Goal: Task Accomplishment & Management: Use online tool/utility

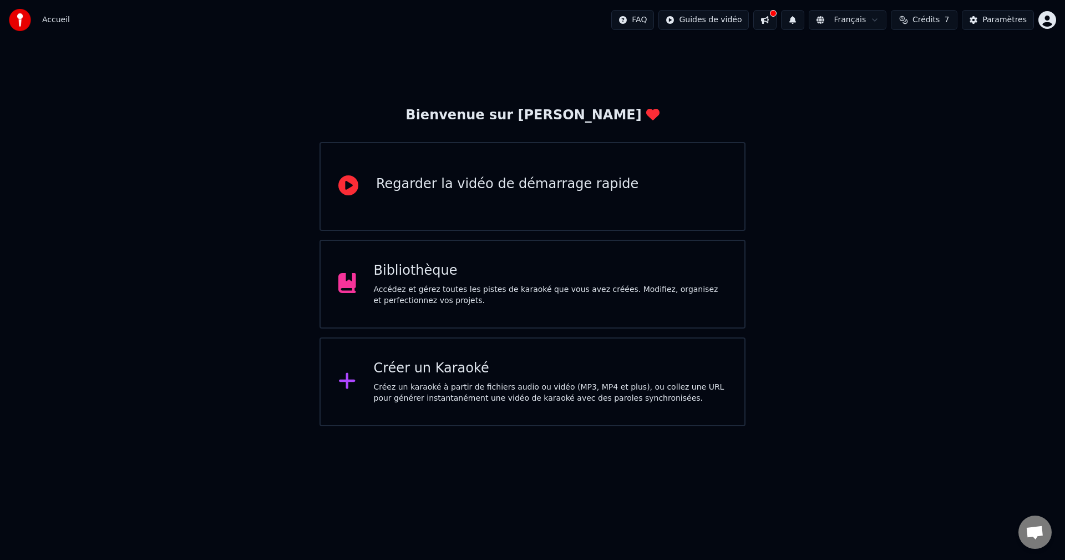
click at [420, 298] on div "Accédez et gérez toutes les pistes de karaoké que vous avez créées. Modifiez, o…" at bounding box center [550, 295] width 353 height 22
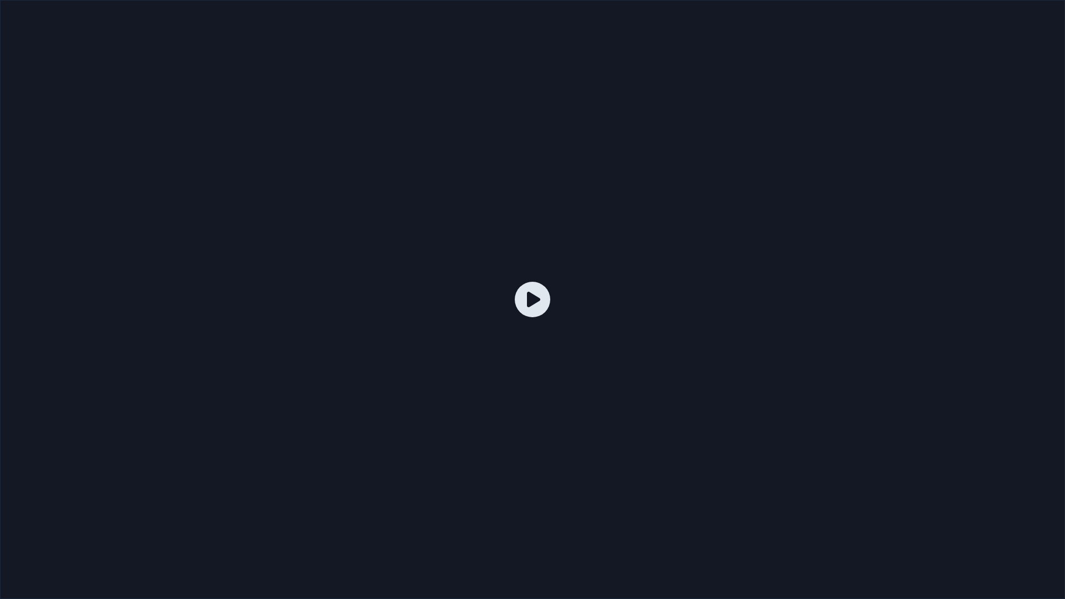
click at [693, 225] on div at bounding box center [532, 299] width 1065 height 599
click at [541, 301] on icon at bounding box center [533, 300] width 36 height 36
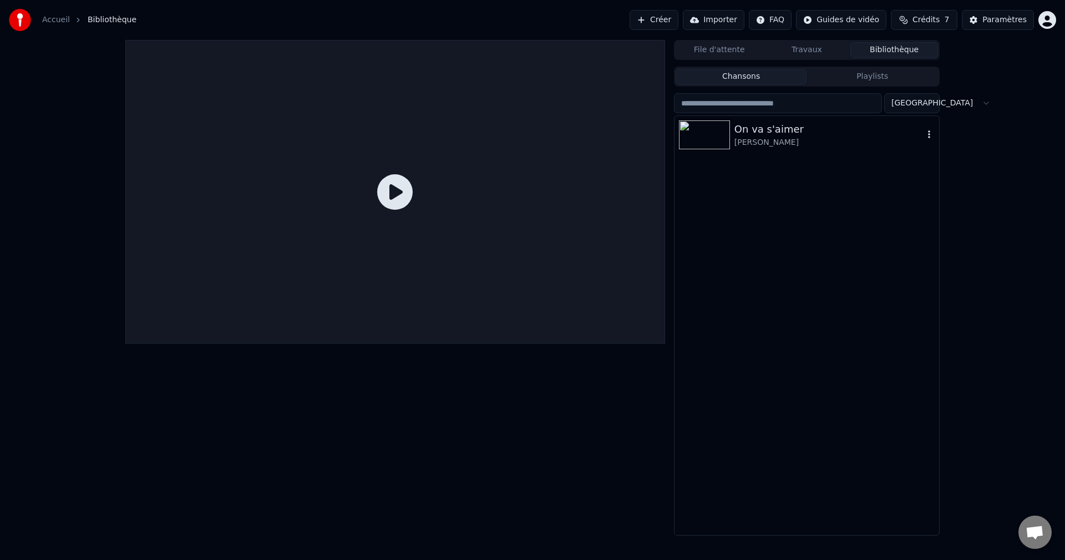
click at [752, 130] on div "On va s'aimer" at bounding box center [829, 130] width 189 height 16
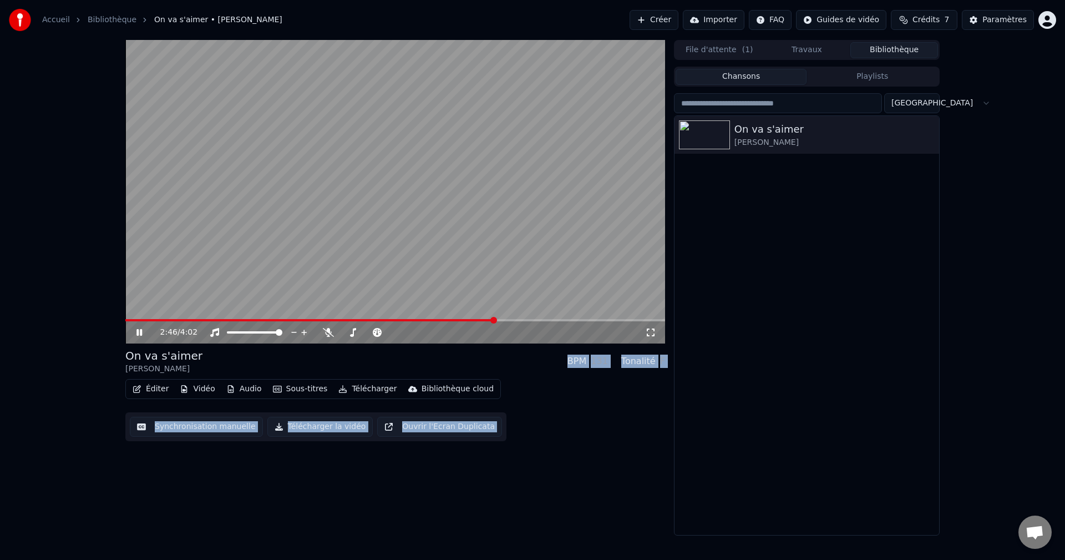
click at [223, 426] on button "Synchronisation manuelle" at bounding box center [196, 427] width 133 height 20
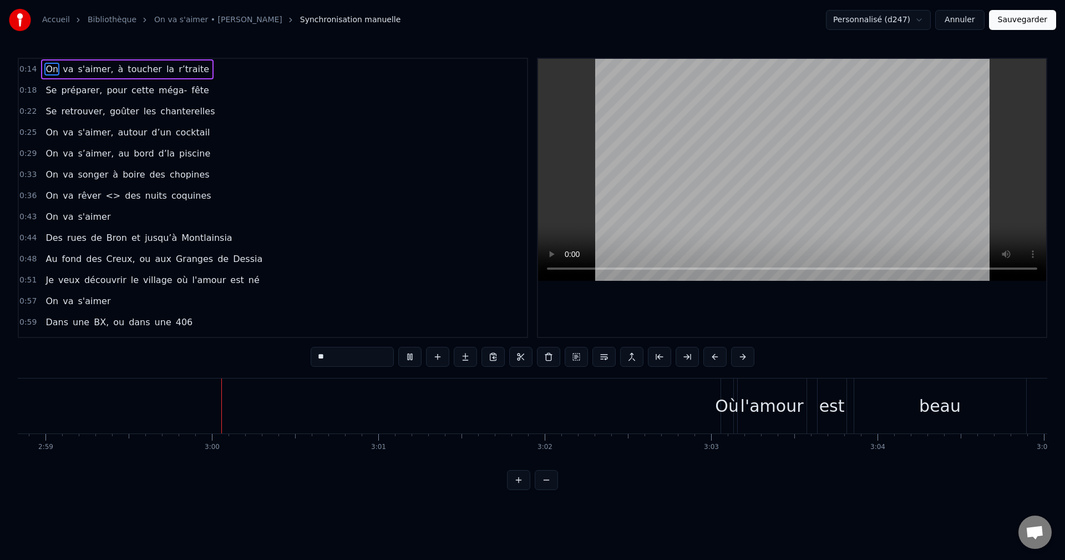
scroll to position [0, 29793]
click at [736, 412] on div "l'amour" at bounding box center [744, 405] width 63 height 25
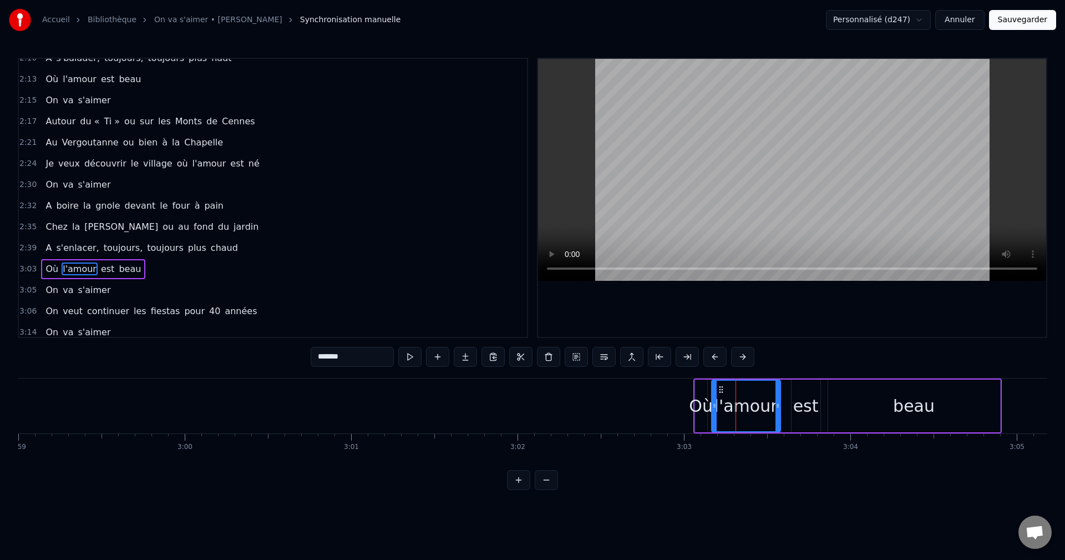
scroll to position [715, 0]
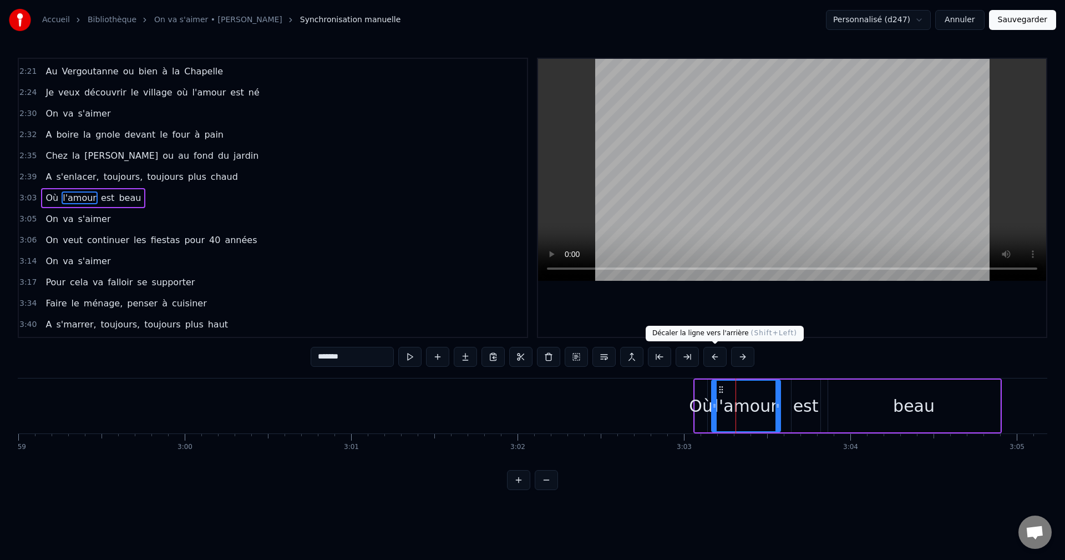
click at [710, 355] on button at bounding box center [714, 357] width 23 height 20
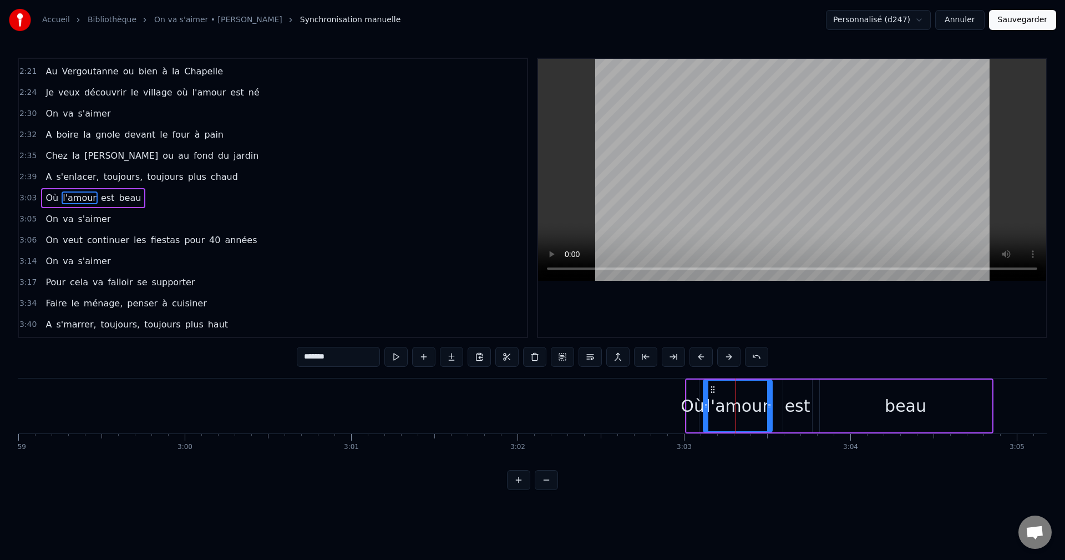
click at [710, 355] on button at bounding box center [701, 357] width 23 height 20
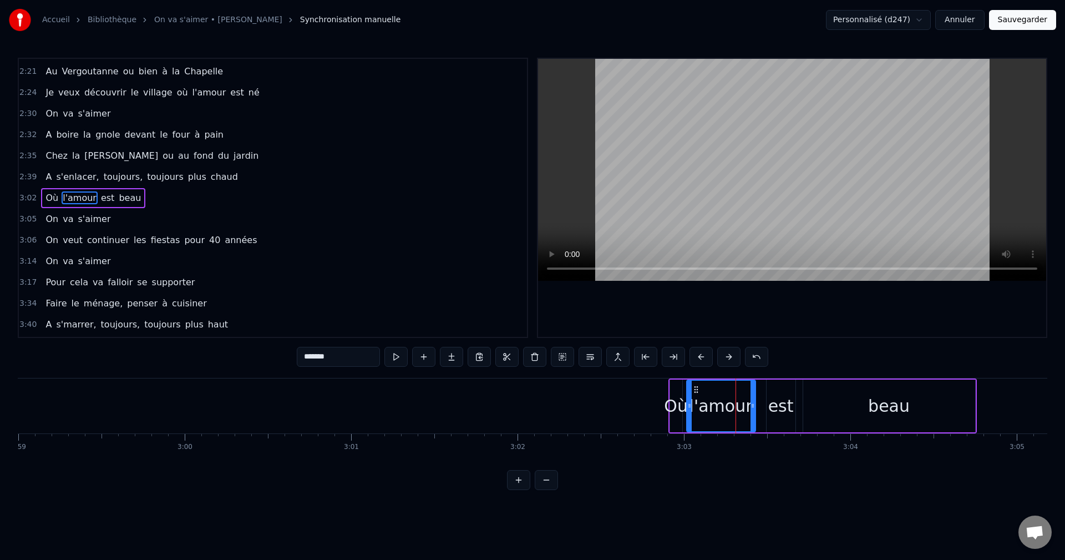
click at [710, 355] on button at bounding box center [701, 357] width 23 height 20
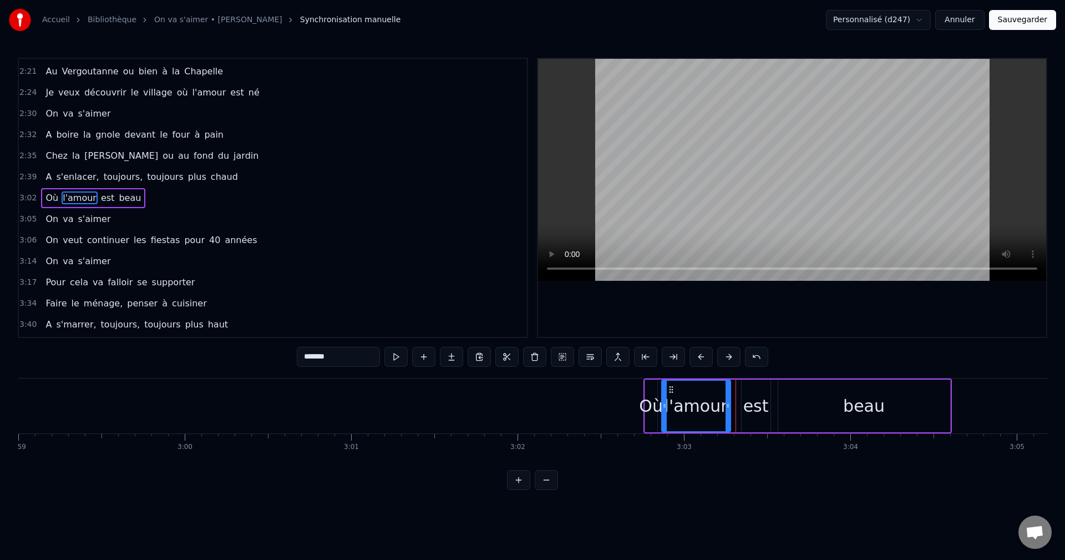
click at [710, 355] on button at bounding box center [701, 357] width 23 height 20
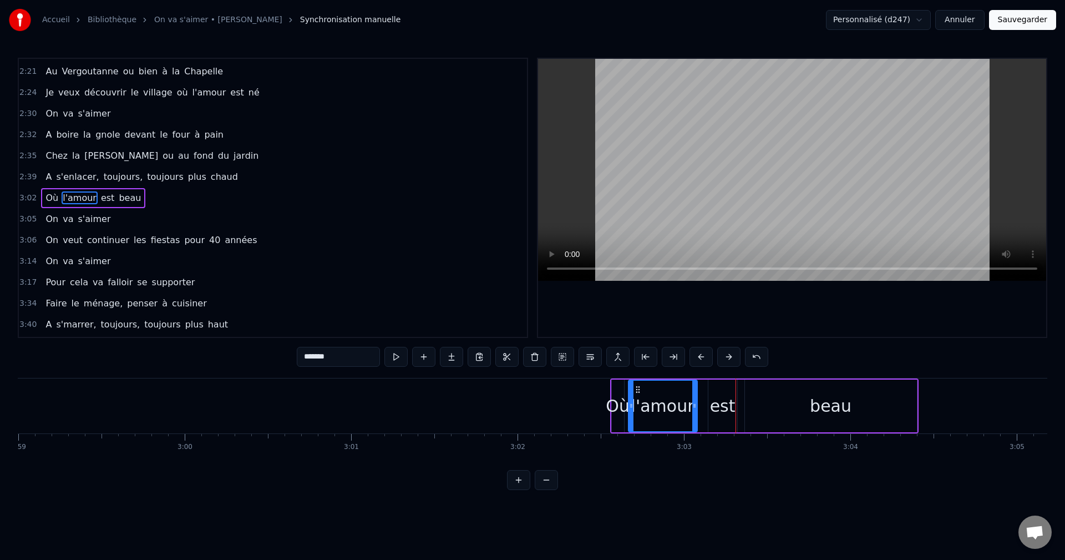
click at [710, 355] on button at bounding box center [701, 357] width 23 height 20
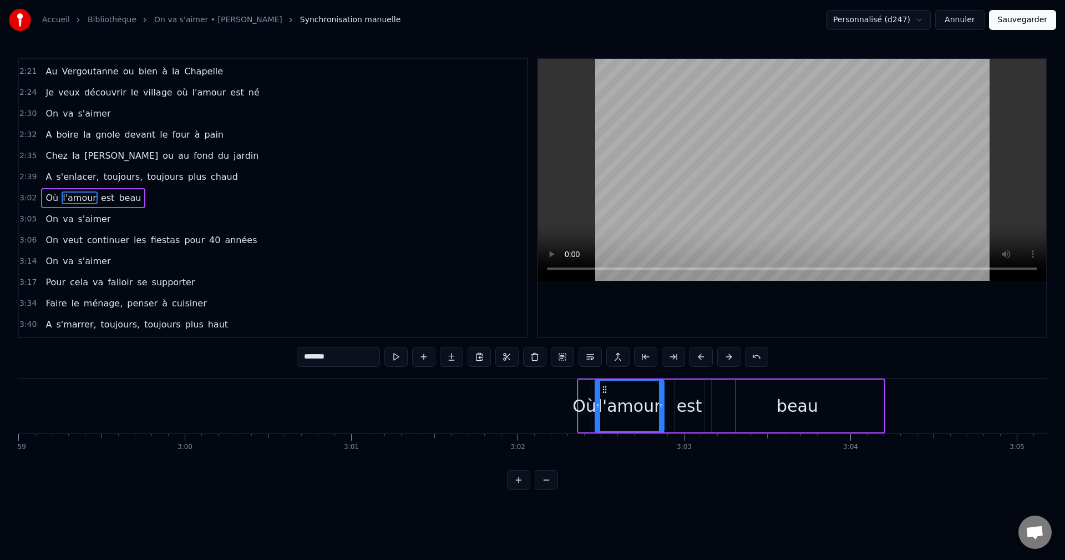
click at [710, 355] on button at bounding box center [701, 357] width 23 height 20
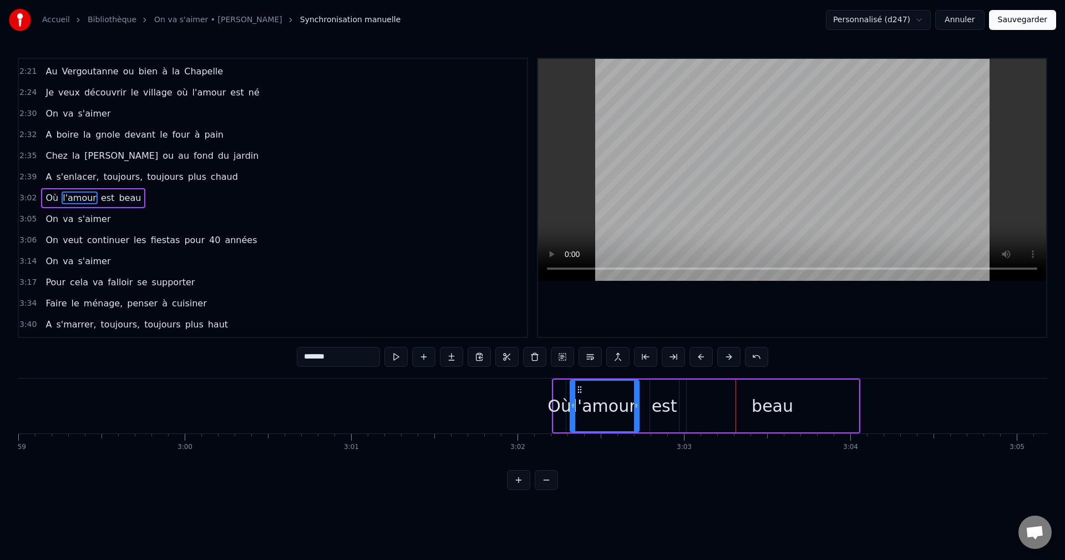
click at [710, 355] on button at bounding box center [701, 357] width 23 height 20
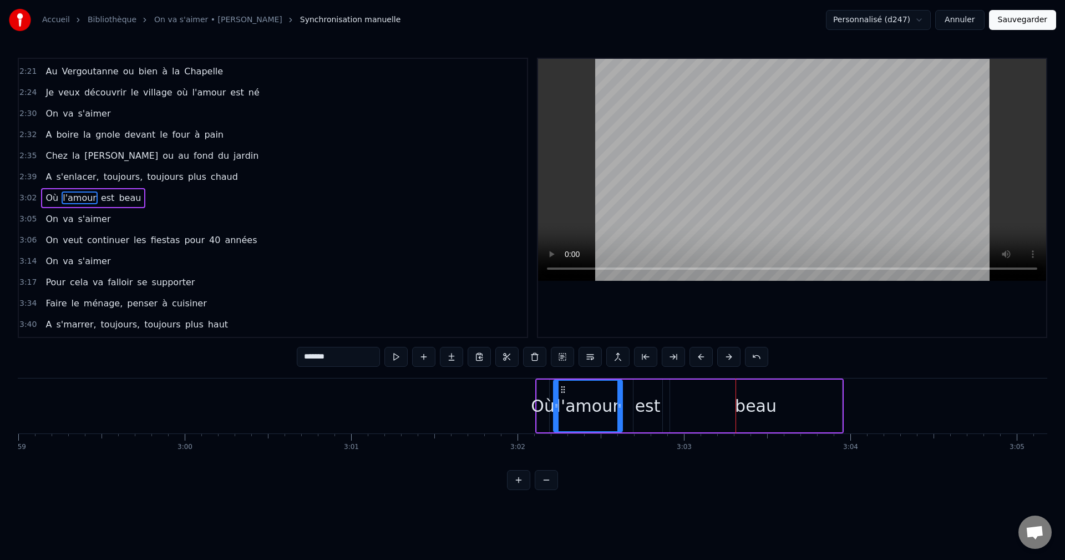
click at [710, 355] on button at bounding box center [701, 357] width 23 height 20
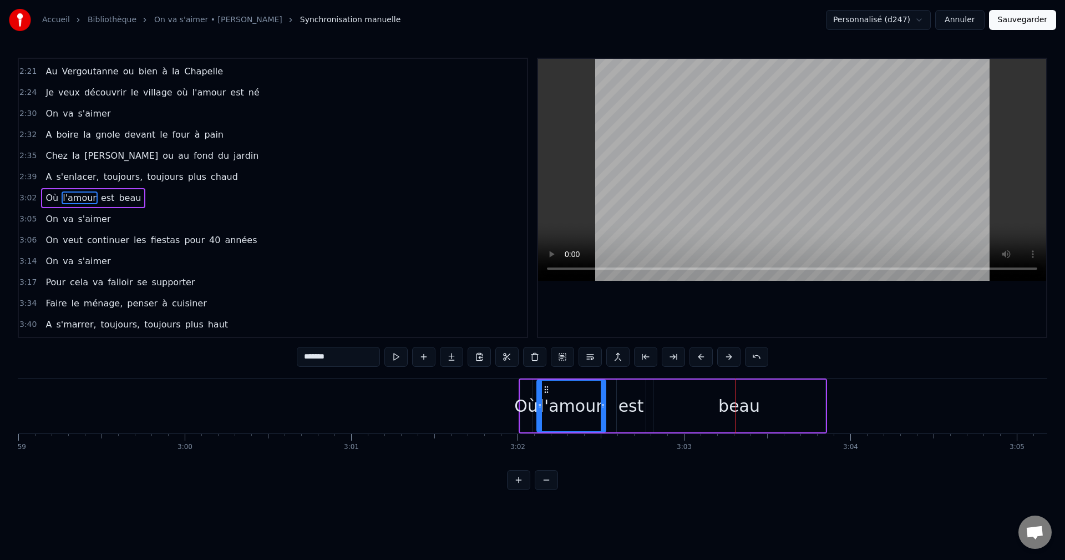
click at [710, 355] on button at bounding box center [701, 357] width 23 height 20
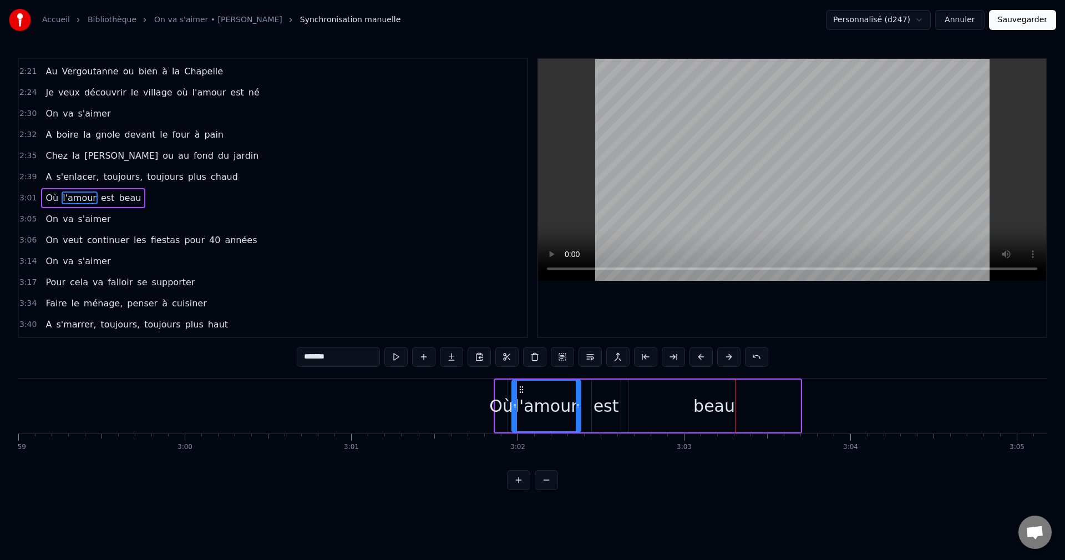
click at [710, 355] on button at bounding box center [701, 357] width 23 height 20
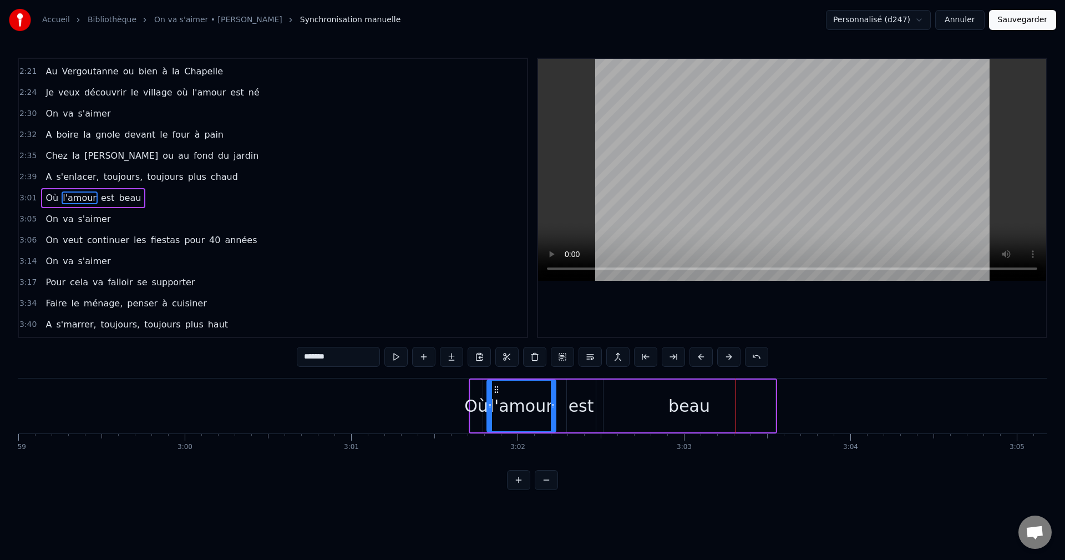
click at [710, 355] on button at bounding box center [701, 357] width 23 height 20
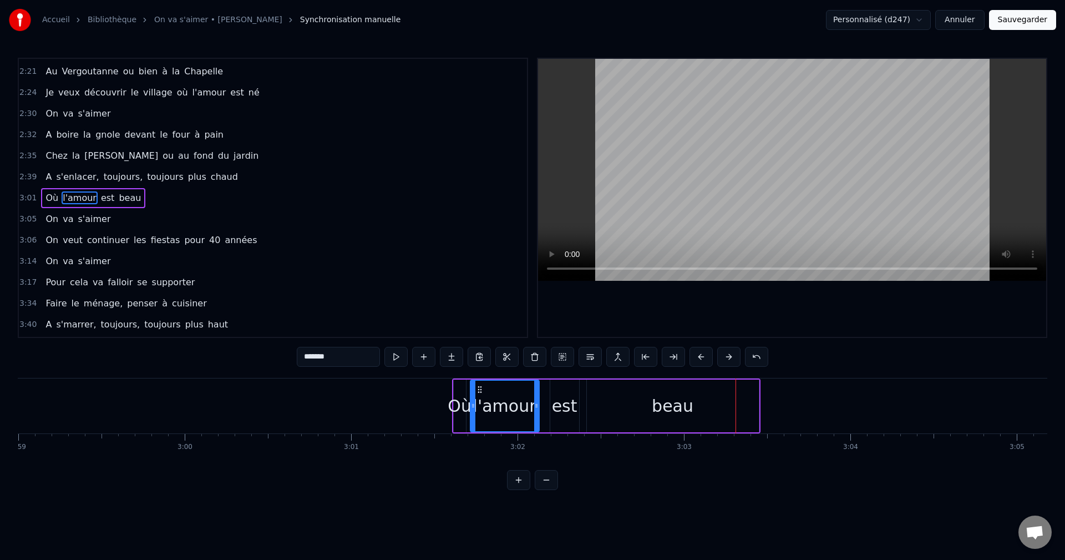
click at [710, 355] on button at bounding box center [701, 357] width 23 height 20
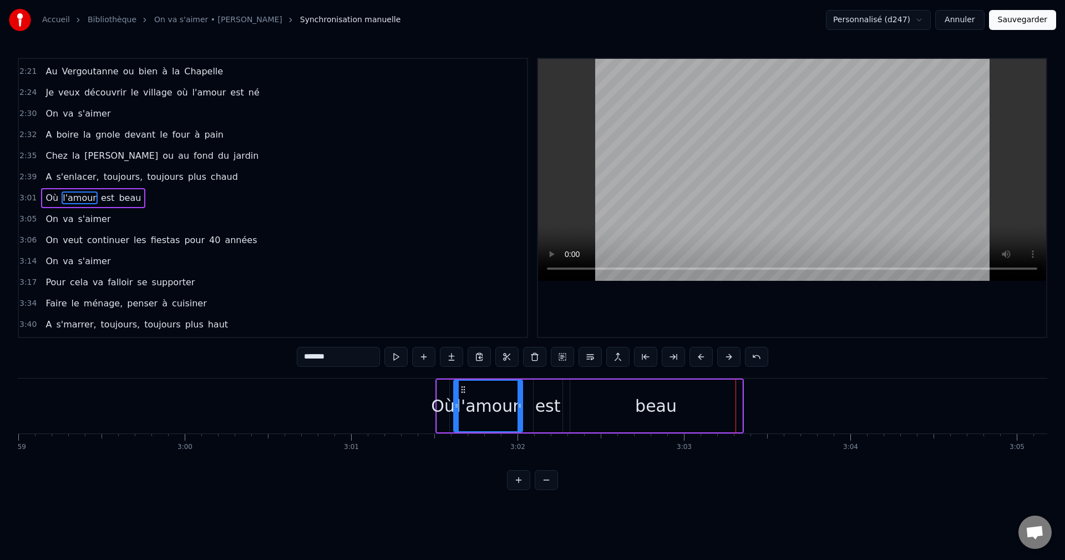
click at [710, 355] on button at bounding box center [701, 357] width 23 height 20
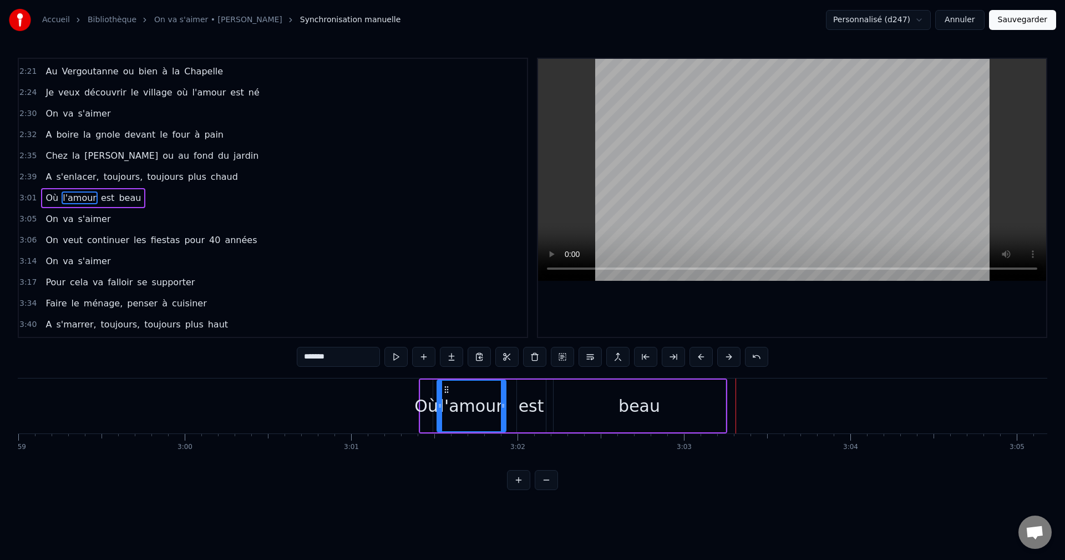
click at [710, 355] on button at bounding box center [701, 357] width 23 height 20
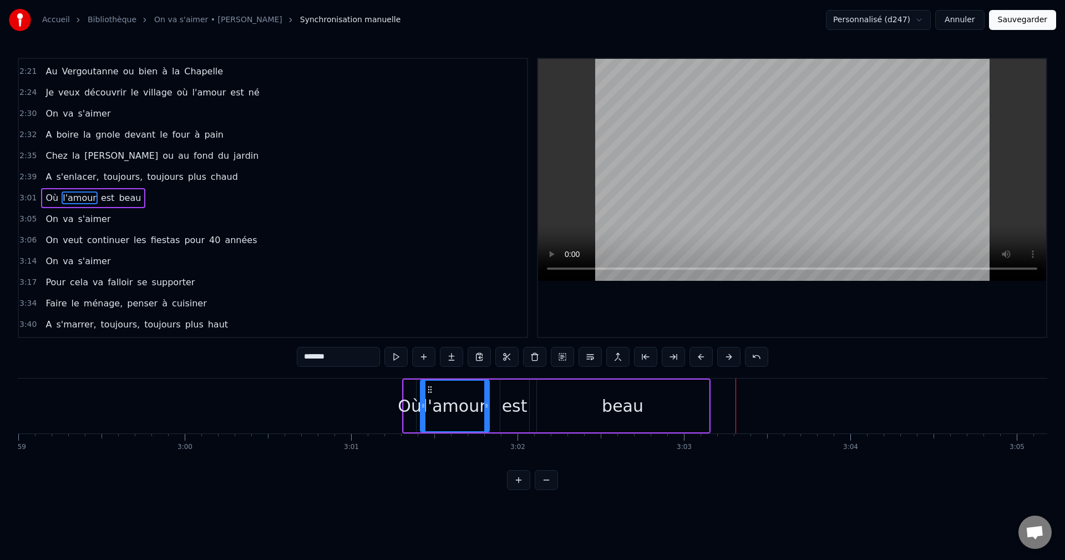
click at [710, 355] on button at bounding box center [701, 357] width 23 height 20
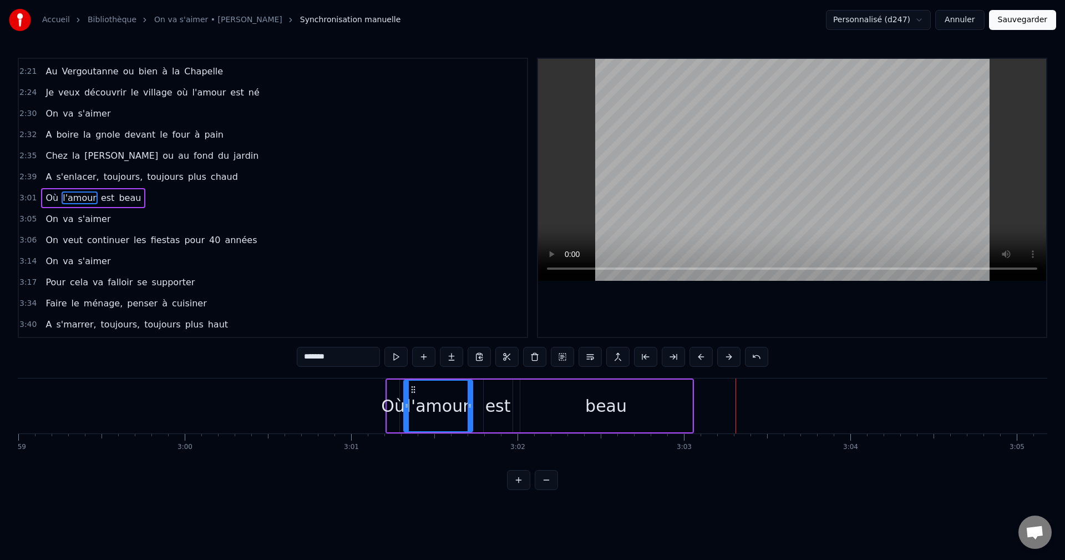
click at [710, 355] on button at bounding box center [701, 357] width 23 height 20
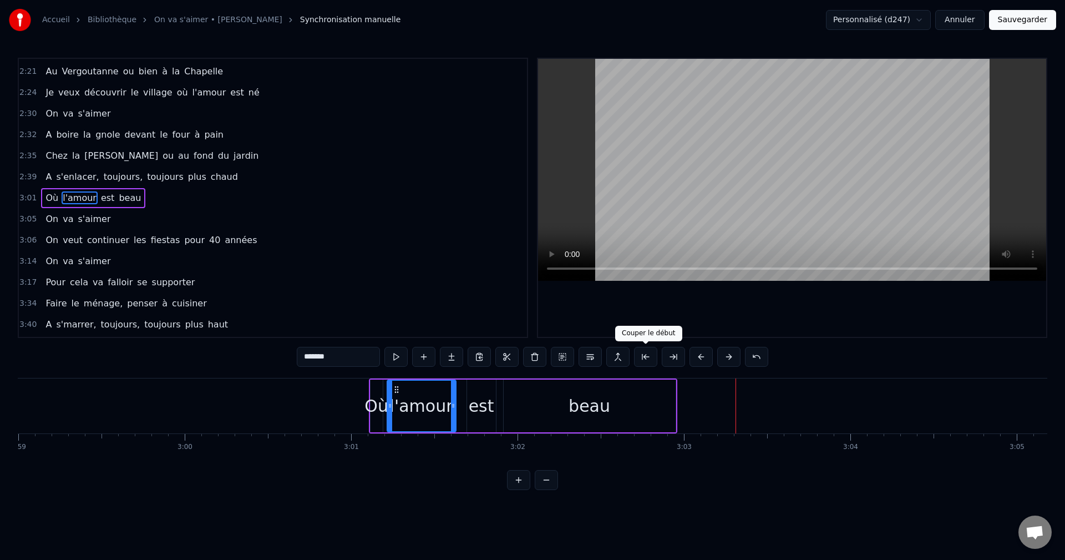
click at [651, 353] on button at bounding box center [645, 357] width 23 height 20
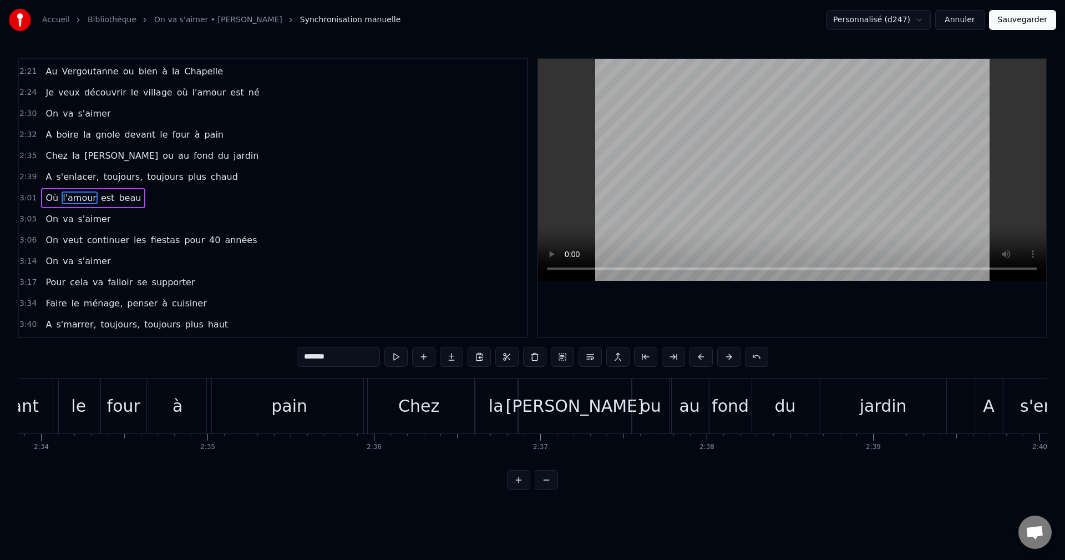
scroll to position [0, 25520]
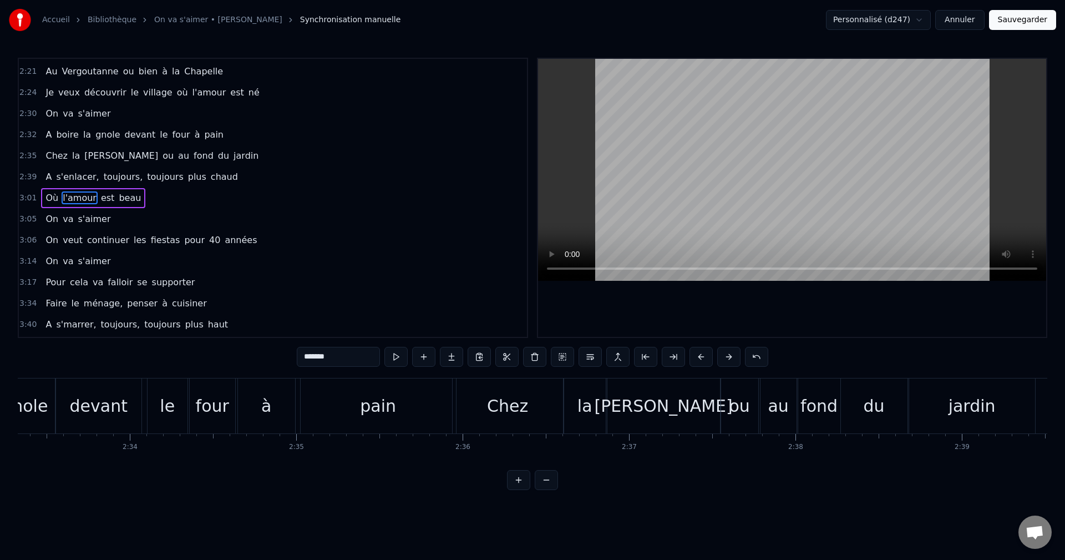
click at [26, 405] on div "gnole" at bounding box center [25, 405] width 46 height 25
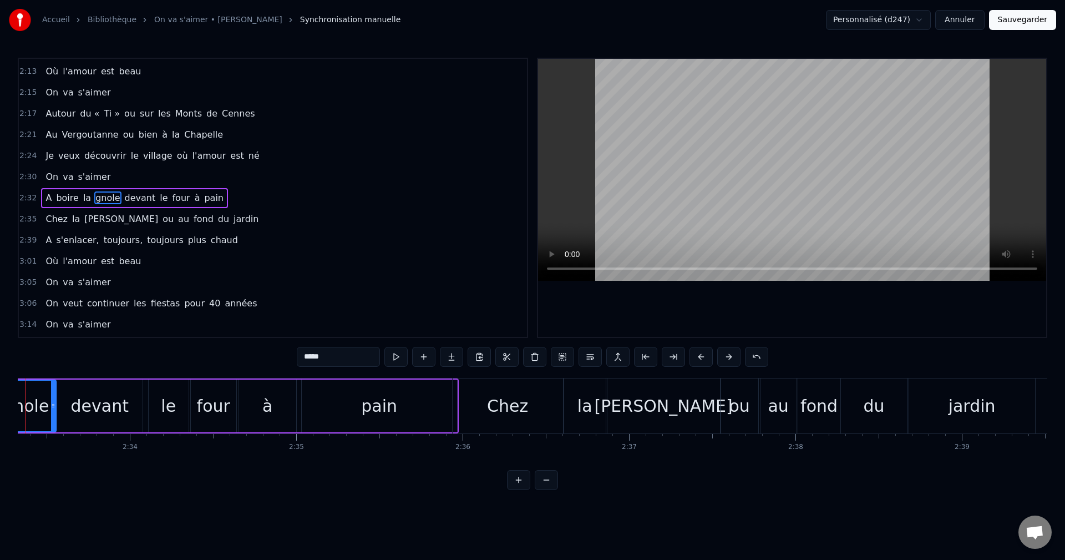
scroll to position [0, 25472]
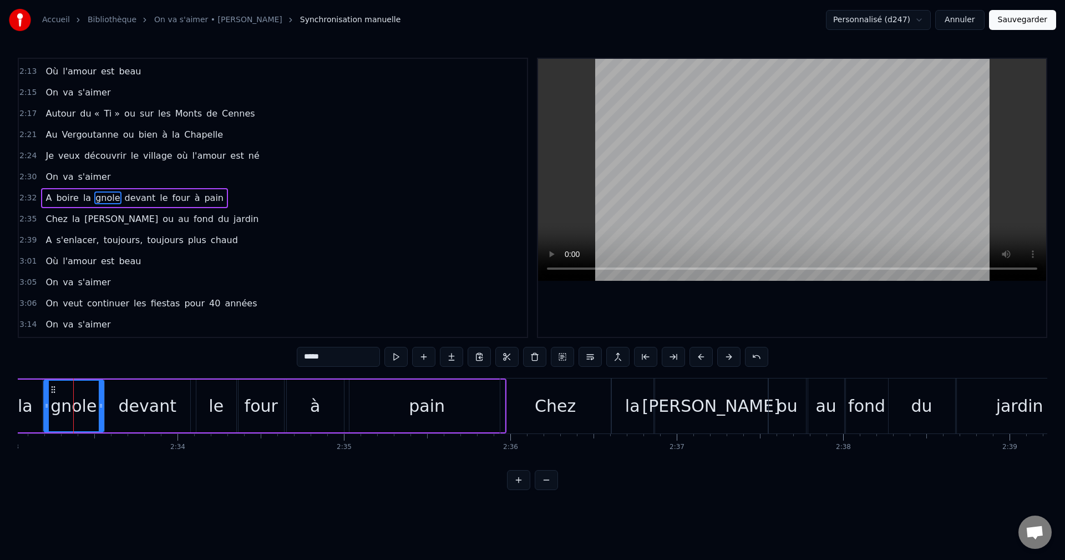
click at [99, 198] on span "gnole" at bounding box center [107, 197] width 27 height 13
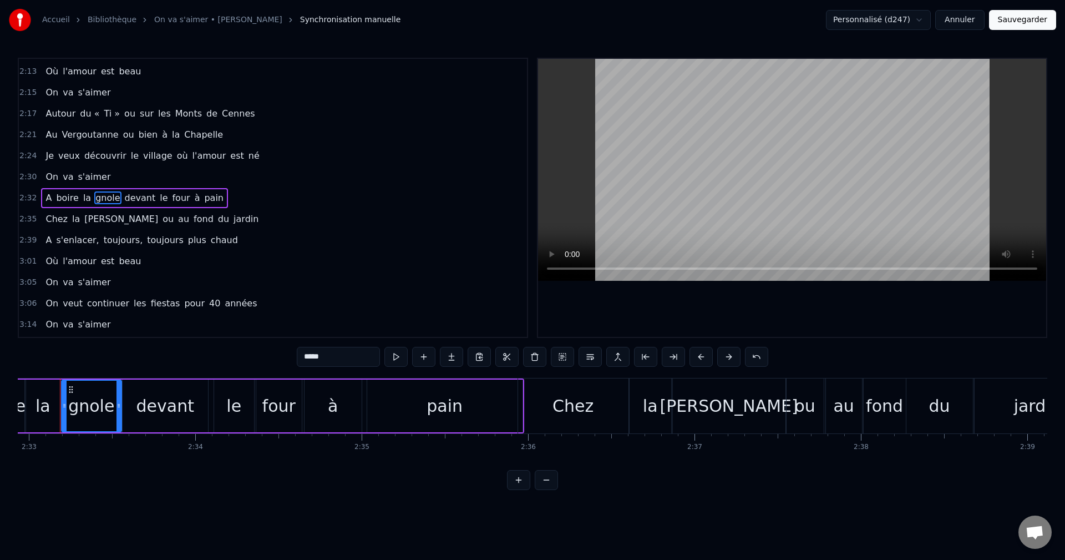
scroll to position [0, 25441]
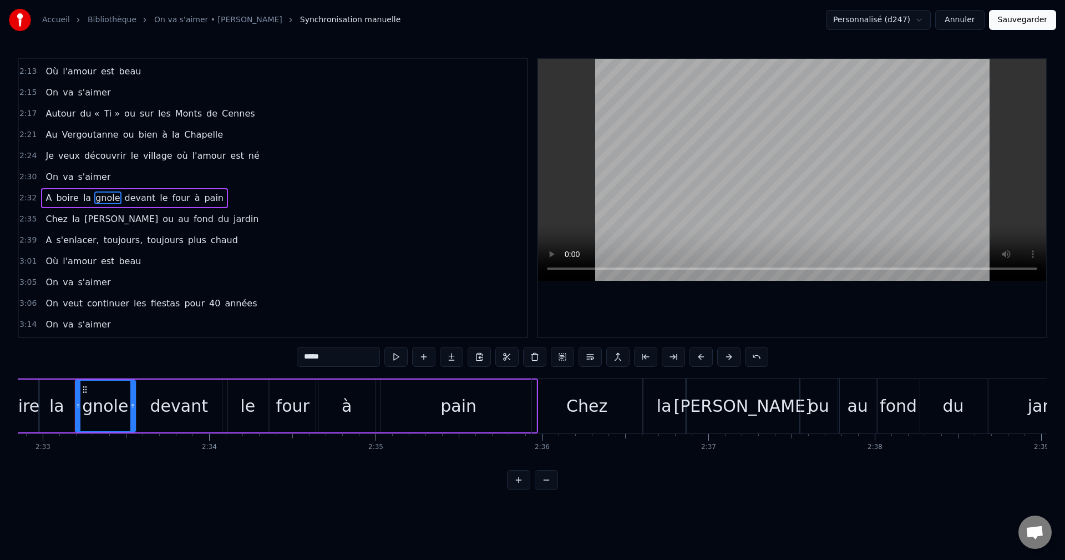
click at [102, 198] on span "gnole" at bounding box center [107, 197] width 27 height 13
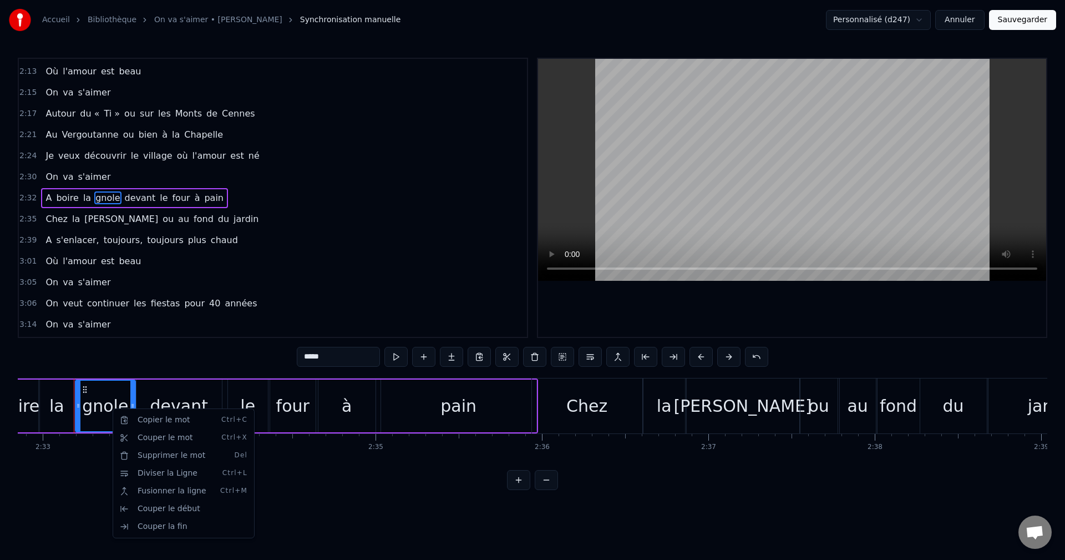
click at [105, 408] on html "Accueil Bibliothèque On va s'aimer • [PERSON_NAME] Synchronisation manuelle Per…" at bounding box center [532, 254] width 1065 height 508
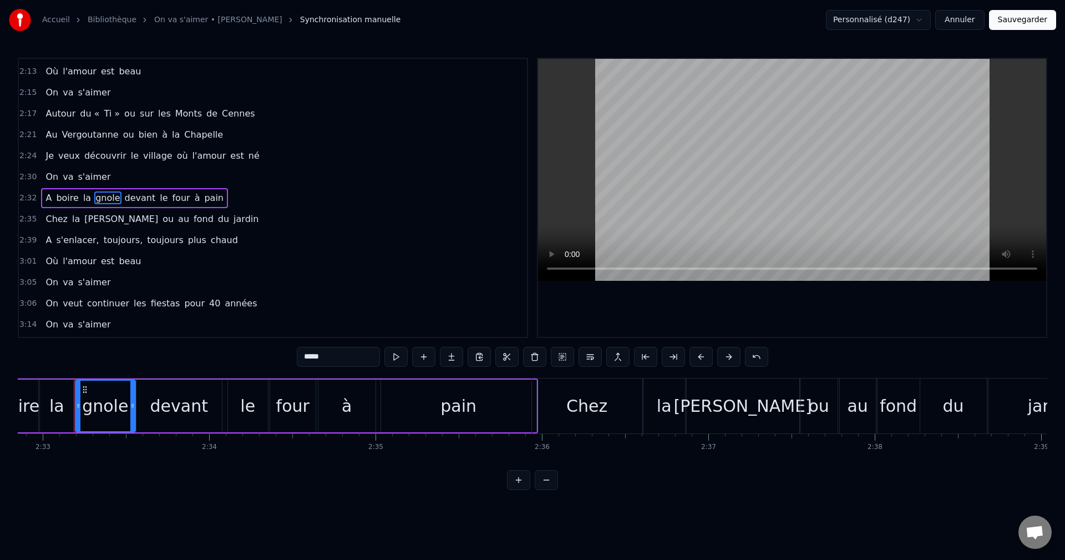
click at [312, 358] on input "*****" at bounding box center [338, 357] width 83 height 20
click at [224, 353] on div "0:14 On va s'aimer, à toucher la r’traite 0:18 Se préparer, pour cette méga- fê…" at bounding box center [533, 274] width 1030 height 432
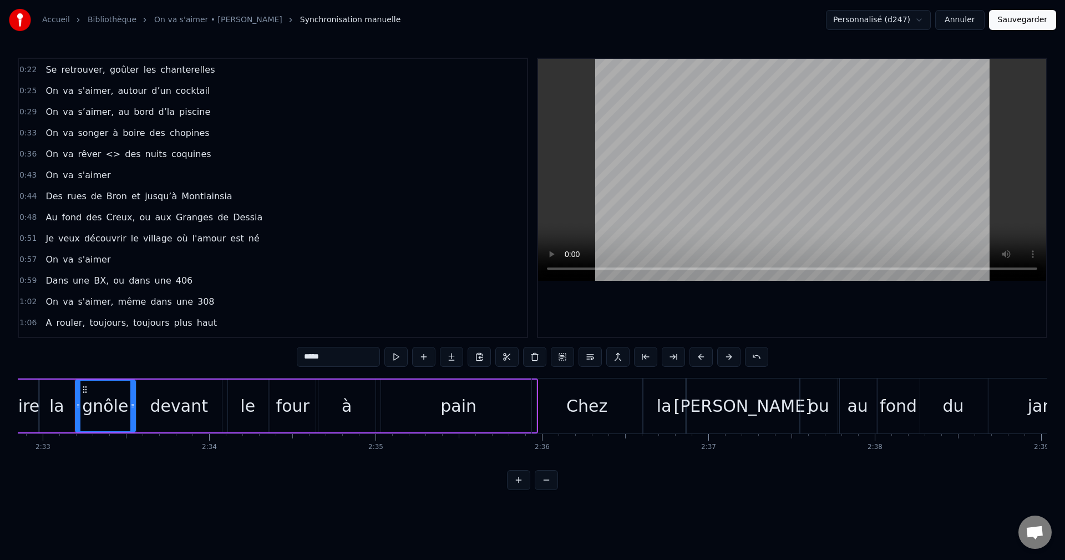
scroll to position [41, 0]
click at [107, 156] on span "<>" at bounding box center [112, 154] width 17 height 13
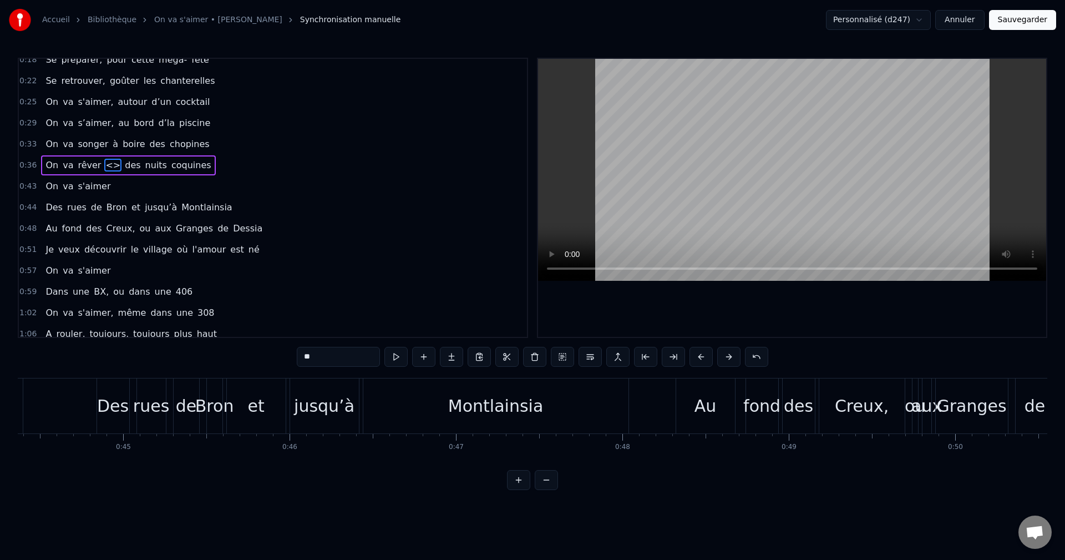
scroll to position [0, 6314]
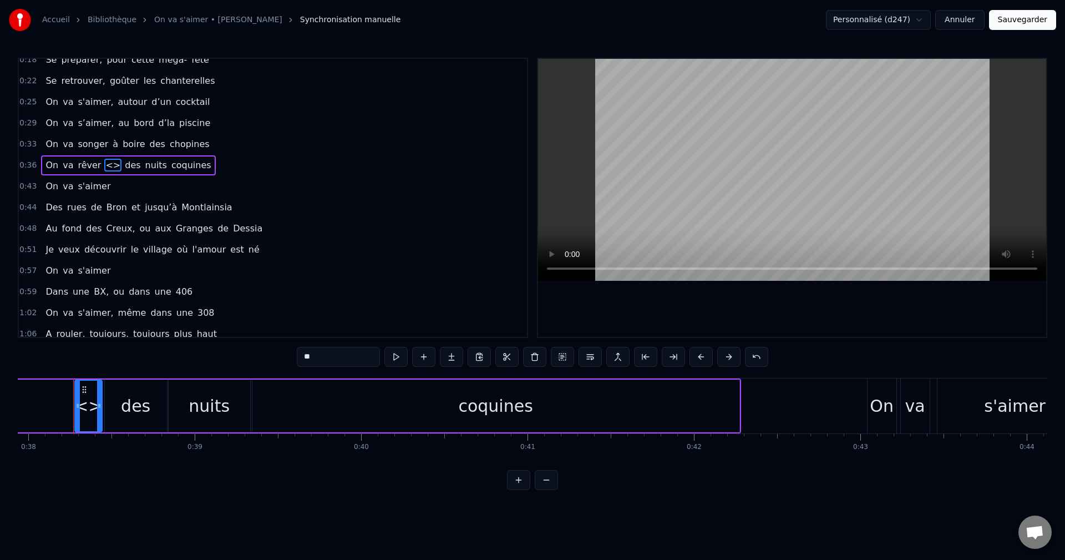
click at [316, 355] on input "**" at bounding box center [338, 357] width 83 height 20
type input "*"
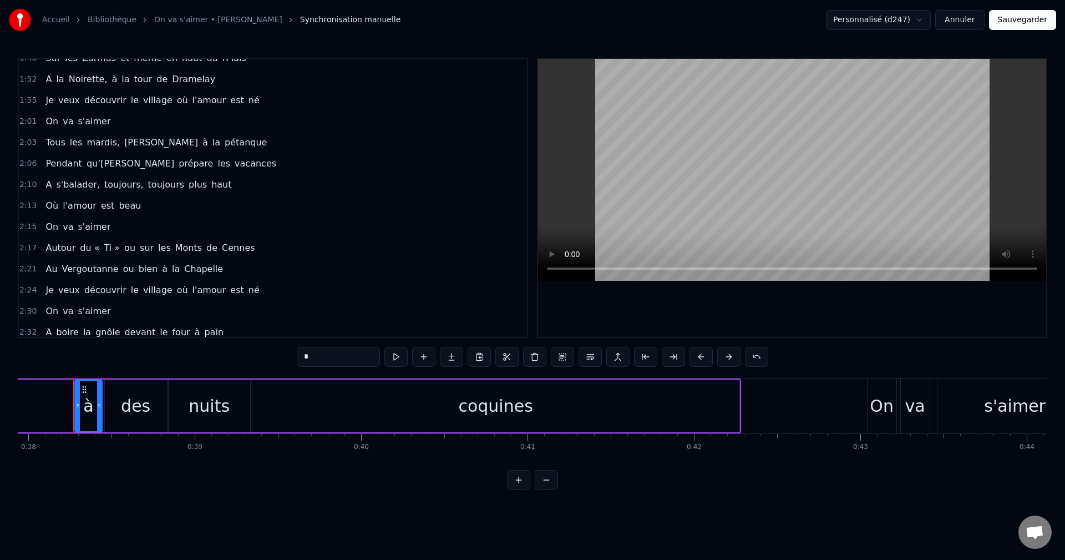
scroll to position [755, 0]
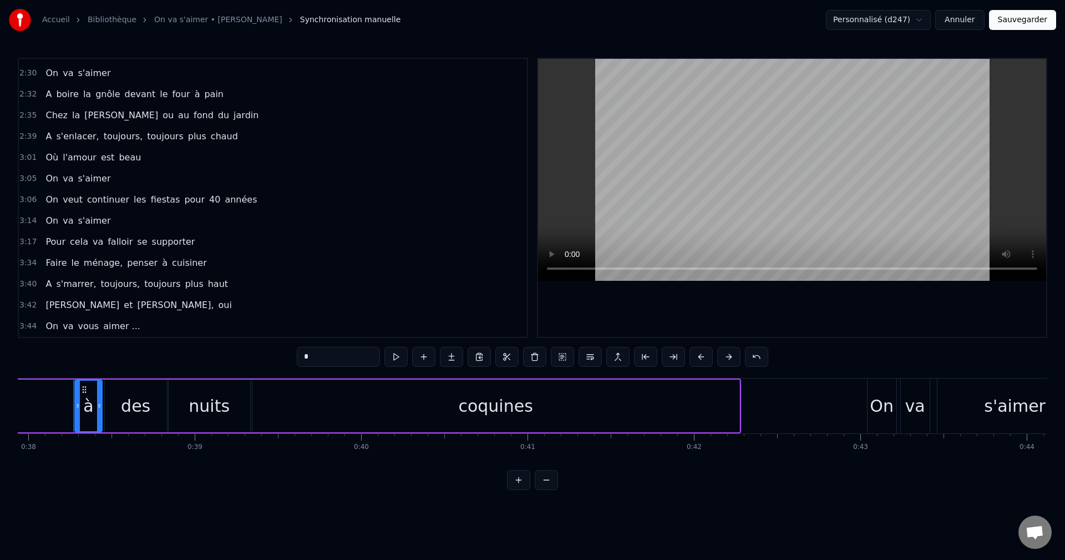
click at [150, 138] on span "toujours" at bounding box center [165, 136] width 39 height 13
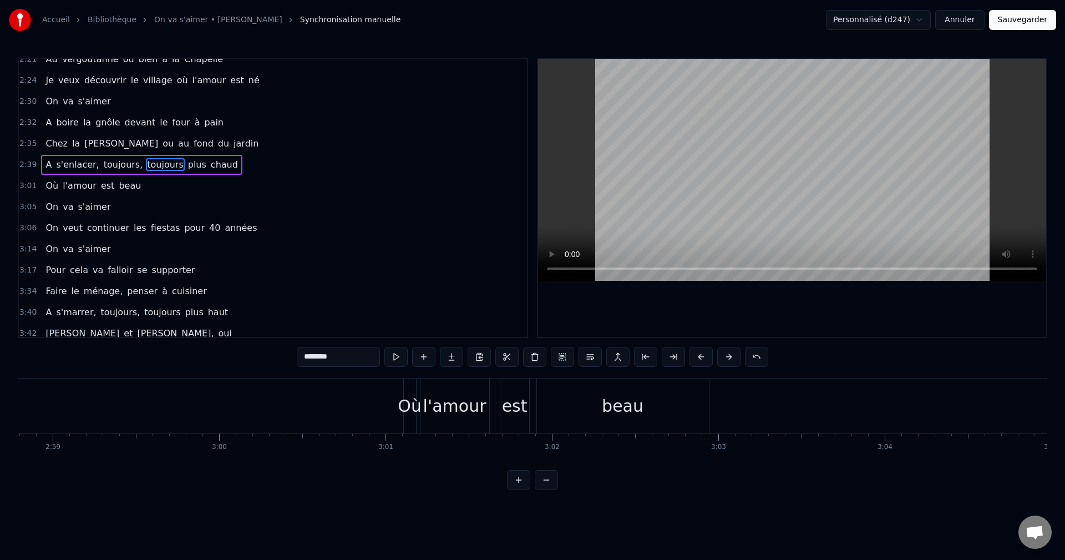
scroll to position [0, 29736]
click at [453, 402] on div "l'amour" at bounding box center [477, 405] width 63 height 25
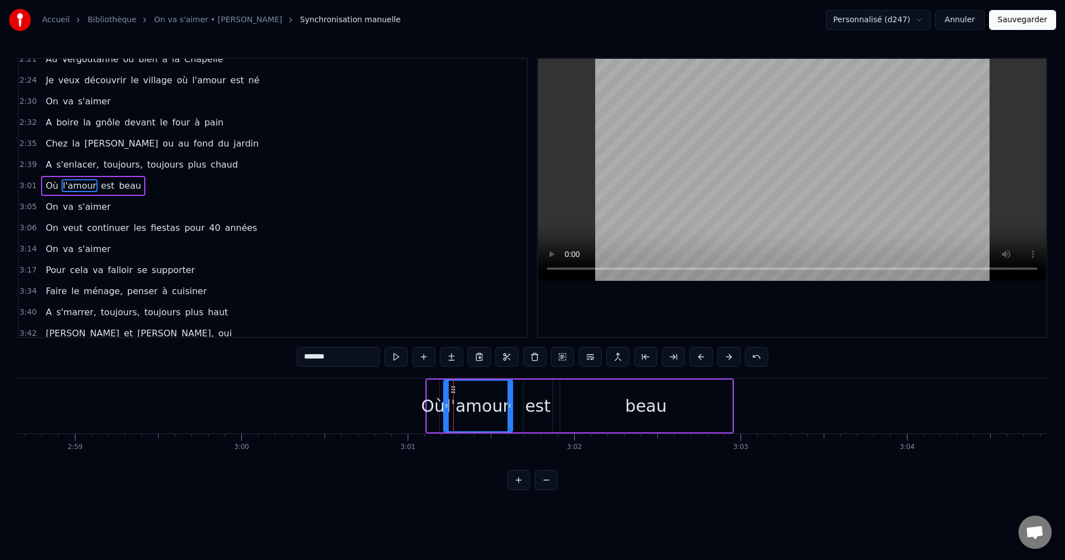
scroll to position [715, 0]
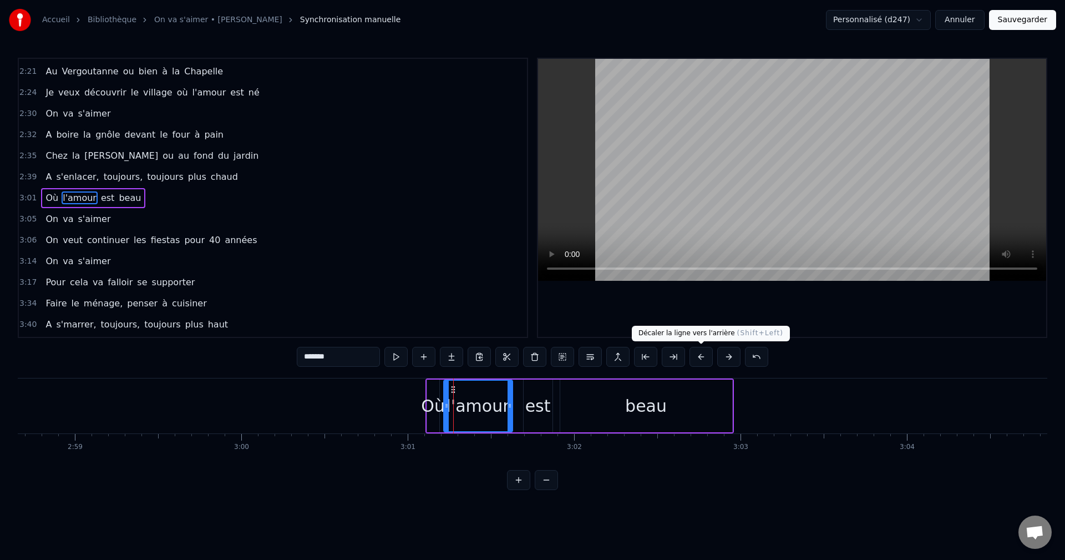
click at [704, 356] on button at bounding box center [701, 357] width 23 height 20
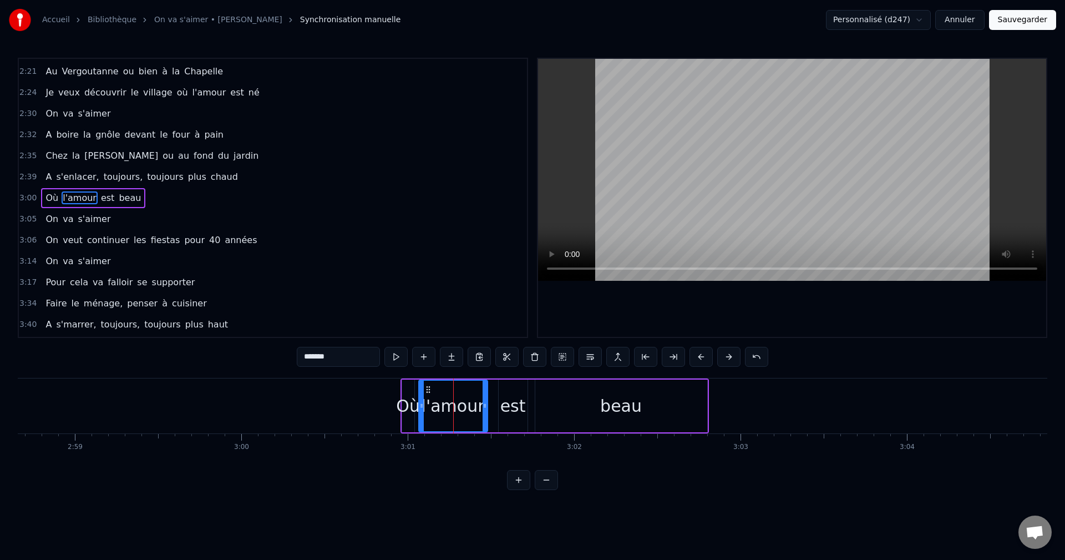
click at [704, 356] on button at bounding box center [701, 357] width 23 height 20
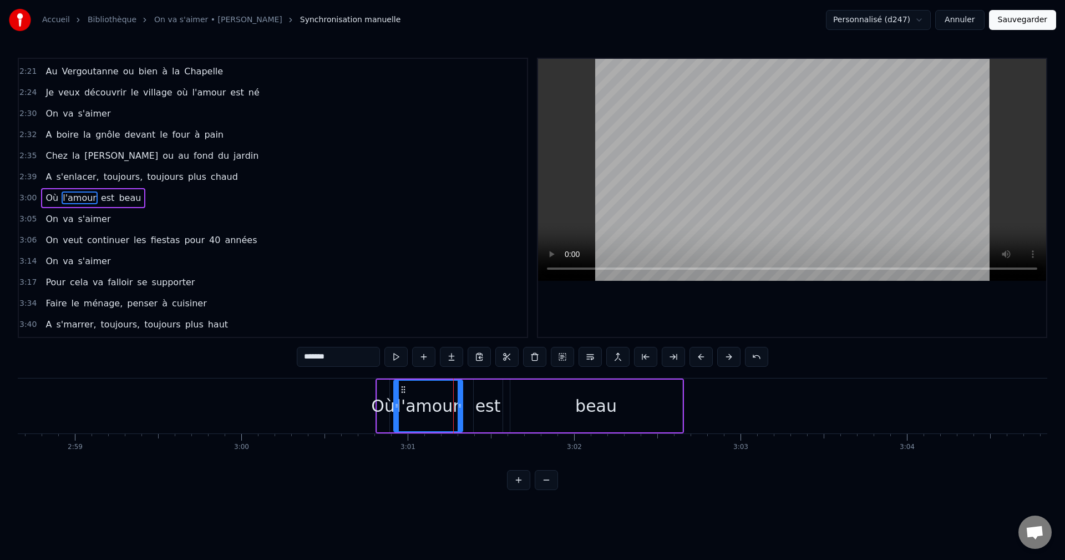
click at [704, 356] on button at bounding box center [701, 357] width 23 height 20
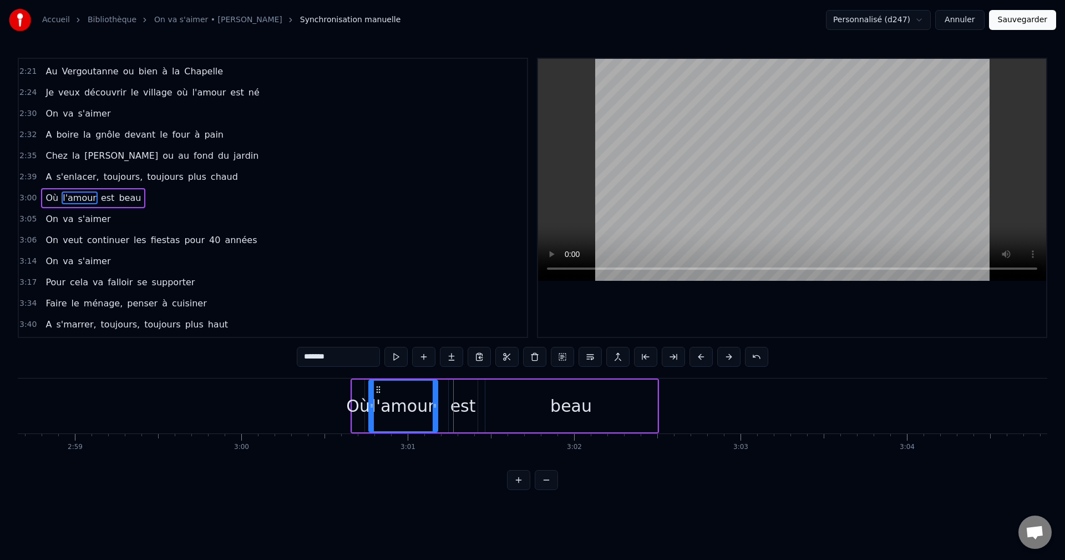
click at [704, 356] on button at bounding box center [701, 357] width 23 height 20
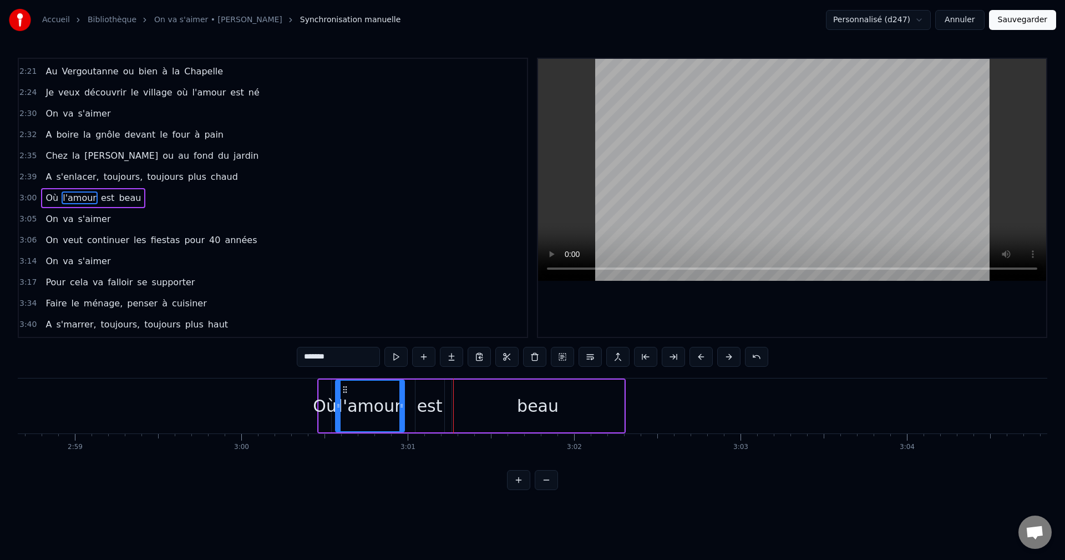
click at [704, 356] on button at bounding box center [701, 357] width 23 height 20
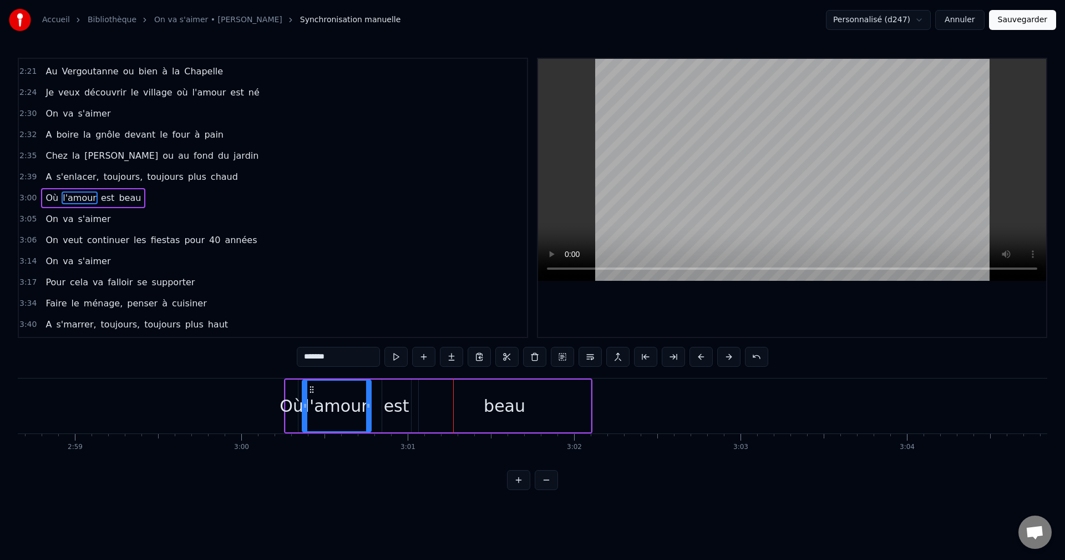
click at [704, 356] on button at bounding box center [701, 357] width 23 height 20
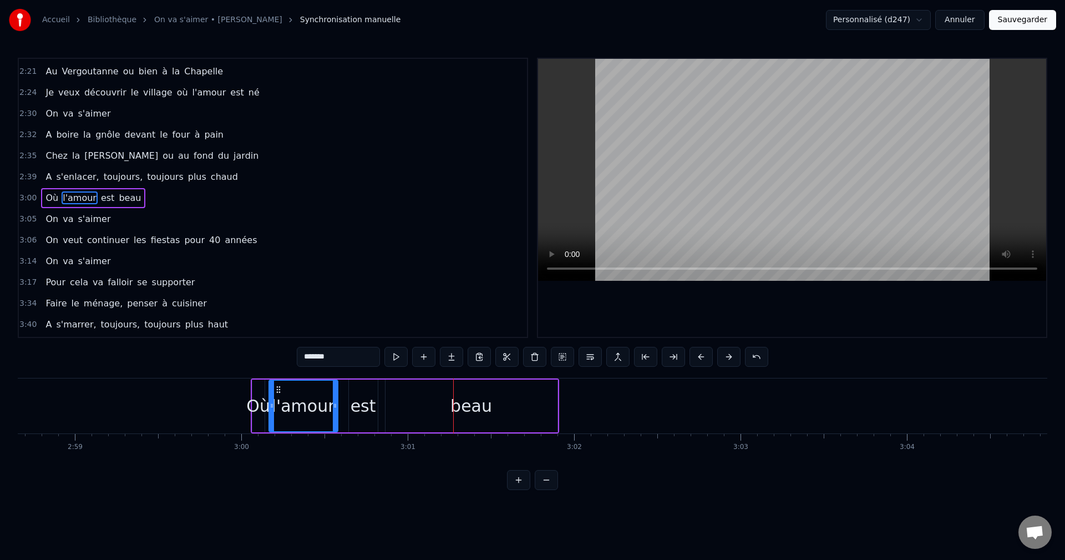
click at [704, 356] on button at bounding box center [701, 357] width 23 height 20
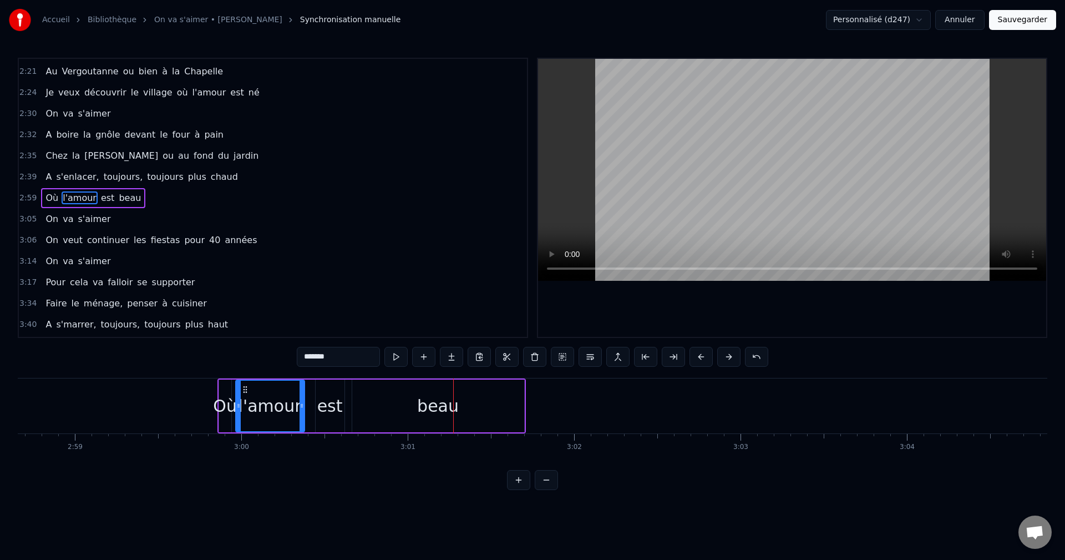
click at [704, 356] on button at bounding box center [701, 357] width 23 height 20
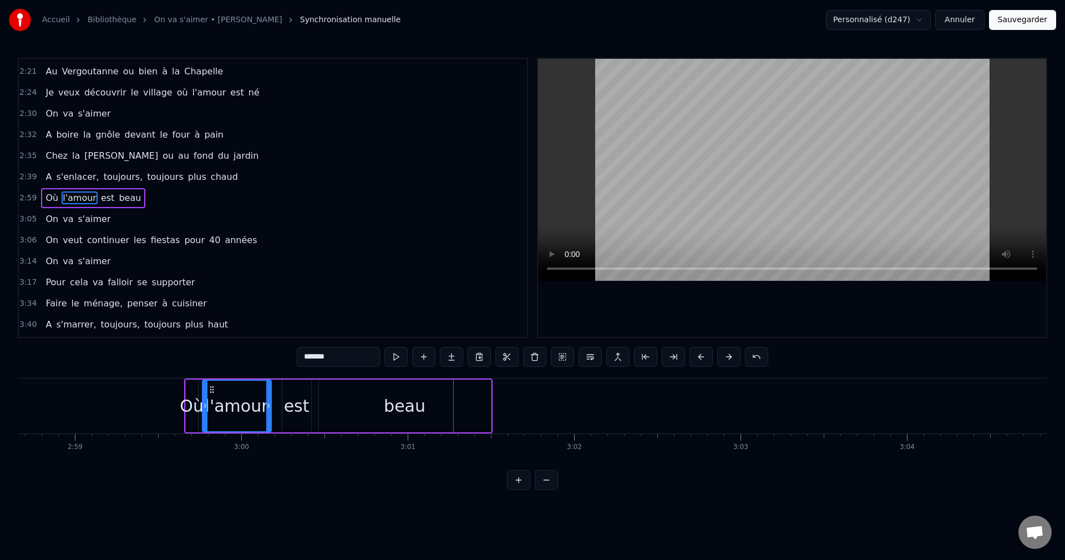
click at [704, 356] on button at bounding box center [701, 357] width 23 height 20
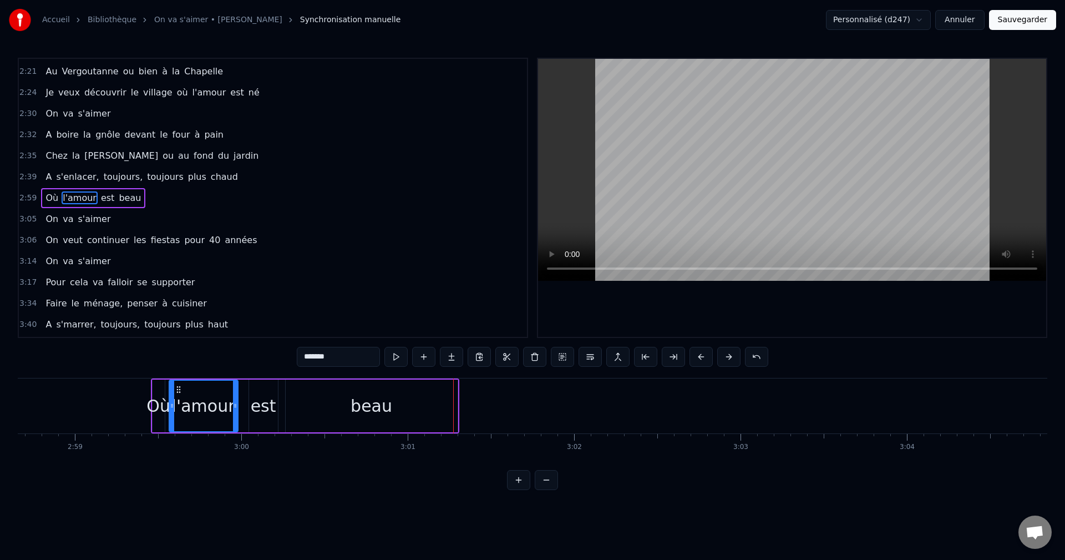
click at [704, 356] on button at bounding box center [701, 357] width 23 height 20
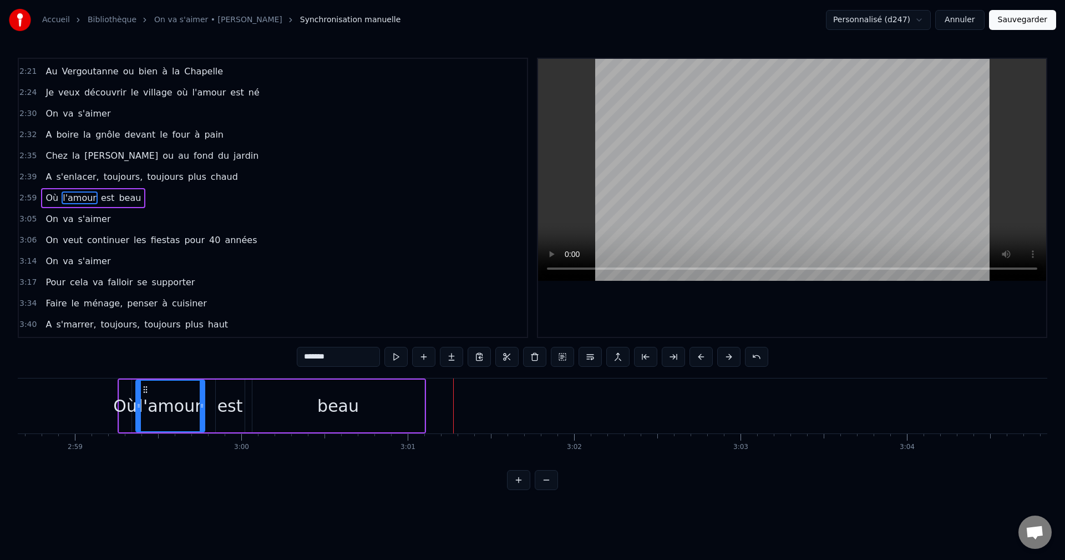
click at [704, 356] on button at bounding box center [701, 357] width 23 height 20
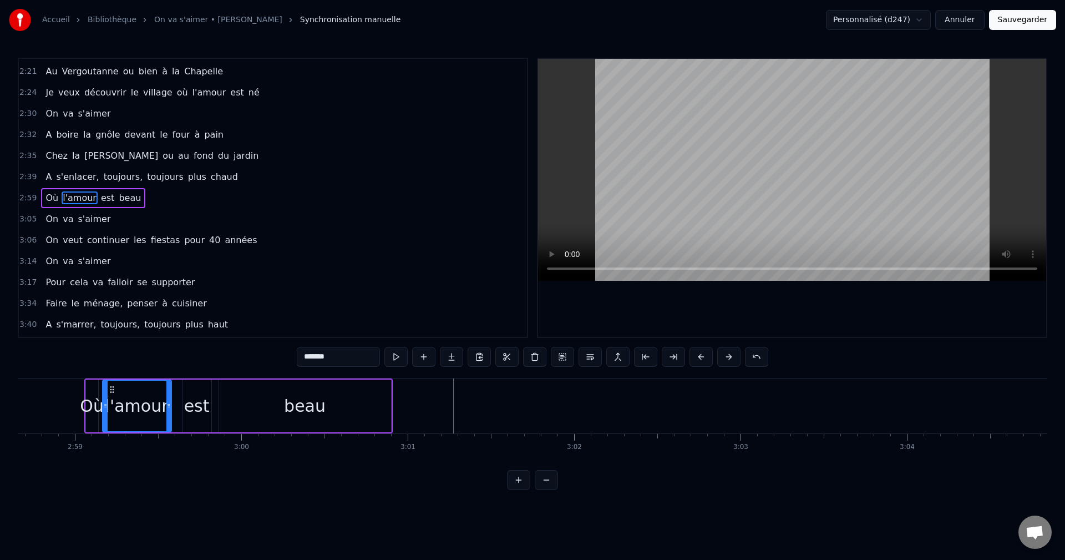
click at [704, 356] on button at bounding box center [701, 357] width 23 height 20
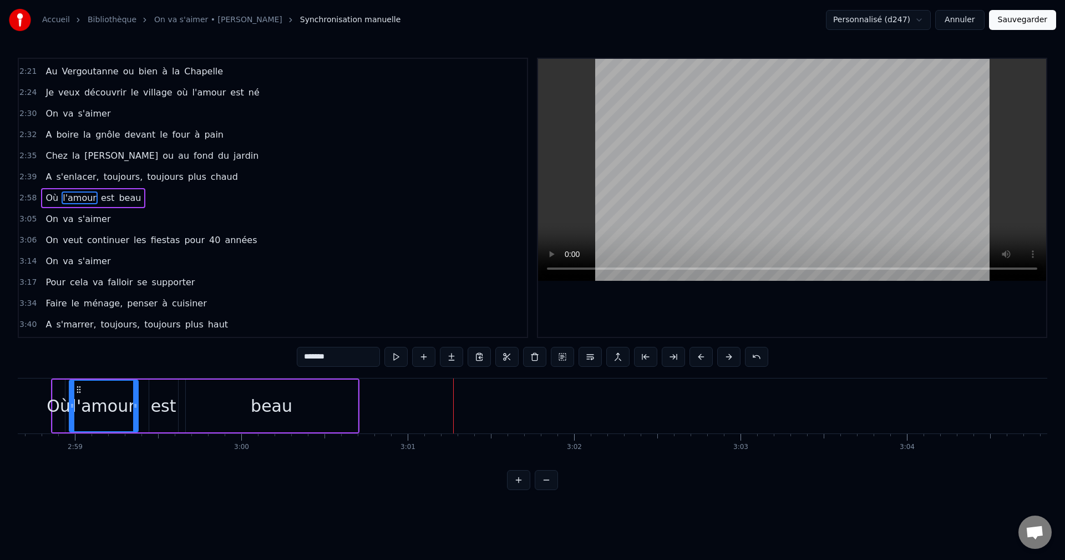
click at [704, 356] on button at bounding box center [701, 357] width 23 height 20
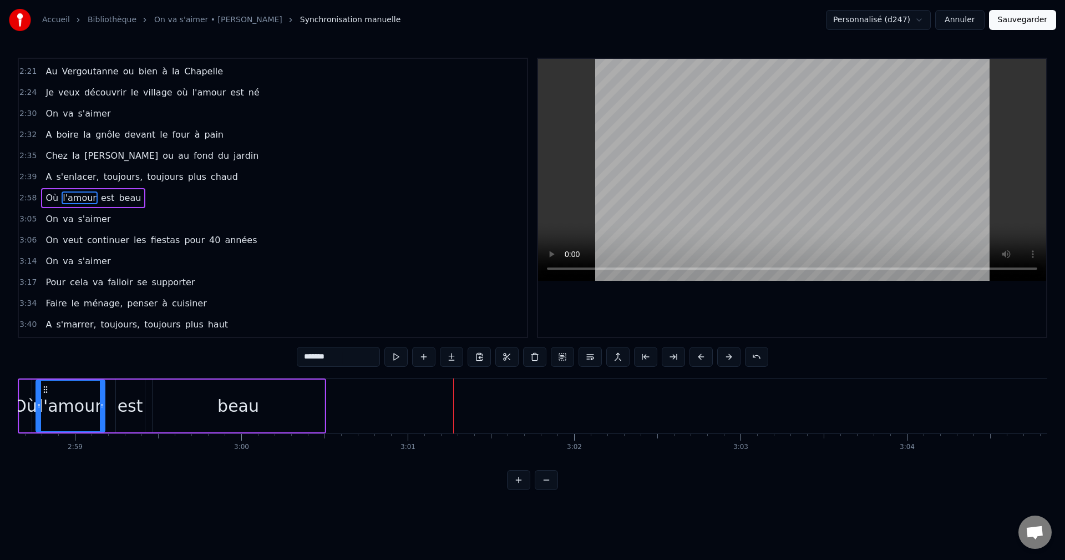
click at [704, 356] on button at bounding box center [701, 357] width 23 height 20
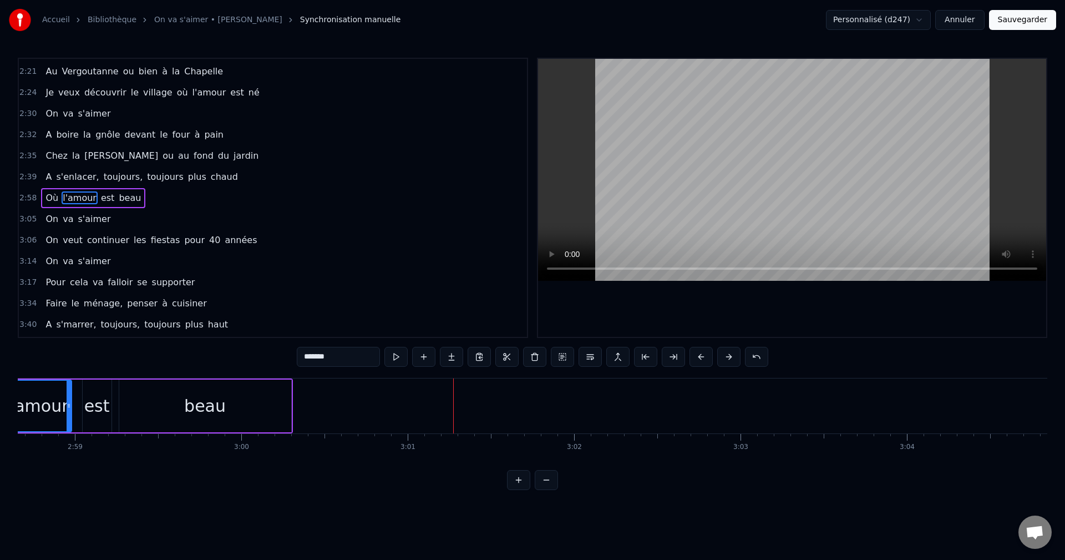
click at [704, 356] on button at bounding box center [701, 357] width 23 height 20
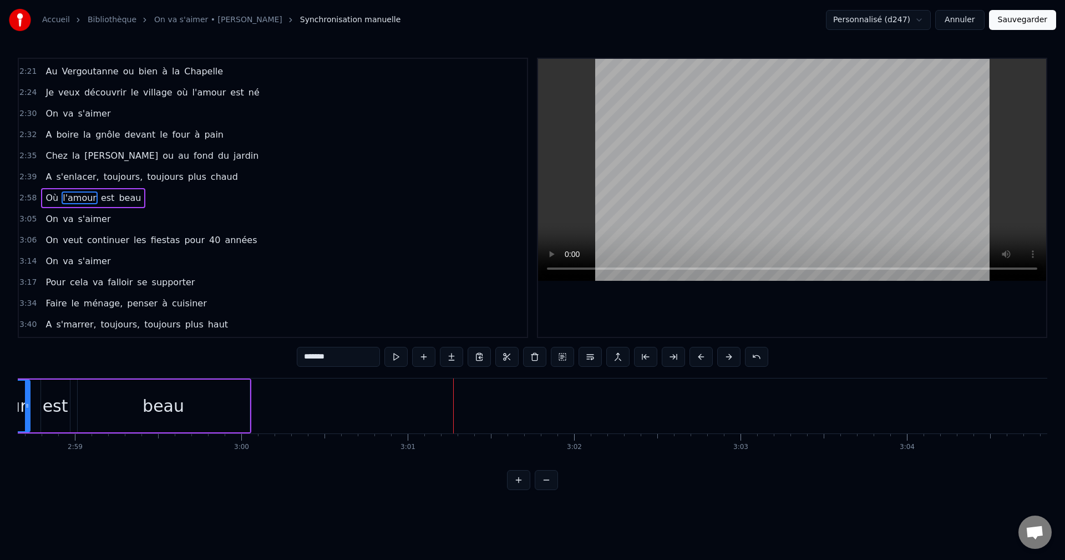
click at [704, 356] on button at bounding box center [701, 357] width 23 height 20
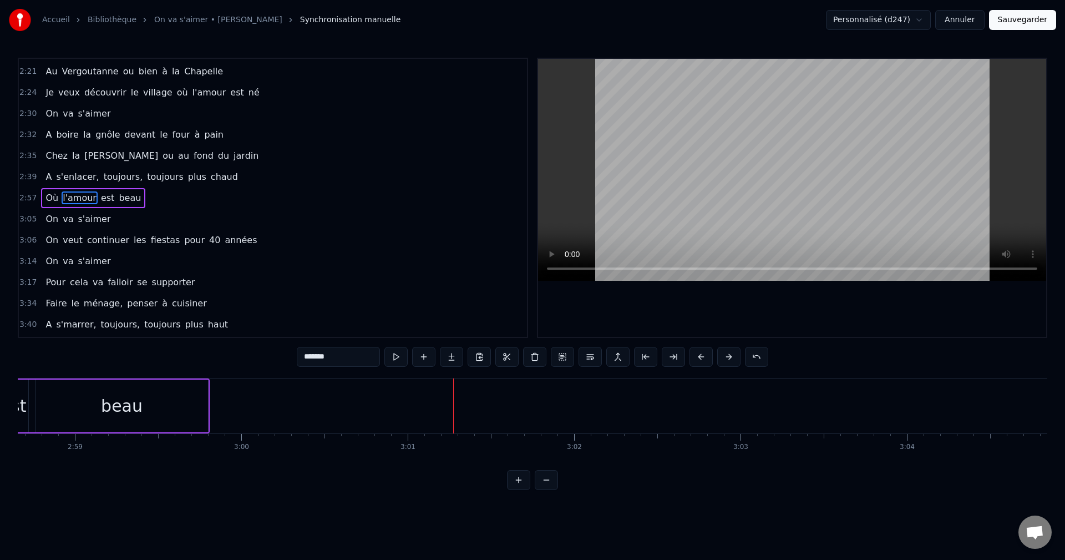
click at [704, 356] on button at bounding box center [701, 357] width 23 height 20
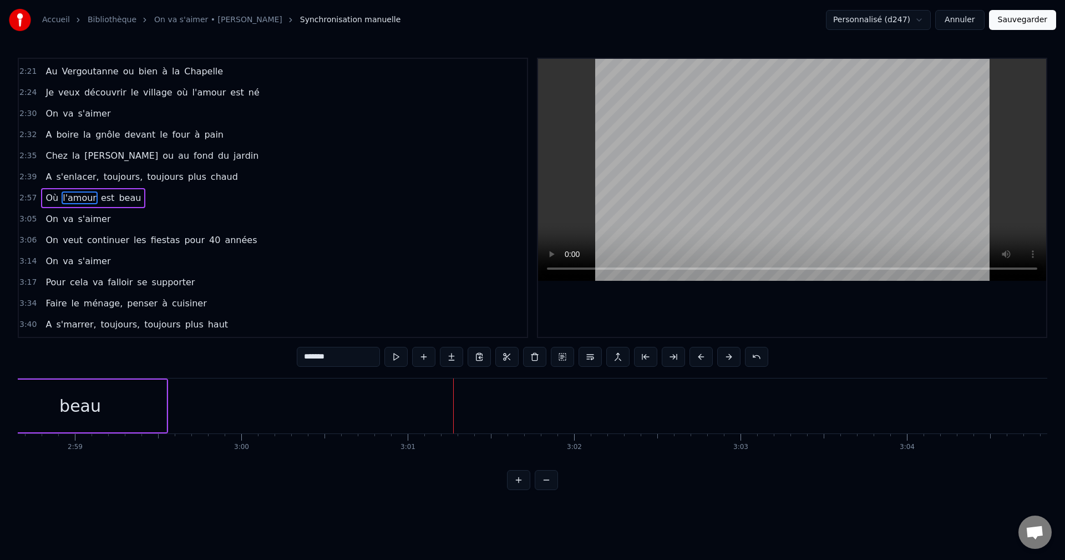
click at [704, 356] on button at bounding box center [701, 357] width 23 height 20
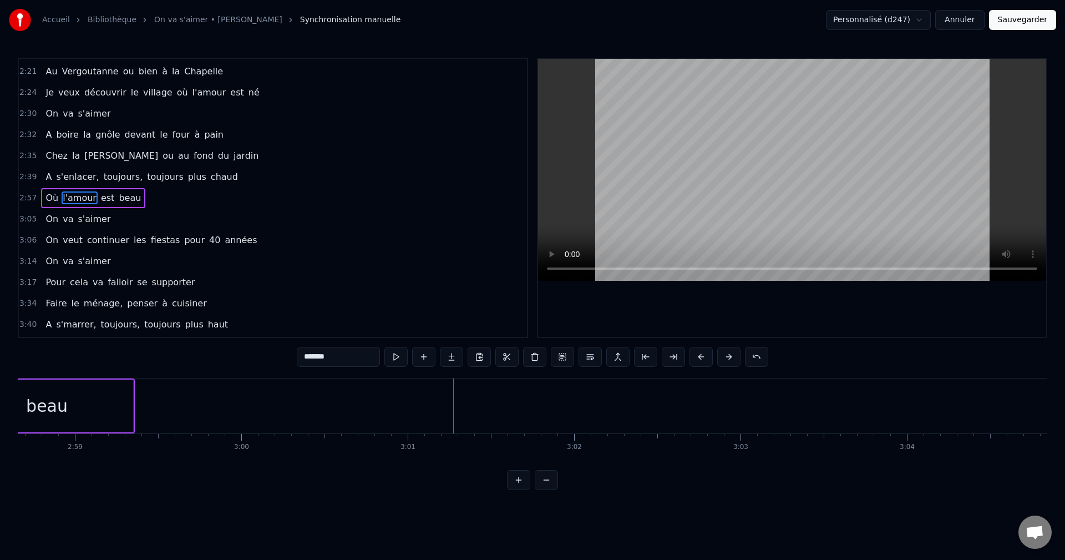
click at [704, 356] on button at bounding box center [701, 357] width 23 height 20
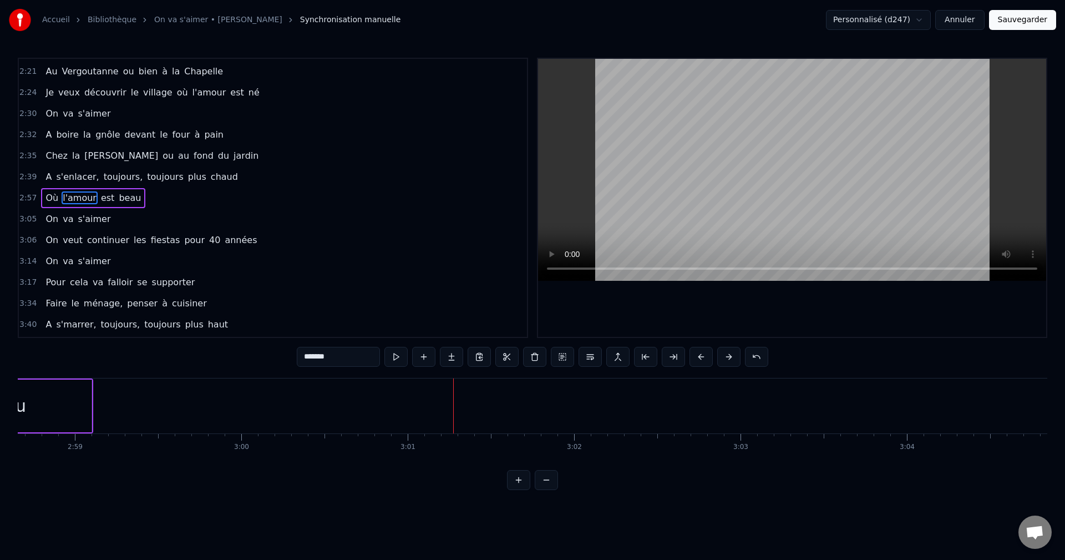
click at [704, 356] on button at bounding box center [701, 357] width 23 height 20
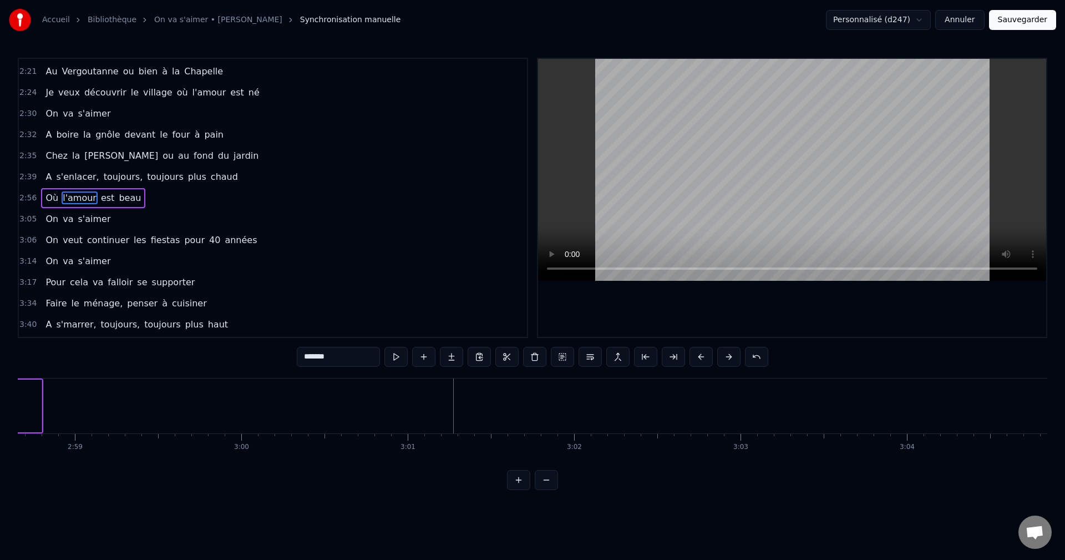
click at [704, 356] on button at bounding box center [701, 357] width 23 height 20
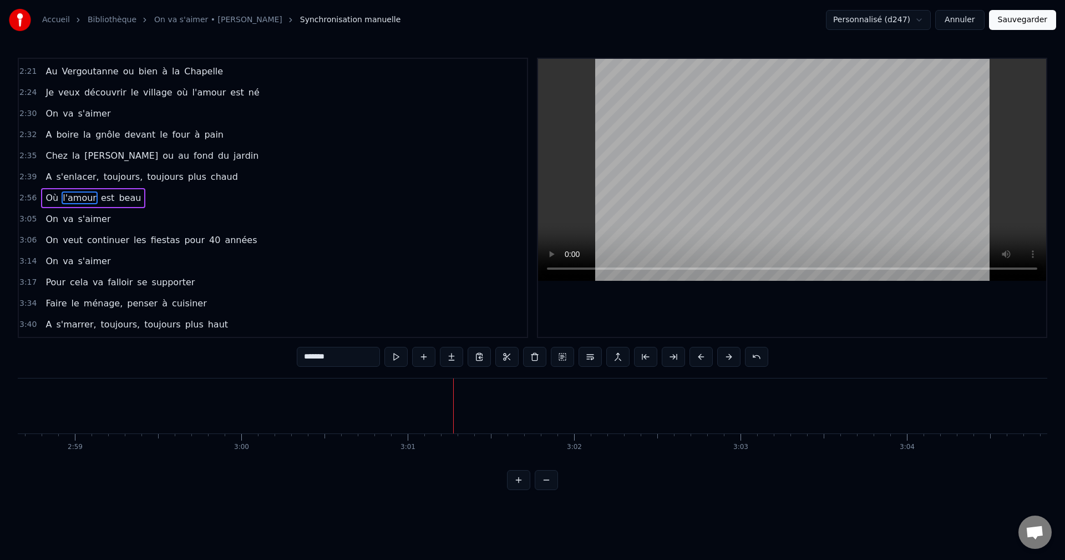
click at [704, 356] on button at bounding box center [701, 357] width 23 height 20
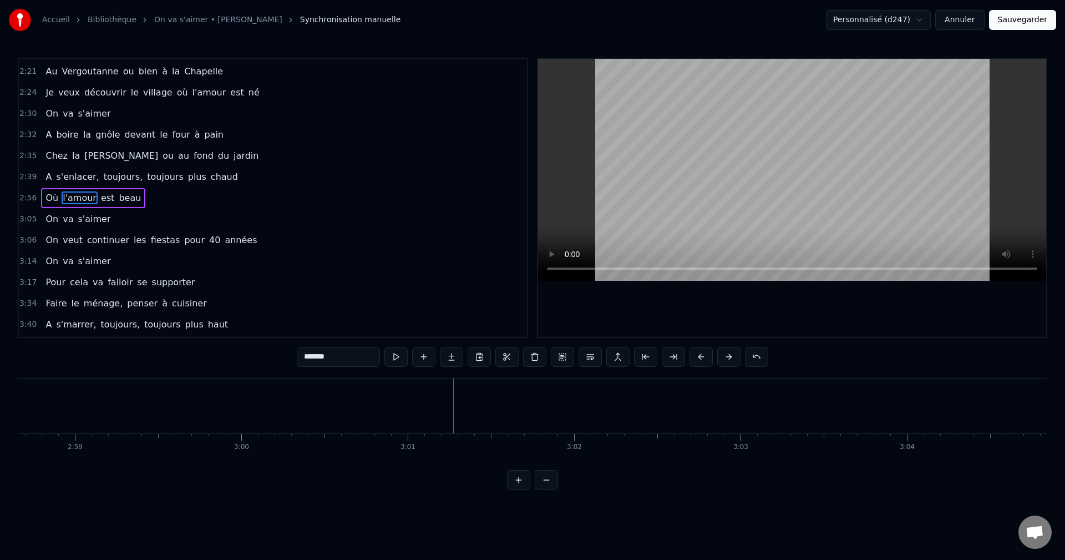
click at [704, 356] on button at bounding box center [701, 357] width 23 height 20
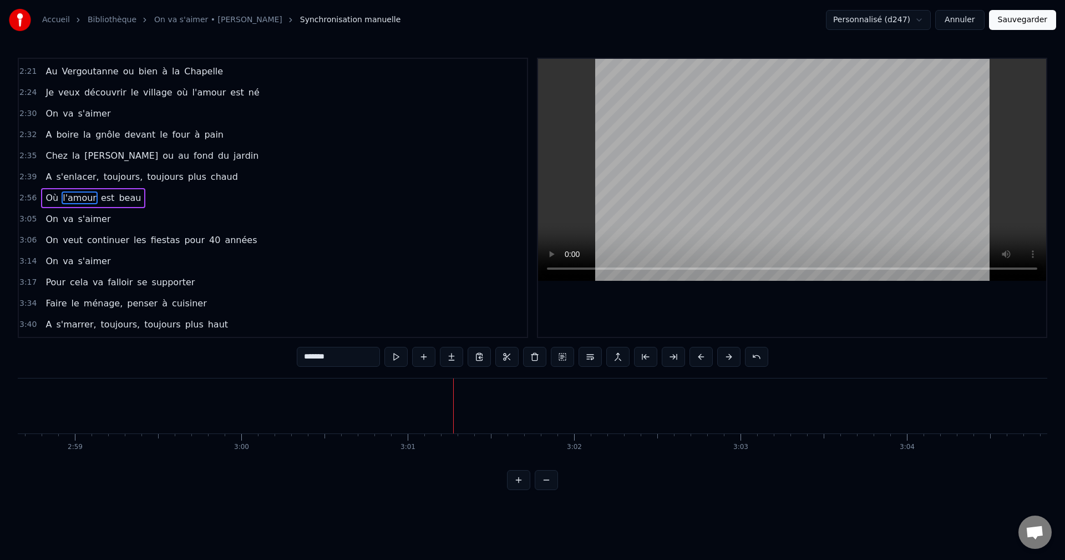
click at [704, 356] on button at bounding box center [701, 357] width 23 height 20
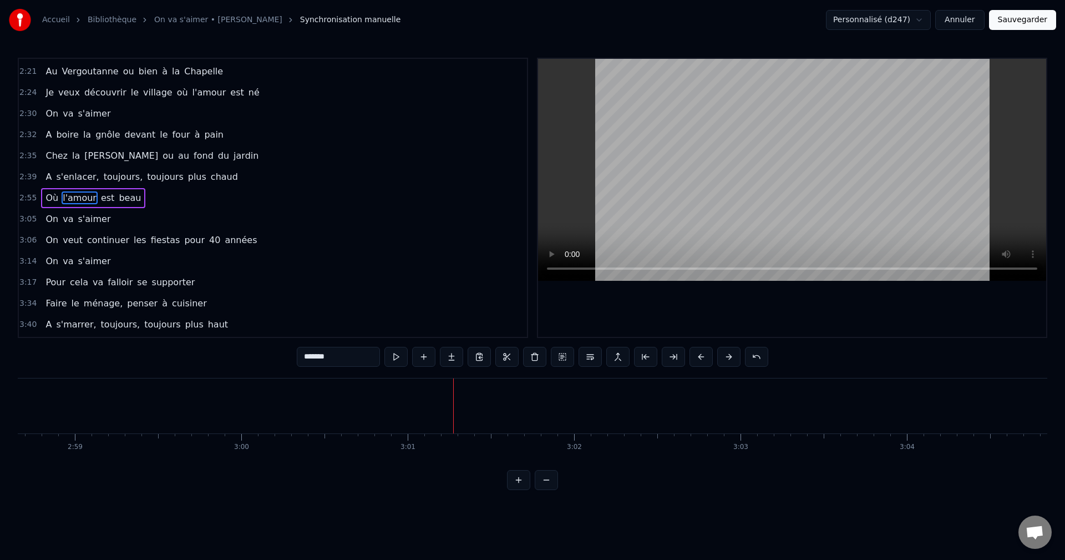
click at [704, 356] on button at bounding box center [701, 357] width 23 height 20
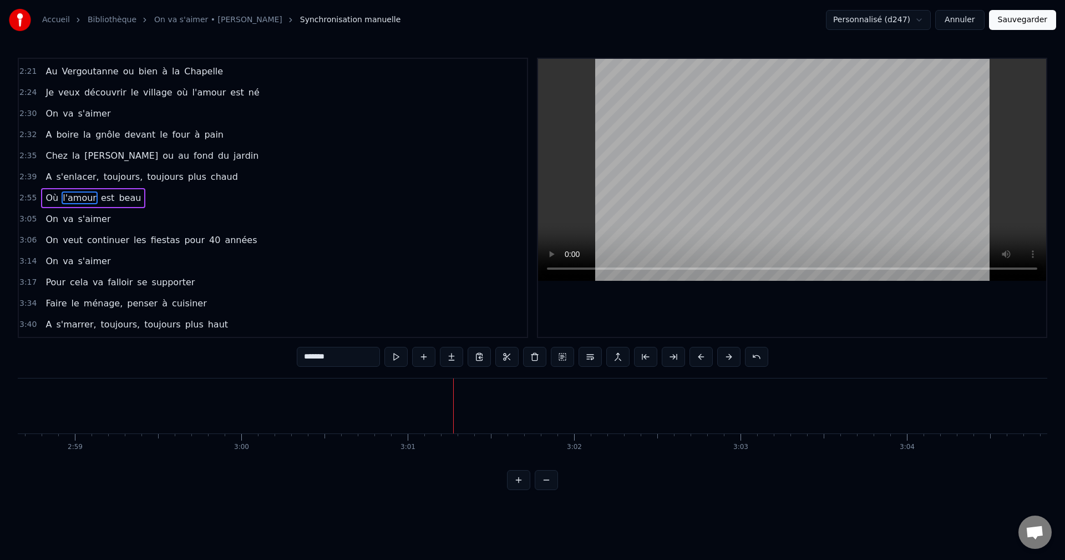
click at [704, 356] on button at bounding box center [701, 357] width 23 height 20
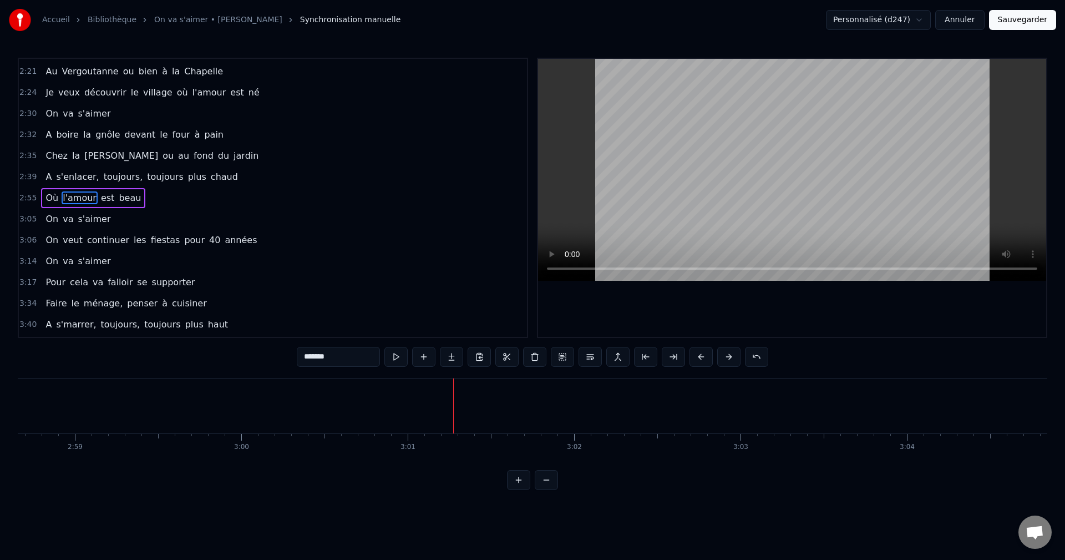
click at [704, 356] on button at bounding box center [701, 357] width 23 height 20
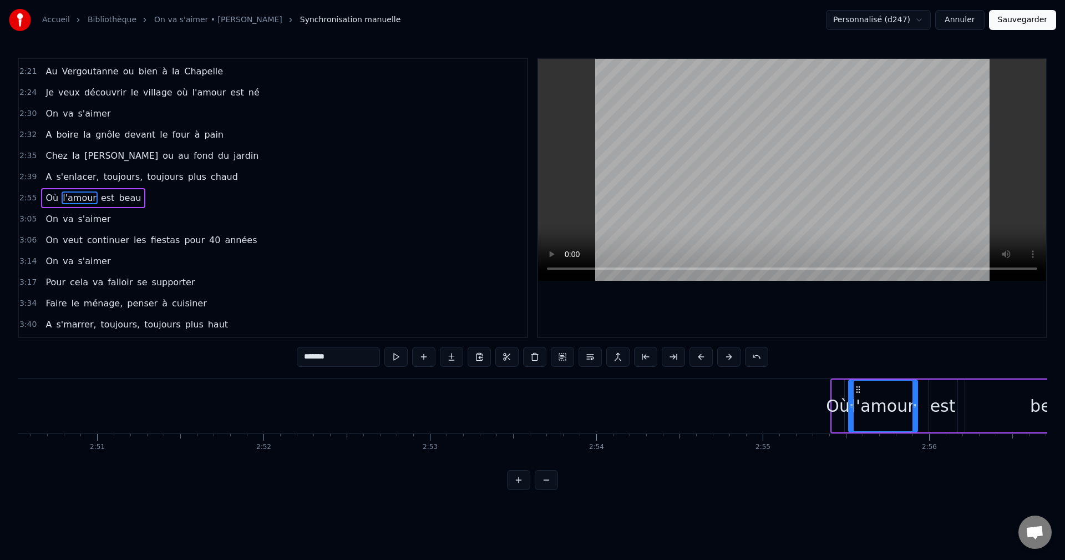
scroll to position [0, 28182]
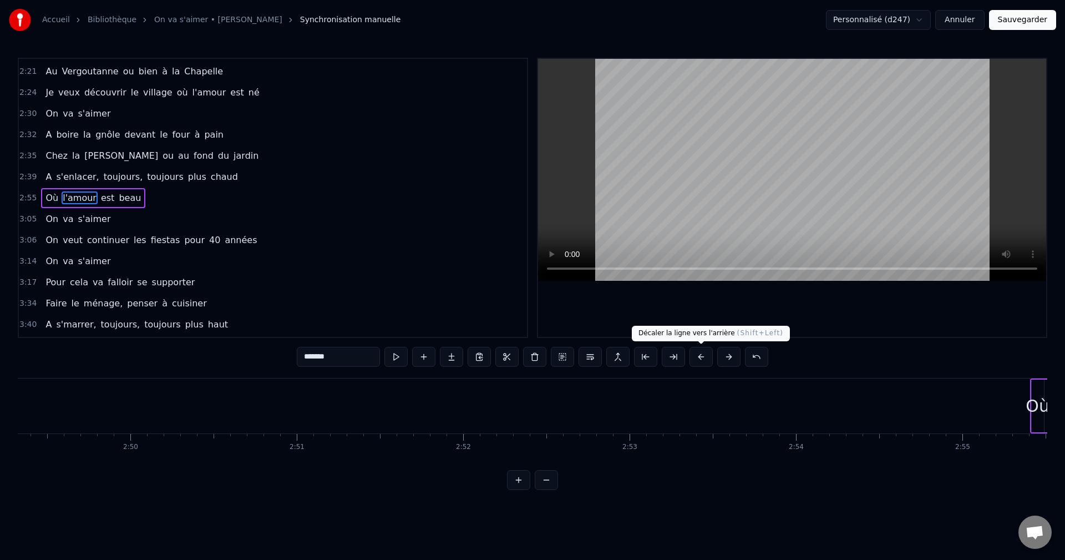
click at [698, 361] on button at bounding box center [701, 357] width 23 height 20
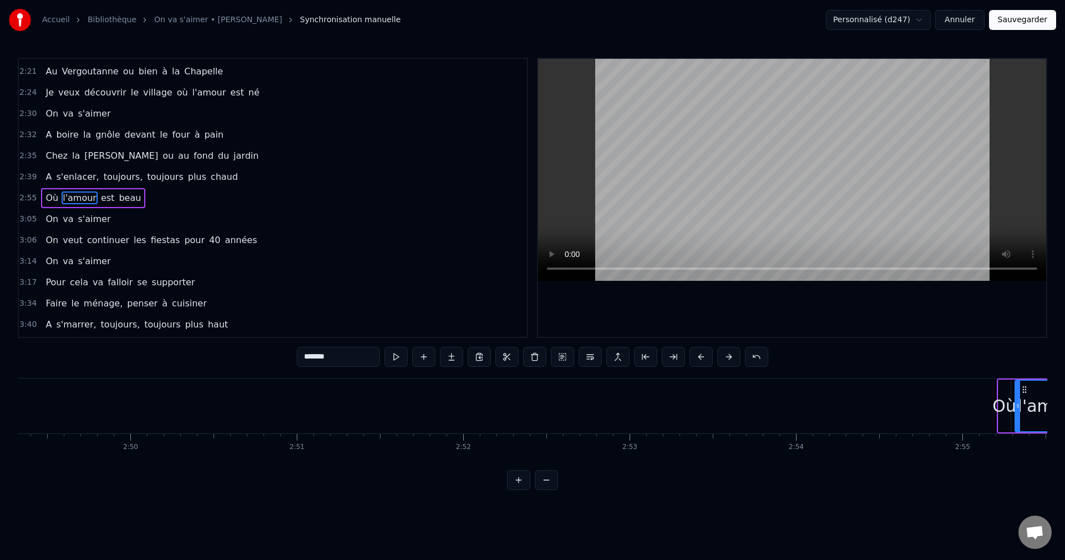
click at [698, 361] on button at bounding box center [701, 357] width 23 height 20
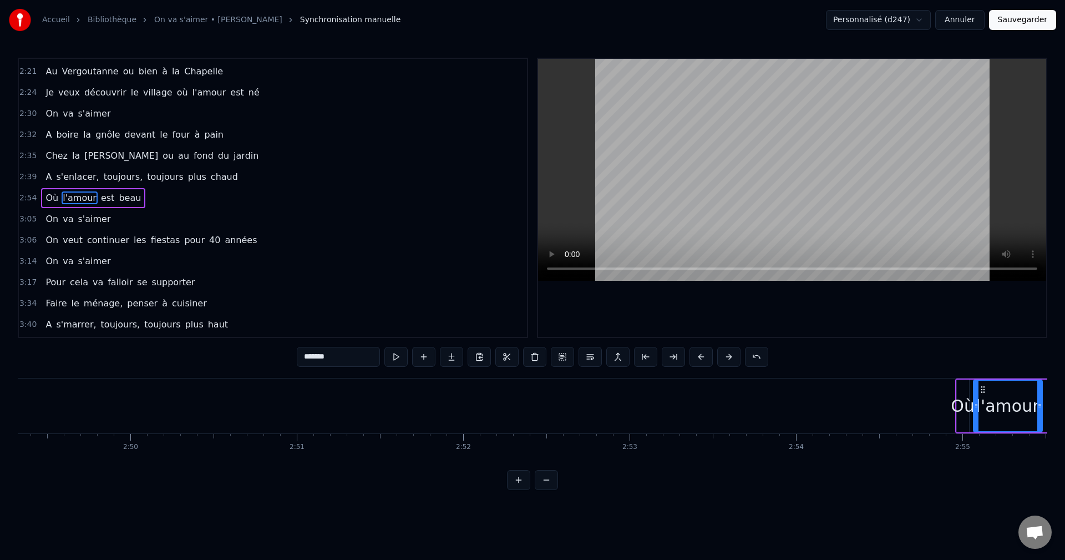
click at [698, 361] on button at bounding box center [701, 357] width 23 height 20
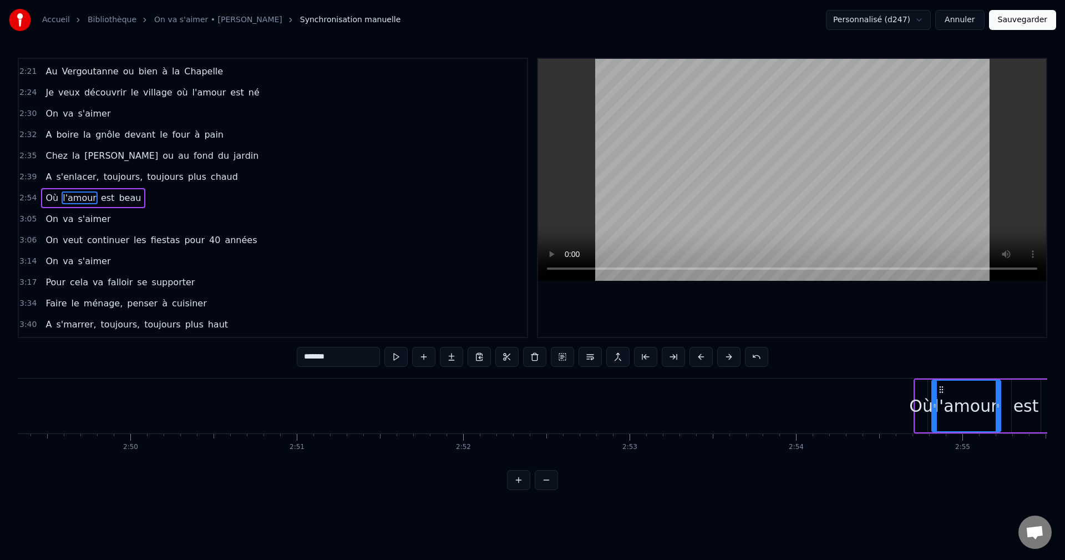
click at [698, 361] on button at bounding box center [701, 357] width 23 height 20
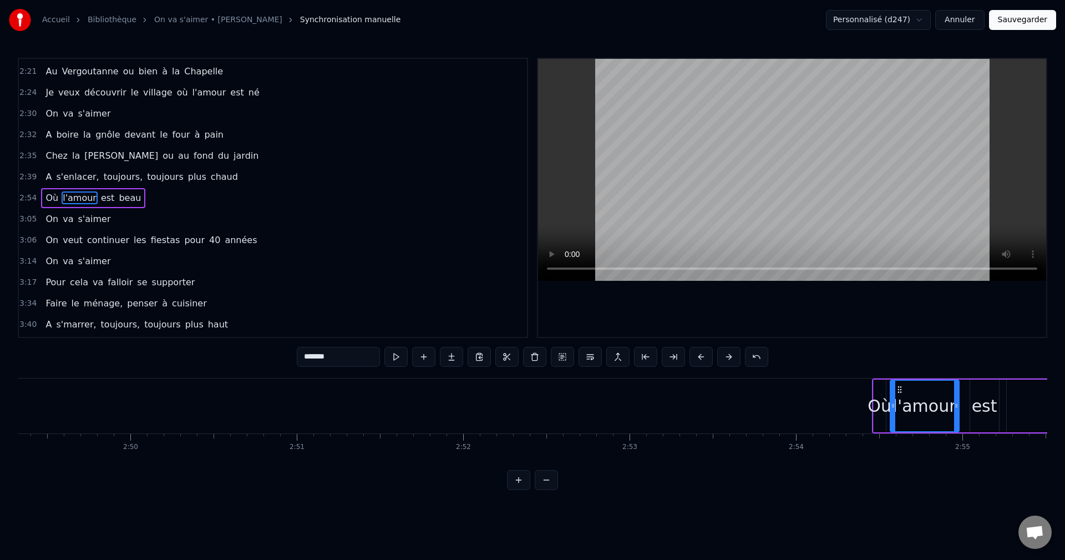
click at [698, 361] on button at bounding box center [701, 357] width 23 height 20
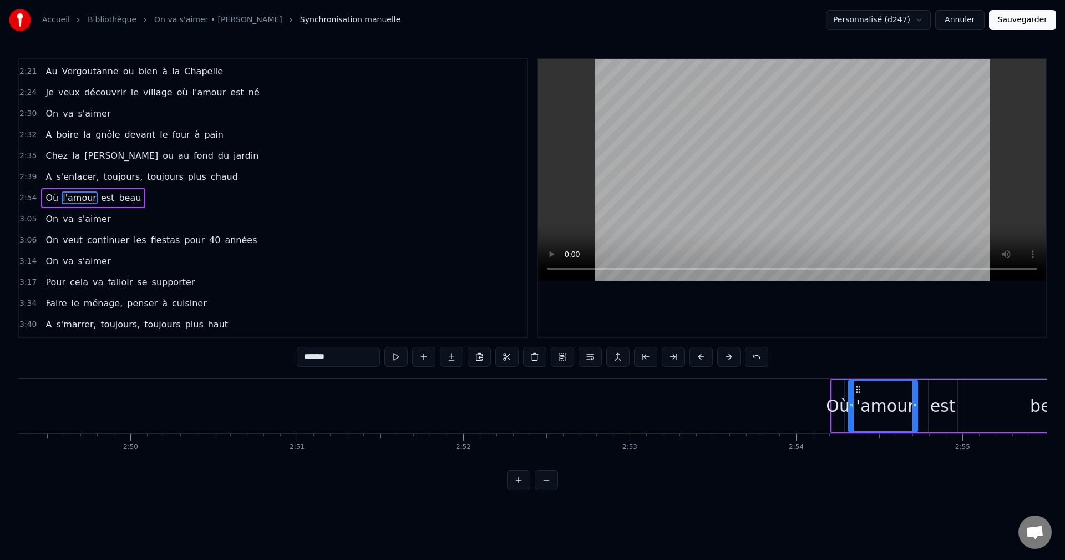
click at [698, 361] on button at bounding box center [701, 357] width 23 height 20
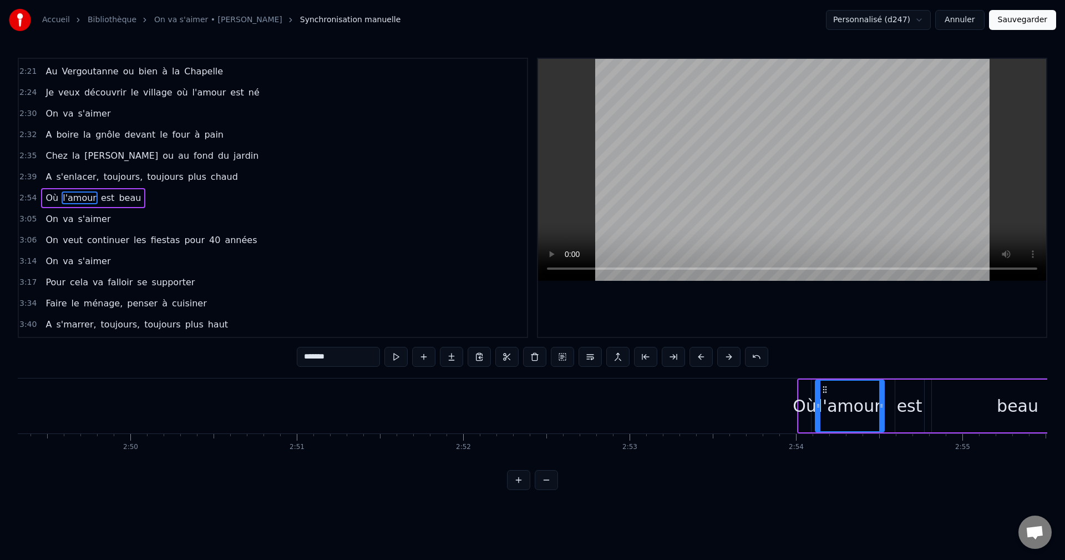
click at [698, 361] on button at bounding box center [701, 357] width 23 height 20
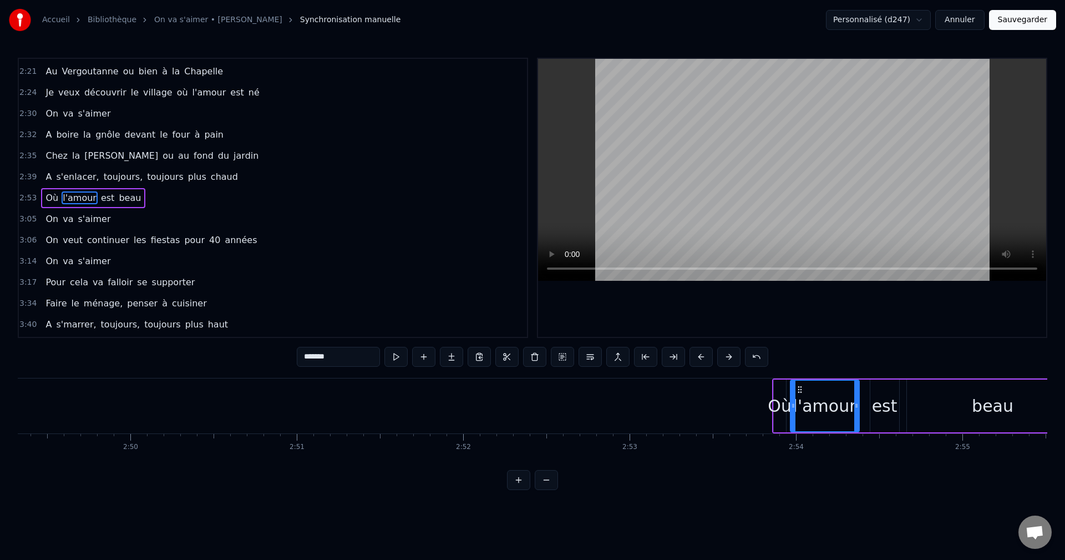
click at [698, 361] on button at bounding box center [701, 357] width 23 height 20
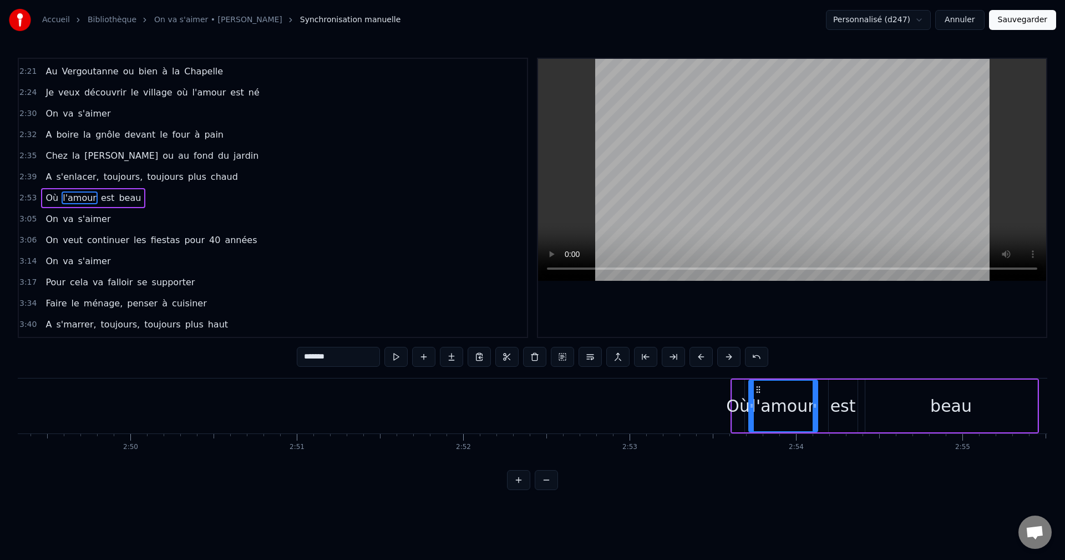
click at [698, 361] on button at bounding box center [701, 357] width 23 height 20
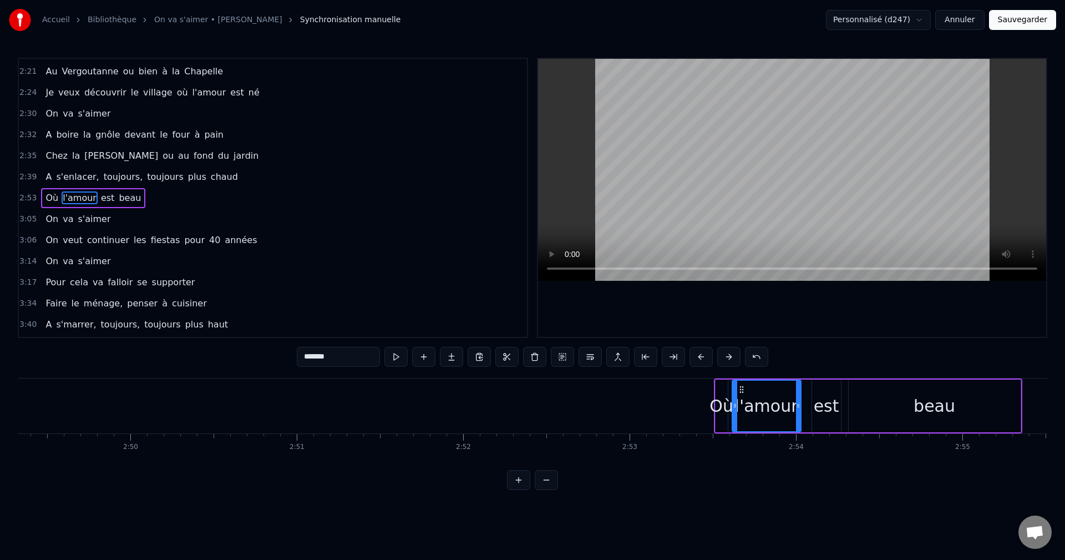
click at [698, 361] on button at bounding box center [701, 357] width 23 height 20
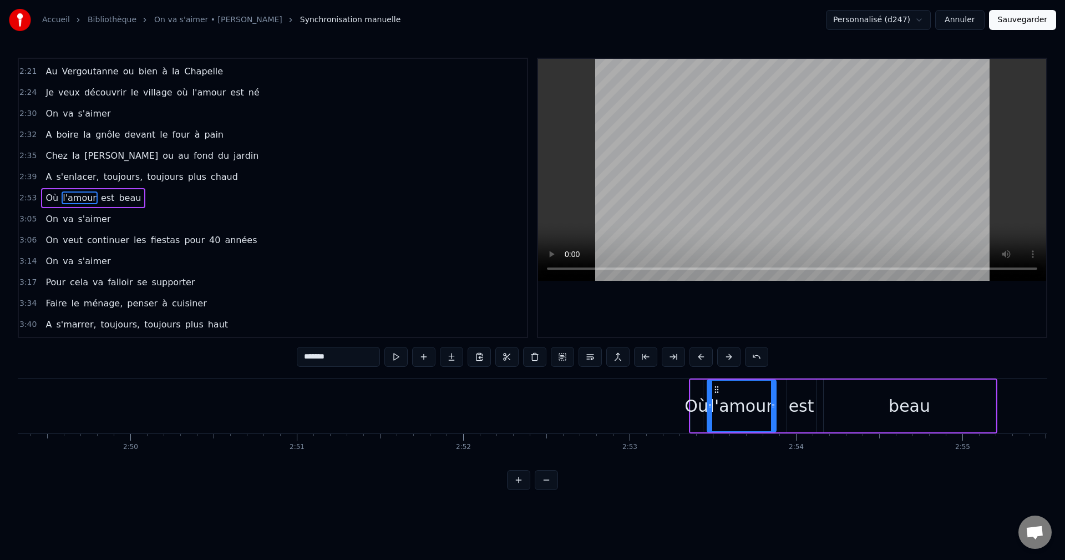
click at [698, 361] on button at bounding box center [701, 357] width 23 height 20
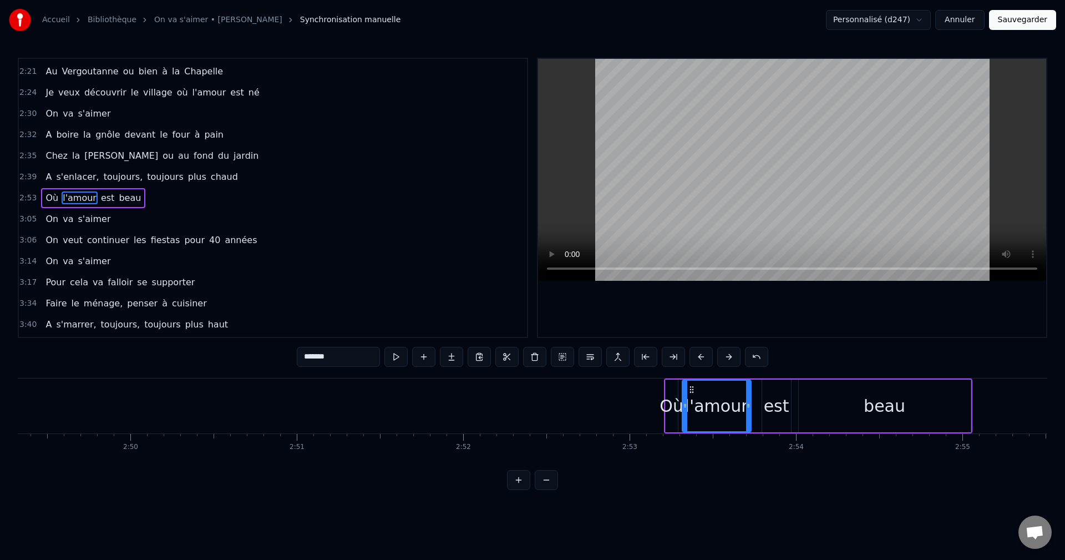
click at [698, 361] on button at bounding box center [701, 357] width 23 height 20
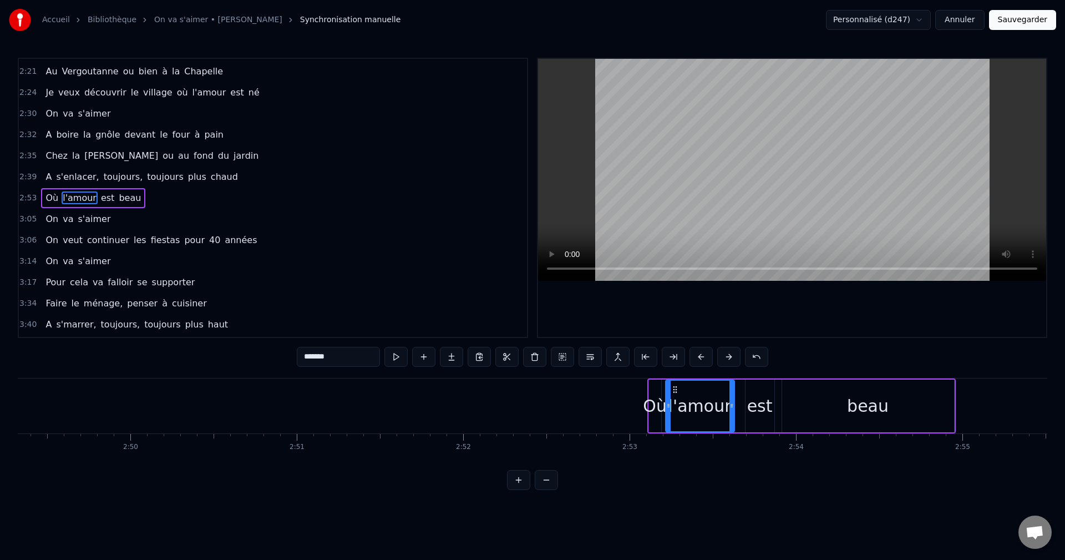
click at [698, 361] on button at bounding box center [701, 357] width 23 height 20
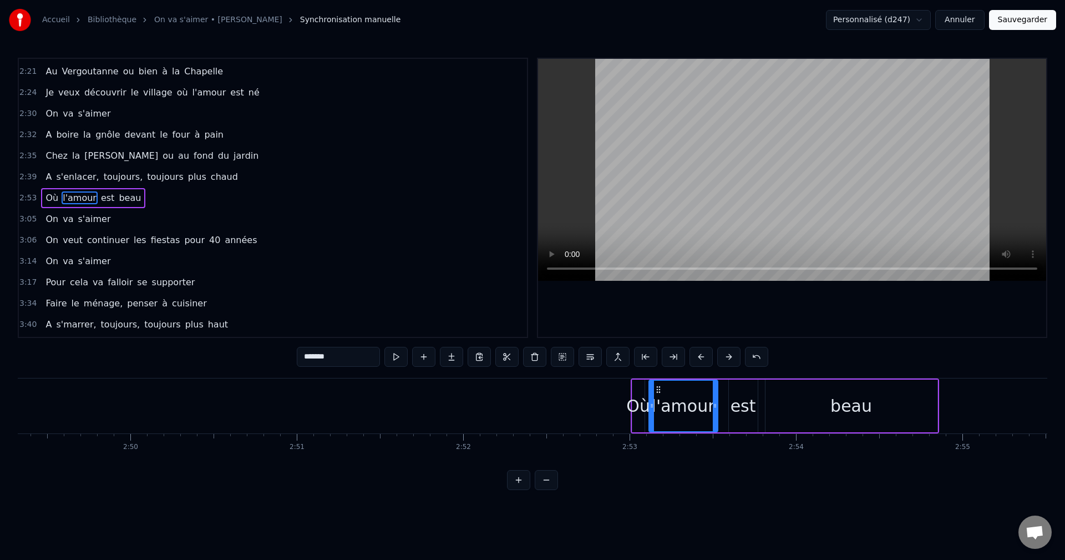
click at [698, 361] on button at bounding box center [701, 357] width 23 height 20
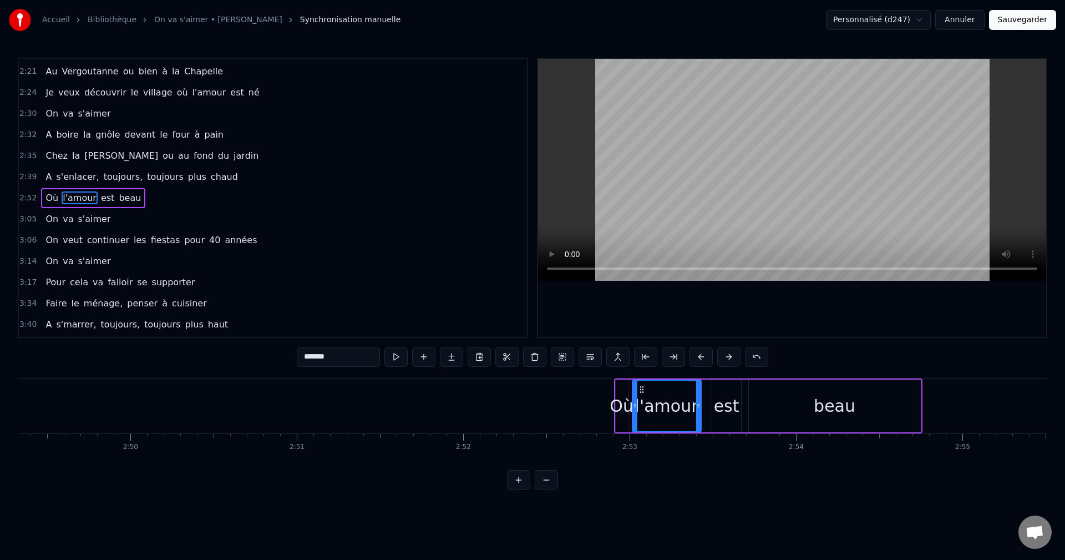
click at [698, 361] on button at bounding box center [701, 357] width 23 height 20
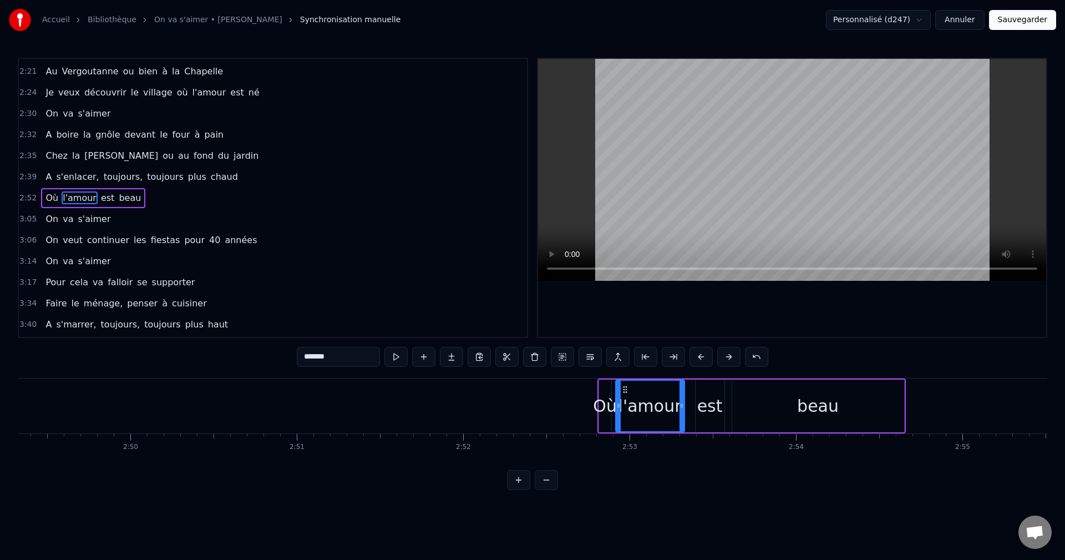
click at [698, 361] on button at bounding box center [701, 357] width 23 height 20
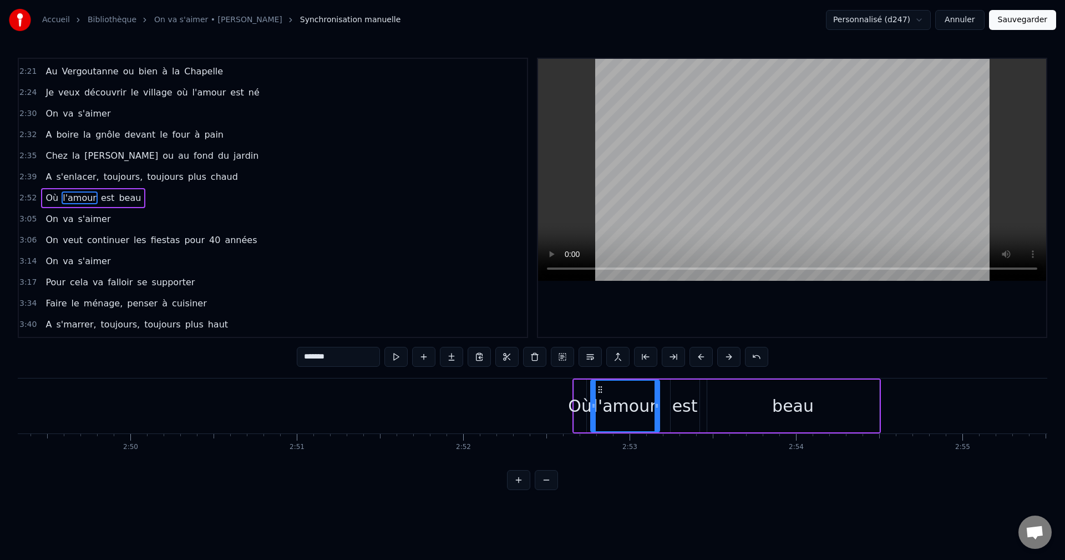
click at [698, 361] on button at bounding box center [701, 357] width 23 height 20
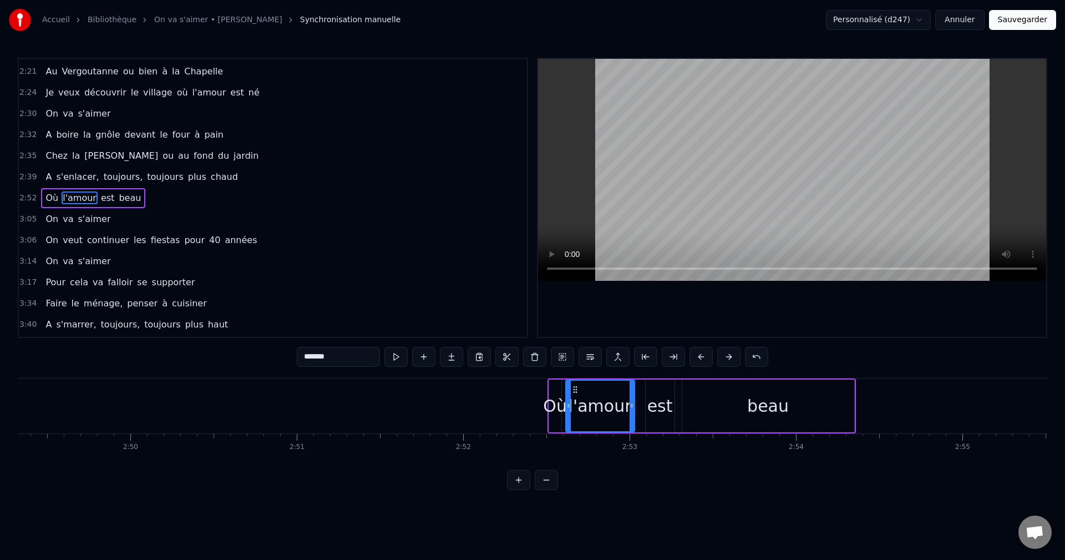
click at [698, 361] on button at bounding box center [701, 357] width 23 height 20
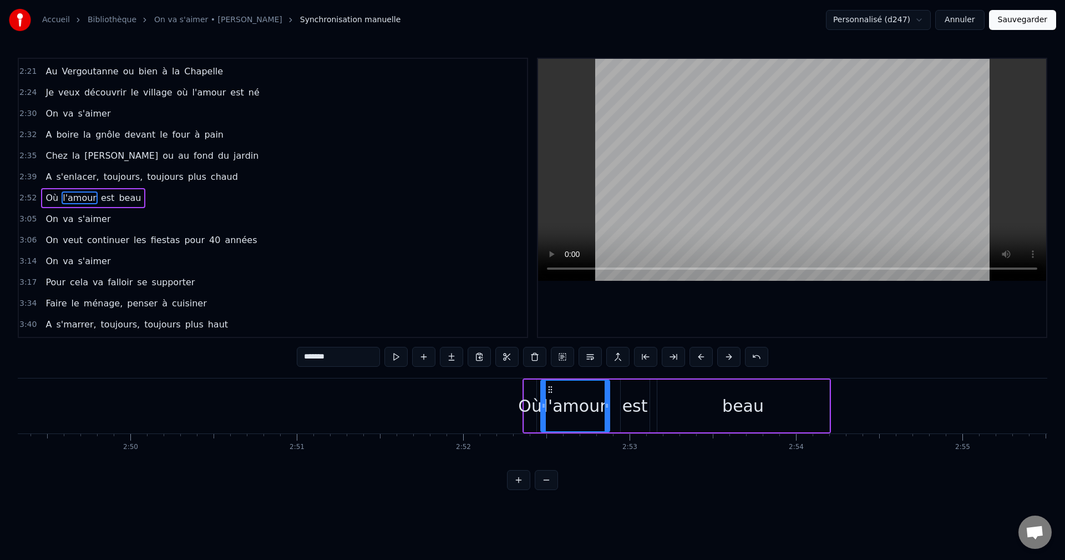
click at [698, 361] on button at bounding box center [701, 357] width 23 height 20
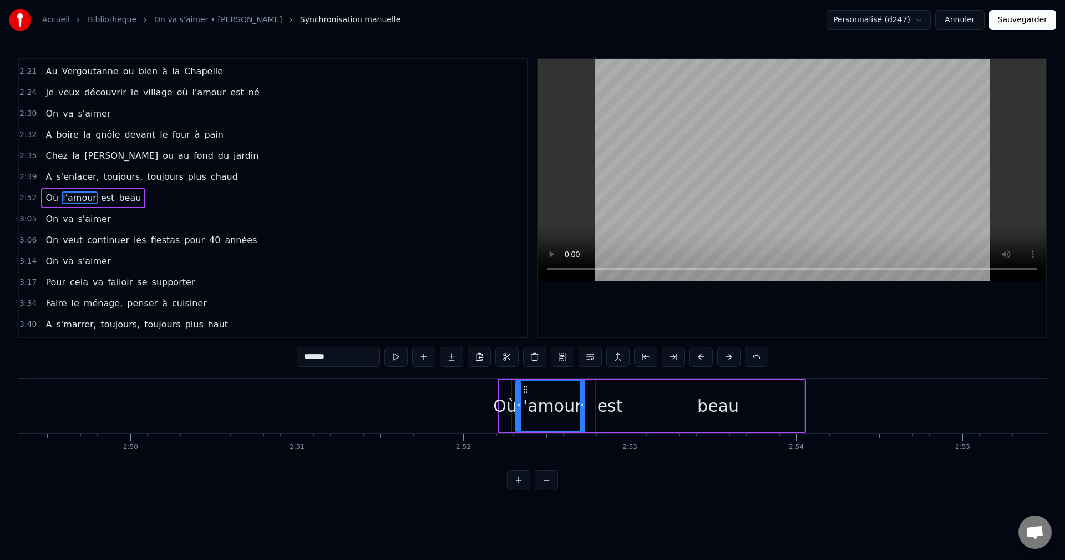
click at [698, 361] on button at bounding box center [701, 357] width 23 height 20
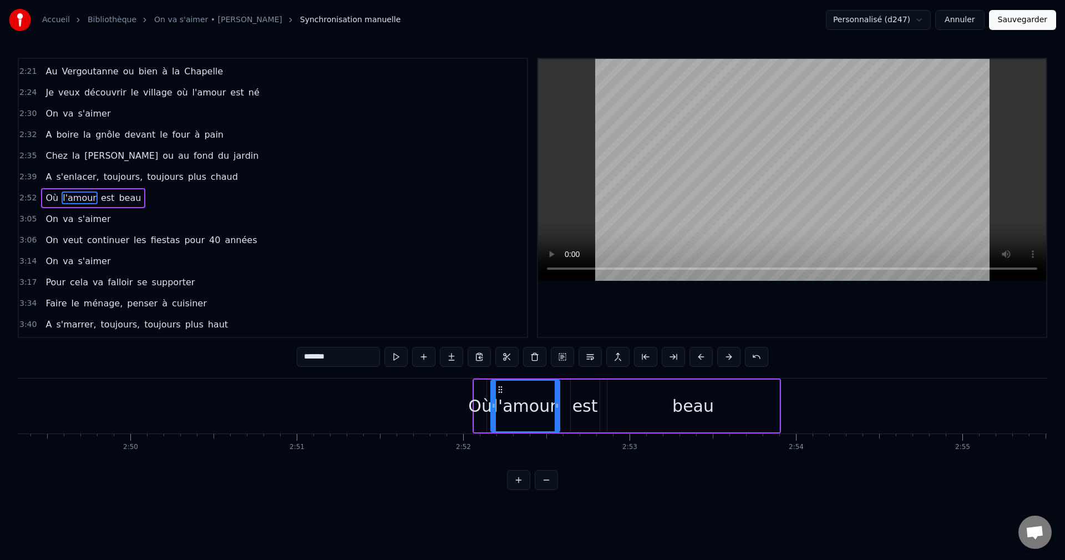
click at [698, 361] on button at bounding box center [701, 357] width 23 height 20
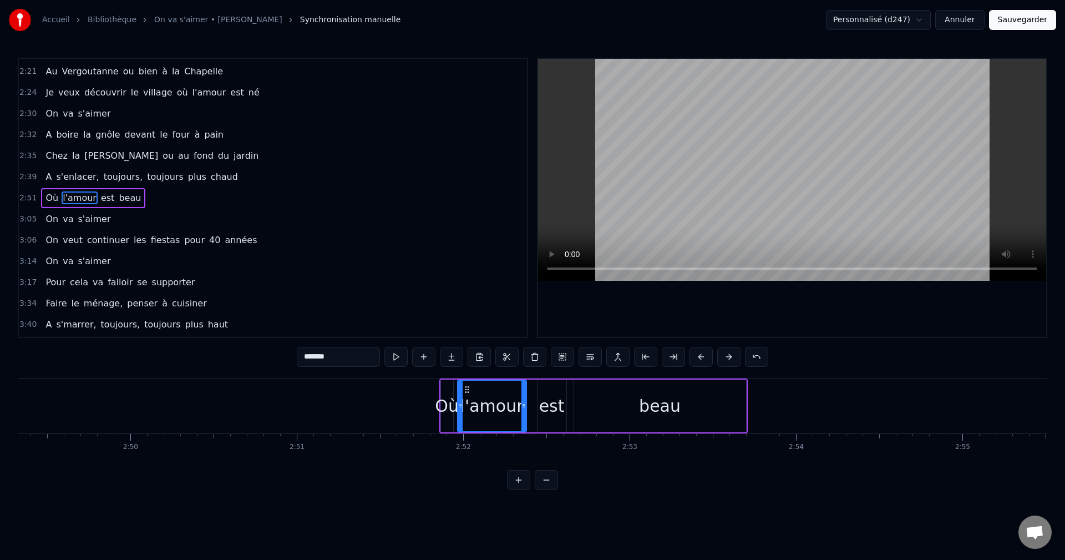
click at [698, 361] on button at bounding box center [701, 357] width 23 height 20
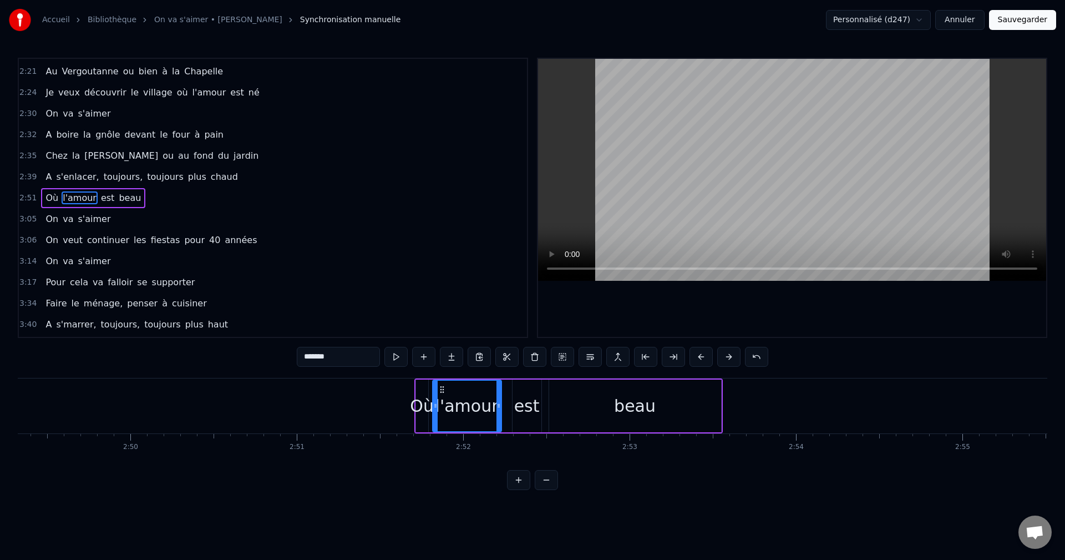
click at [698, 361] on button at bounding box center [701, 357] width 23 height 20
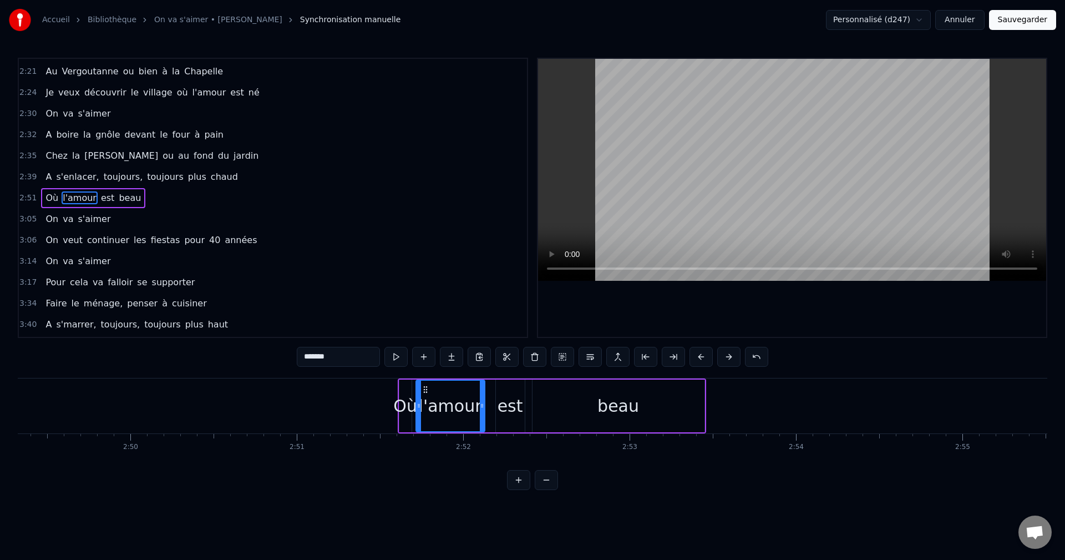
click at [698, 361] on button at bounding box center [701, 357] width 23 height 20
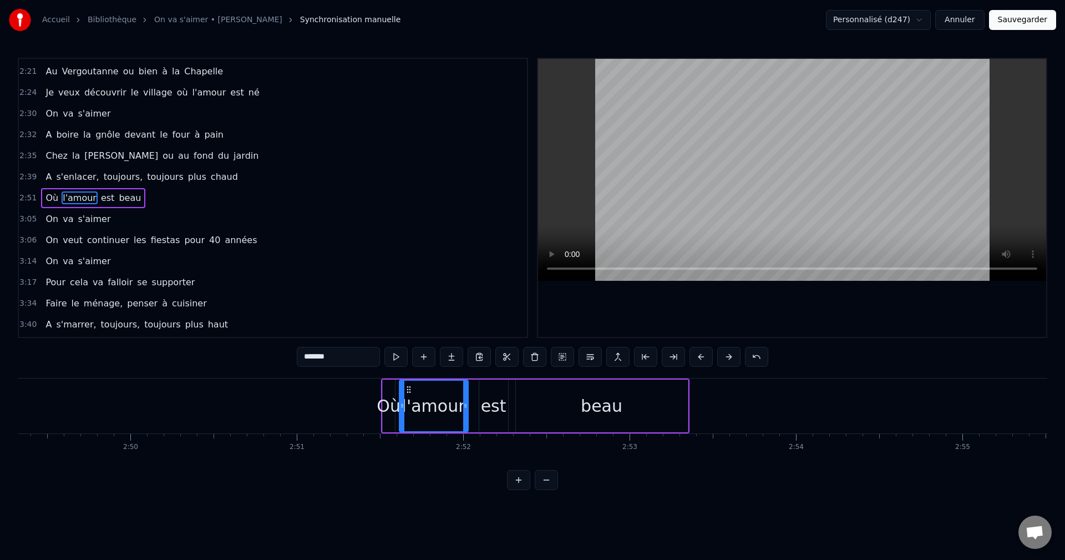
click at [698, 361] on button at bounding box center [701, 357] width 23 height 20
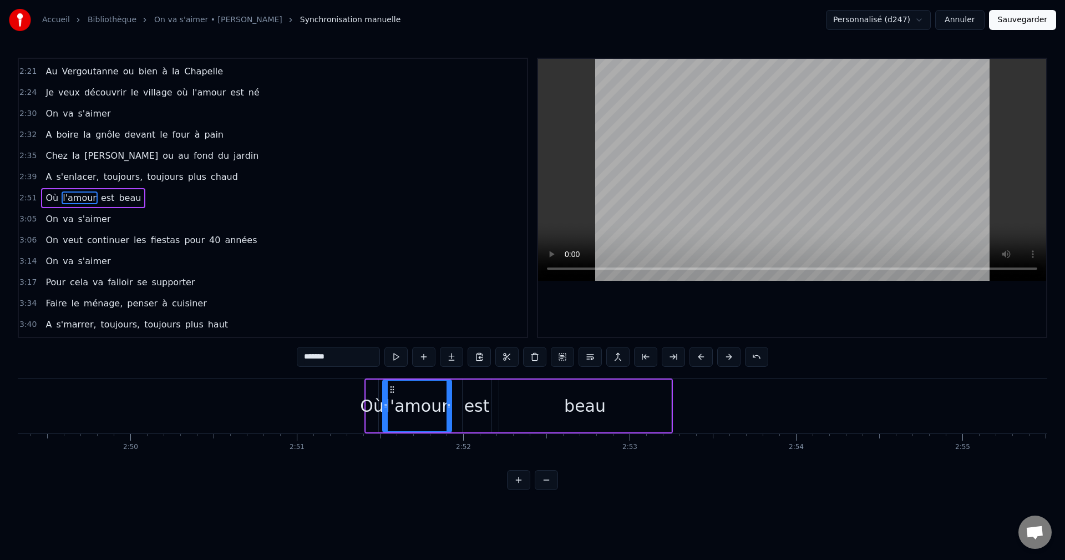
click at [698, 361] on button at bounding box center [701, 357] width 23 height 20
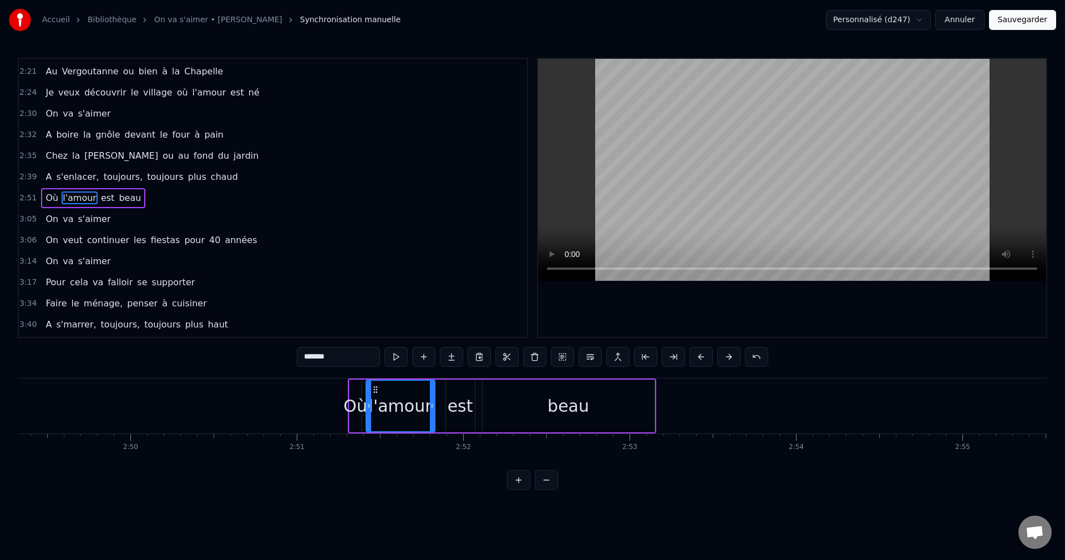
click at [698, 361] on button at bounding box center [701, 357] width 23 height 20
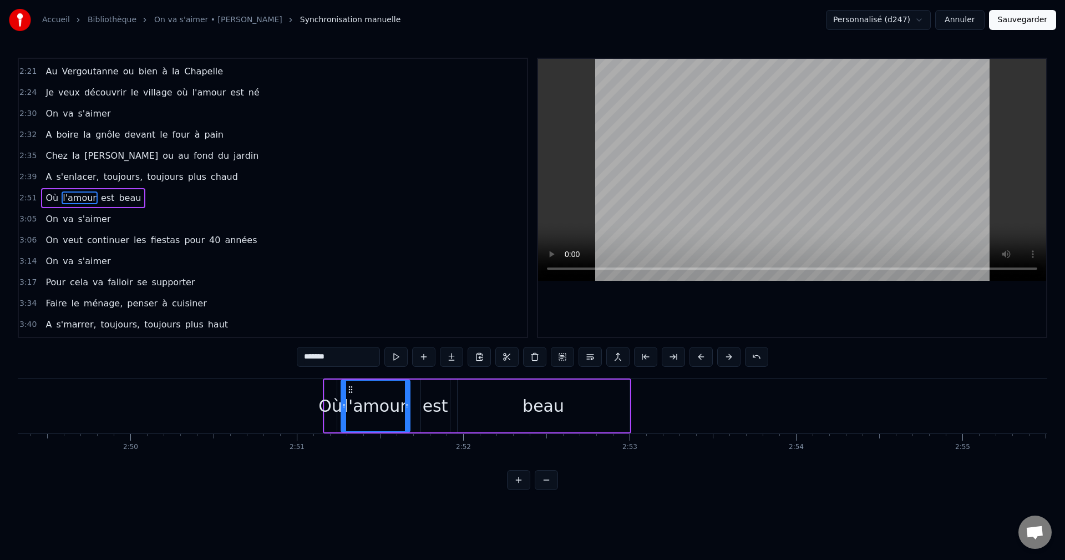
click at [698, 361] on button at bounding box center [701, 357] width 23 height 20
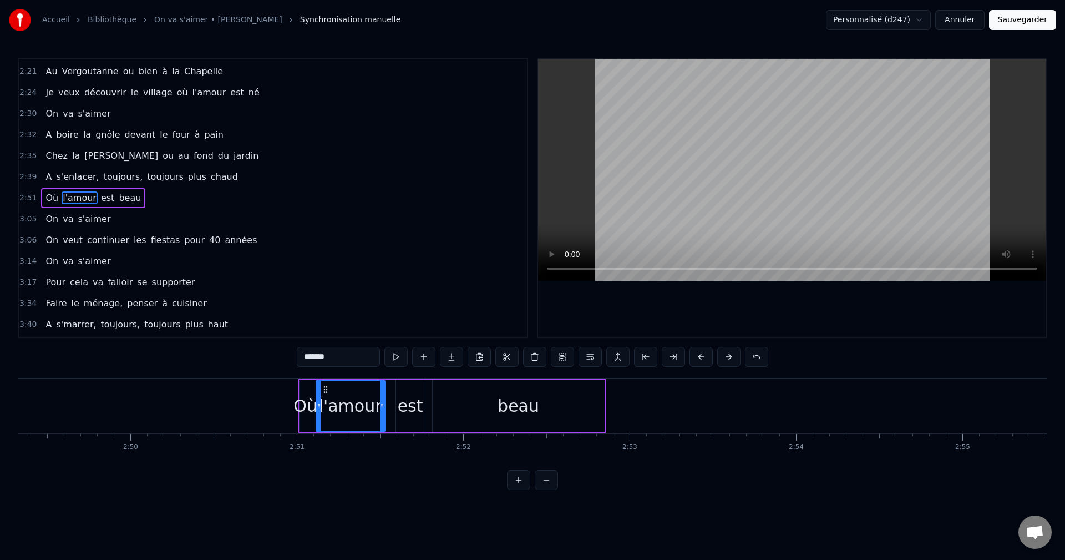
click at [698, 361] on button at bounding box center [701, 357] width 23 height 20
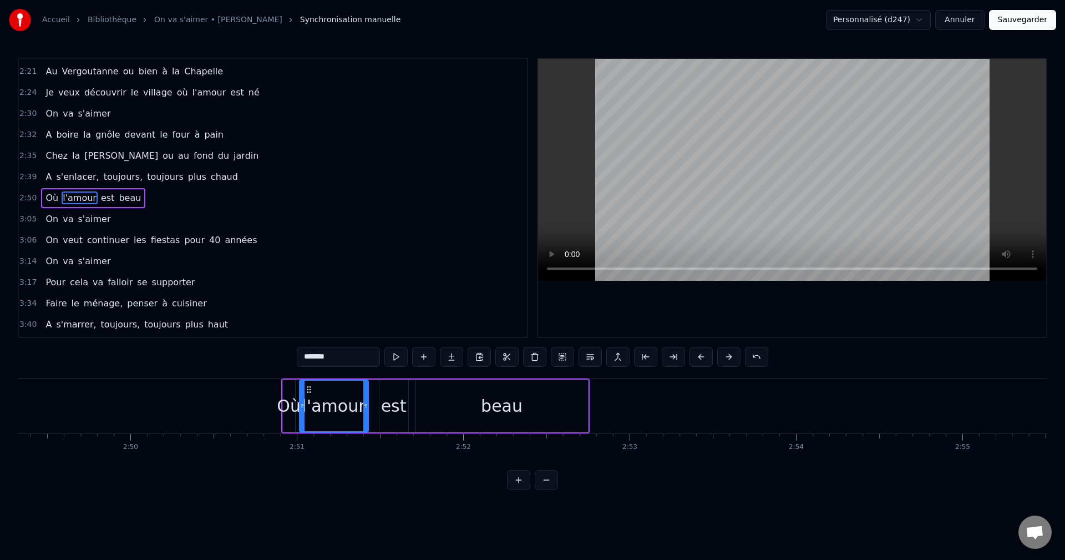
click at [698, 361] on button at bounding box center [701, 357] width 23 height 20
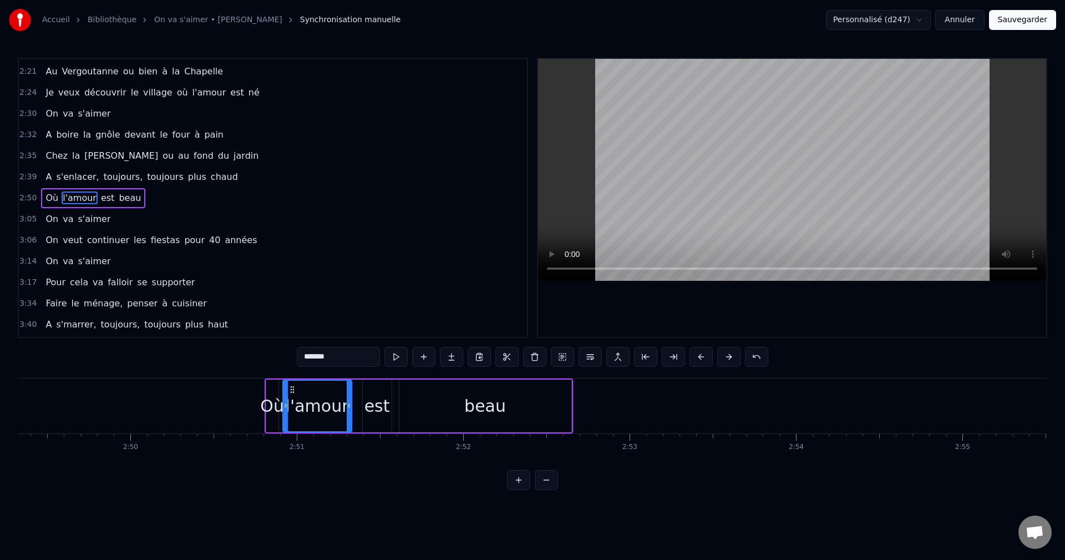
click at [698, 361] on button at bounding box center [701, 357] width 23 height 20
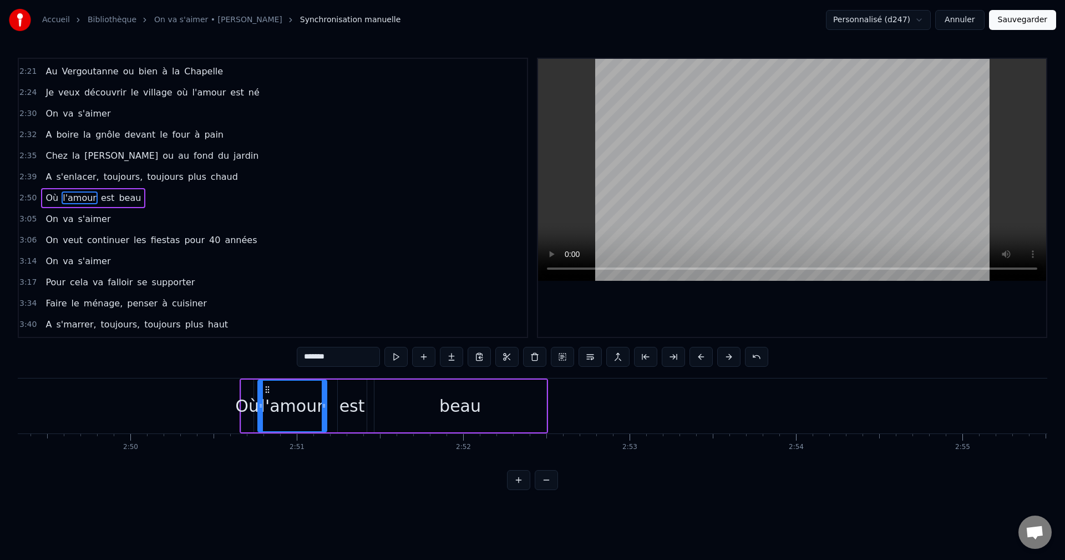
click at [698, 361] on button at bounding box center [701, 357] width 23 height 20
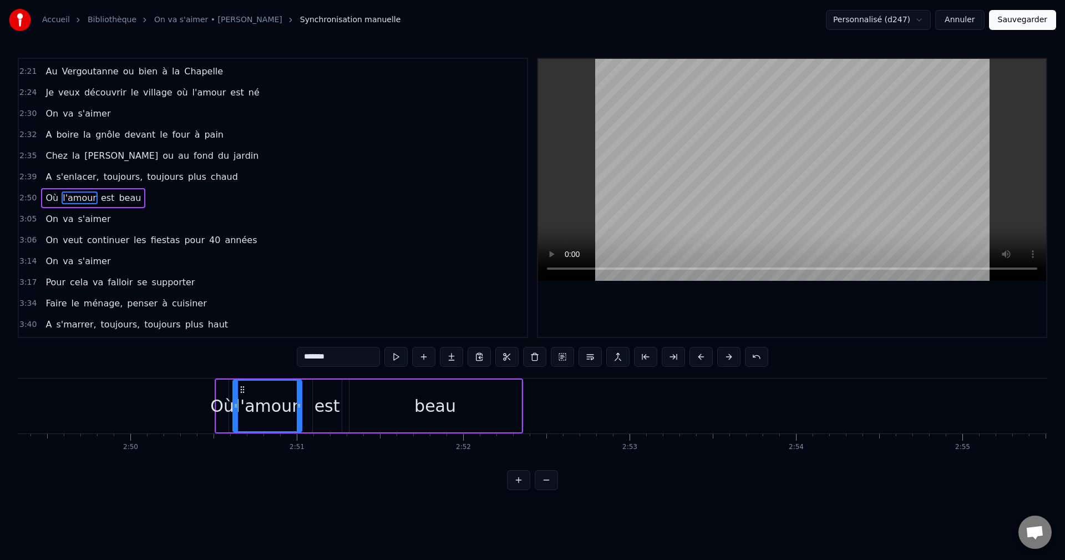
click at [698, 361] on button at bounding box center [701, 357] width 23 height 20
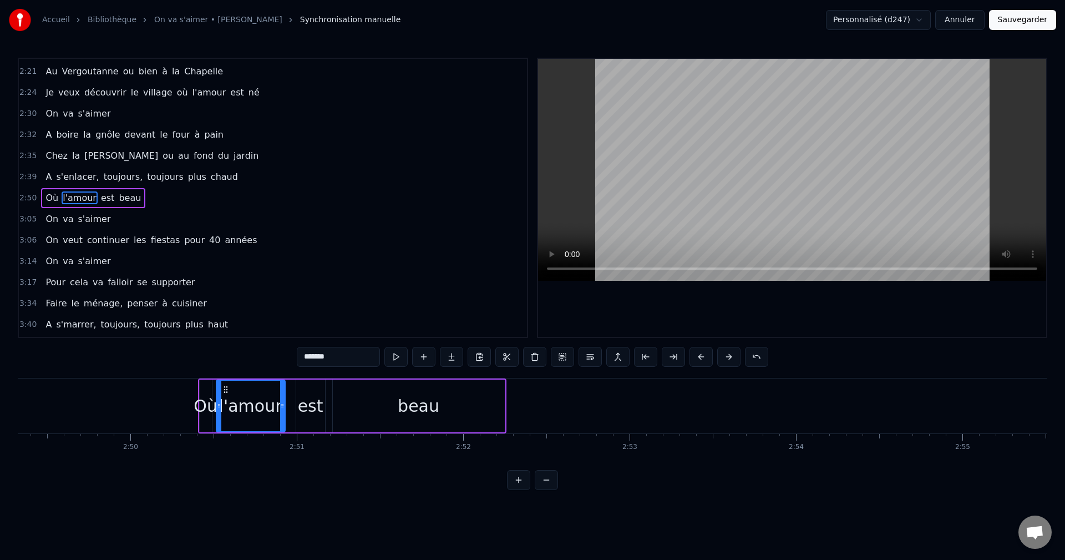
click at [698, 361] on button at bounding box center [701, 357] width 23 height 20
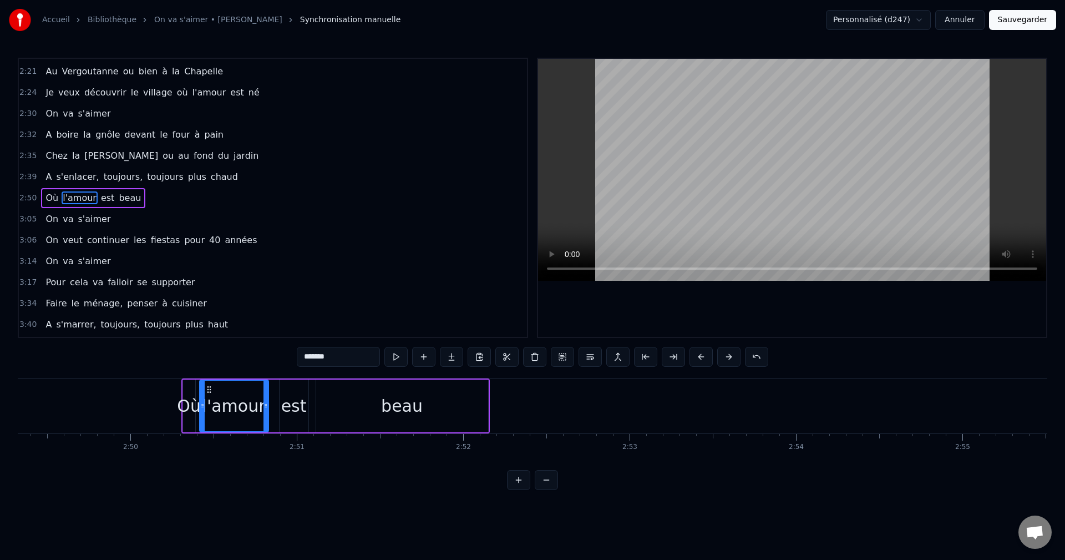
click at [698, 361] on button at bounding box center [701, 357] width 23 height 20
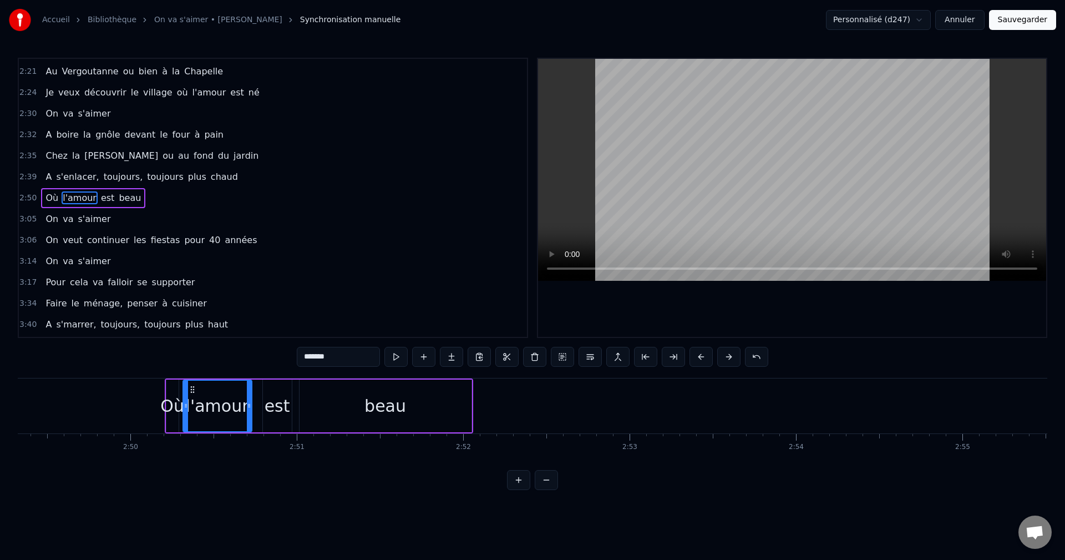
click at [698, 361] on button at bounding box center [701, 357] width 23 height 20
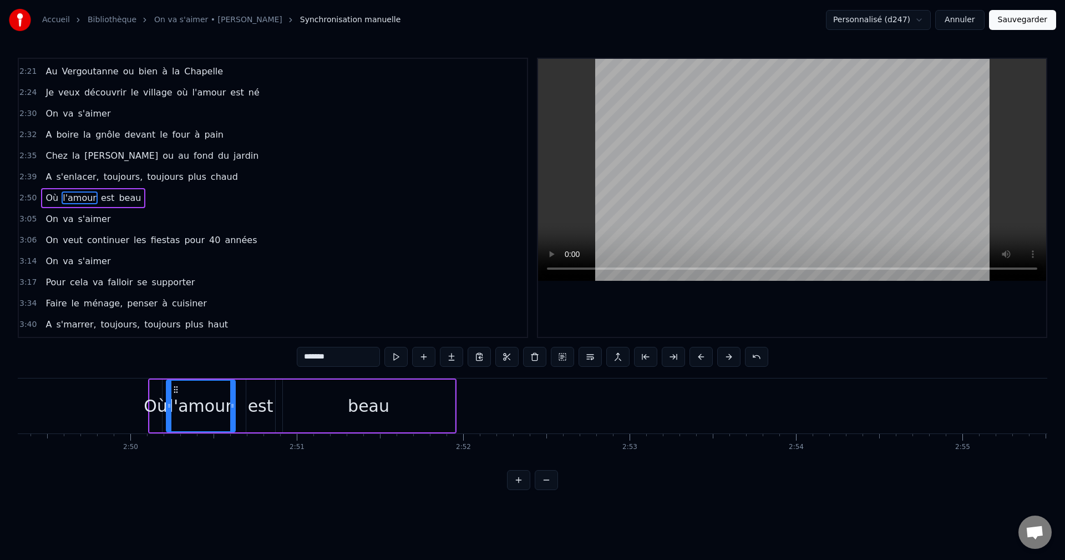
click at [698, 361] on button at bounding box center [701, 357] width 23 height 20
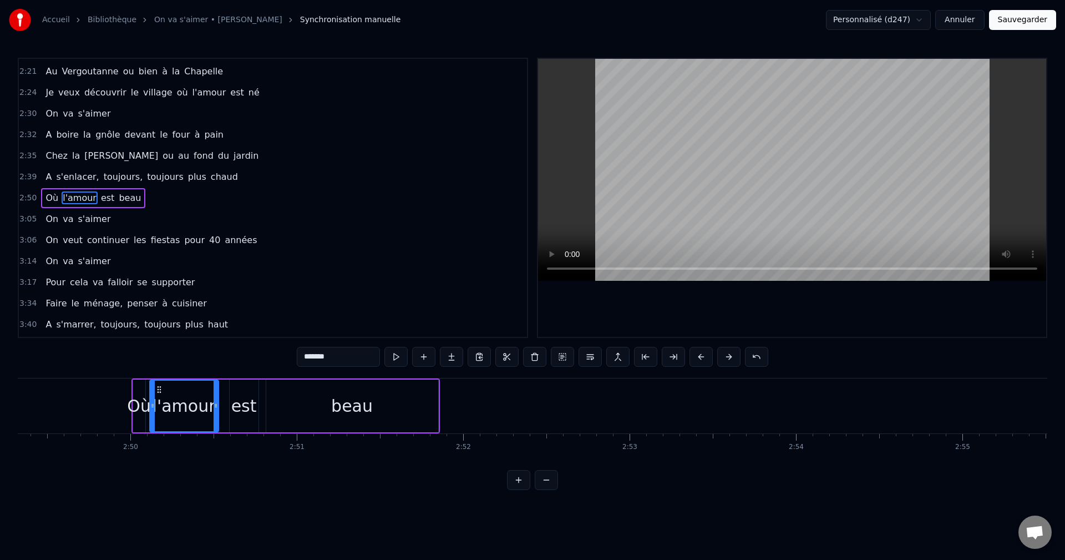
click at [698, 361] on button at bounding box center [701, 357] width 23 height 20
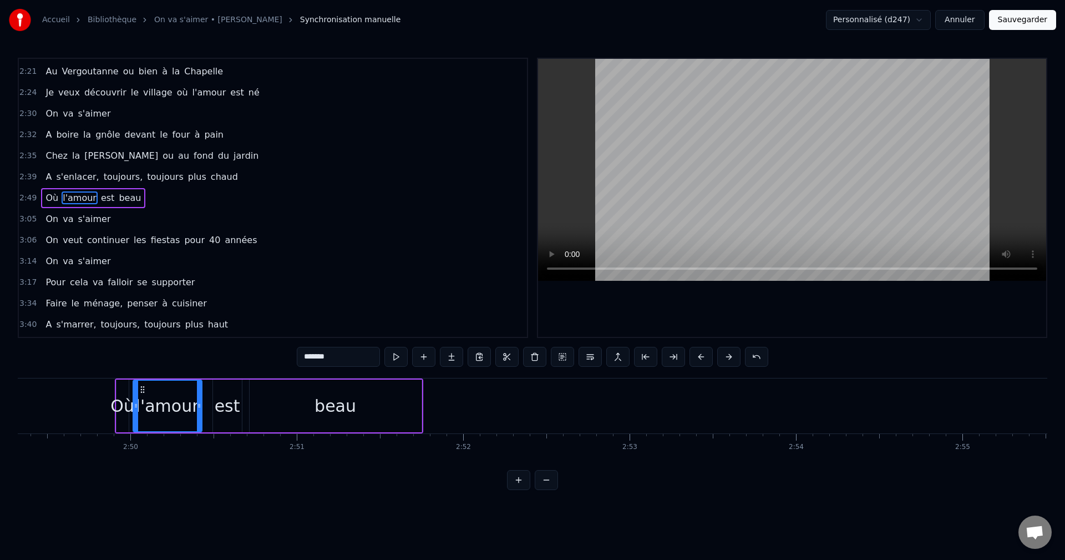
click at [698, 361] on button at bounding box center [701, 357] width 23 height 20
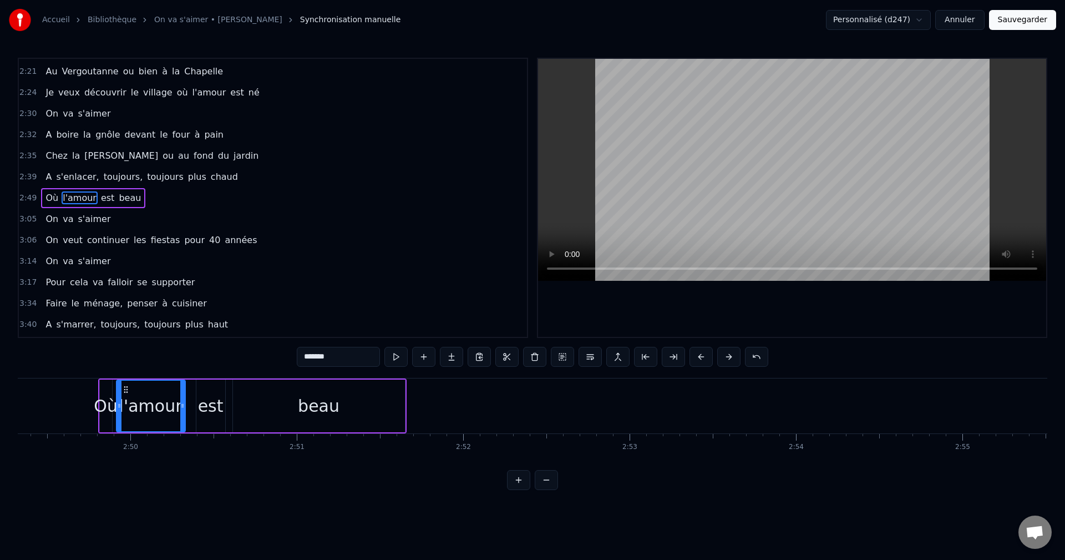
click at [698, 361] on button at bounding box center [701, 357] width 23 height 20
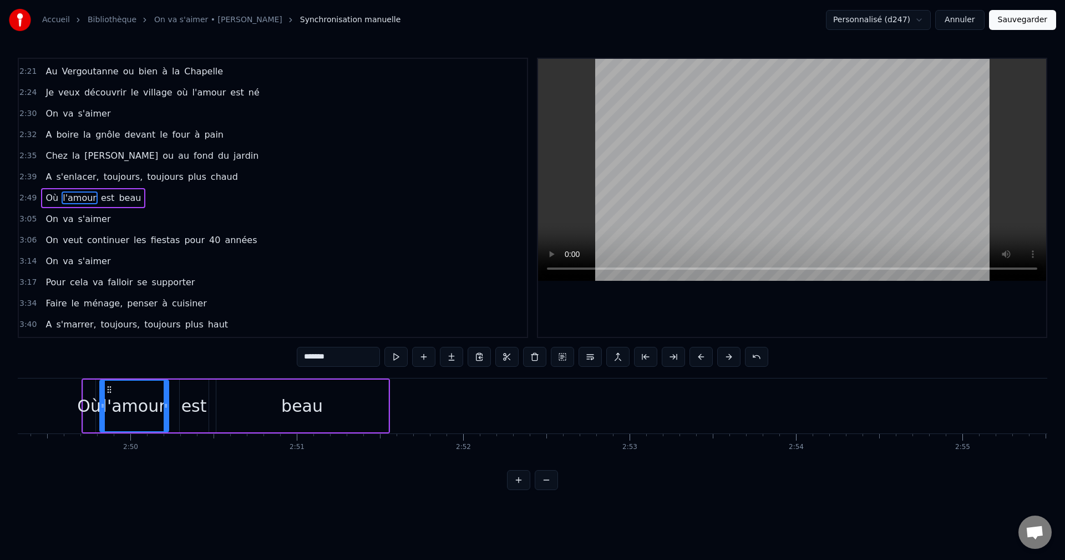
click at [698, 361] on button at bounding box center [701, 357] width 23 height 20
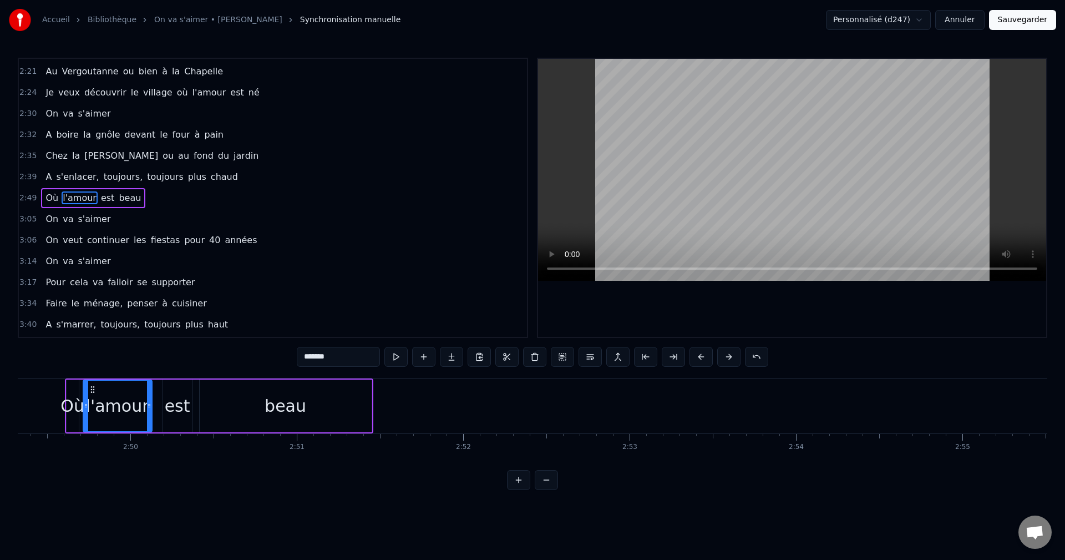
click at [698, 361] on button at bounding box center [701, 357] width 23 height 20
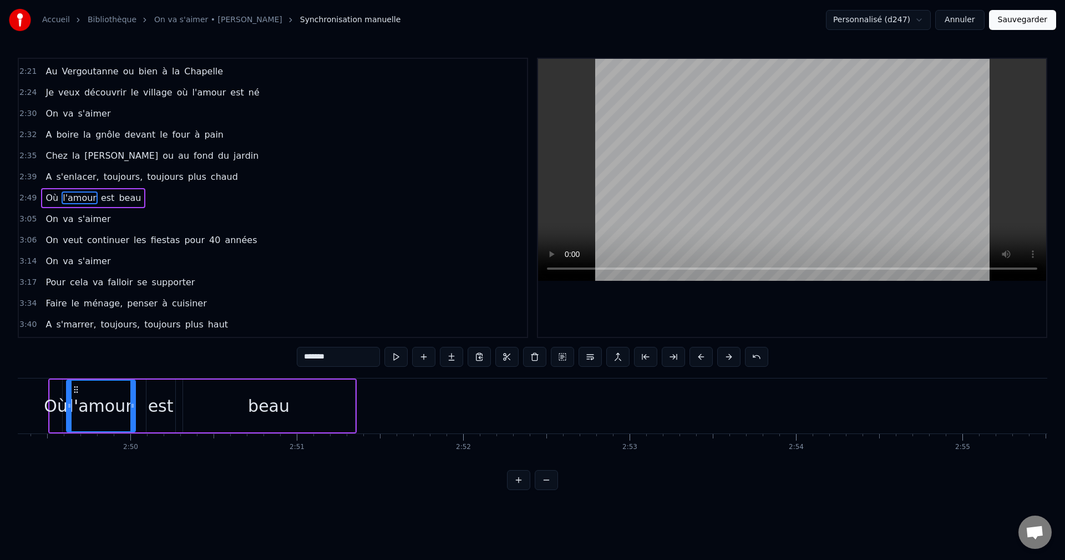
click at [698, 361] on button at bounding box center [701, 357] width 23 height 20
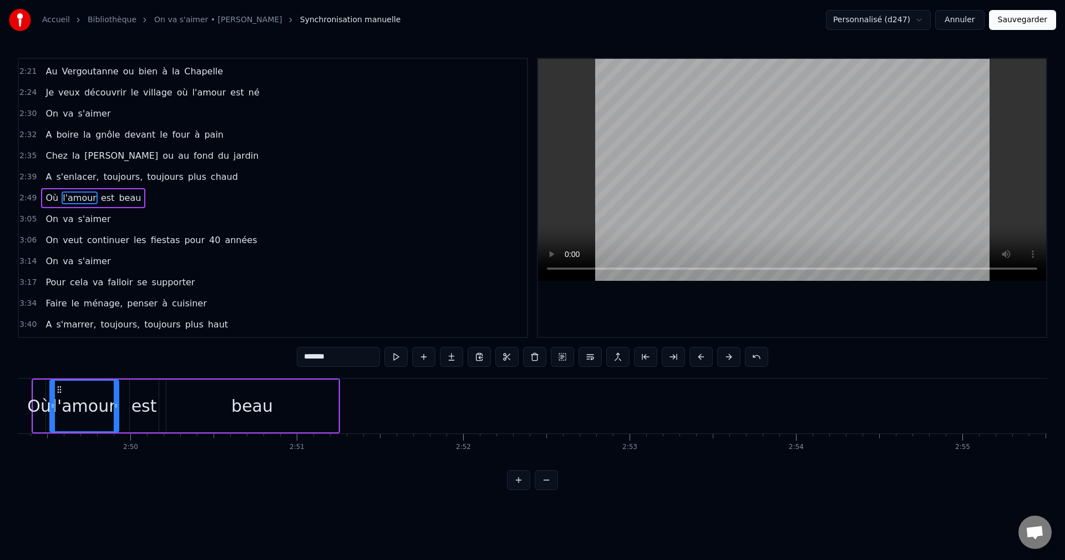
click at [698, 361] on button at bounding box center [701, 357] width 23 height 20
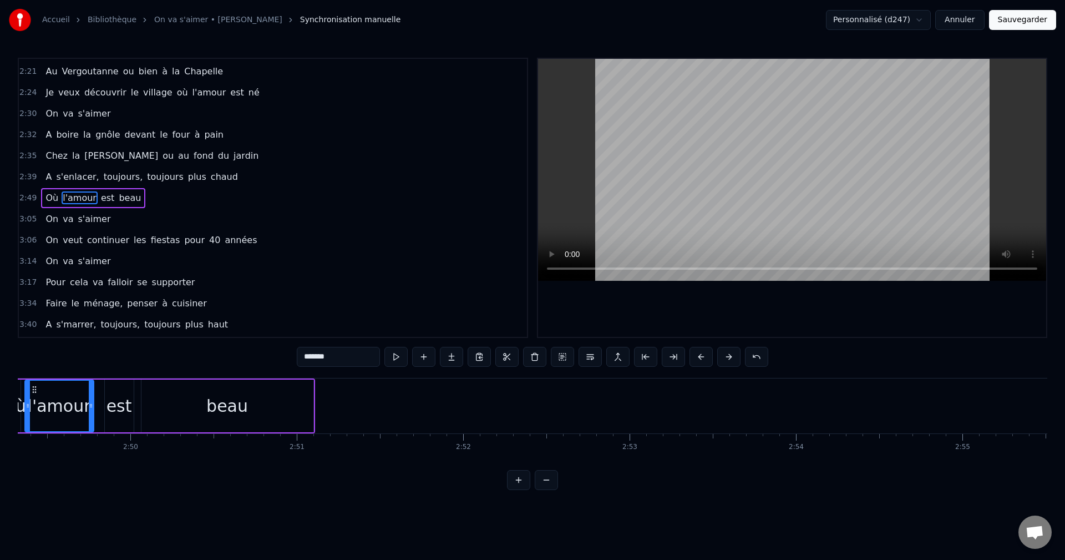
click at [698, 361] on button at bounding box center [701, 357] width 23 height 20
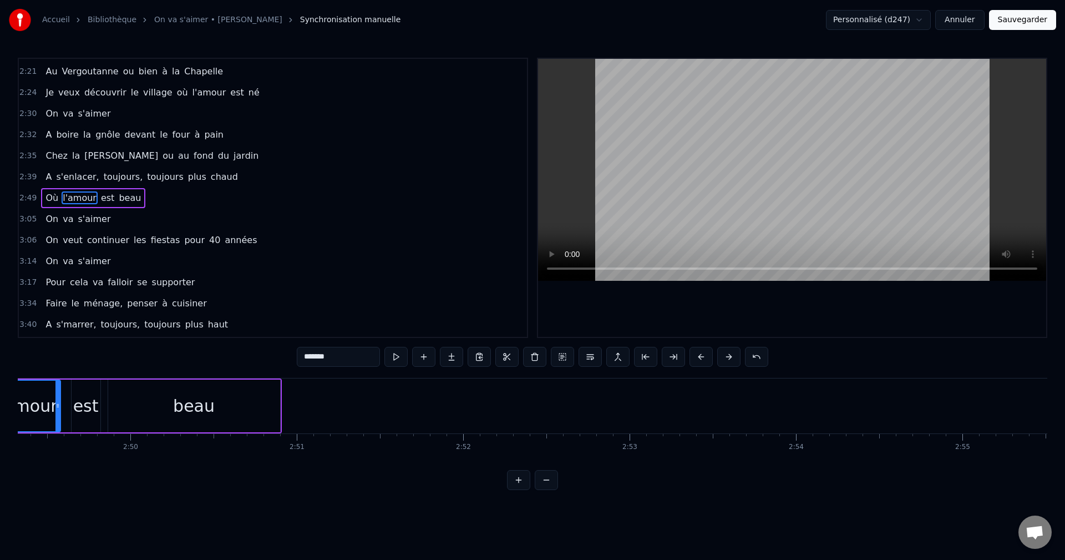
click at [698, 361] on button at bounding box center [701, 357] width 23 height 20
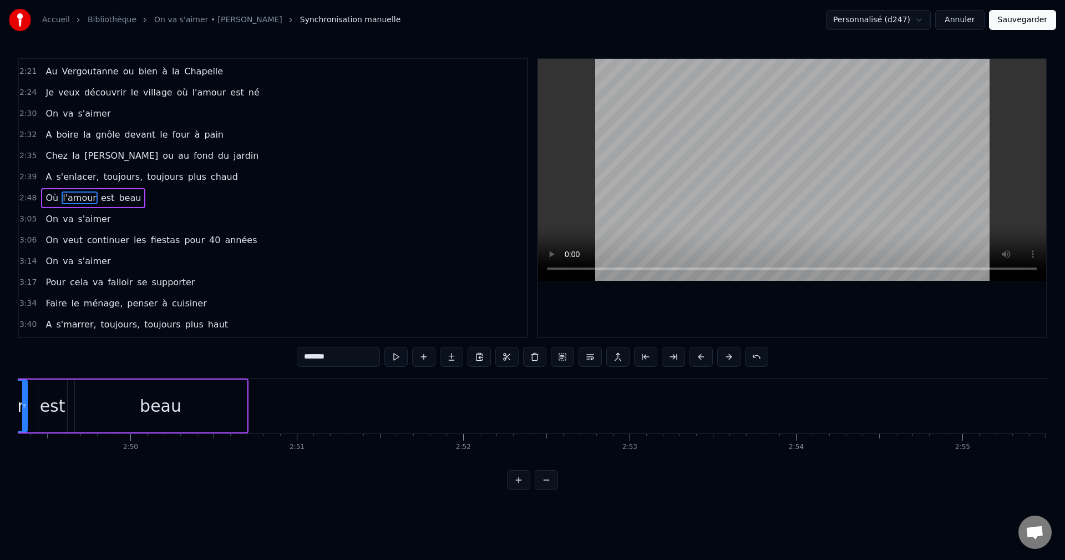
click at [698, 361] on button at bounding box center [701, 357] width 23 height 20
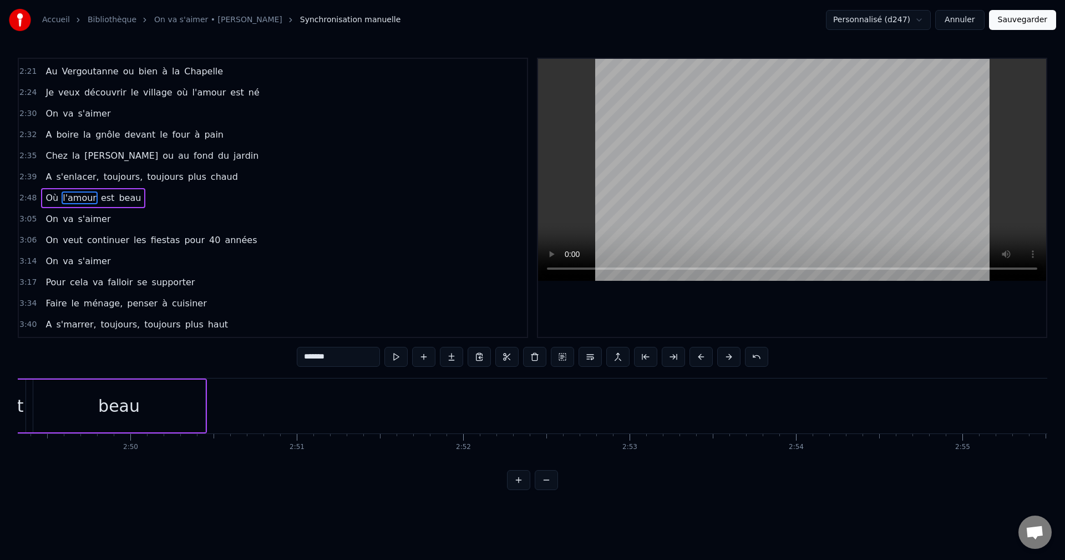
click at [698, 361] on button at bounding box center [701, 357] width 23 height 20
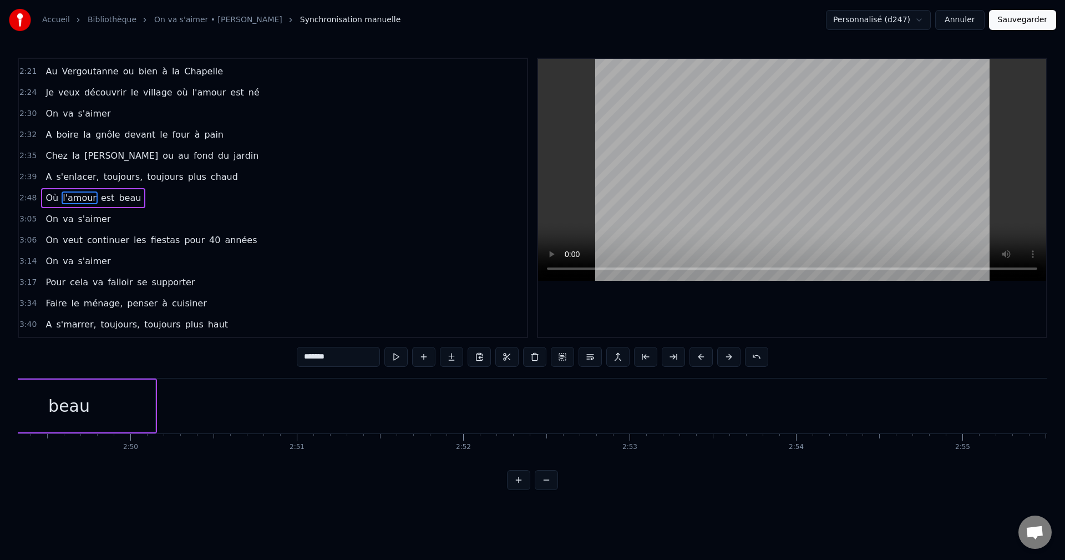
click at [698, 361] on button at bounding box center [701, 357] width 23 height 20
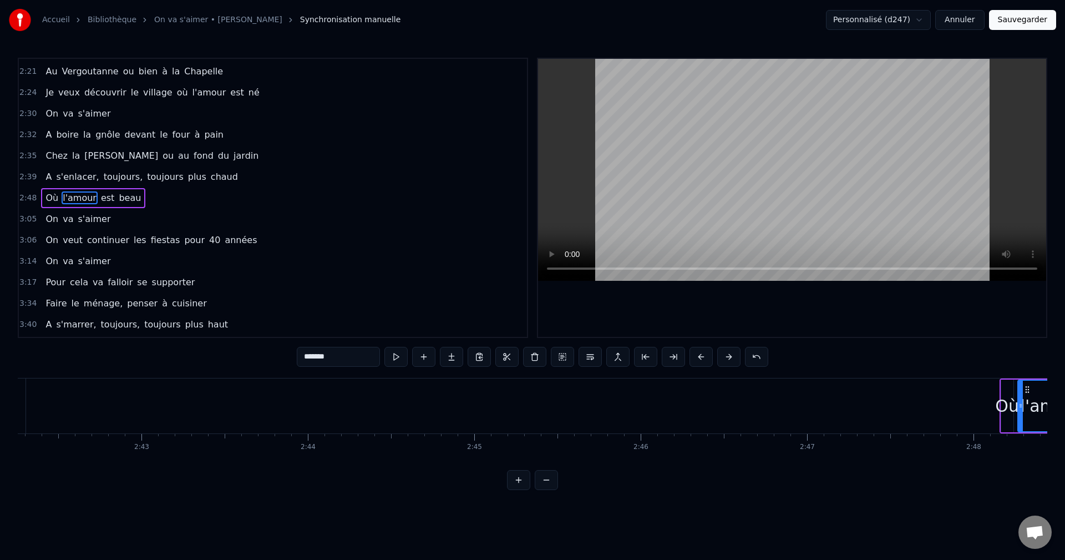
scroll to position [0, 26962]
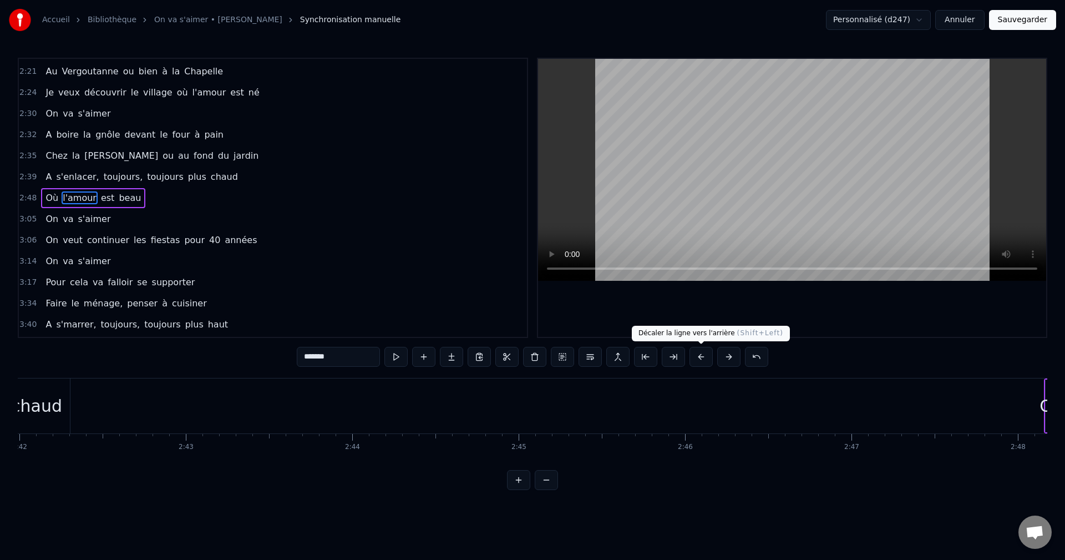
click at [700, 357] on button at bounding box center [701, 357] width 23 height 20
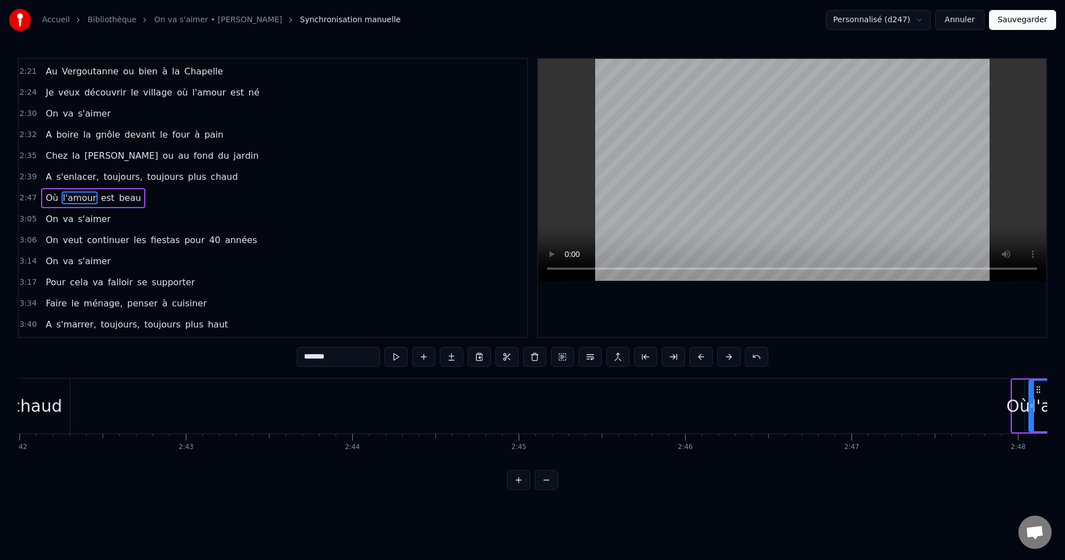
click at [700, 357] on button at bounding box center [701, 357] width 23 height 20
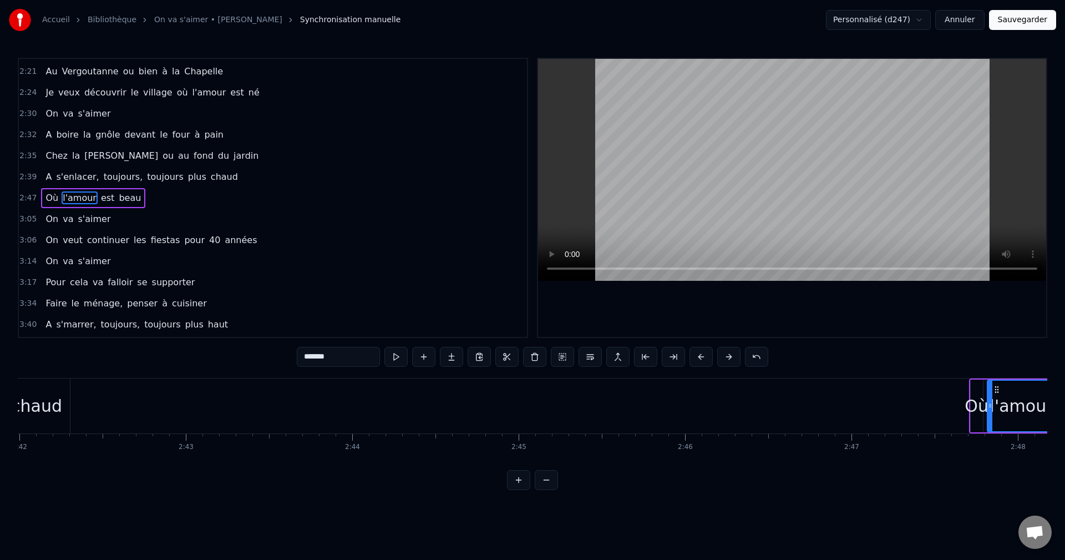
click at [700, 357] on button at bounding box center [701, 357] width 23 height 20
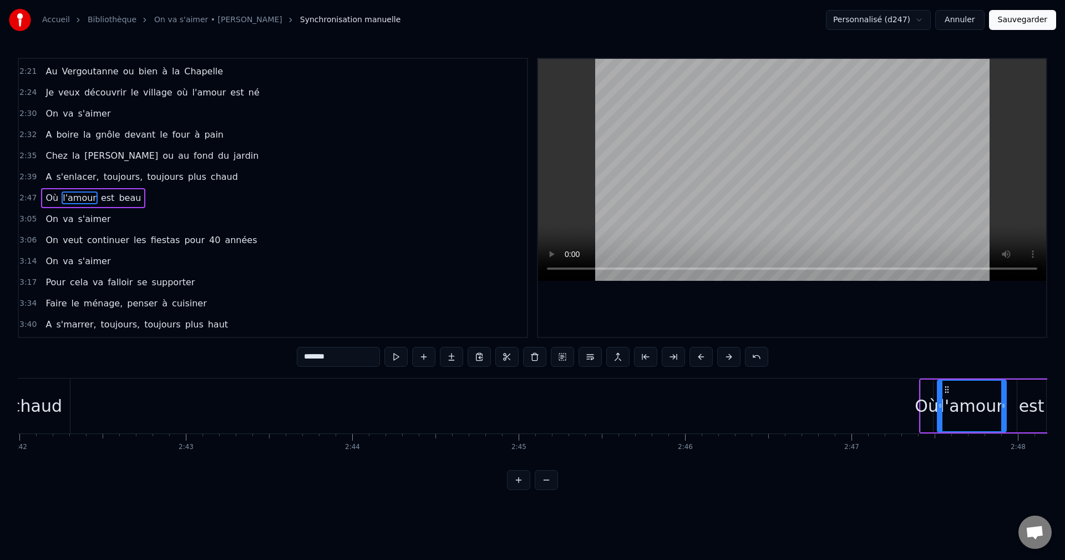
click at [700, 357] on button at bounding box center [701, 357] width 23 height 20
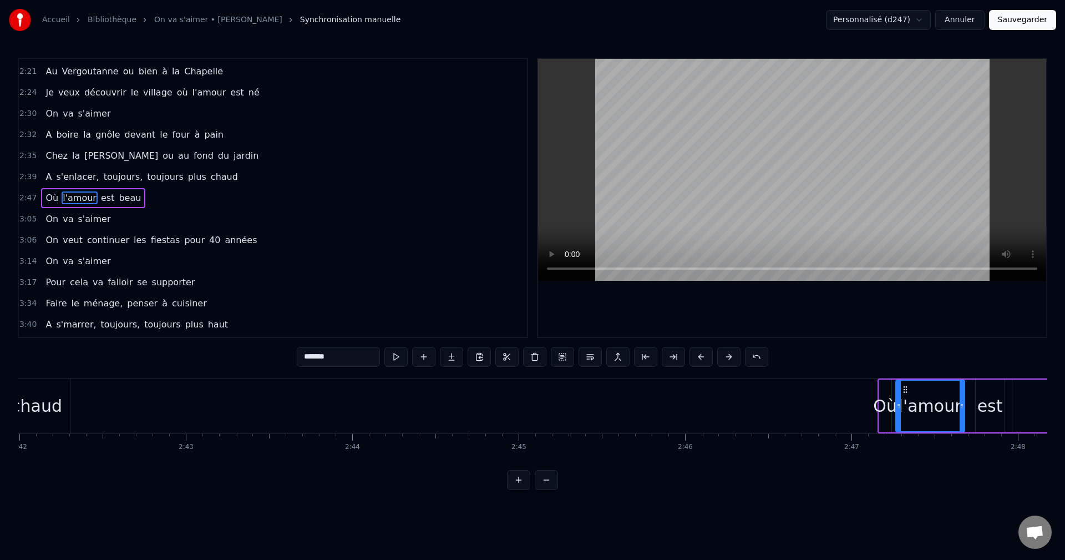
click at [700, 357] on button at bounding box center [701, 357] width 23 height 20
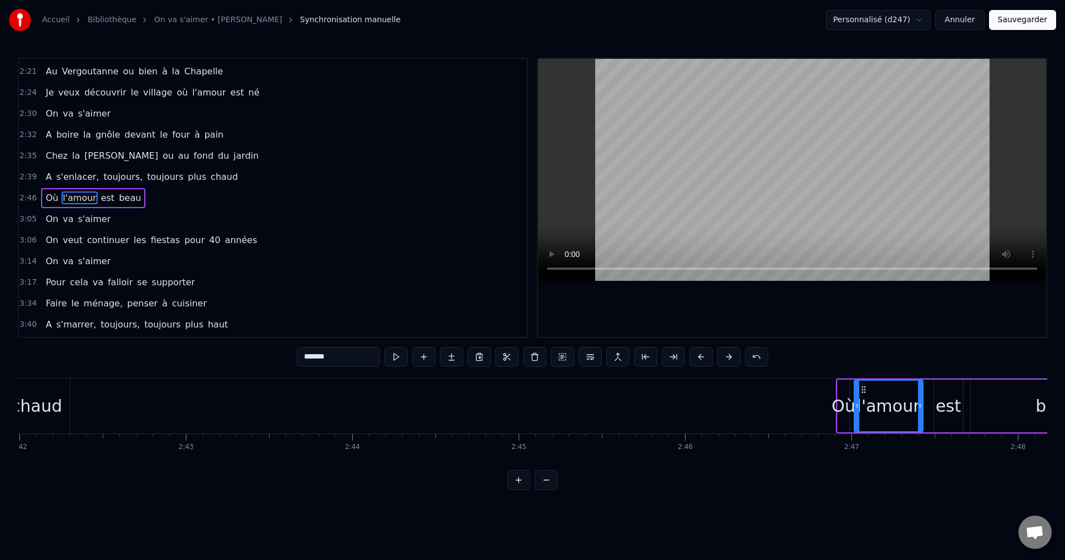
click at [700, 357] on button at bounding box center [701, 357] width 23 height 20
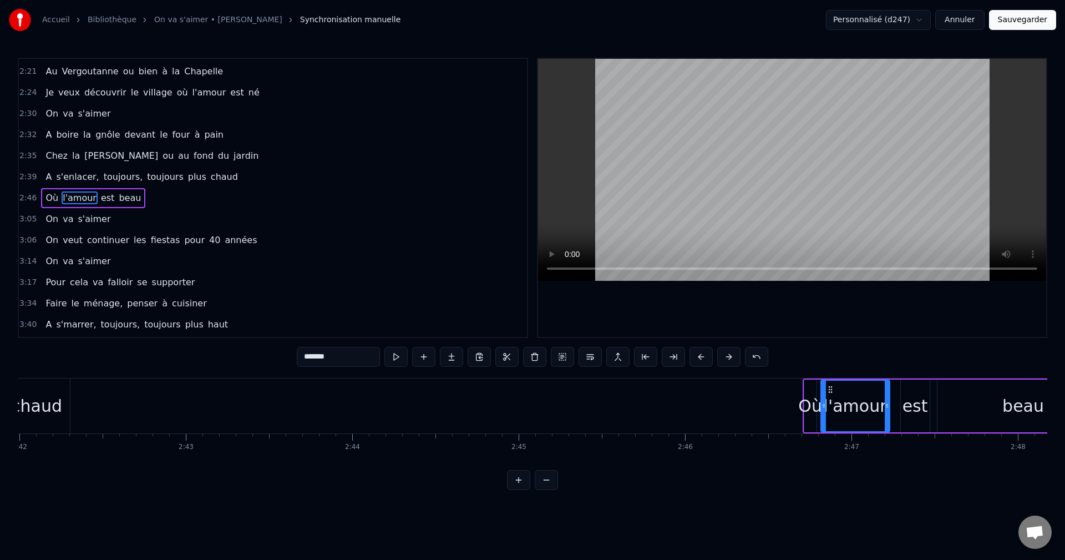
click at [700, 357] on button at bounding box center [701, 357] width 23 height 20
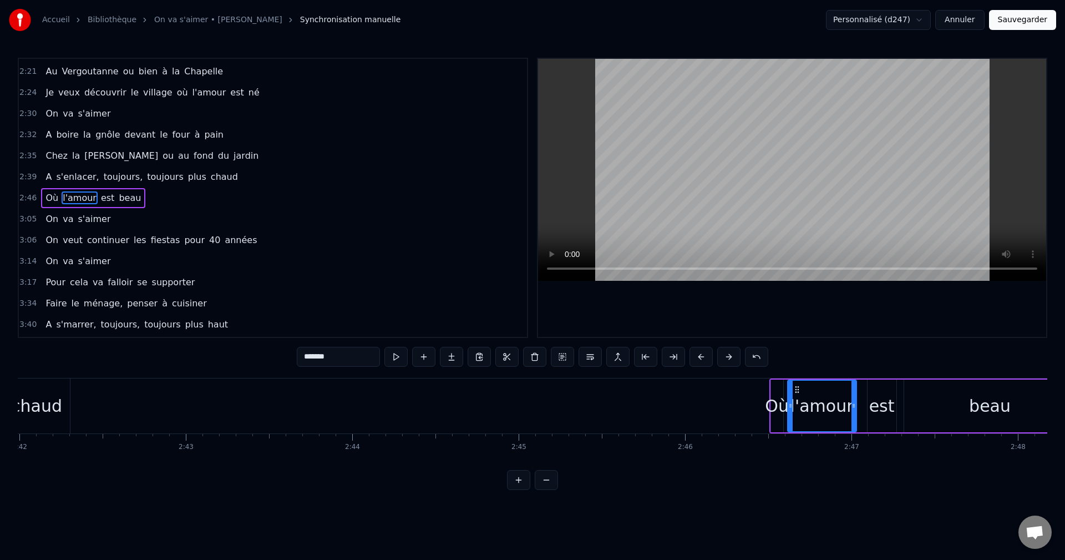
click at [700, 357] on button at bounding box center [701, 357] width 23 height 20
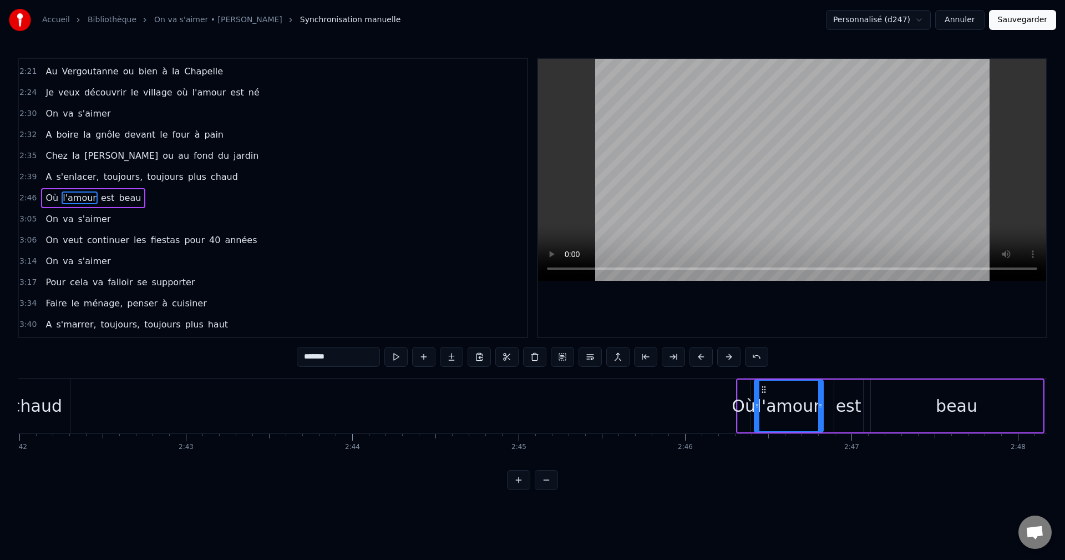
click at [700, 357] on button at bounding box center [701, 357] width 23 height 20
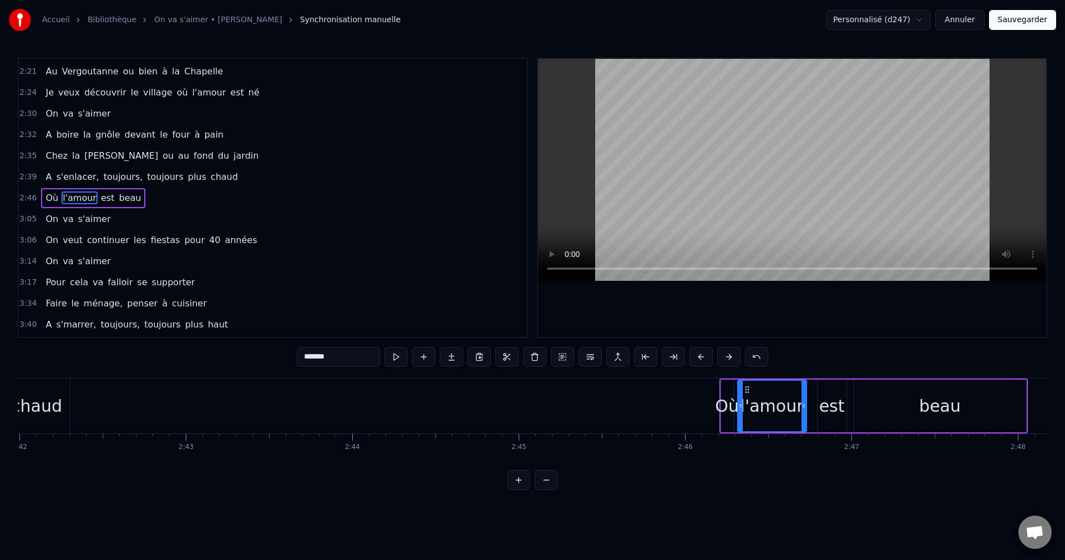
click at [700, 357] on button at bounding box center [701, 357] width 23 height 20
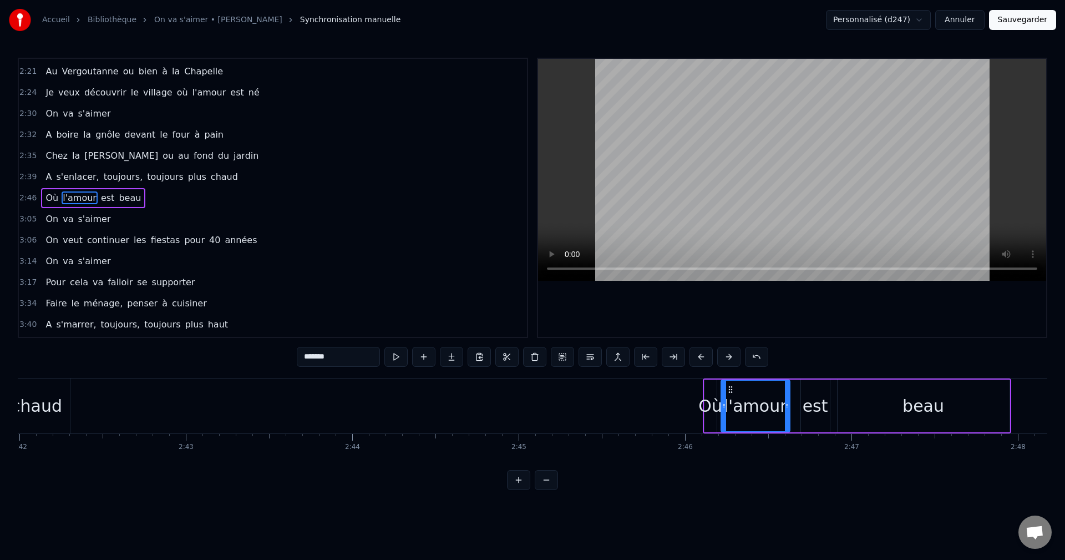
click at [700, 357] on button at bounding box center [701, 357] width 23 height 20
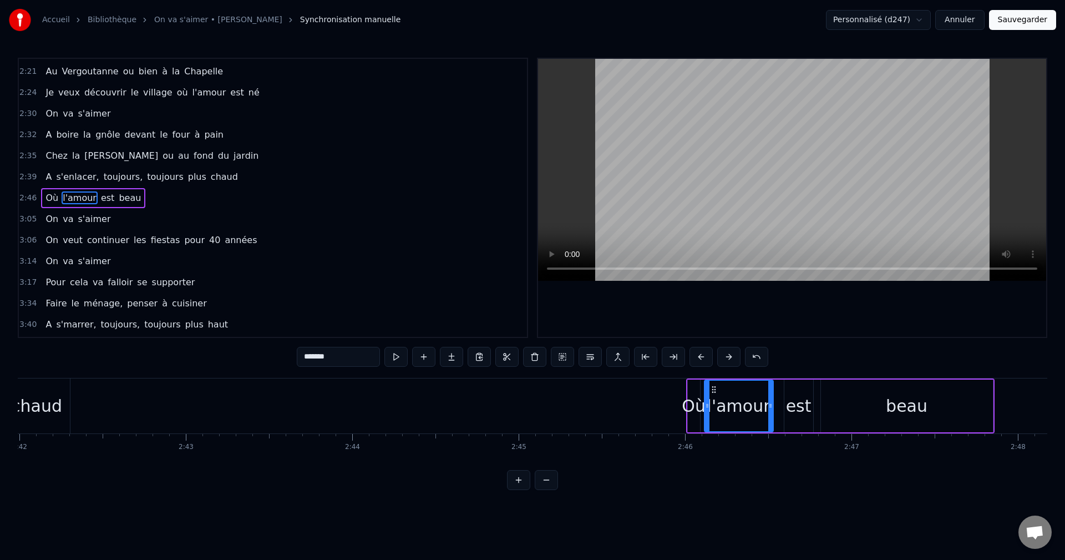
click at [700, 357] on button at bounding box center [701, 357] width 23 height 20
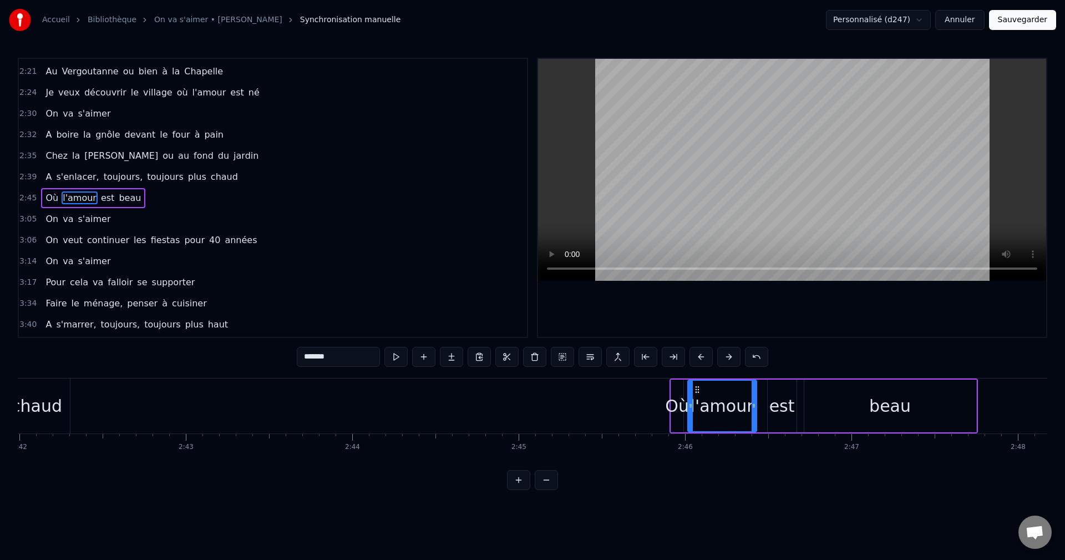
click at [700, 357] on button at bounding box center [701, 357] width 23 height 20
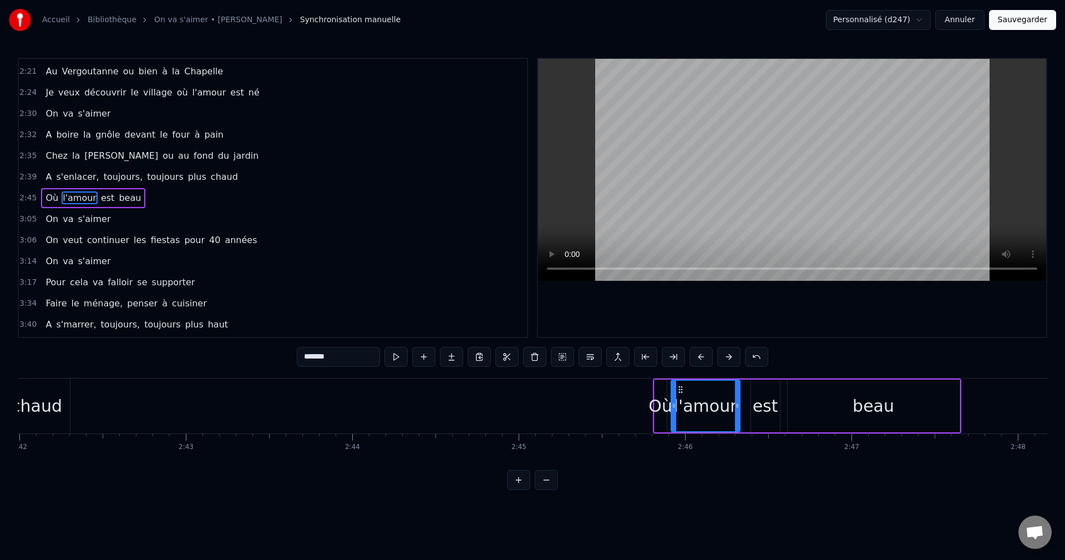
click at [700, 357] on button at bounding box center [701, 357] width 23 height 20
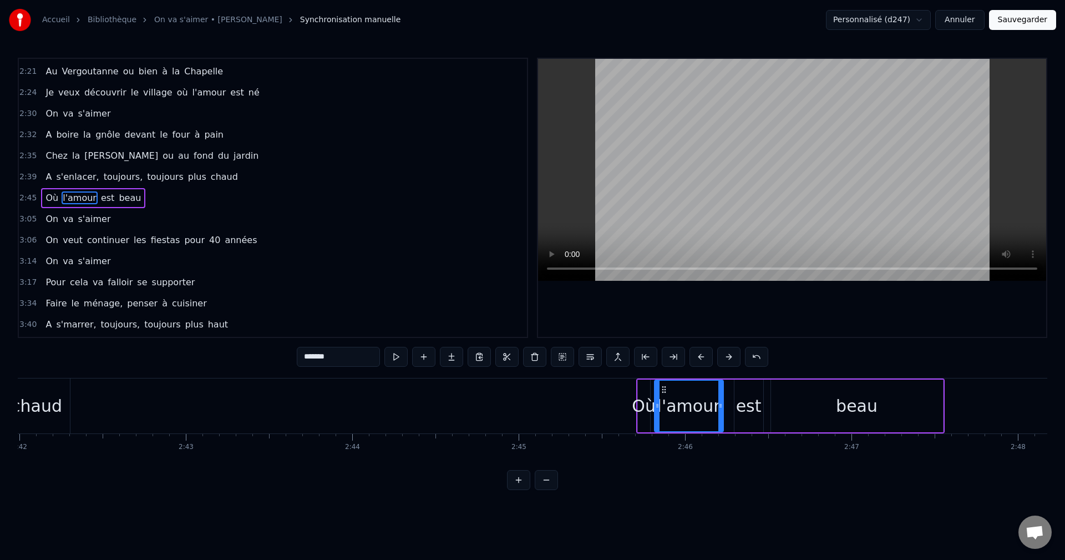
click at [700, 357] on button at bounding box center [701, 357] width 23 height 20
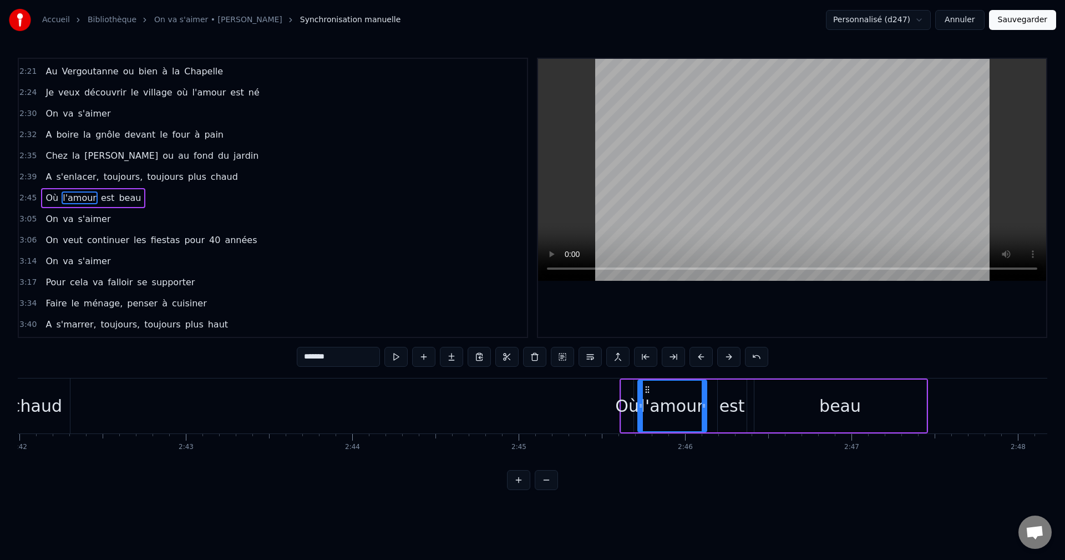
click at [700, 357] on button at bounding box center [701, 357] width 23 height 20
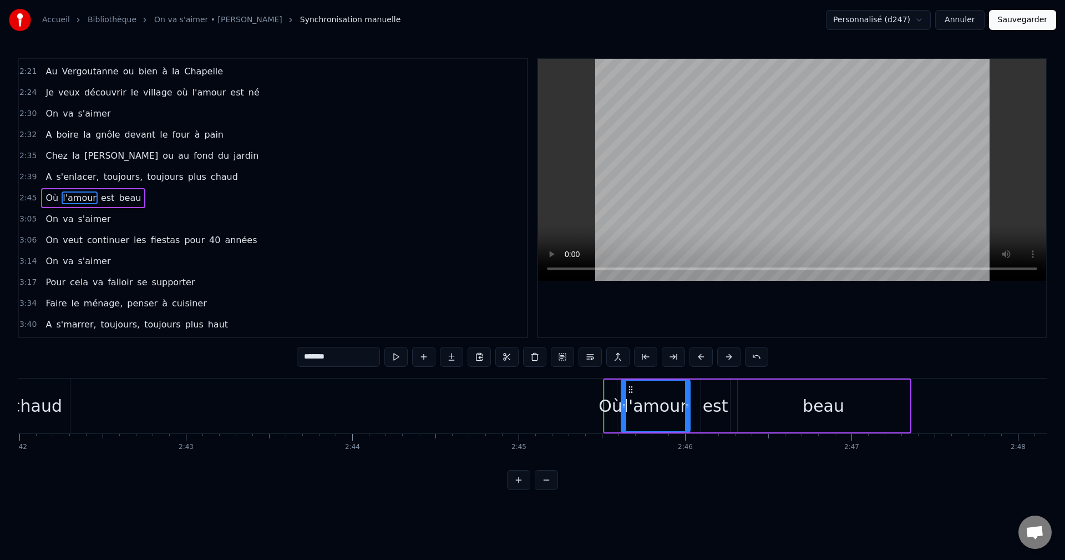
click at [700, 357] on button at bounding box center [701, 357] width 23 height 20
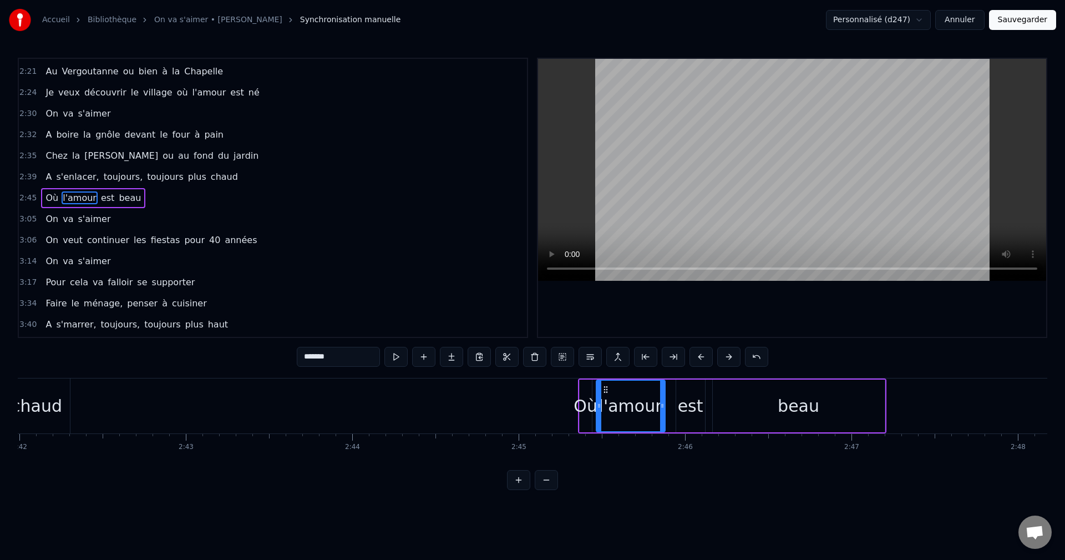
click at [700, 357] on button at bounding box center [701, 357] width 23 height 20
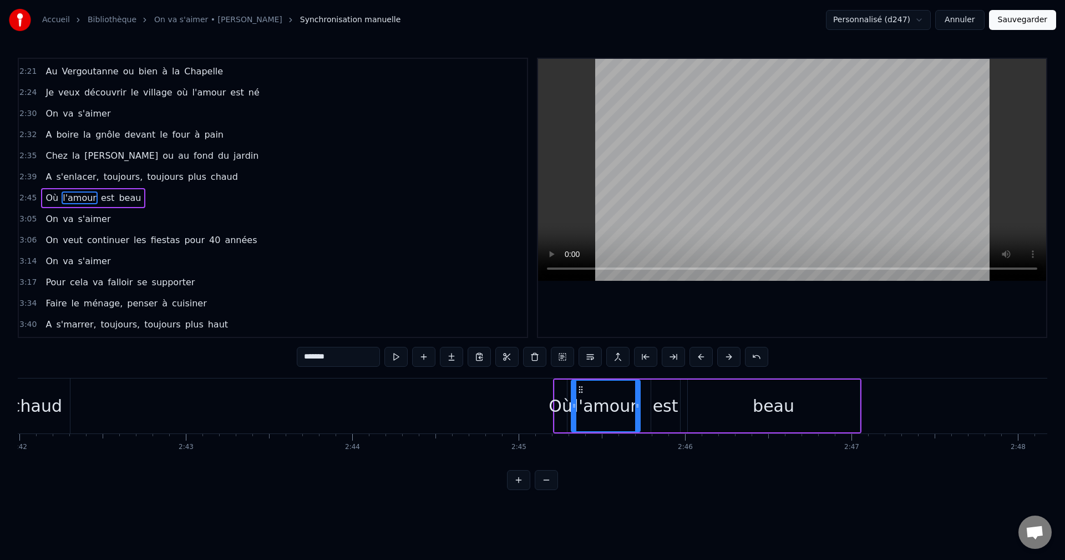
click at [700, 357] on button at bounding box center [701, 357] width 23 height 20
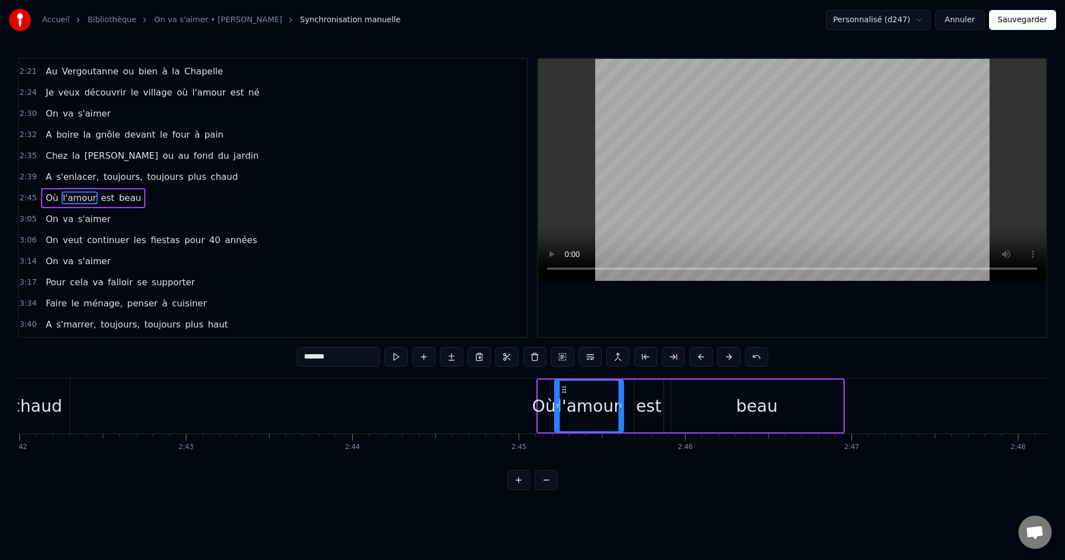
click at [700, 357] on button at bounding box center [701, 357] width 23 height 20
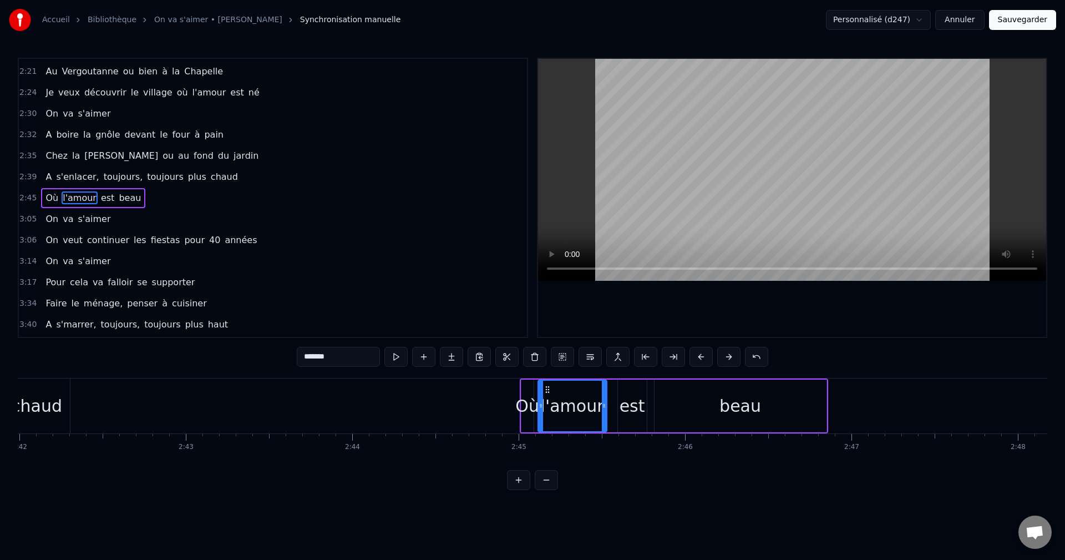
click at [700, 357] on button at bounding box center [701, 357] width 23 height 20
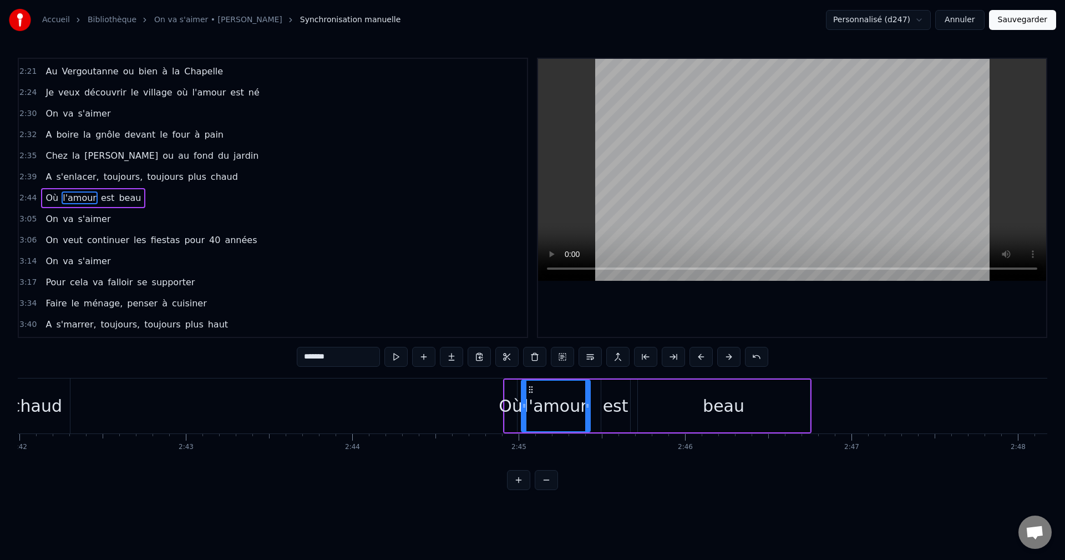
click at [700, 357] on button at bounding box center [701, 357] width 23 height 20
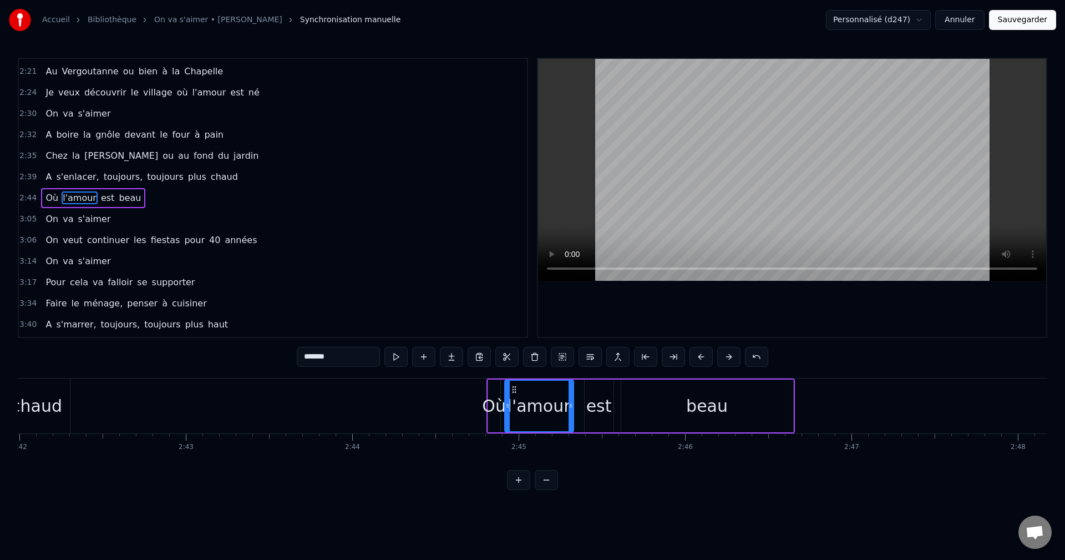
click at [700, 357] on button at bounding box center [701, 357] width 23 height 20
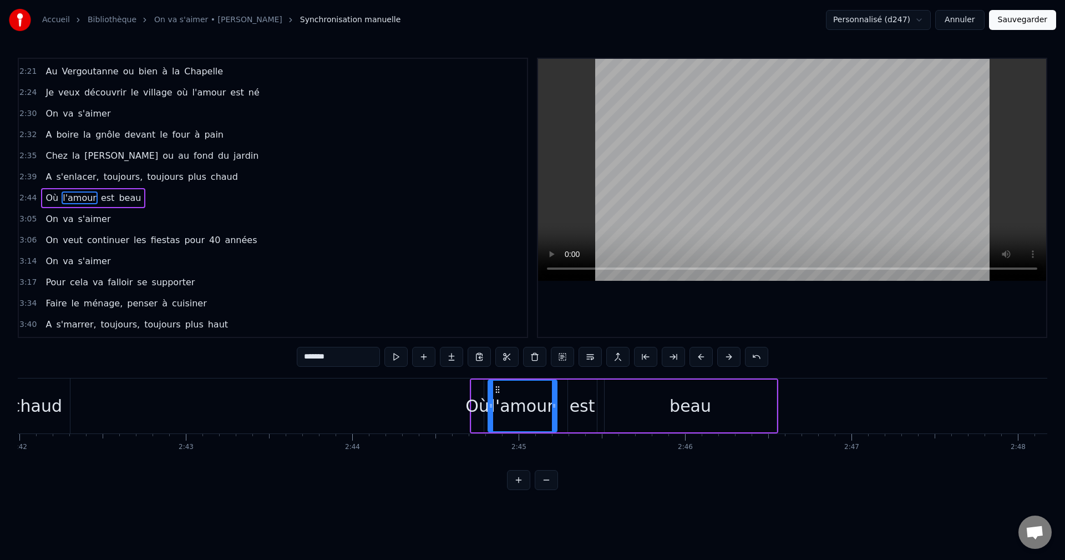
click at [700, 357] on button at bounding box center [701, 357] width 23 height 20
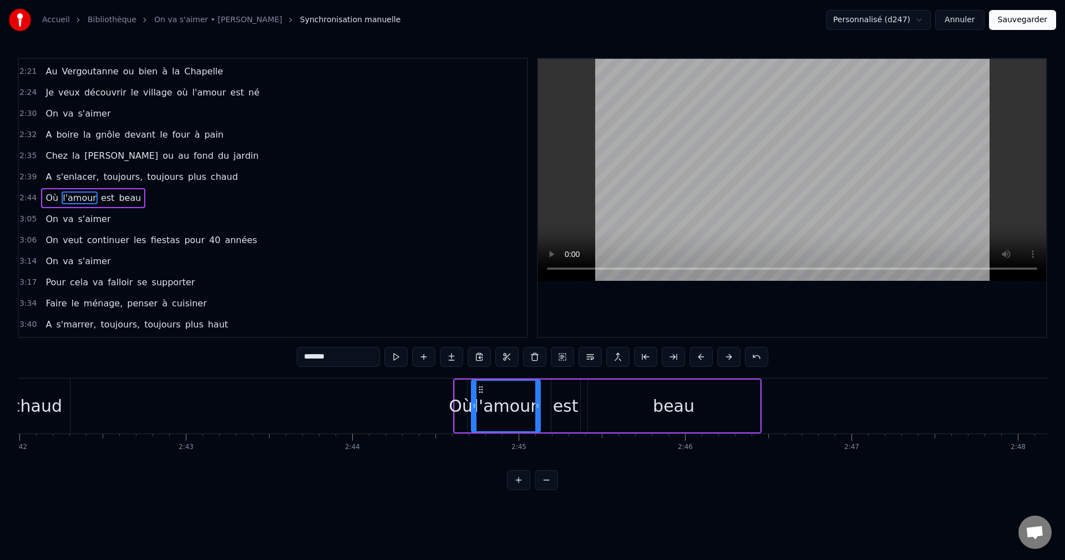
click at [700, 357] on button at bounding box center [701, 357] width 23 height 20
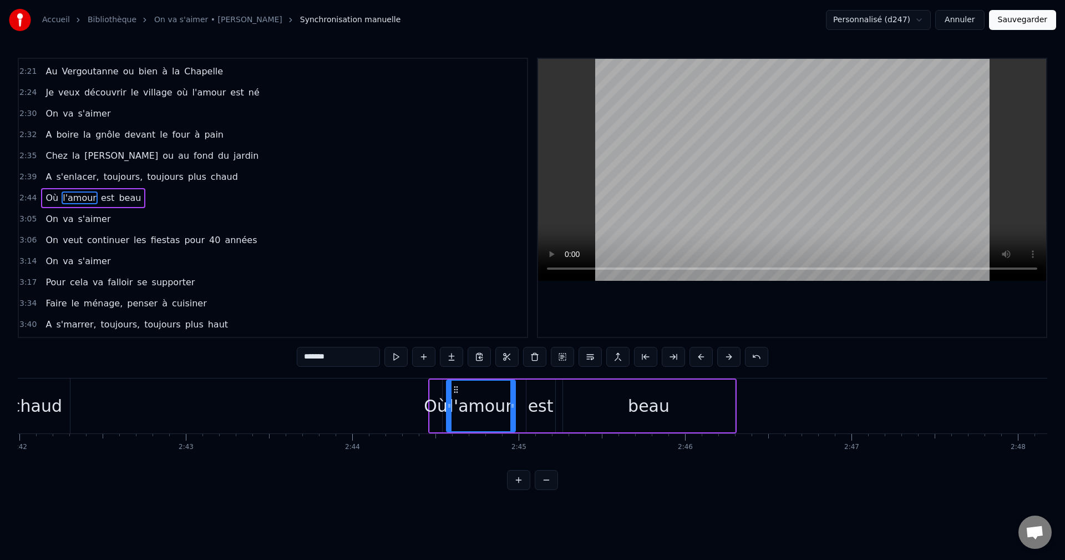
click at [700, 357] on button at bounding box center [701, 357] width 23 height 20
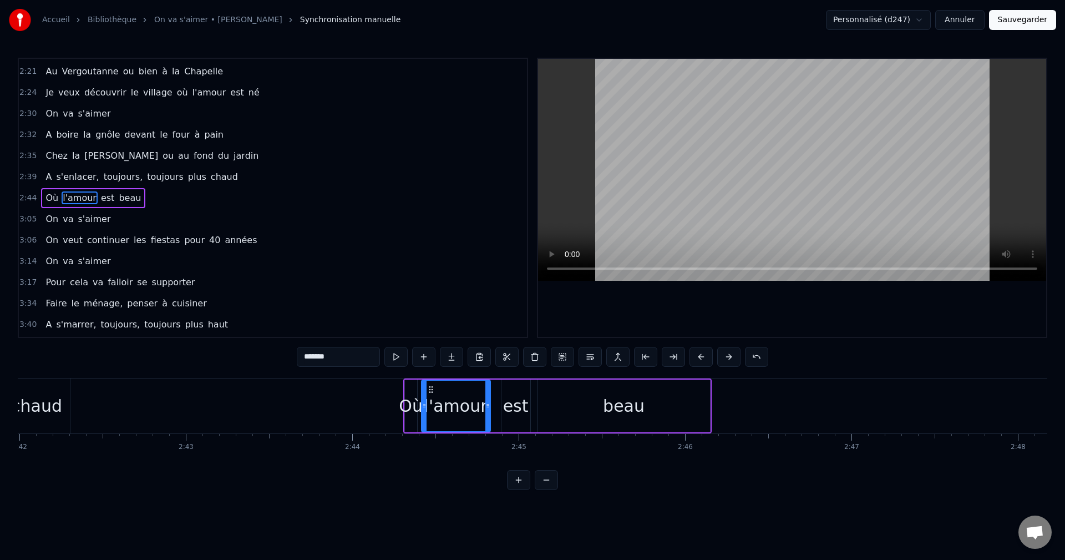
click at [700, 357] on button at bounding box center [701, 357] width 23 height 20
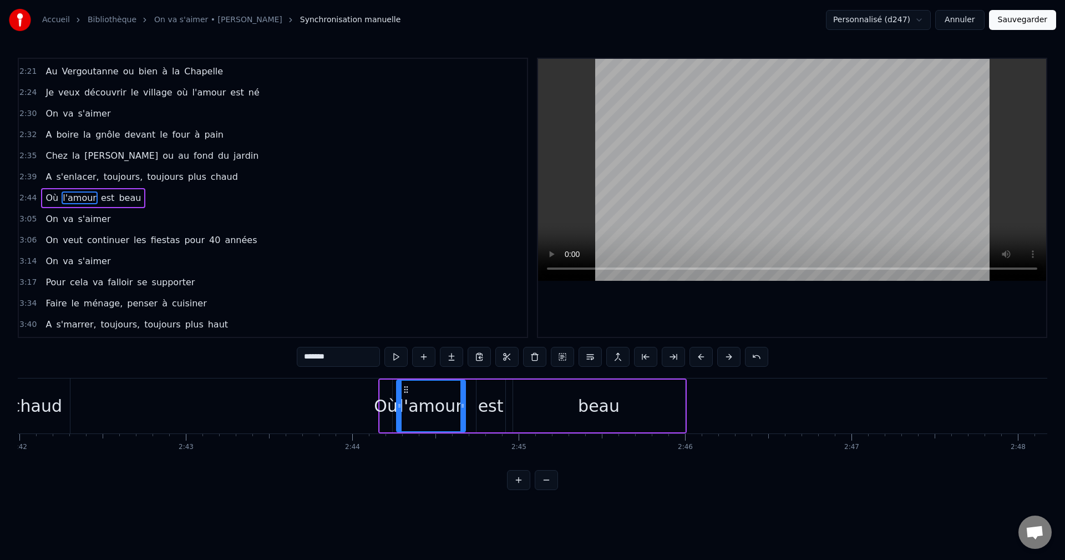
click at [700, 357] on button at bounding box center [701, 357] width 23 height 20
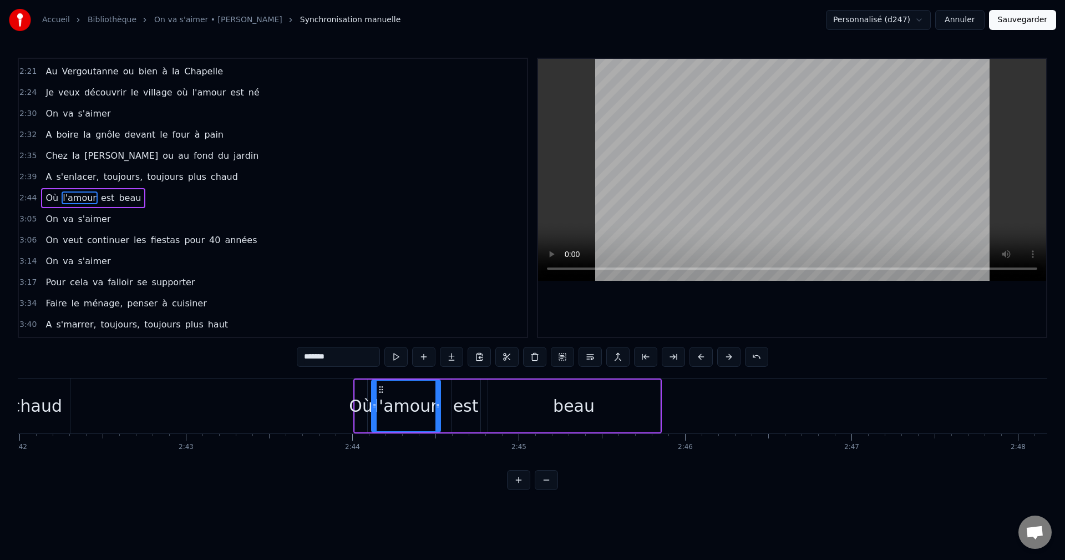
click at [700, 357] on button at bounding box center [701, 357] width 23 height 20
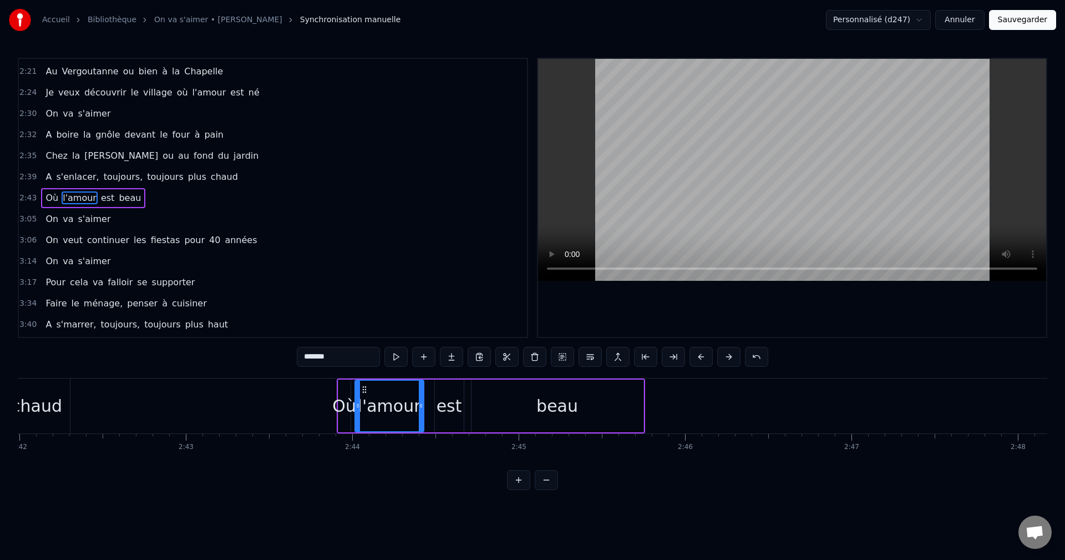
click at [700, 357] on button at bounding box center [701, 357] width 23 height 20
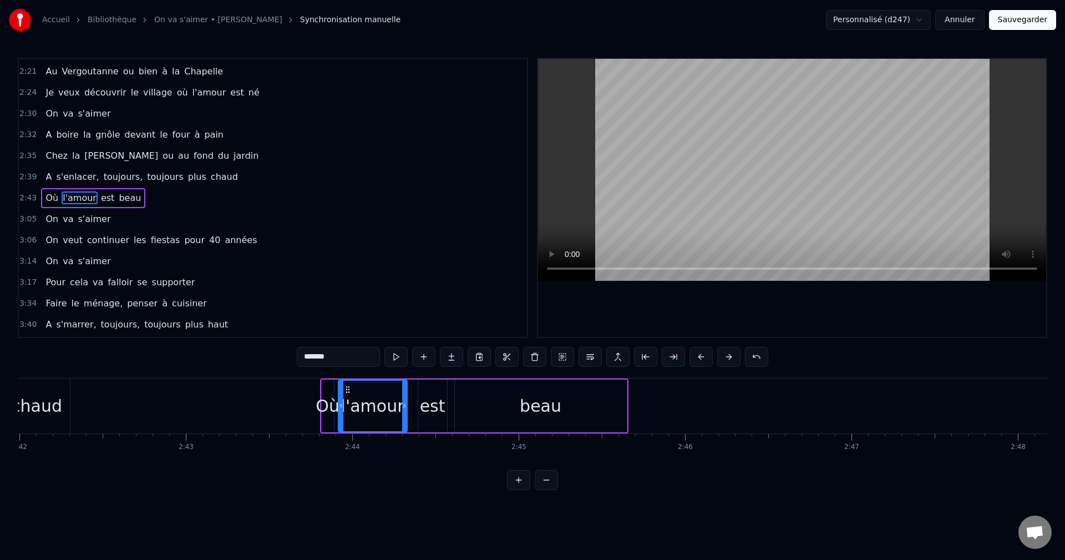
click at [700, 357] on button at bounding box center [701, 357] width 23 height 20
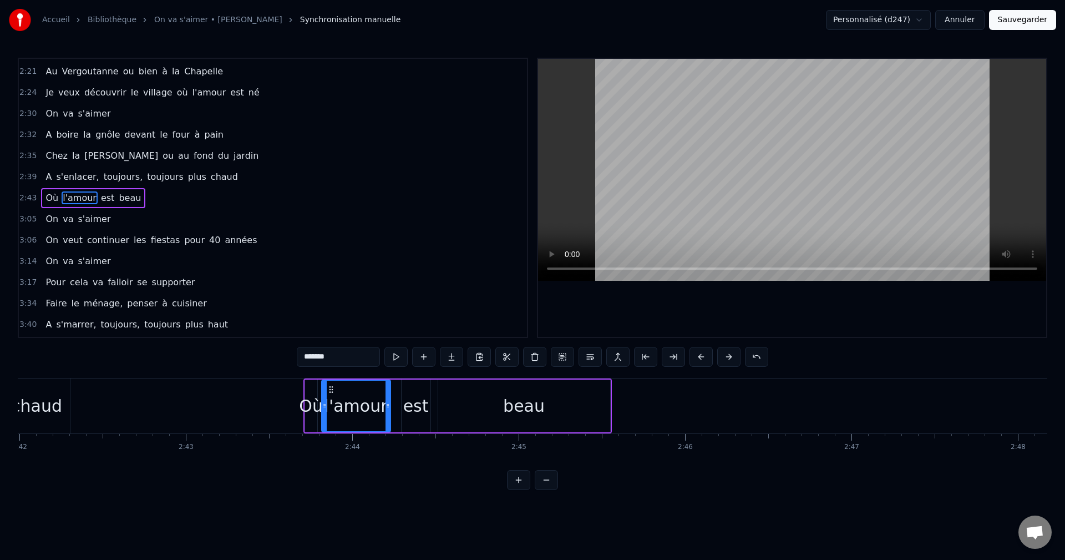
click at [700, 357] on button at bounding box center [701, 357] width 23 height 20
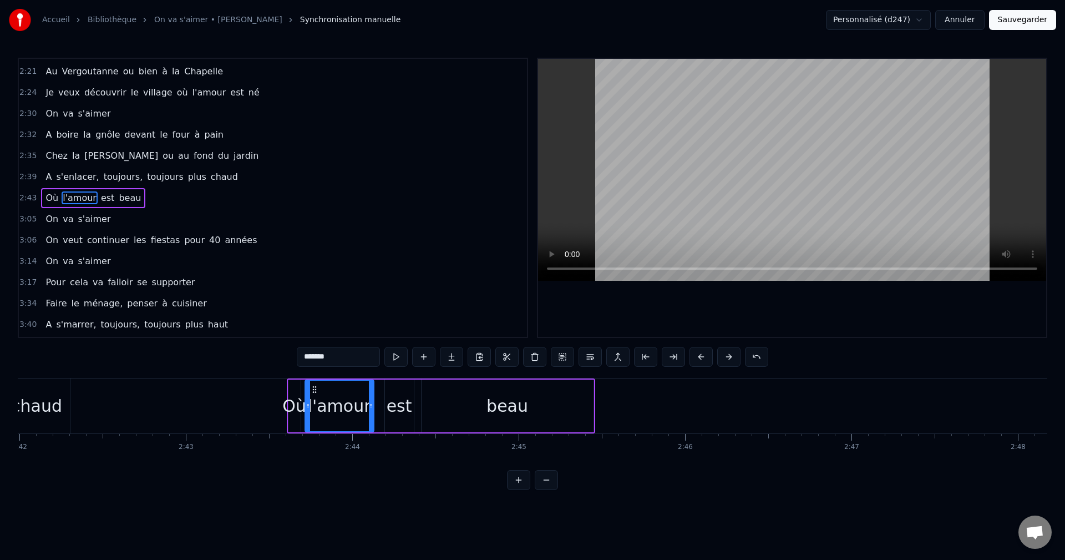
click at [700, 357] on button at bounding box center [701, 357] width 23 height 20
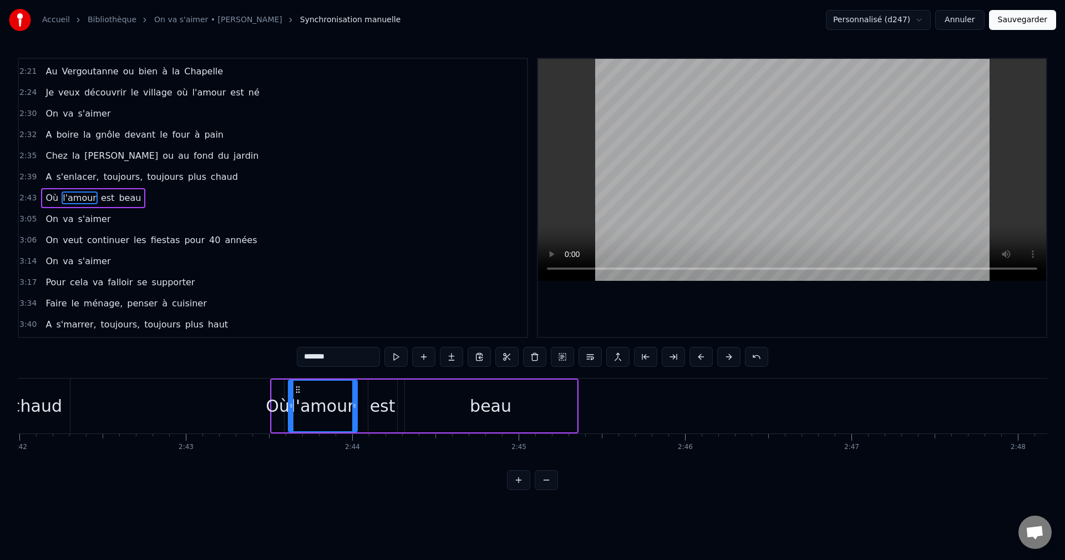
click at [700, 357] on button at bounding box center [701, 357] width 23 height 20
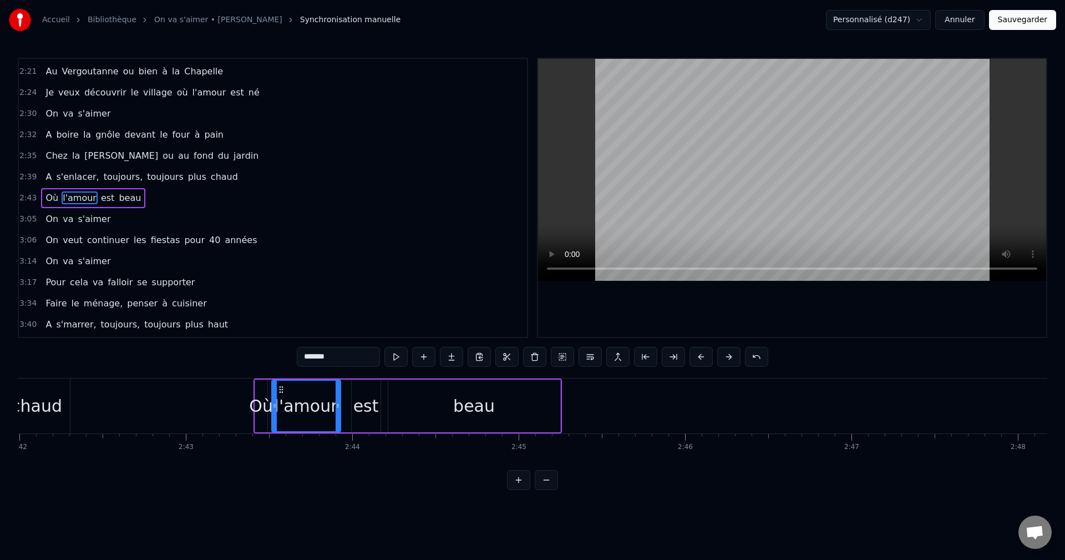
click at [700, 357] on button at bounding box center [701, 357] width 23 height 20
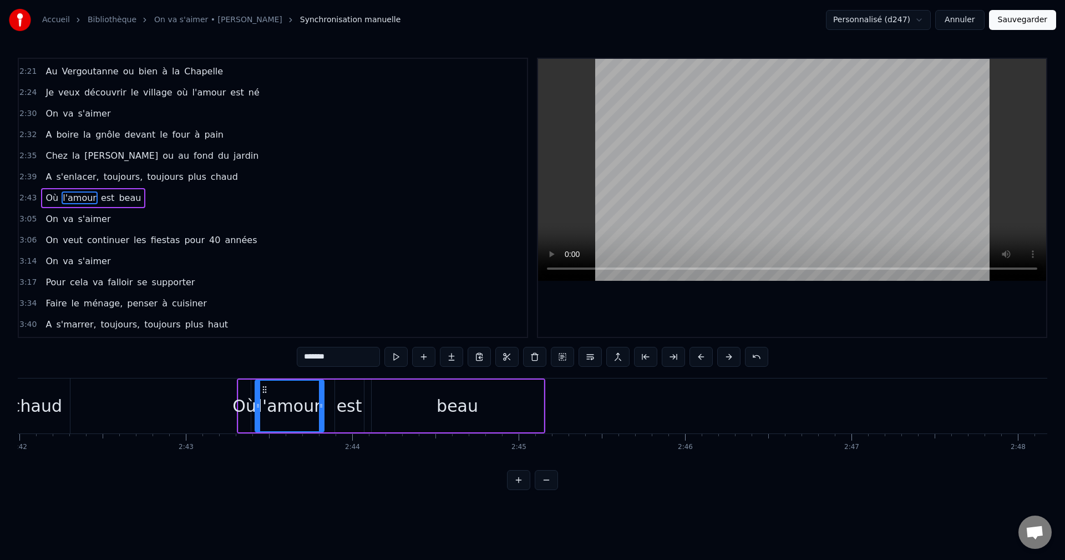
click at [700, 357] on button at bounding box center [701, 357] width 23 height 20
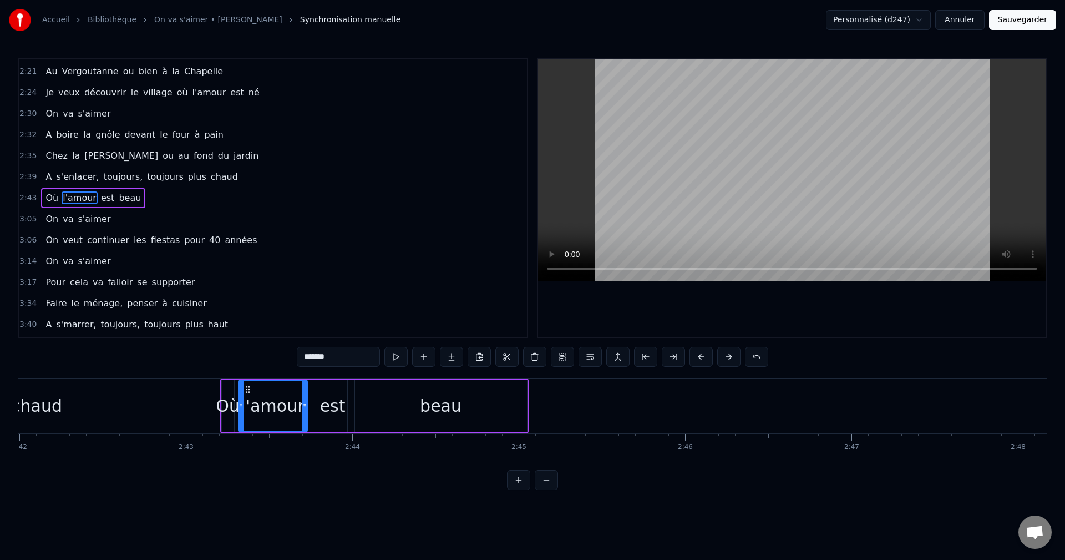
click at [700, 357] on button at bounding box center [701, 357] width 23 height 20
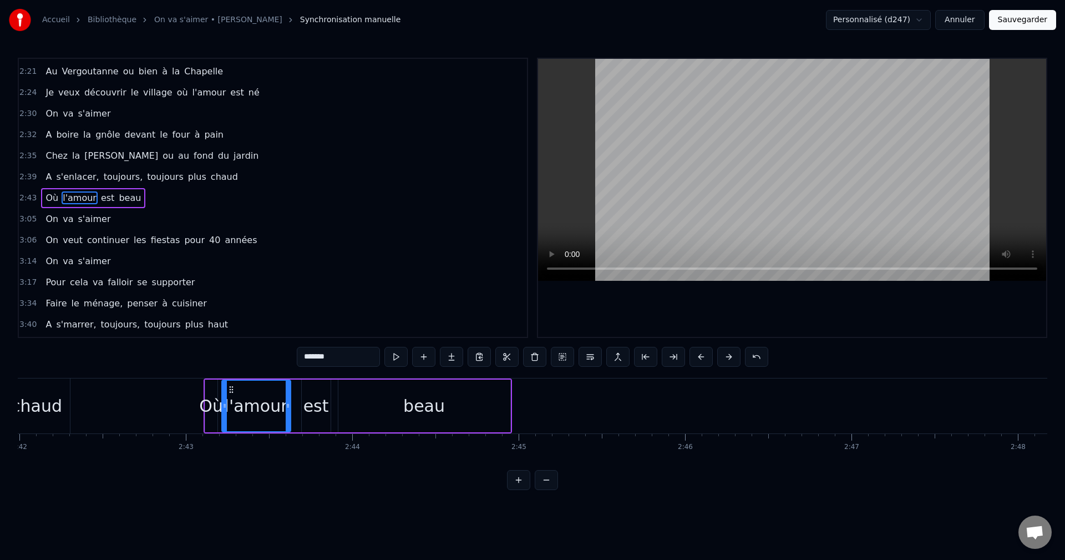
click at [700, 357] on button at bounding box center [701, 357] width 23 height 20
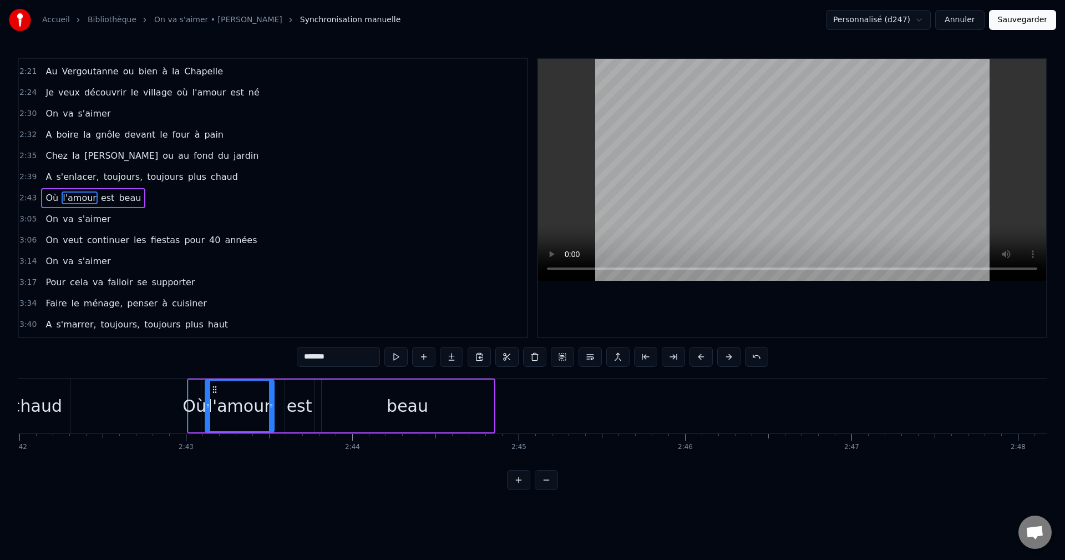
click at [698, 356] on button at bounding box center [701, 357] width 23 height 20
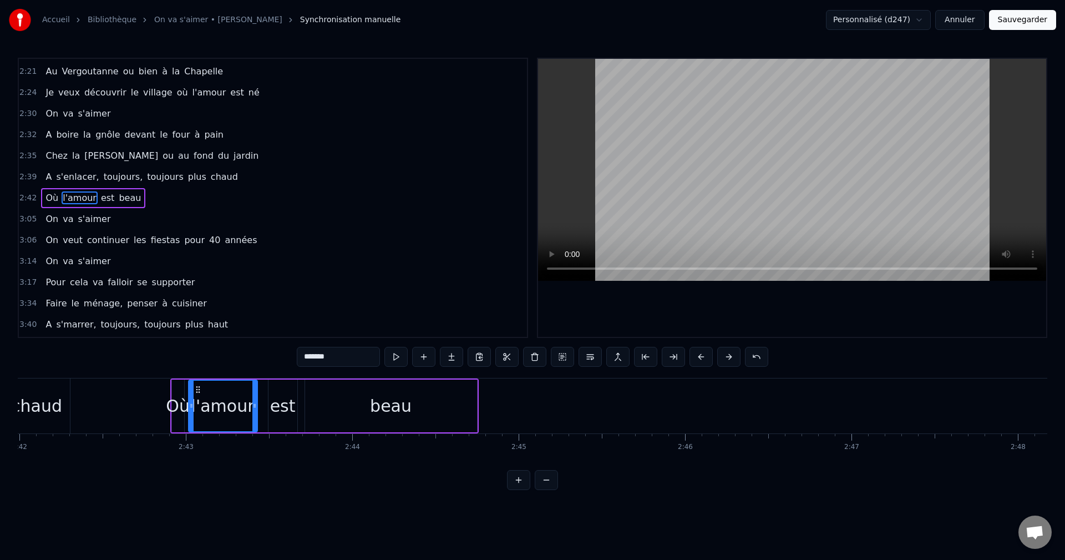
click at [698, 356] on button at bounding box center [701, 357] width 23 height 20
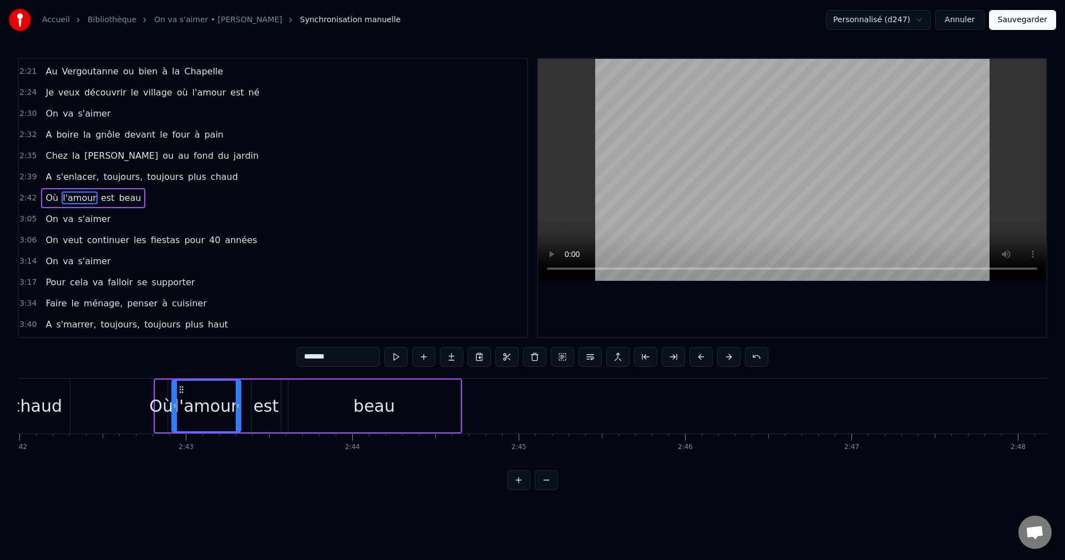
click at [698, 356] on button at bounding box center [701, 357] width 23 height 20
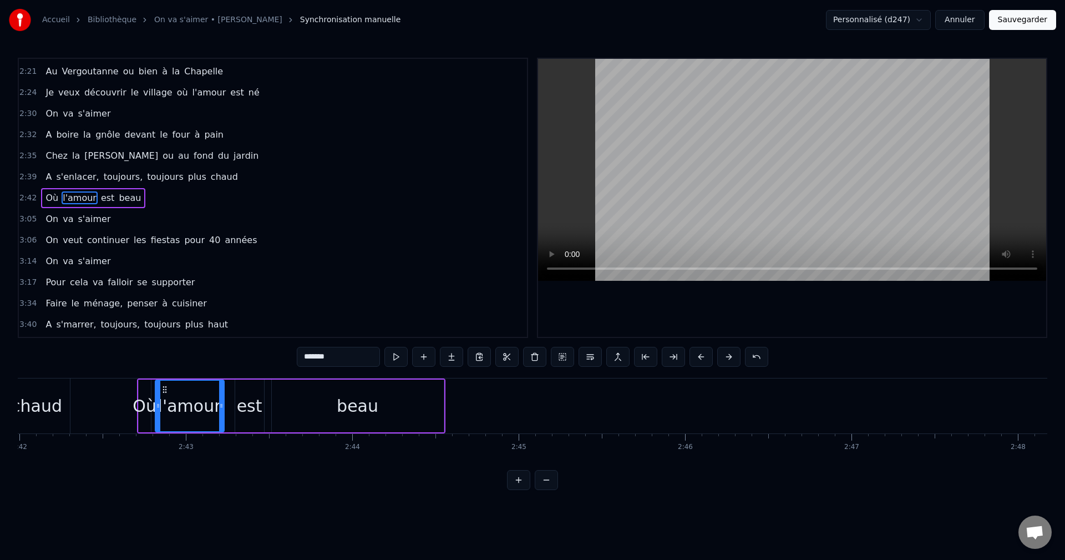
click at [149, 401] on div "Où" at bounding box center [145, 405] width 24 height 25
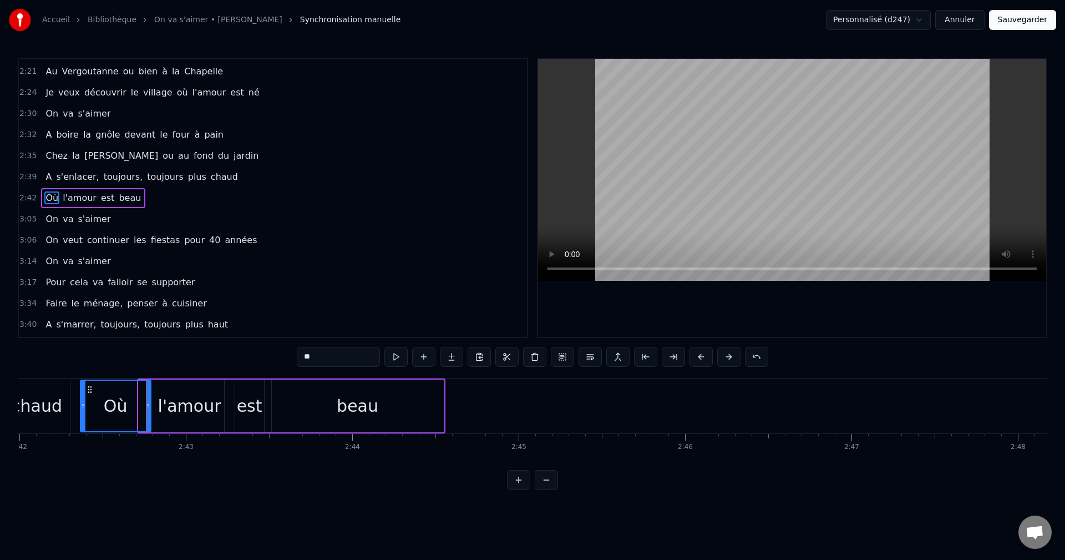
drag, startPoint x: 140, startPoint y: 404, endPoint x: 82, endPoint y: 403, distance: 58.3
click at [82, 403] on icon at bounding box center [83, 405] width 4 height 9
click at [436, 402] on div "beau" at bounding box center [358, 405] width 172 height 53
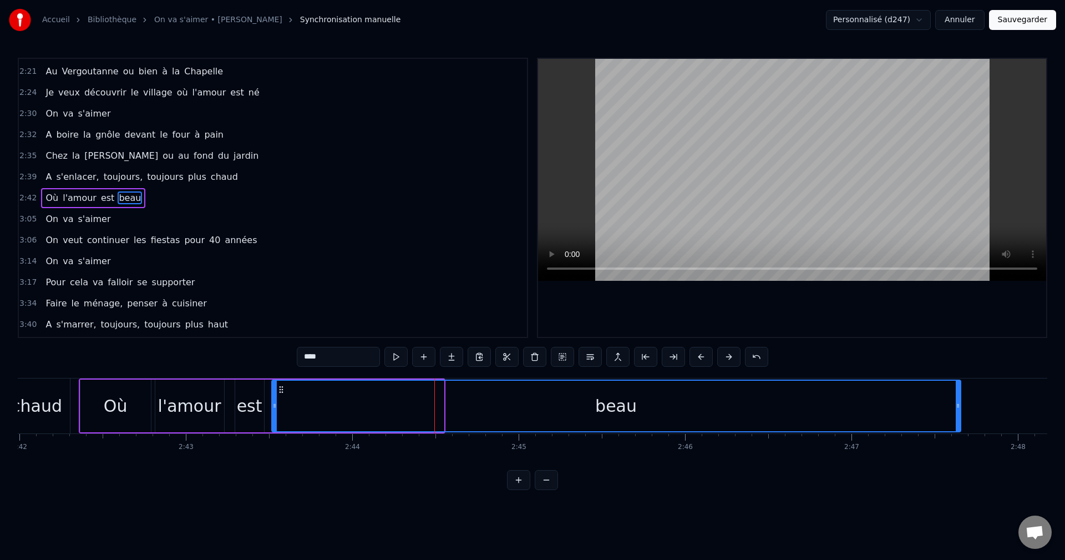
drag, startPoint x: 442, startPoint y: 404, endPoint x: 959, endPoint y: 422, distance: 517.4
click at [959, 422] on div at bounding box center [958, 406] width 4 height 50
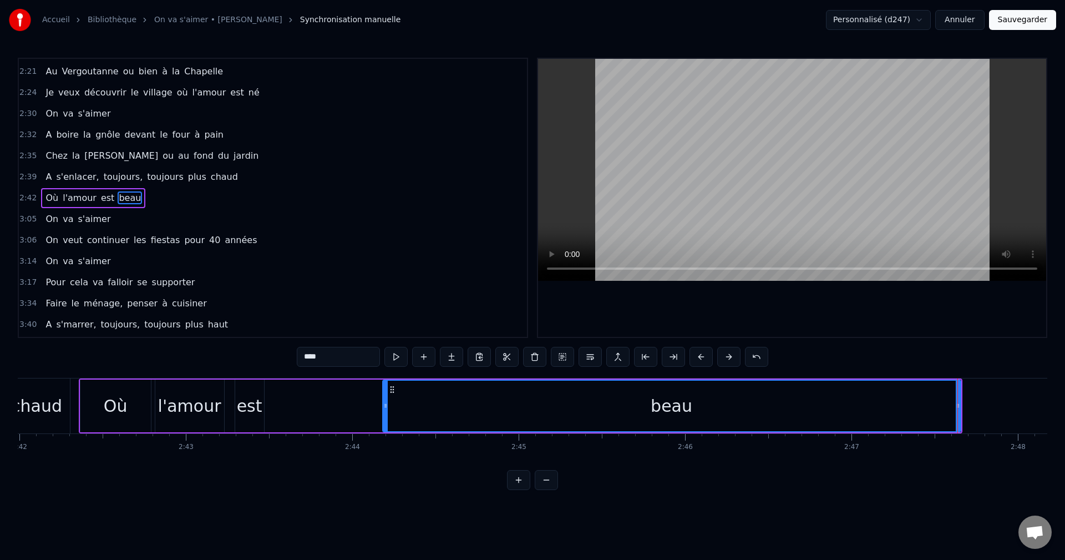
drag, startPoint x: 274, startPoint y: 406, endPoint x: 384, endPoint y: 406, distance: 111.0
click at [384, 406] on icon at bounding box center [385, 405] width 4 height 9
click at [251, 409] on div "est" at bounding box center [250, 405] width 26 height 25
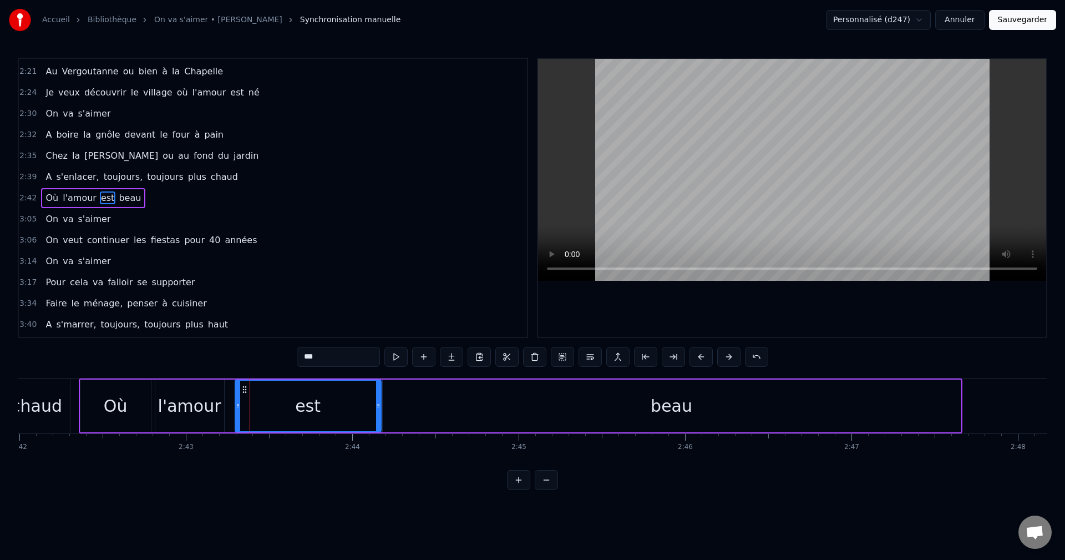
drag, startPoint x: 261, startPoint y: 406, endPoint x: 378, endPoint y: 408, distance: 117.1
click at [378, 408] on icon at bounding box center [378, 405] width 4 height 9
drag, startPoint x: 237, startPoint y: 402, endPoint x: 308, endPoint y: 407, distance: 70.7
click at [308, 407] on icon at bounding box center [308, 405] width 4 height 9
click at [195, 406] on div "l'amour" at bounding box center [189, 405] width 63 height 25
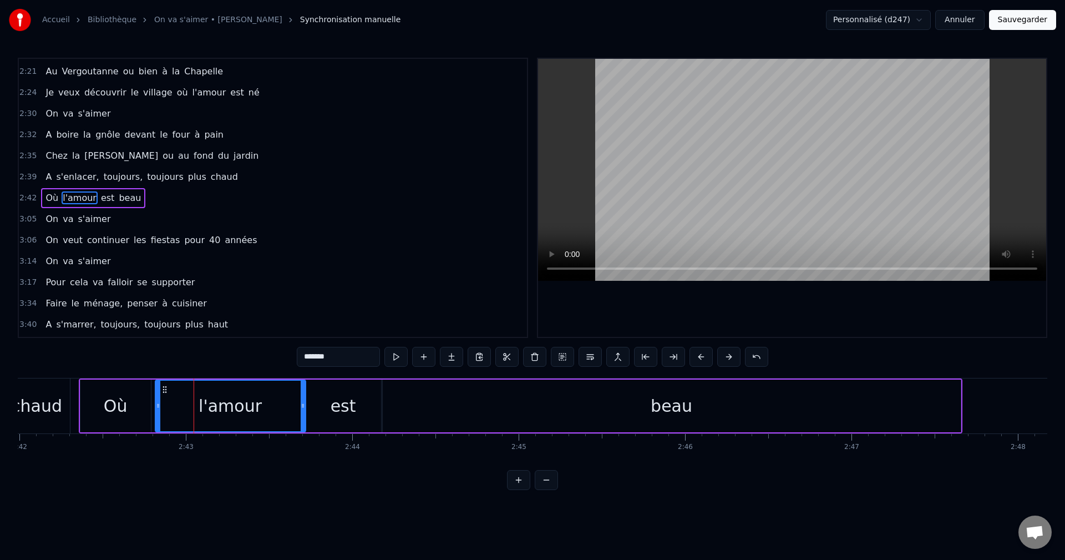
drag, startPoint x: 221, startPoint y: 404, endPoint x: 303, endPoint y: 408, distance: 81.7
click at [303, 408] on icon at bounding box center [303, 405] width 4 height 9
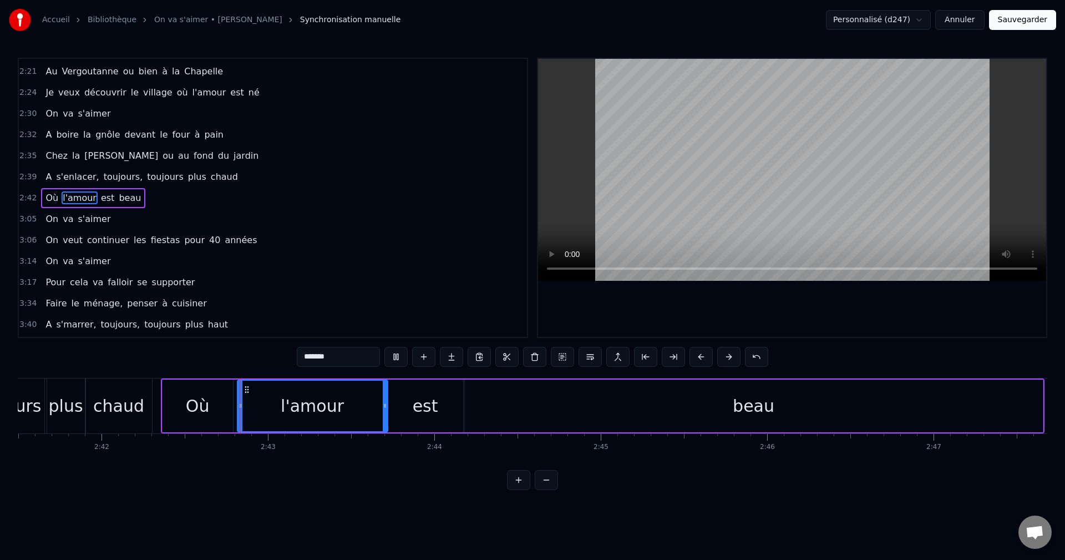
scroll to position [0, 26932]
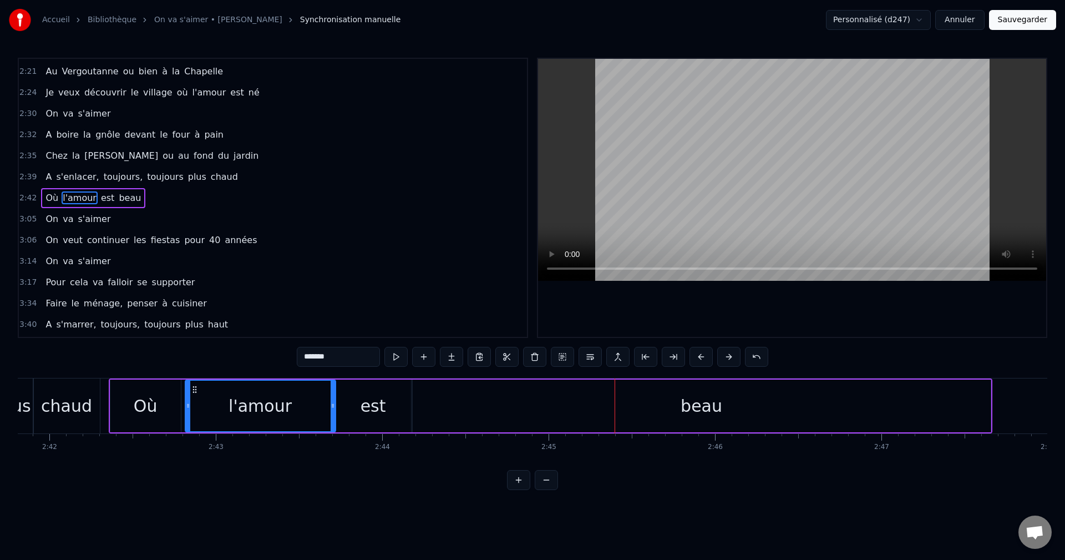
click at [679, 400] on div "beau" at bounding box center [702, 405] width 578 height 53
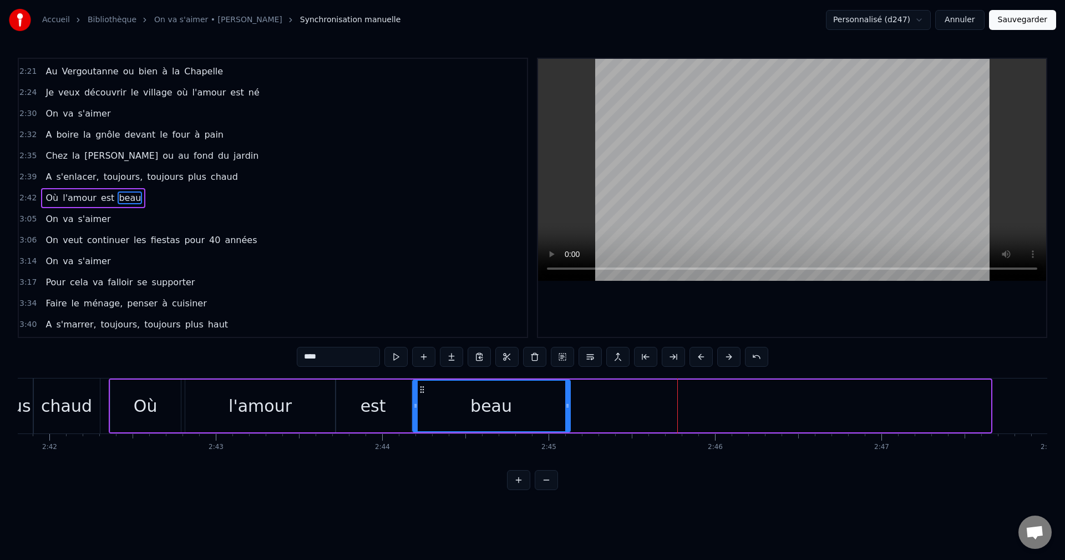
drag, startPoint x: 988, startPoint y: 406, endPoint x: 568, endPoint y: 413, distance: 420.6
click at [568, 413] on div at bounding box center [567, 406] width 4 height 50
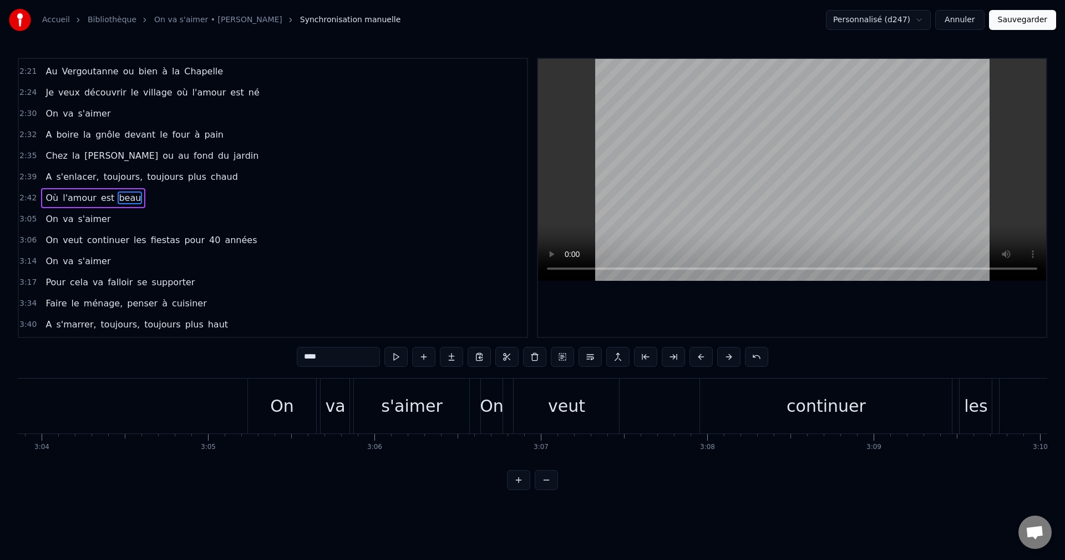
scroll to position [0, 30579]
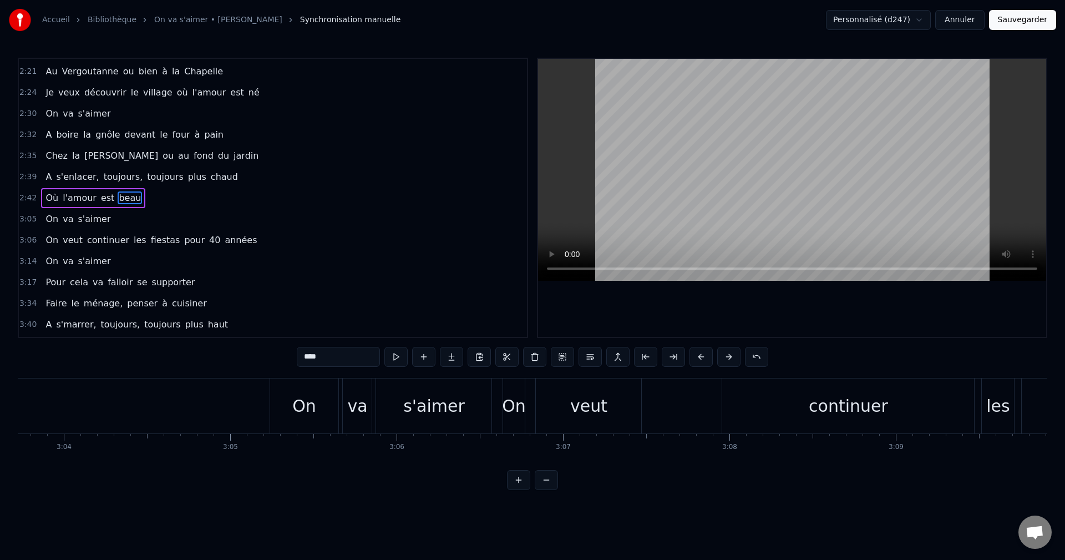
click at [322, 411] on div "On" at bounding box center [304, 405] width 69 height 55
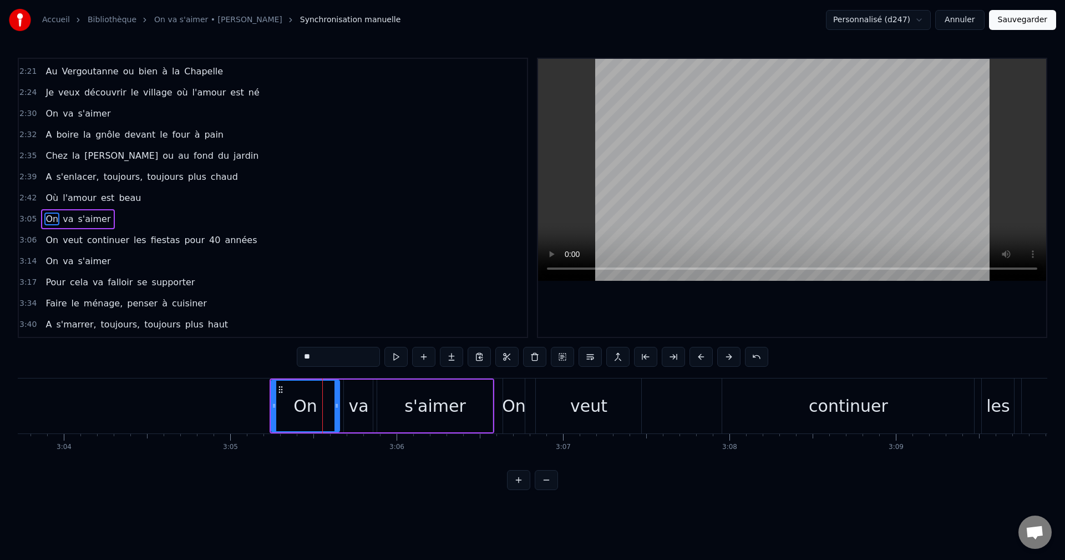
scroll to position [736, 0]
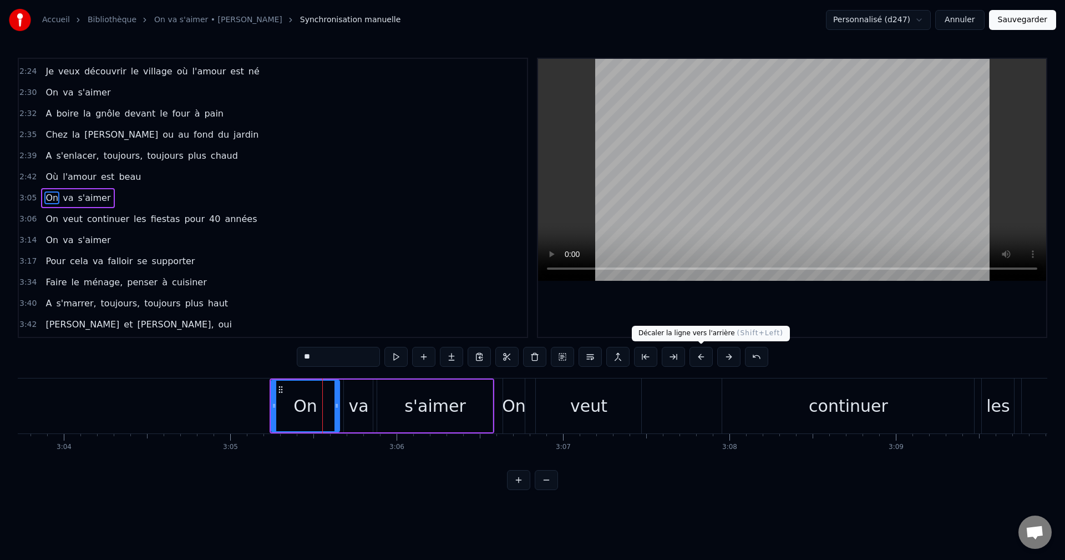
click at [696, 358] on button at bounding box center [701, 357] width 23 height 20
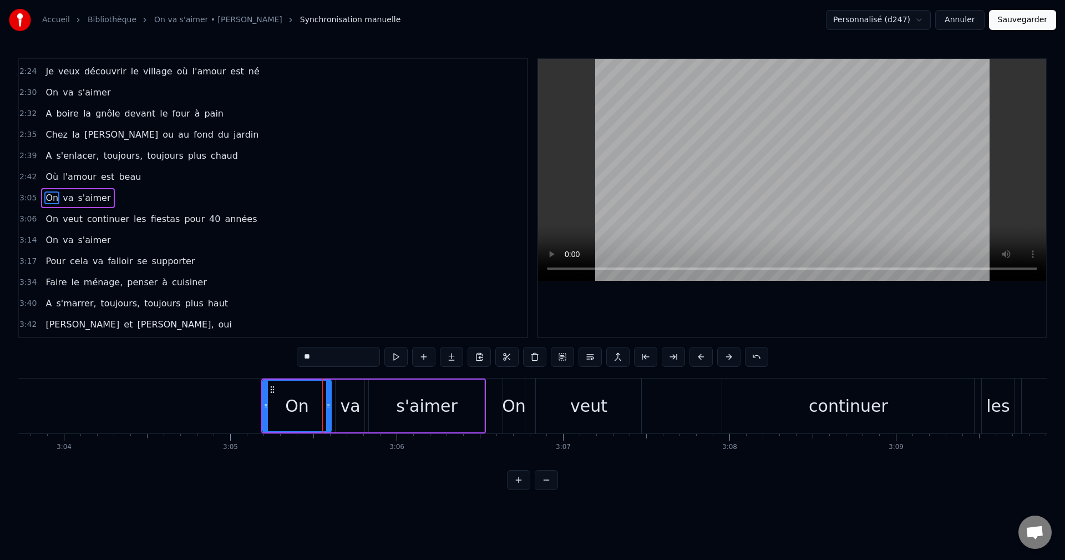
click at [696, 358] on button at bounding box center [701, 357] width 23 height 20
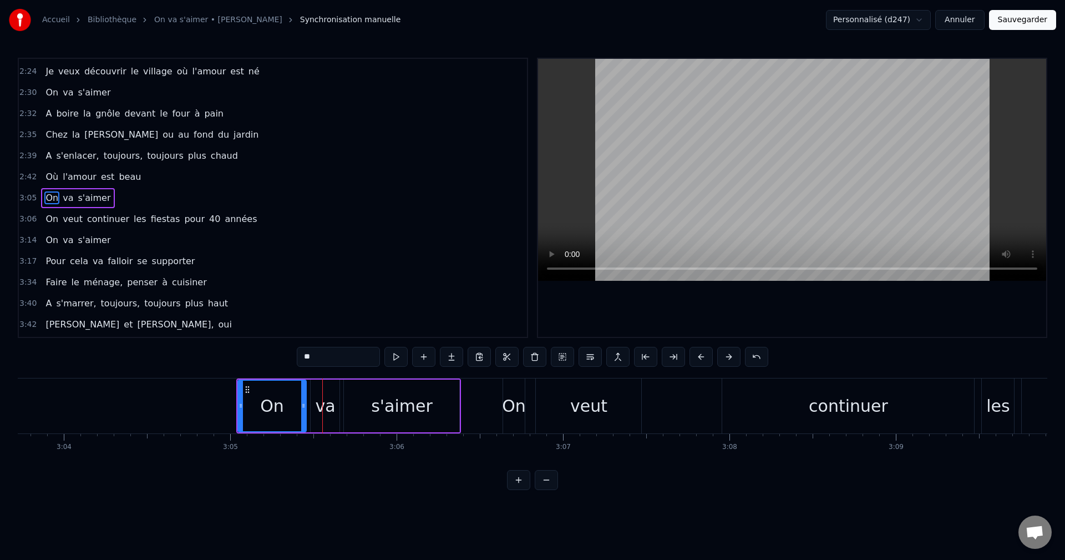
click at [696, 358] on button at bounding box center [701, 357] width 23 height 20
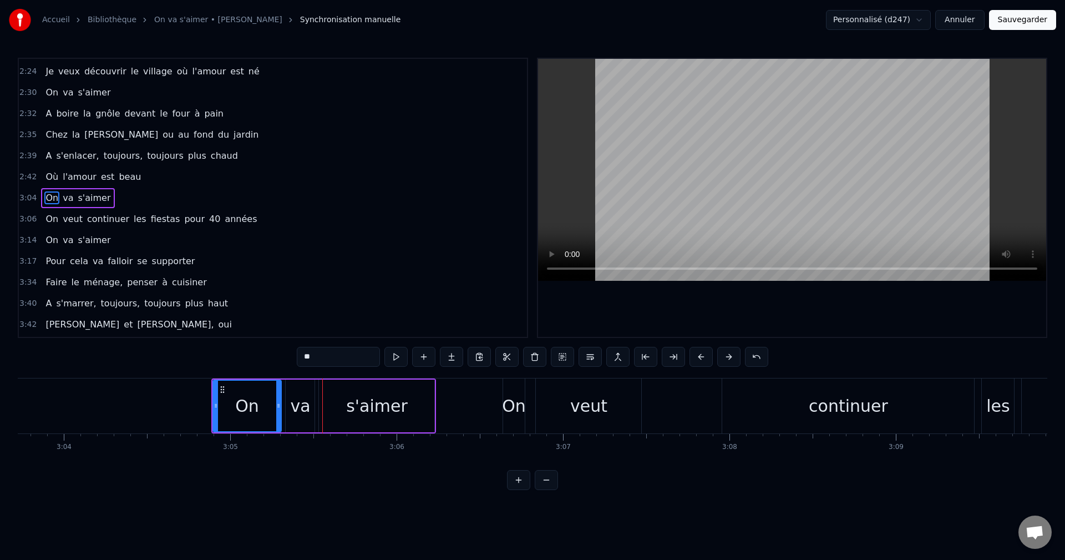
click at [696, 358] on button at bounding box center [701, 357] width 23 height 20
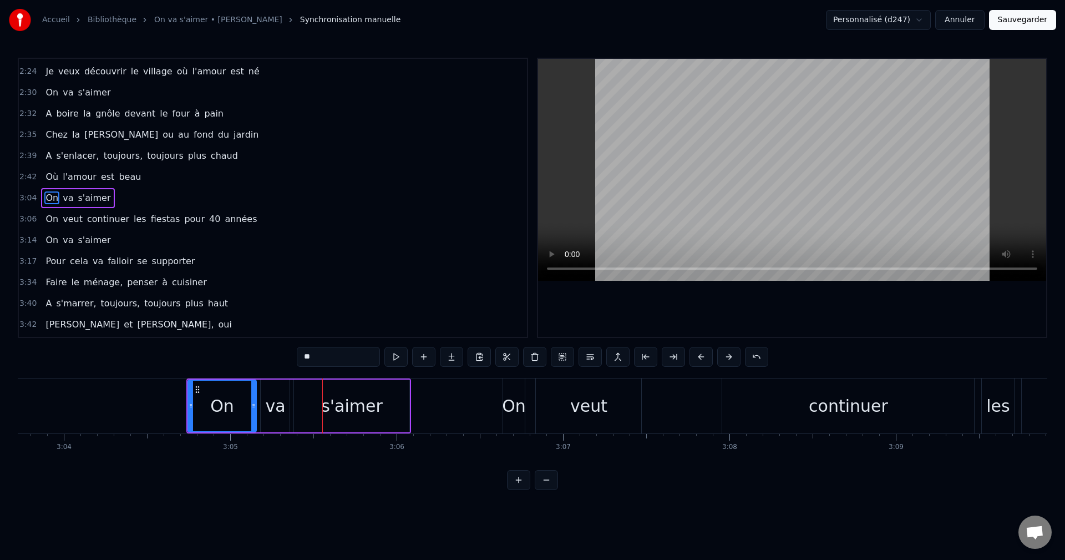
click at [696, 358] on button at bounding box center [701, 357] width 23 height 20
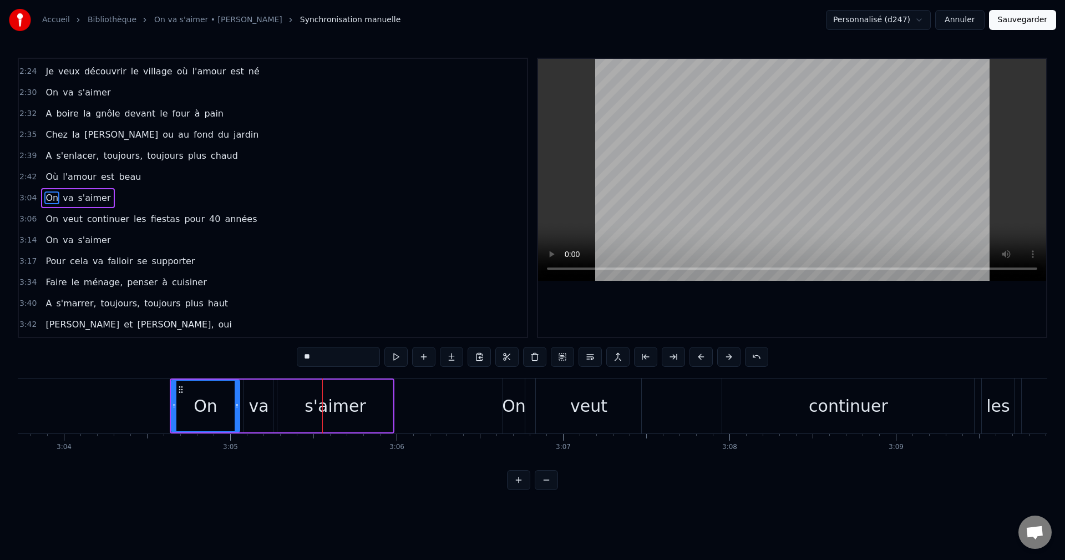
click at [696, 358] on button at bounding box center [701, 357] width 23 height 20
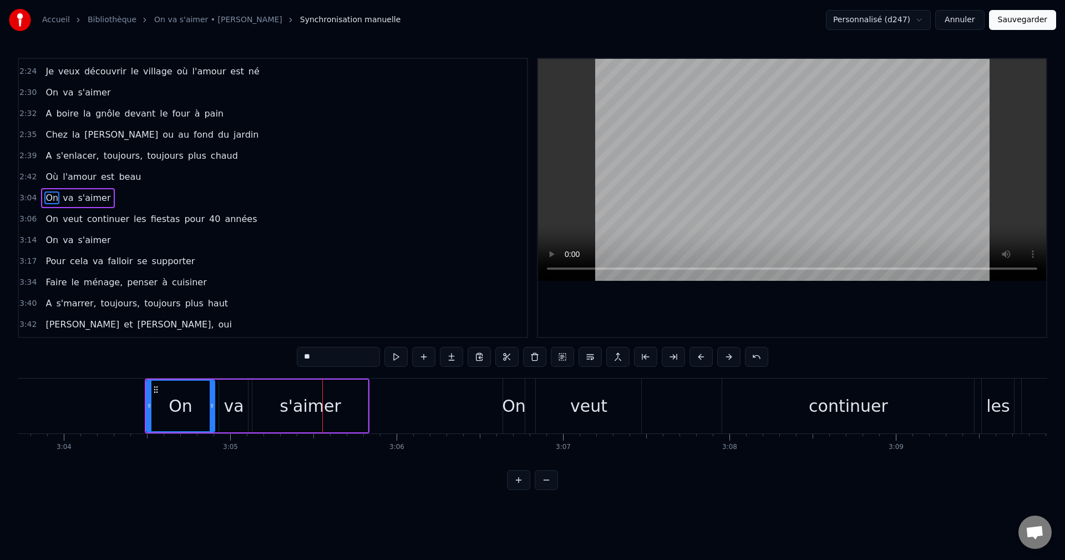
click at [696, 358] on button at bounding box center [701, 357] width 23 height 20
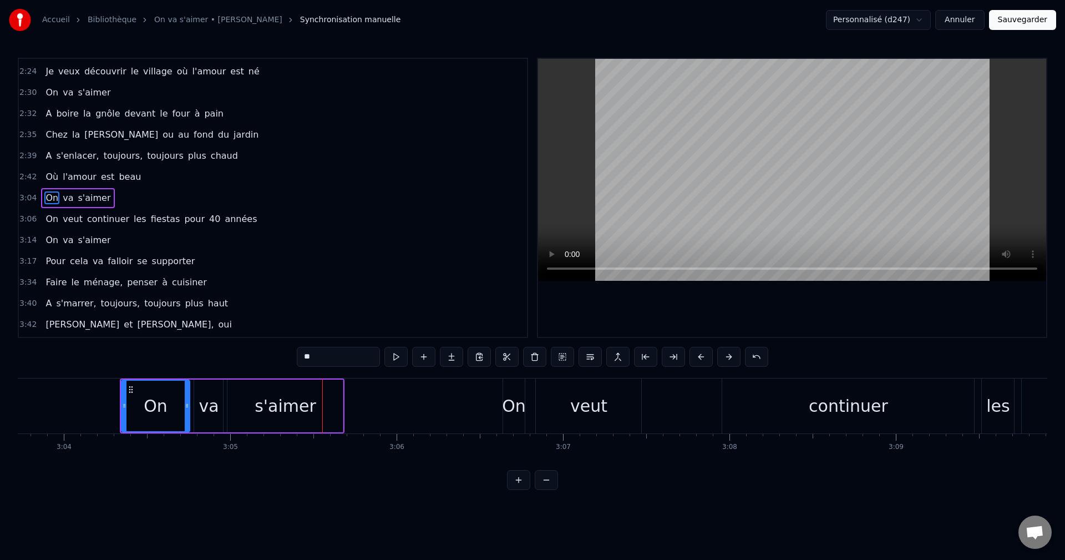
click at [696, 358] on button at bounding box center [701, 357] width 23 height 20
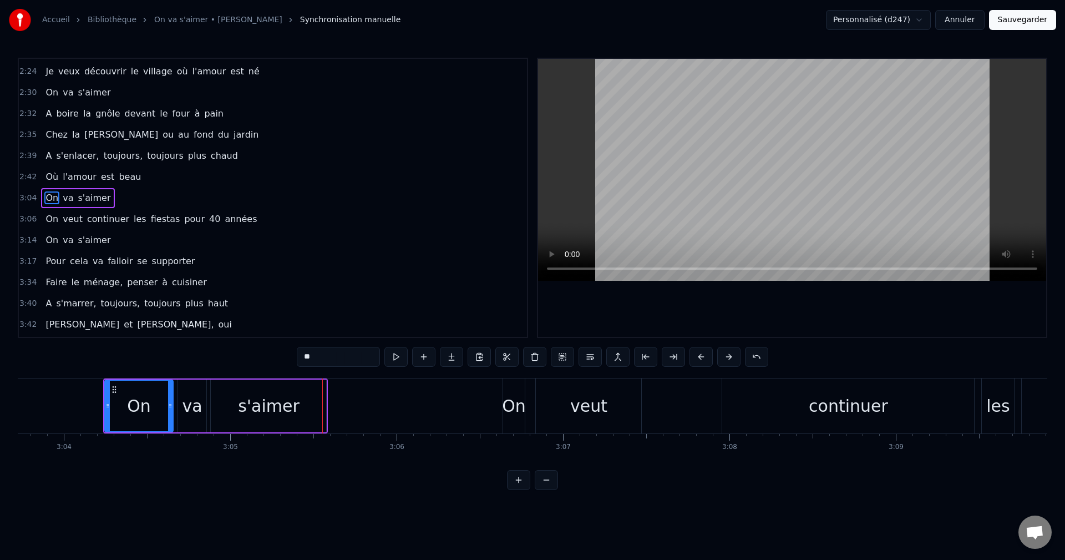
click at [696, 358] on button at bounding box center [701, 357] width 23 height 20
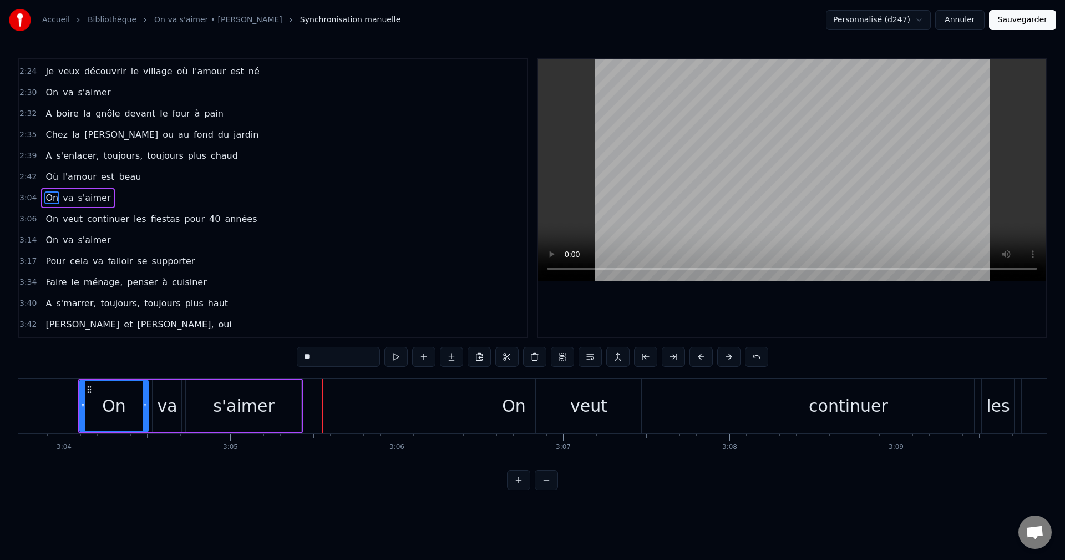
click at [696, 358] on button at bounding box center [701, 357] width 23 height 20
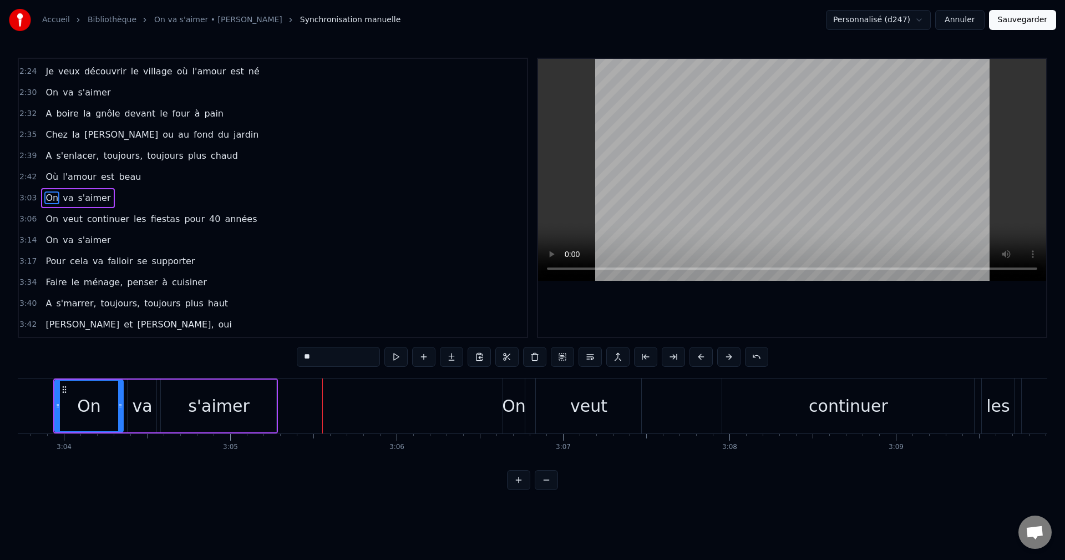
click at [696, 358] on button at bounding box center [701, 357] width 23 height 20
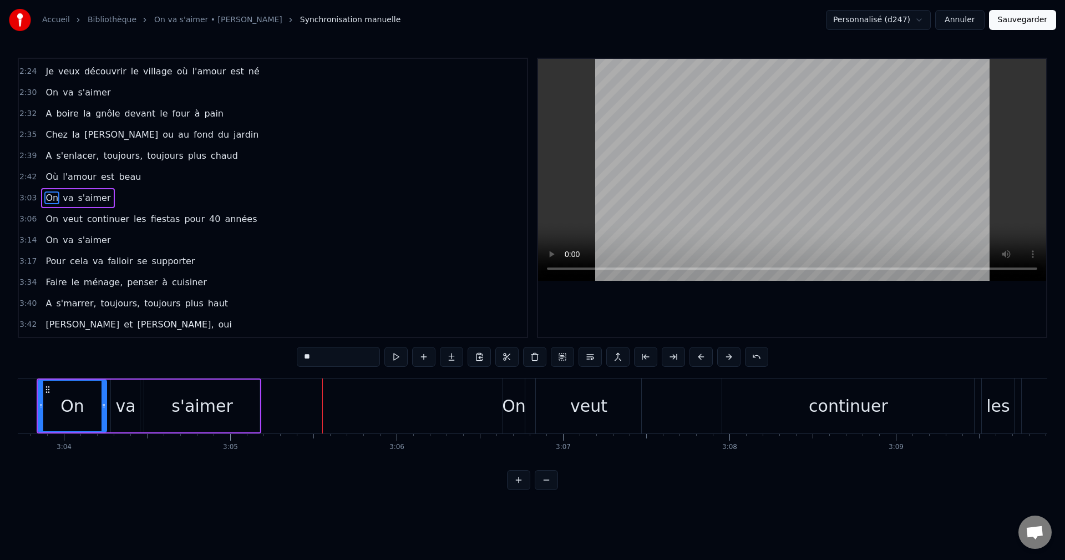
click at [696, 358] on button at bounding box center [701, 357] width 23 height 20
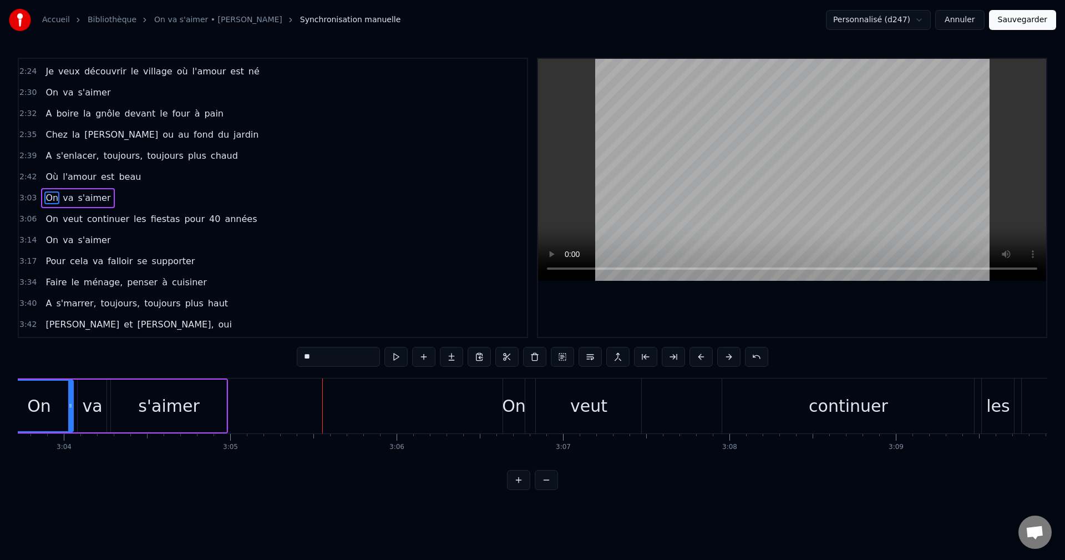
click at [696, 358] on button at bounding box center [701, 357] width 23 height 20
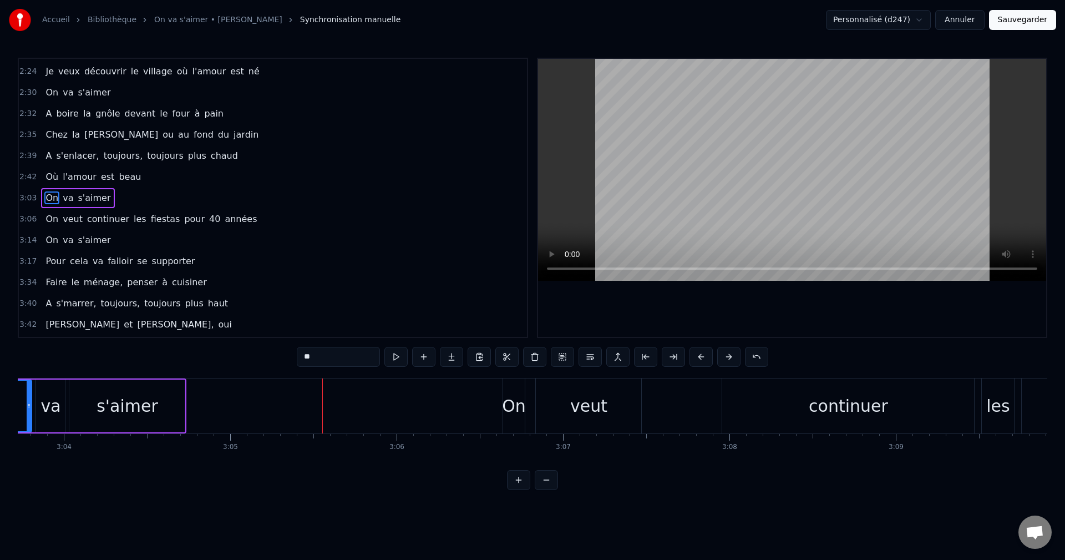
click at [696, 358] on button at bounding box center [701, 357] width 23 height 20
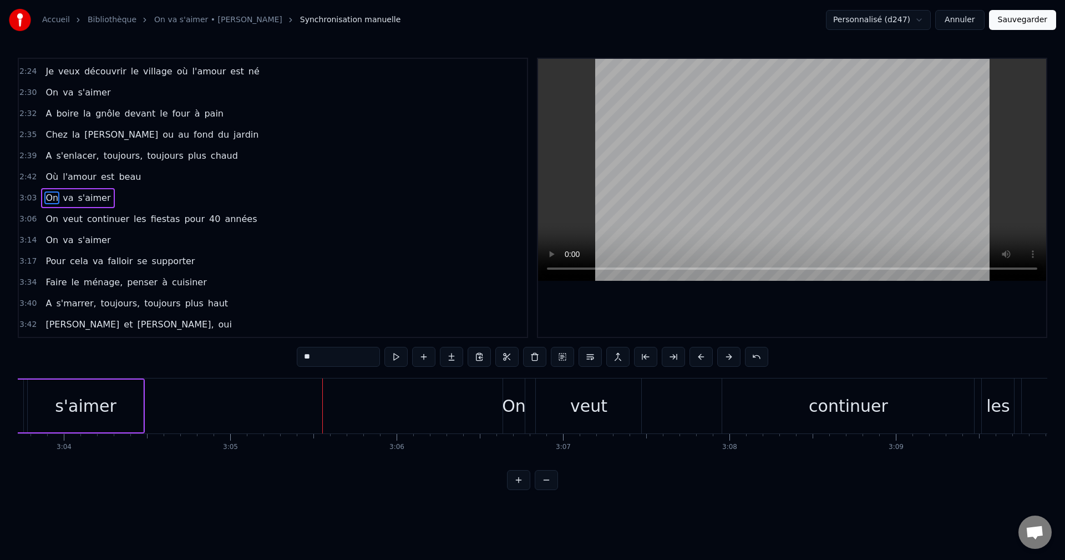
click at [696, 358] on button at bounding box center [701, 357] width 23 height 20
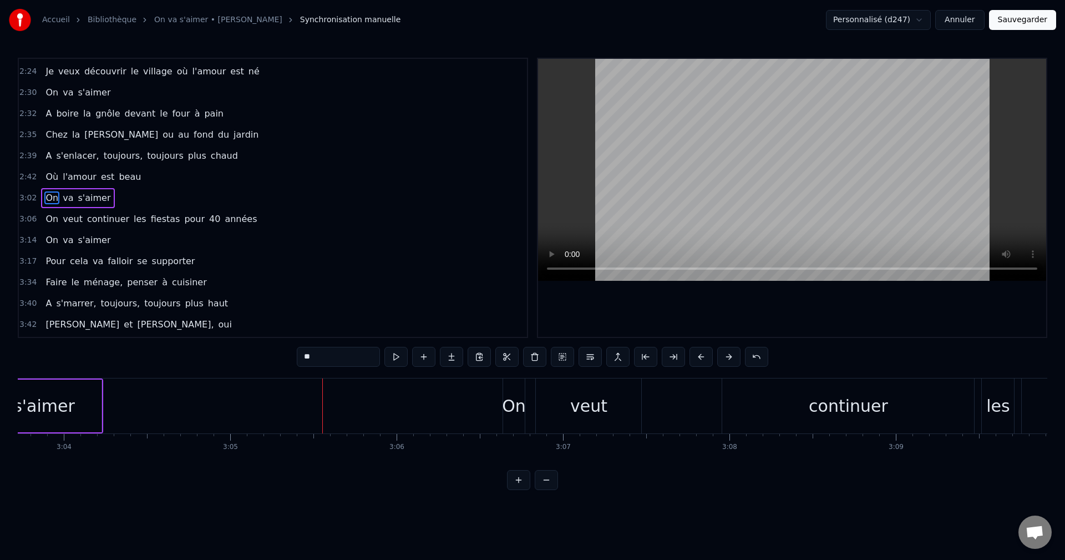
click at [696, 358] on button at bounding box center [701, 357] width 23 height 20
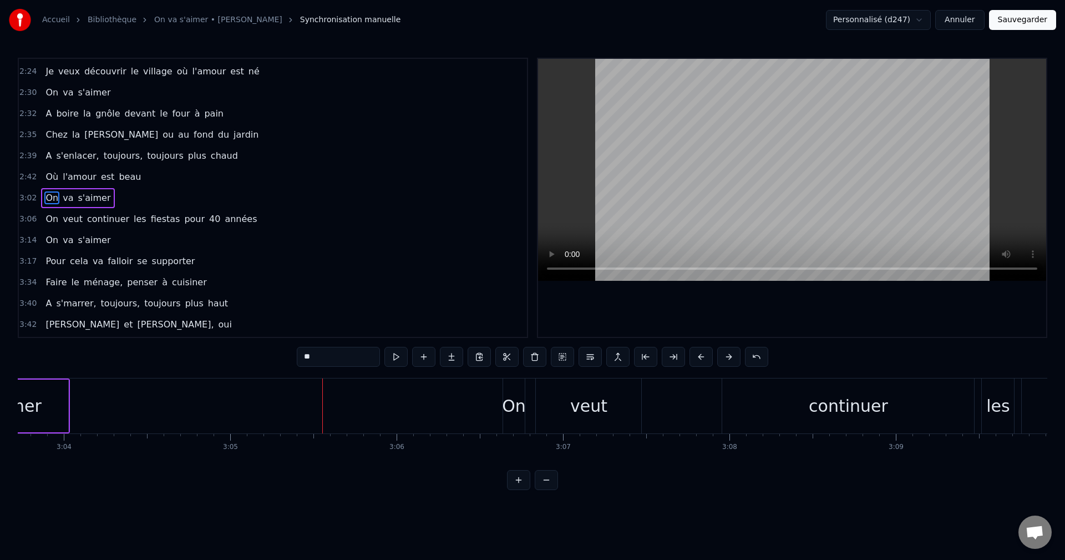
click at [696, 358] on button at bounding box center [701, 357] width 23 height 20
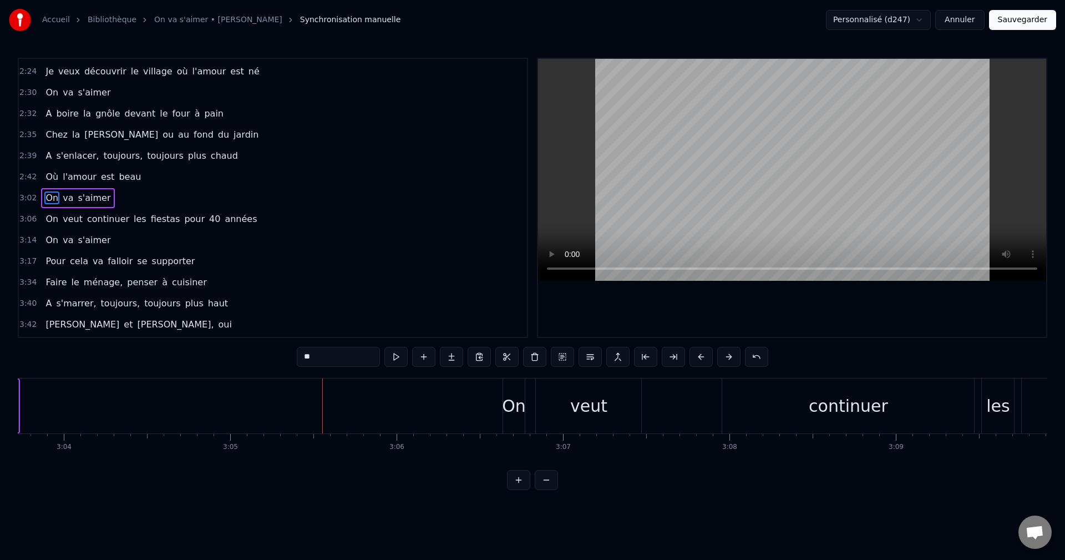
click at [696, 358] on button at bounding box center [701, 357] width 23 height 20
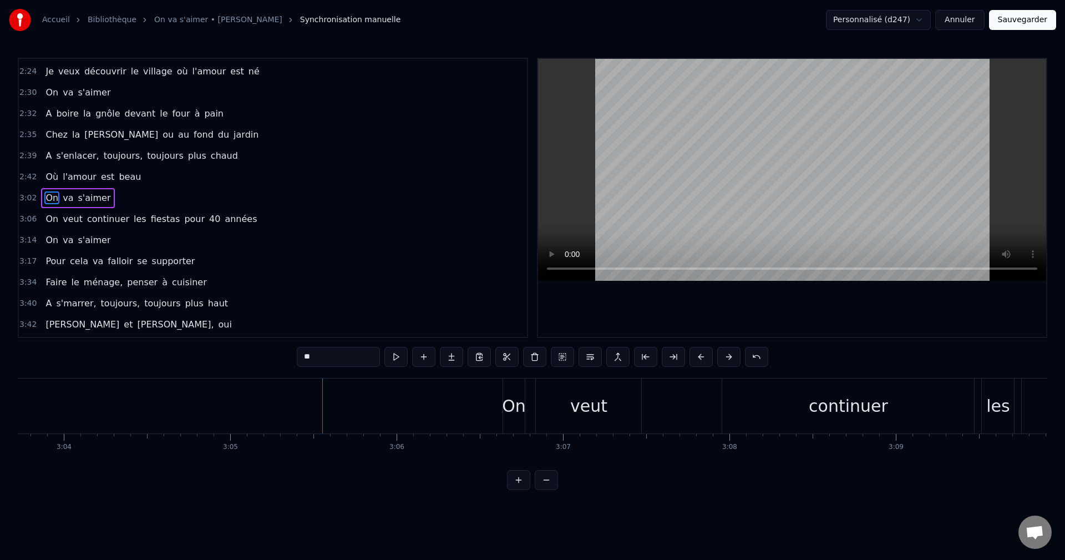
click at [696, 358] on button at bounding box center [701, 357] width 23 height 20
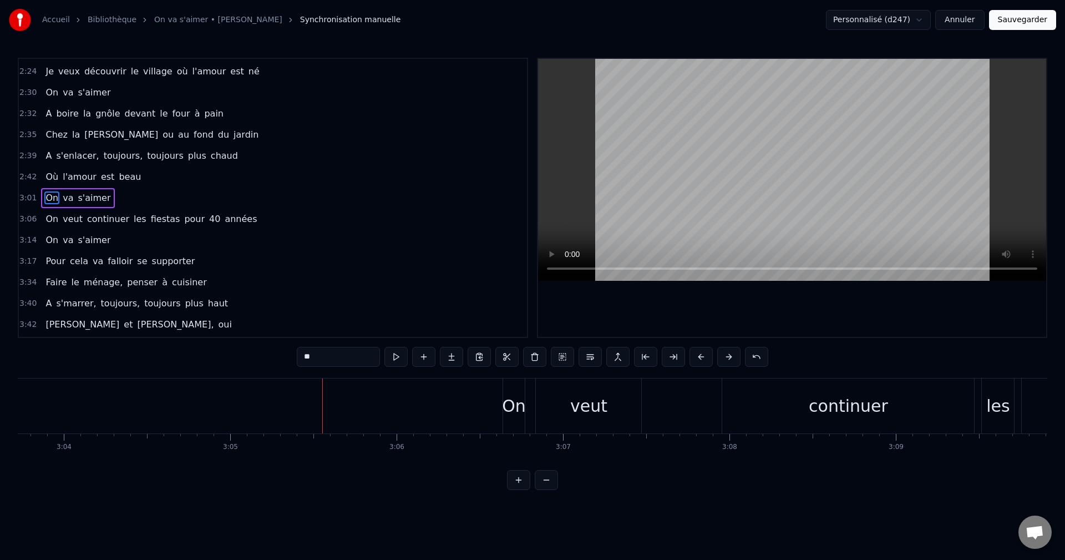
click at [696, 358] on button at bounding box center [701, 357] width 23 height 20
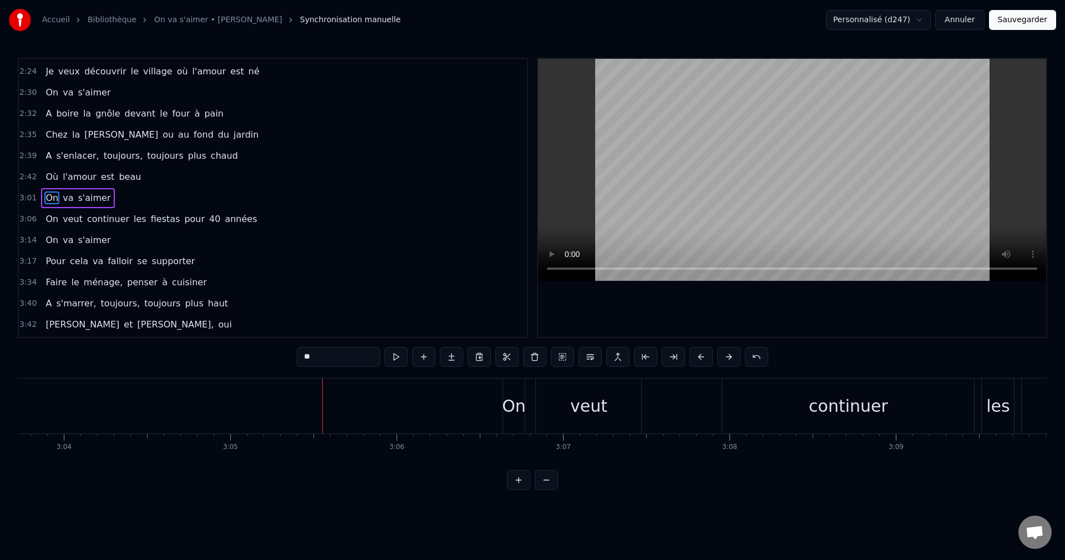
click at [696, 358] on button at bounding box center [701, 357] width 23 height 20
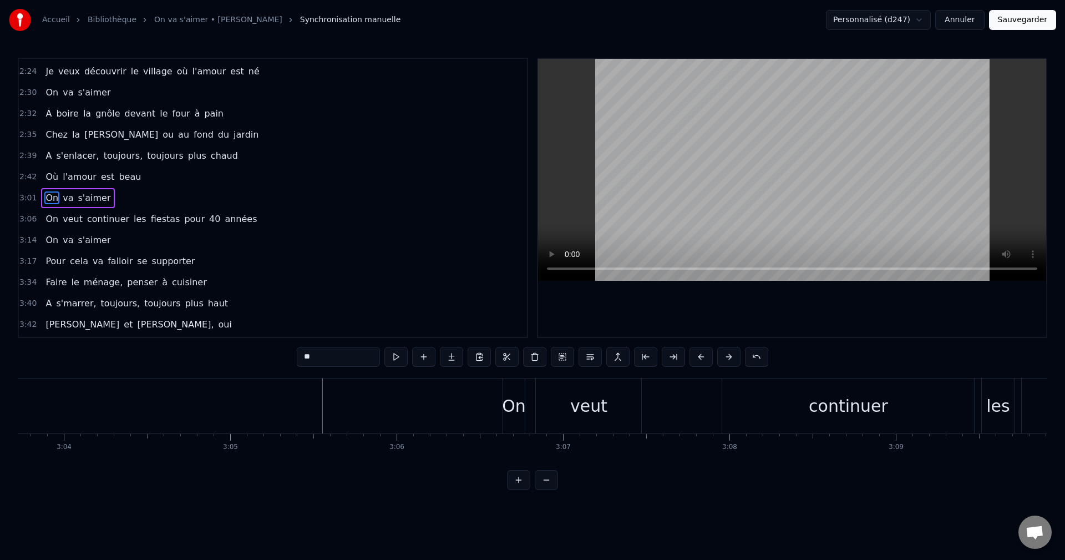
click at [696, 358] on button at bounding box center [701, 357] width 23 height 20
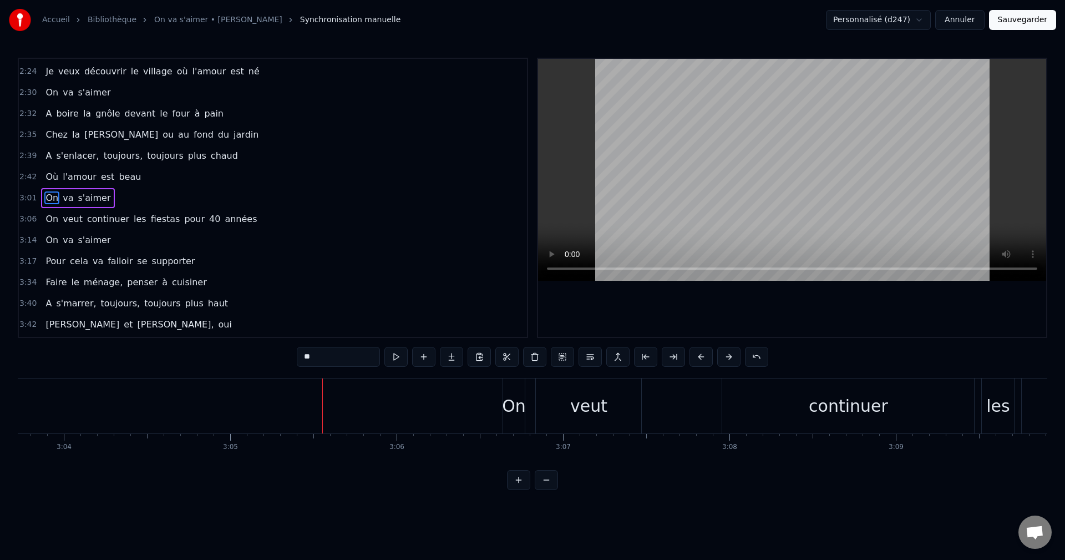
click at [696, 358] on button at bounding box center [701, 357] width 23 height 20
click at [695, 357] on button at bounding box center [701, 357] width 23 height 20
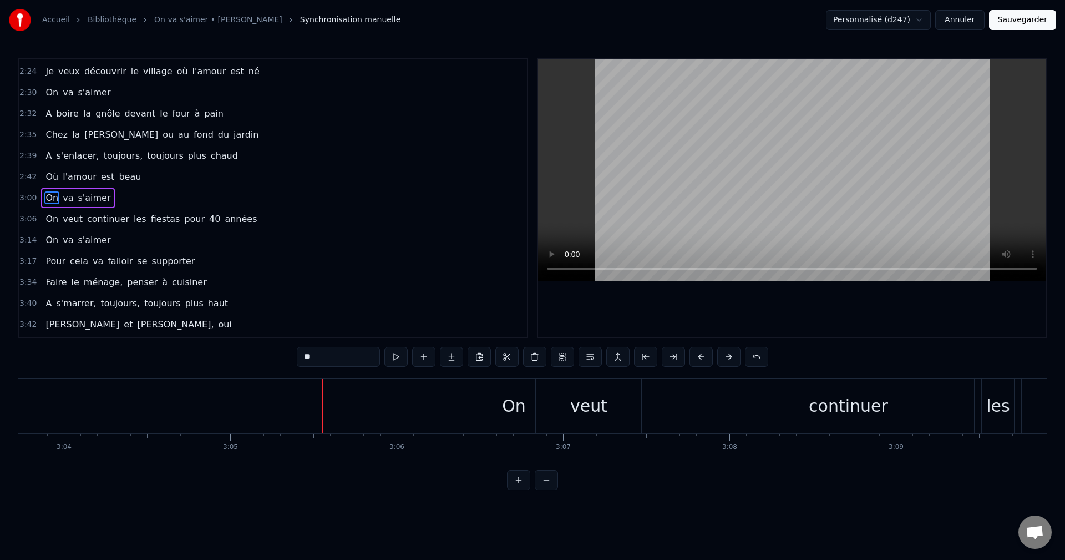
click at [695, 357] on button at bounding box center [701, 357] width 23 height 20
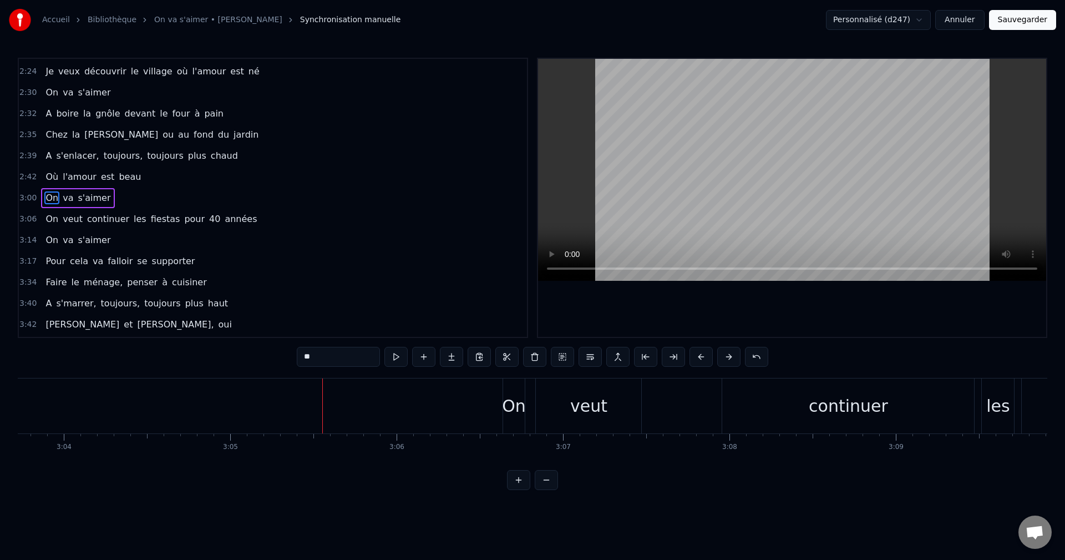
click at [695, 357] on button at bounding box center [701, 357] width 23 height 20
click at [693, 356] on button at bounding box center [701, 357] width 23 height 20
click at [692, 356] on button at bounding box center [701, 357] width 23 height 20
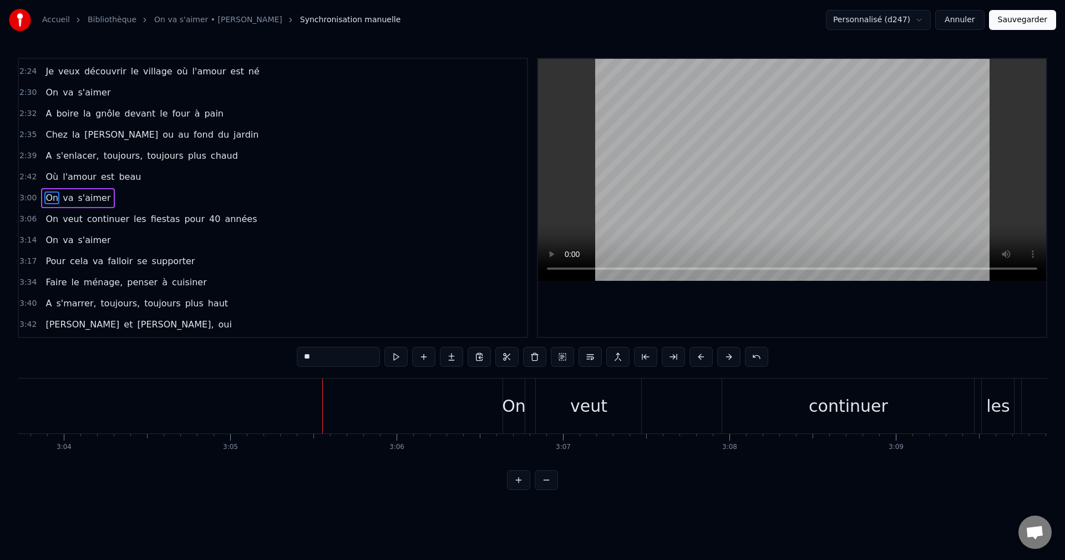
click at [692, 356] on button at bounding box center [701, 357] width 23 height 20
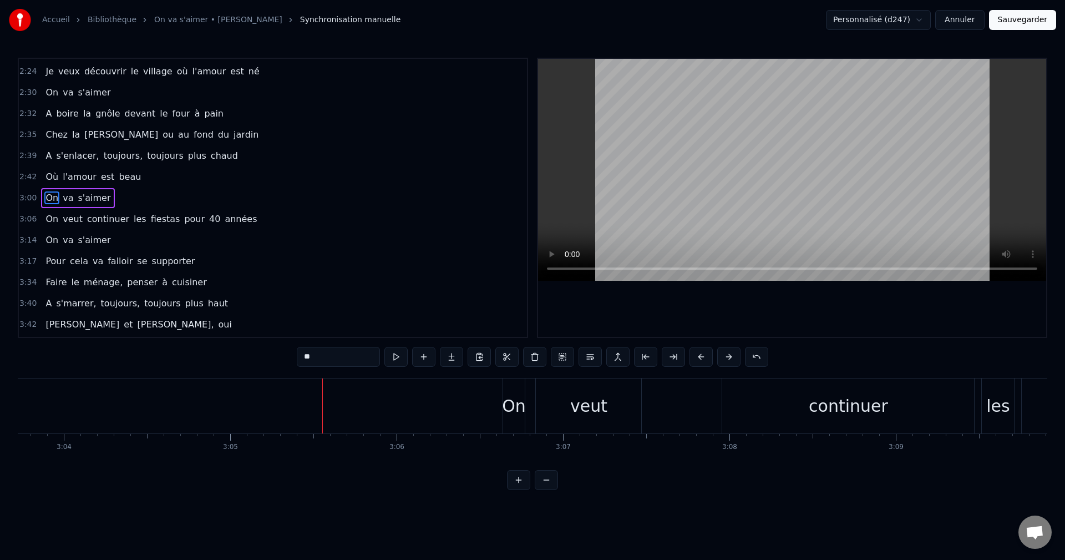
click at [692, 356] on button at bounding box center [701, 357] width 23 height 20
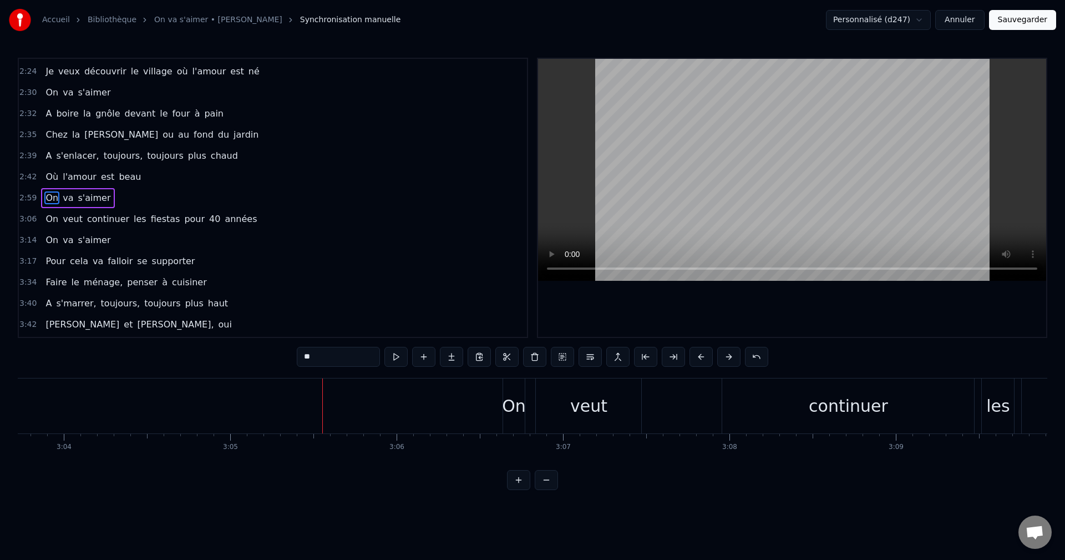
click at [692, 356] on button at bounding box center [701, 357] width 23 height 20
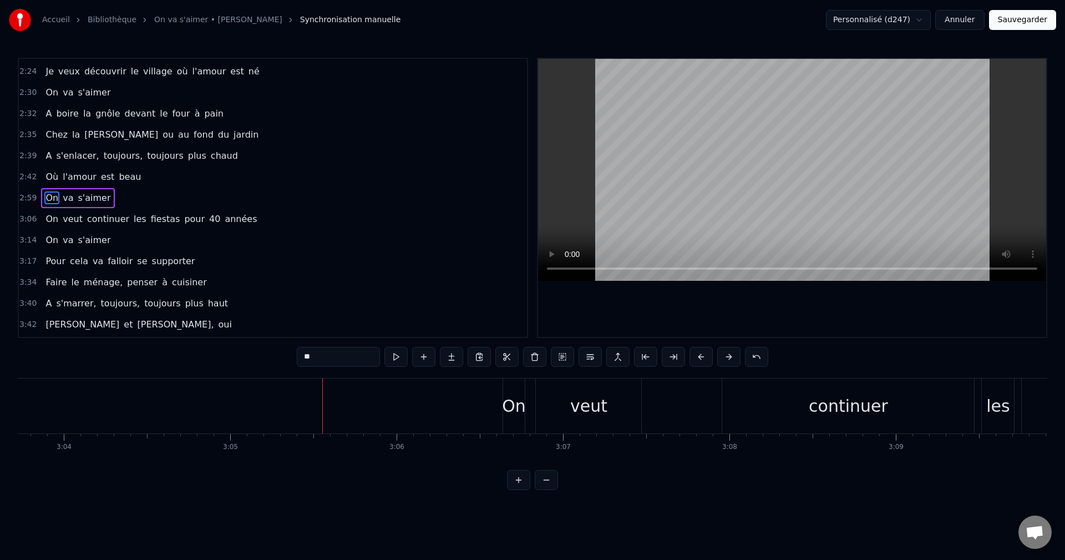
click at [692, 356] on button at bounding box center [701, 357] width 23 height 20
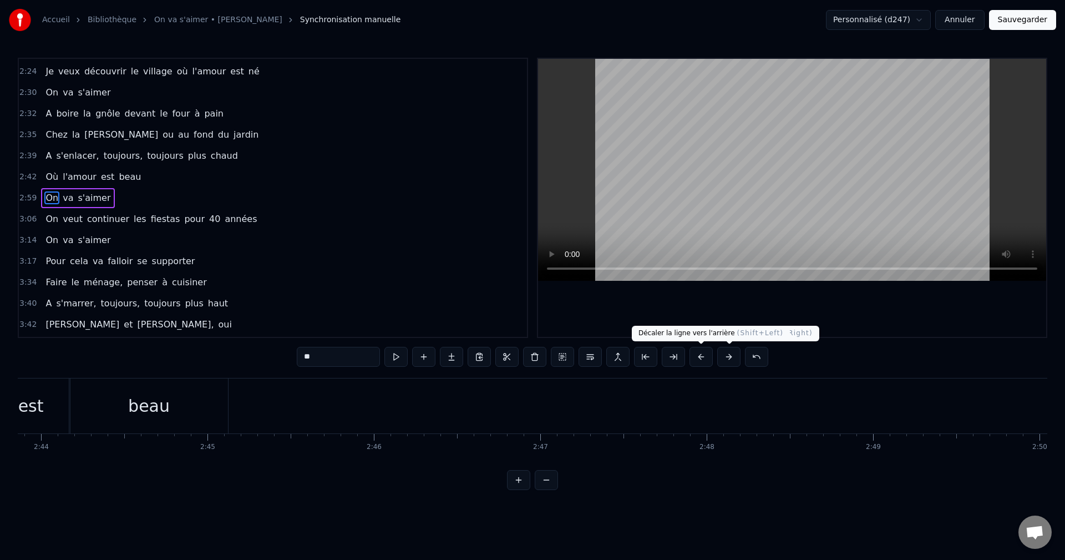
click at [706, 359] on button at bounding box center [701, 357] width 23 height 20
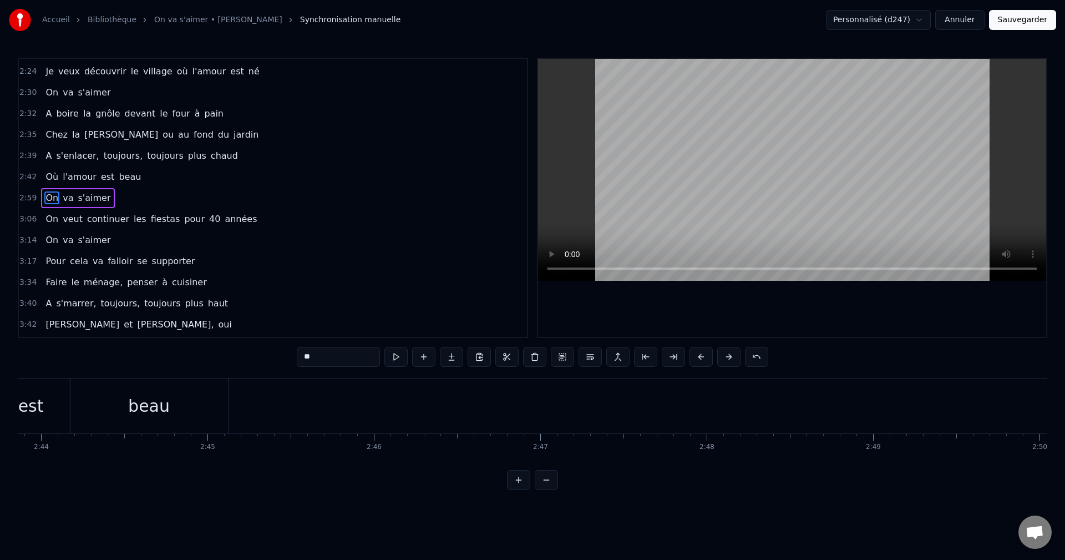
click at [706, 359] on button at bounding box center [701, 357] width 23 height 20
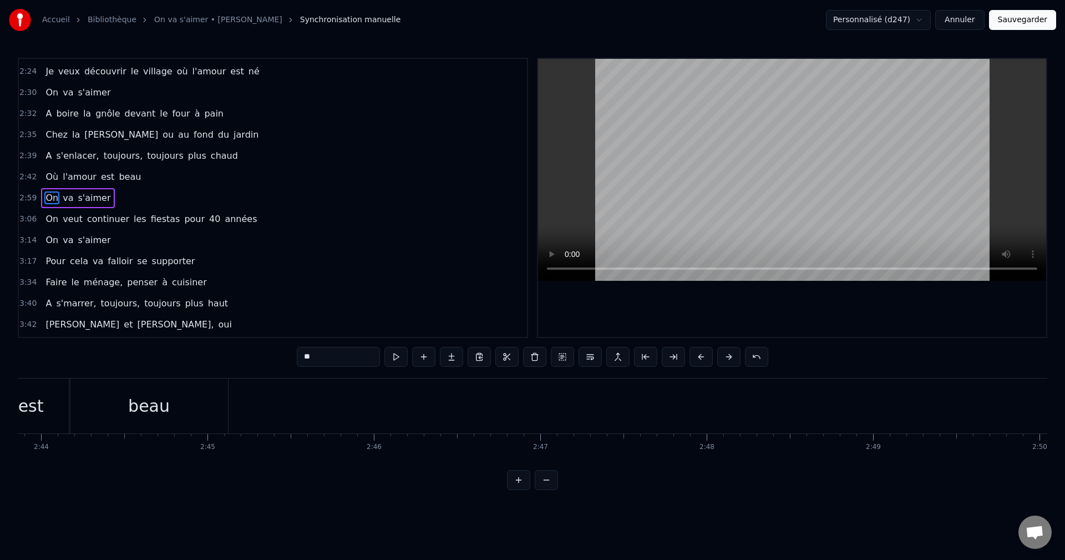
click at [706, 359] on button at bounding box center [701, 357] width 23 height 20
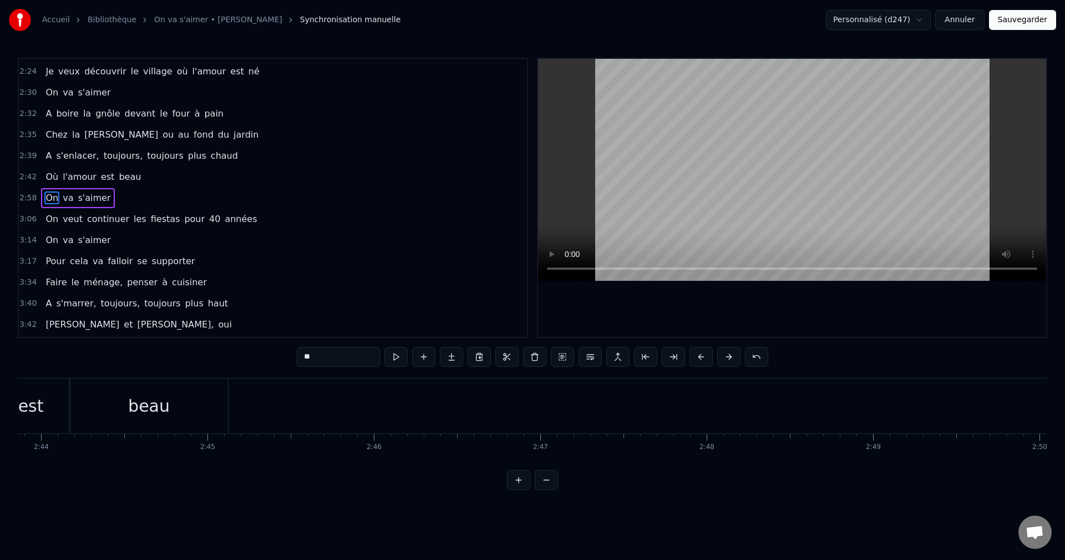
click at [706, 359] on button at bounding box center [701, 357] width 23 height 20
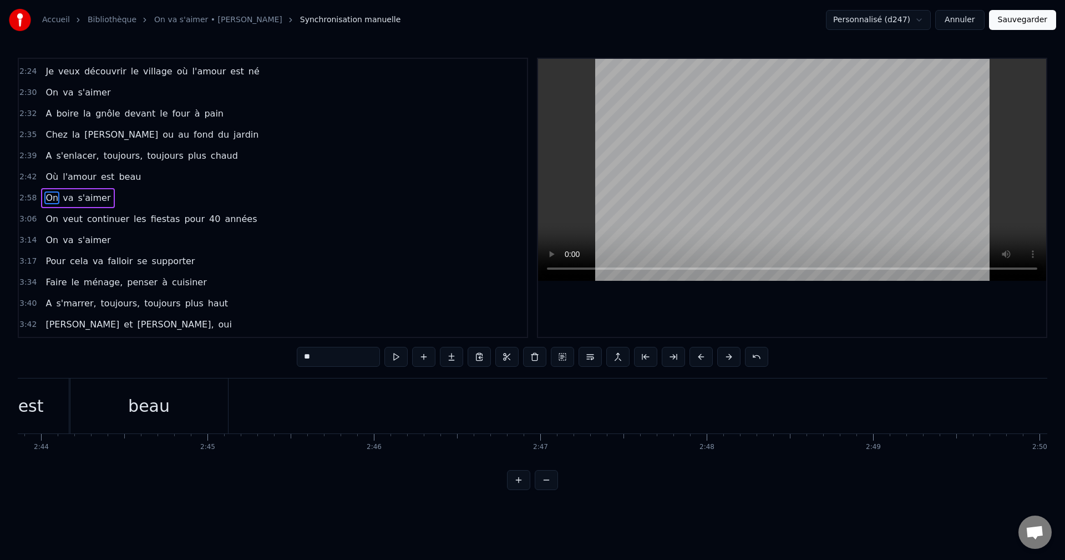
click at [706, 359] on button at bounding box center [701, 357] width 23 height 20
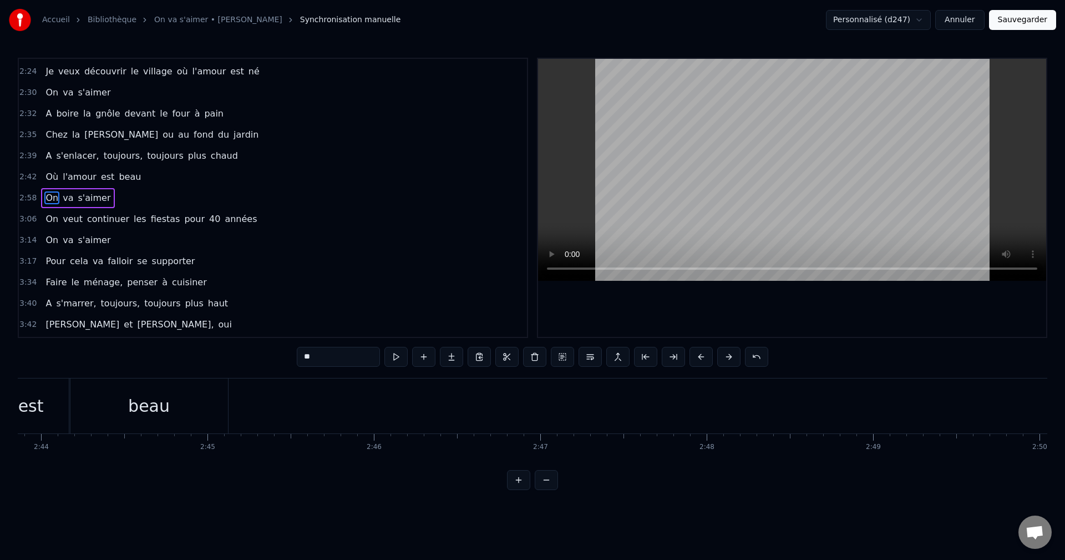
click at [706, 359] on button at bounding box center [701, 357] width 23 height 20
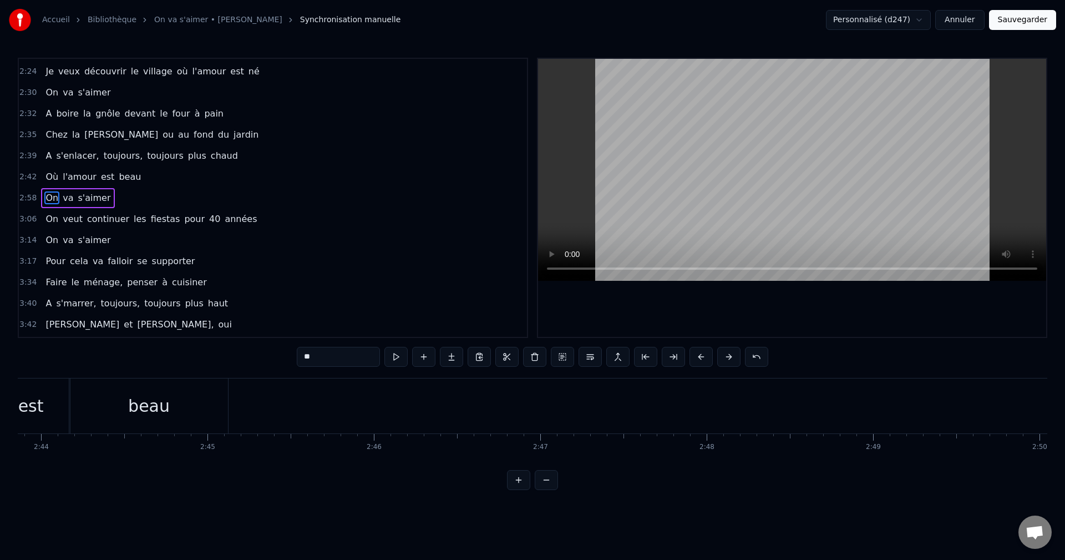
click at [706, 359] on button at bounding box center [701, 357] width 23 height 20
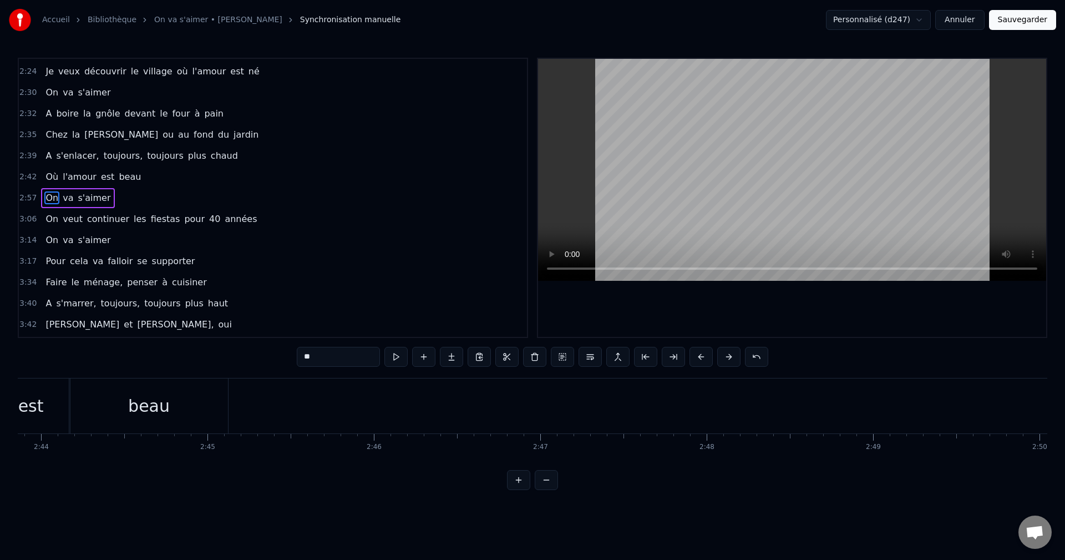
click at [706, 359] on button at bounding box center [701, 357] width 23 height 20
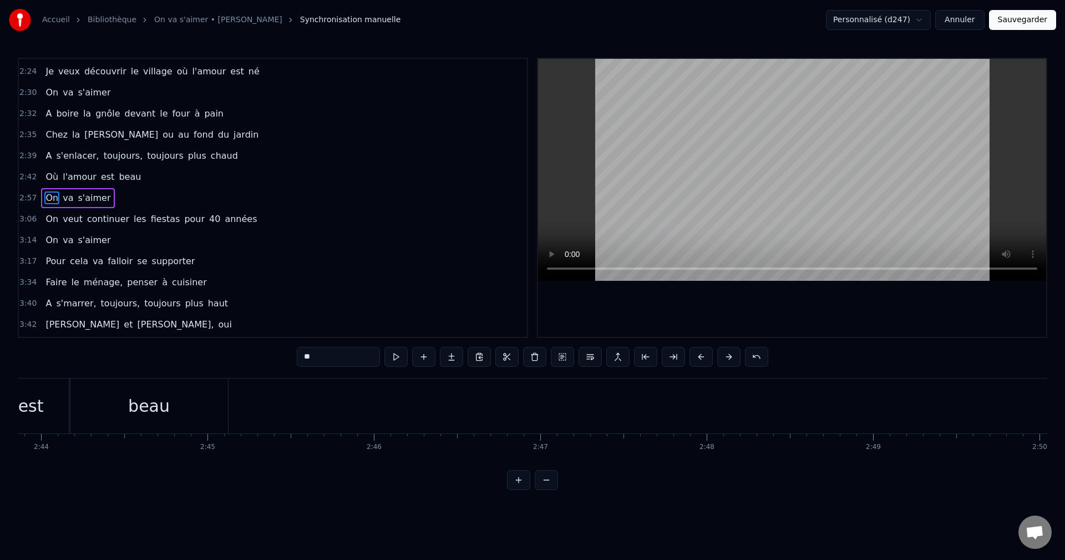
click at [706, 359] on button at bounding box center [701, 357] width 23 height 20
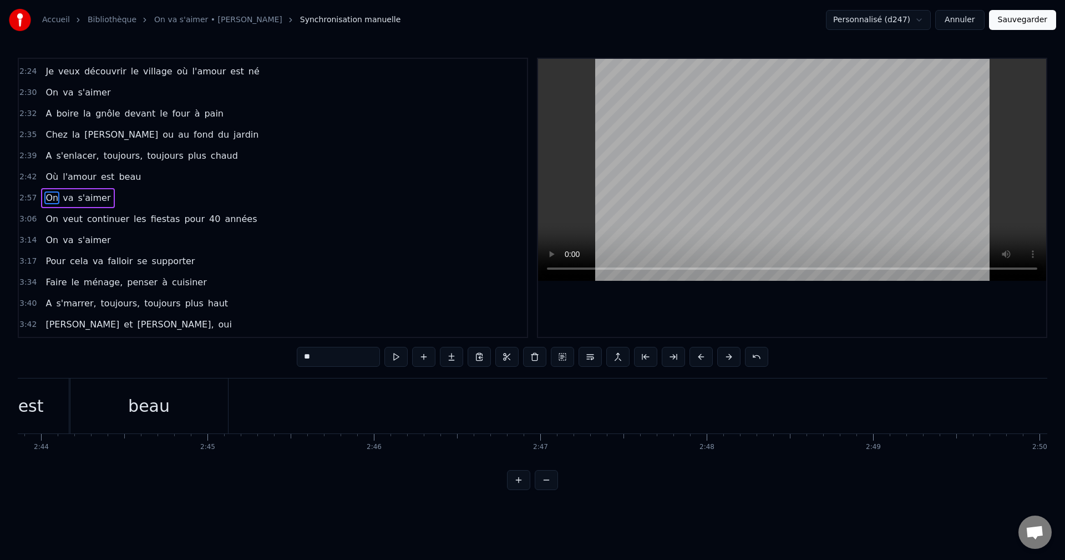
click at [706, 359] on button at bounding box center [701, 357] width 23 height 20
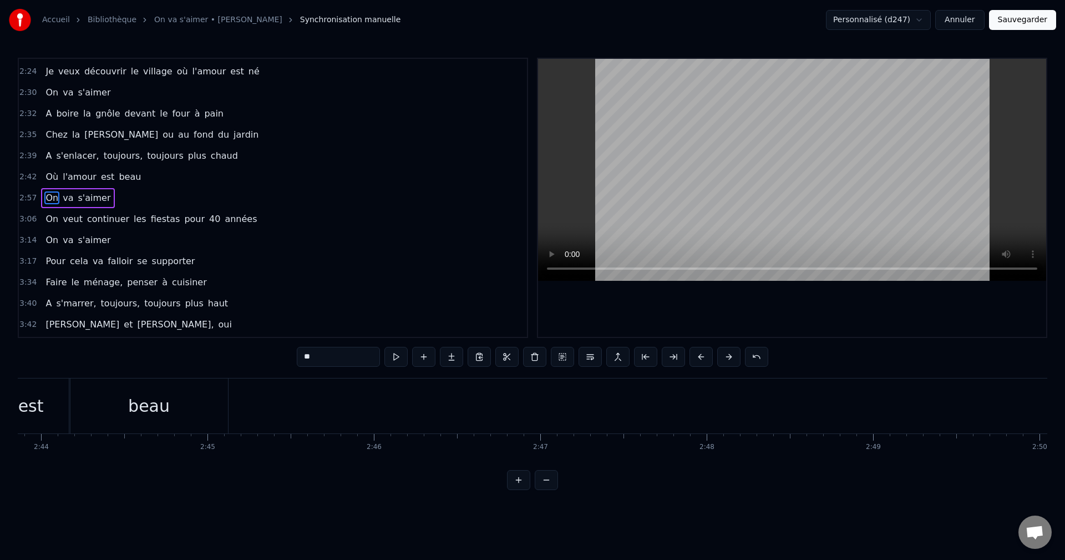
click at [706, 359] on button at bounding box center [701, 357] width 23 height 20
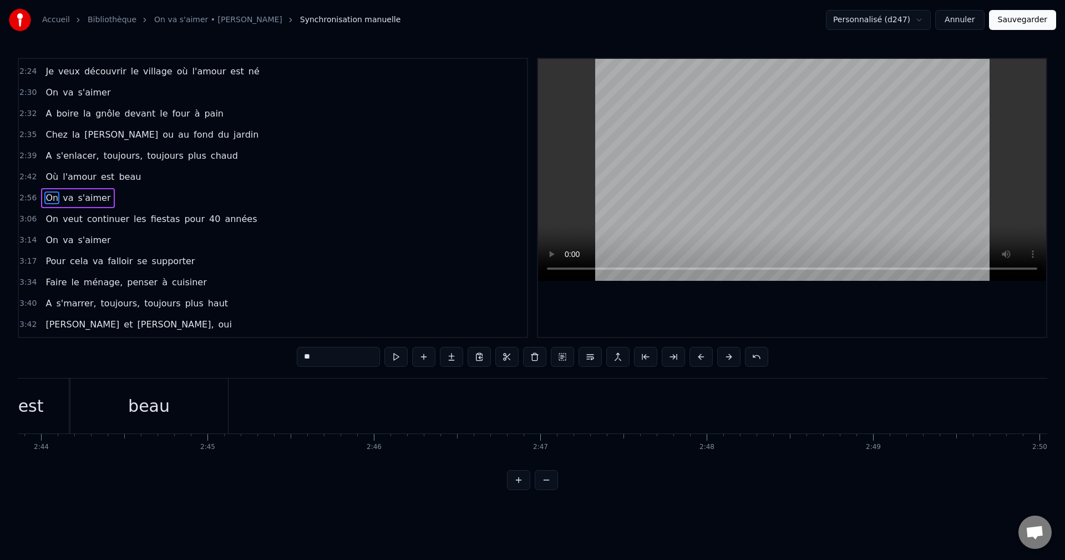
click at [706, 359] on button at bounding box center [701, 357] width 23 height 20
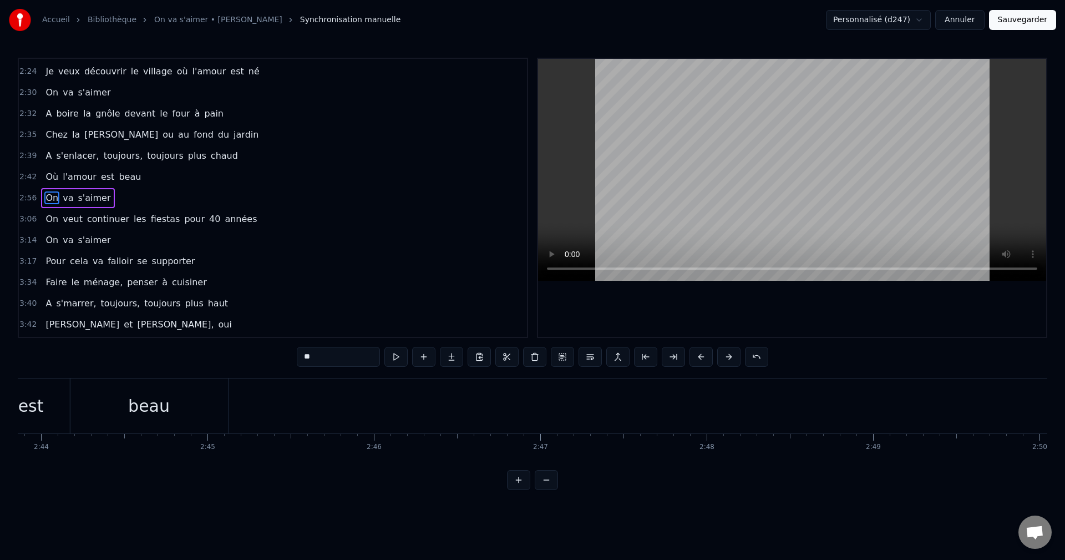
click at [706, 359] on button at bounding box center [701, 357] width 23 height 20
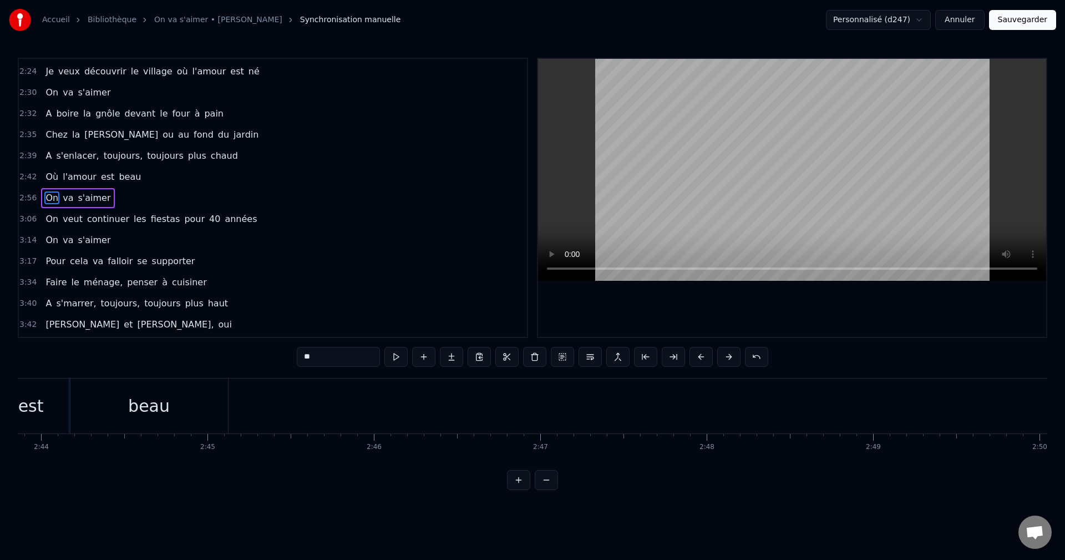
click at [706, 359] on button at bounding box center [701, 357] width 23 height 20
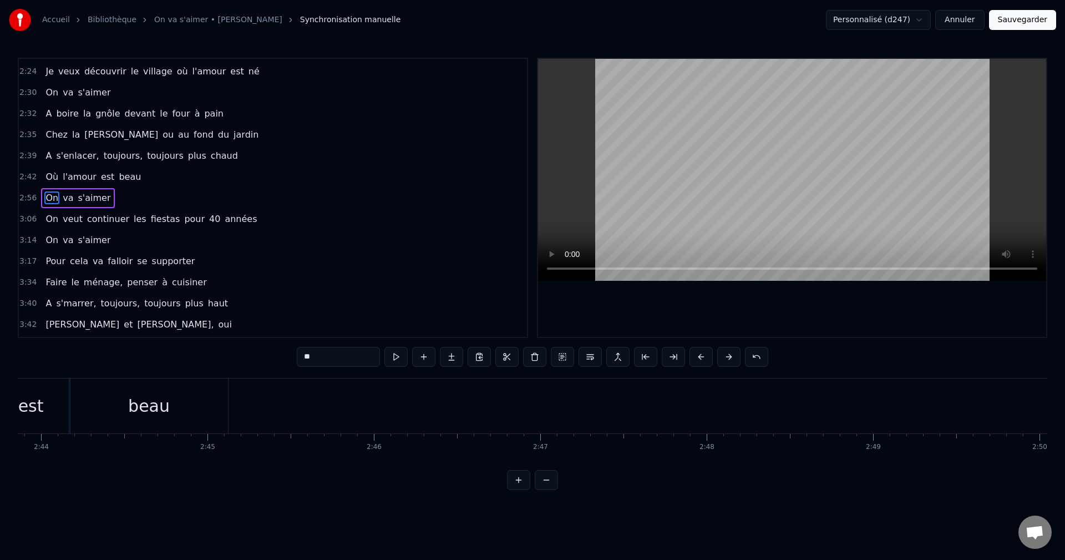
click at [706, 359] on button at bounding box center [701, 357] width 23 height 20
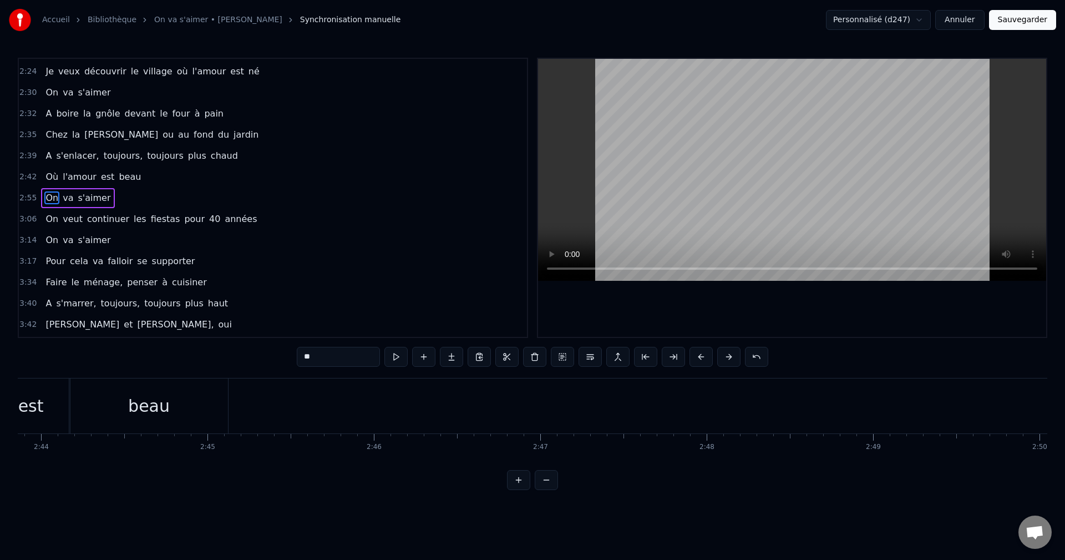
click at [706, 359] on button at bounding box center [701, 357] width 23 height 20
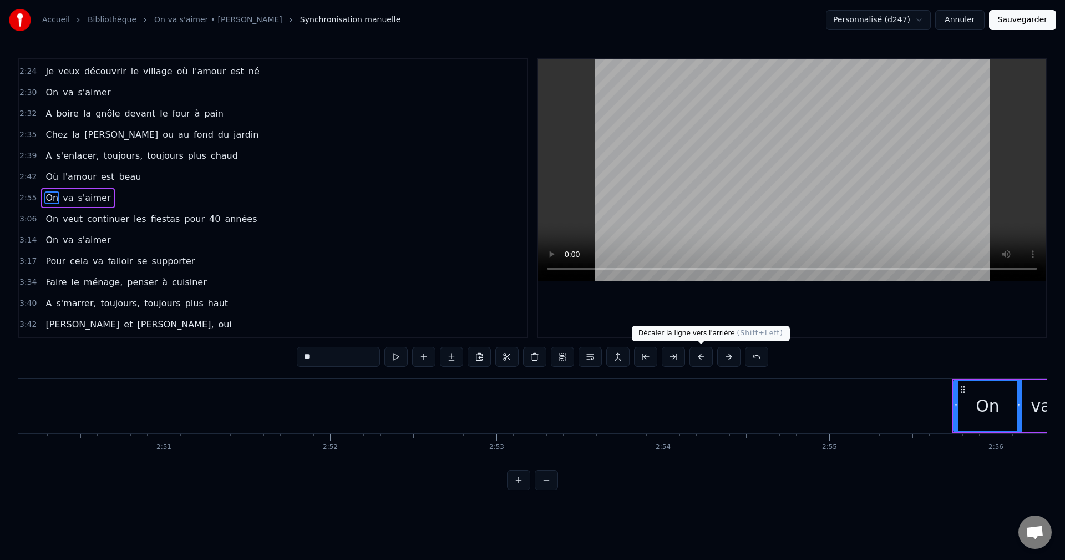
click at [710, 357] on button at bounding box center [701, 357] width 23 height 20
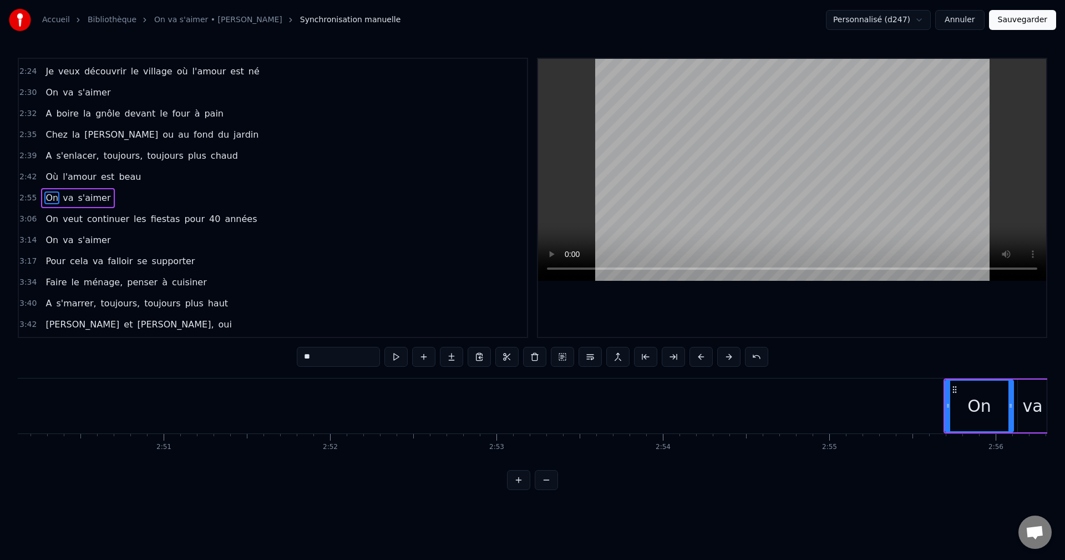
click at [710, 357] on button at bounding box center [701, 357] width 23 height 20
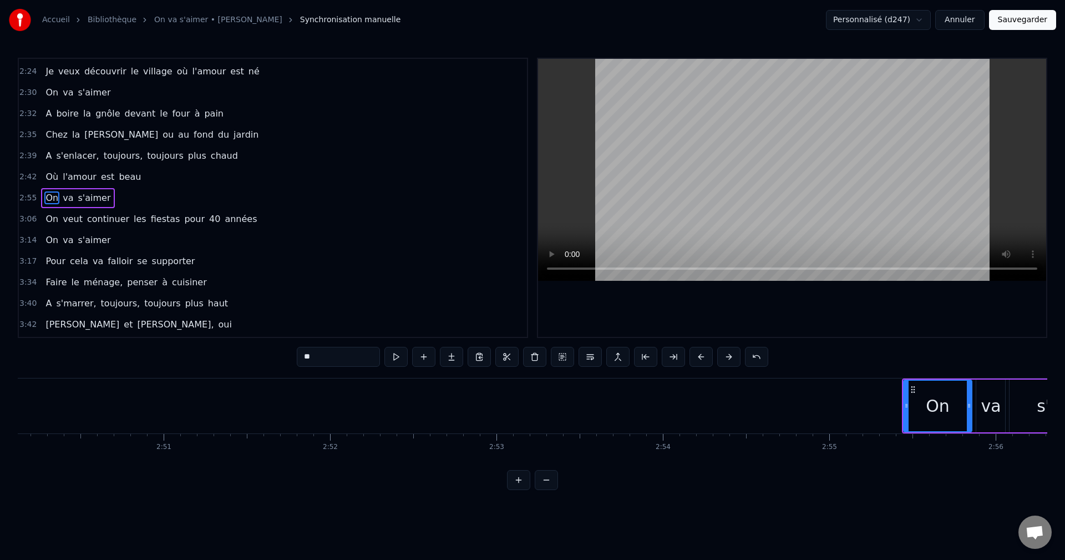
click at [710, 357] on button at bounding box center [701, 357] width 23 height 20
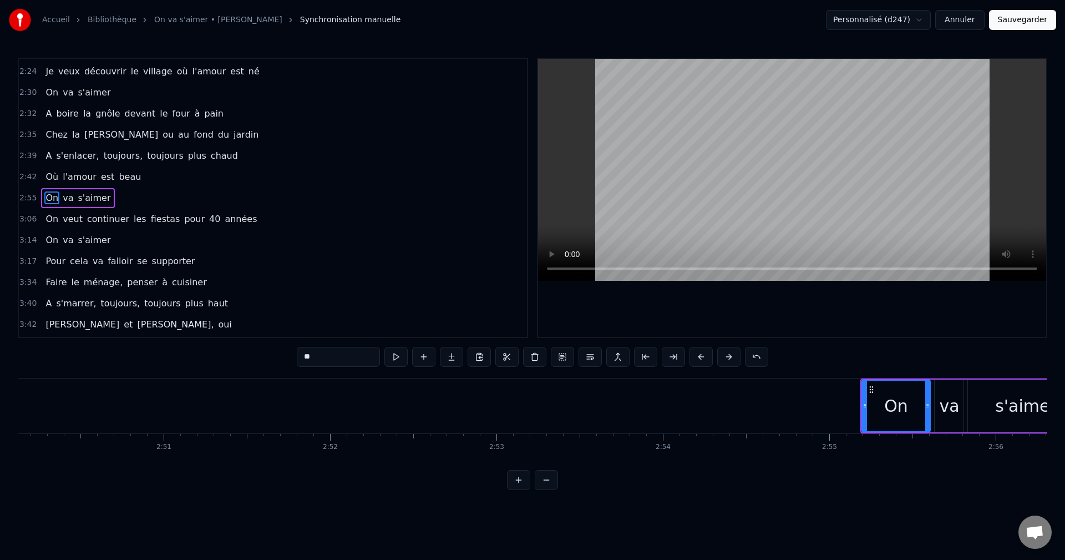
click at [710, 357] on button at bounding box center [701, 357] width 23 height 20
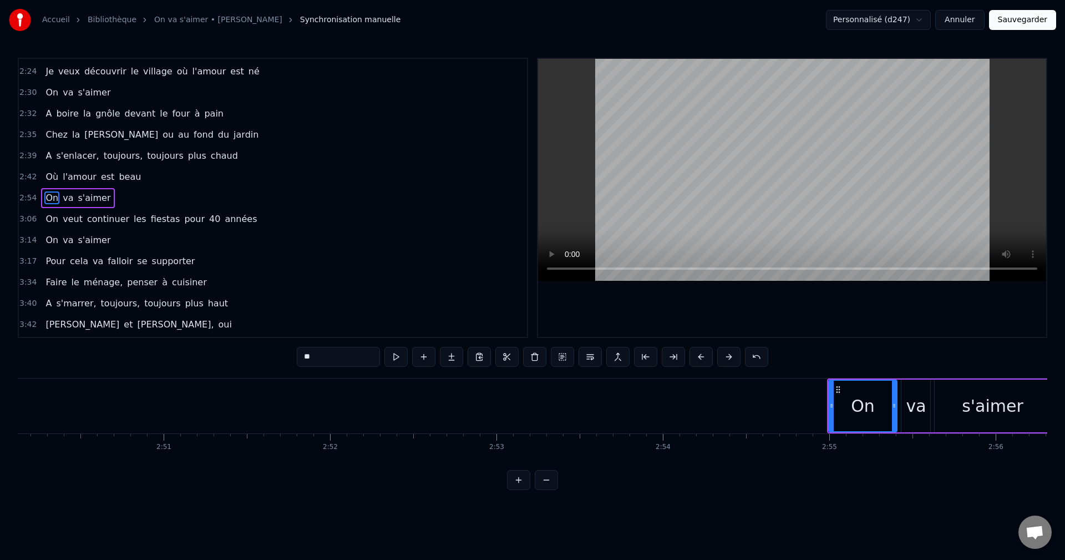
click at [710, 357] on button at bounding box center [701, 357] width 23 height 20
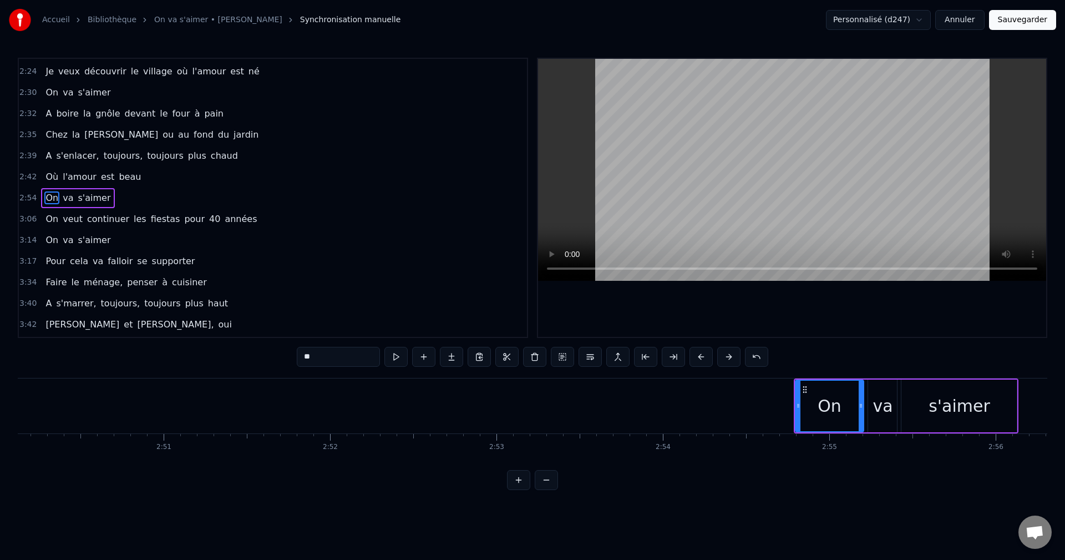
click at [710, 357] on button at bounding box center [701, 357] width 23 height 20
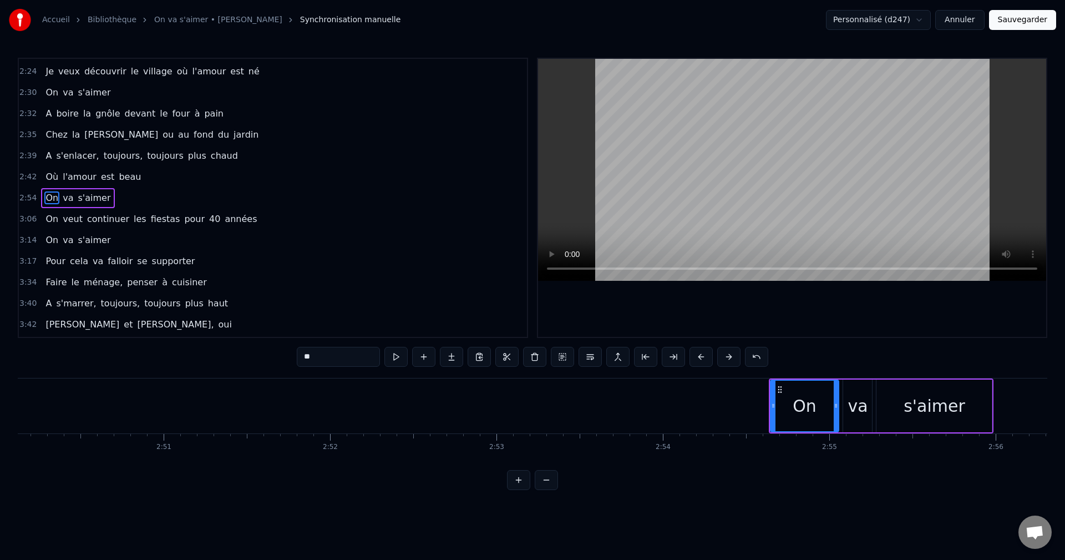
click at [710, 357] on button at bounding box center [701, 357] width 23 height 20
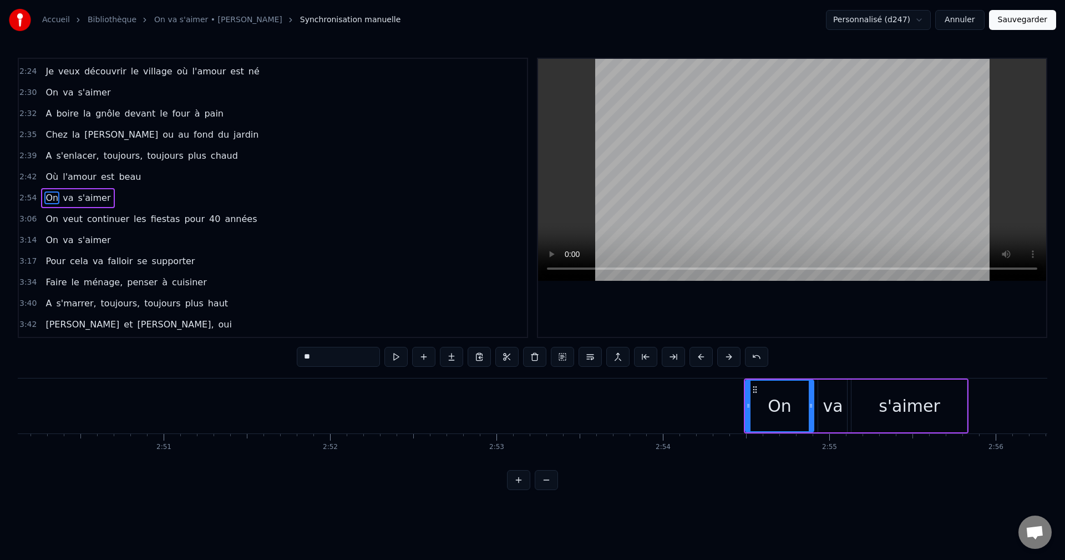
click at [710, 357] on button at bounding box center [701, 357] width 23 height 20
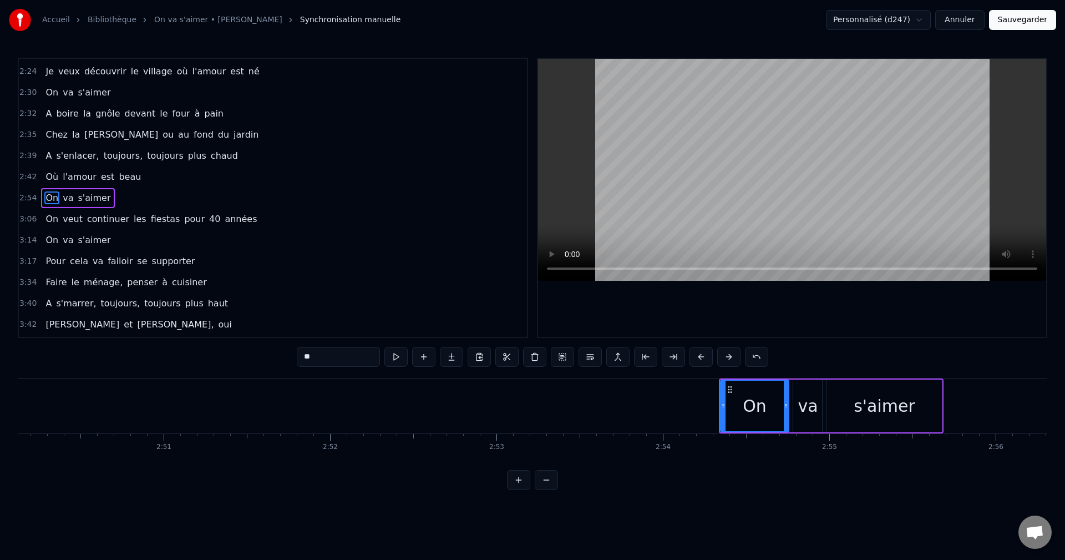
click at [710, 357] on button at bounding box center [701, 357] width 23 height 20
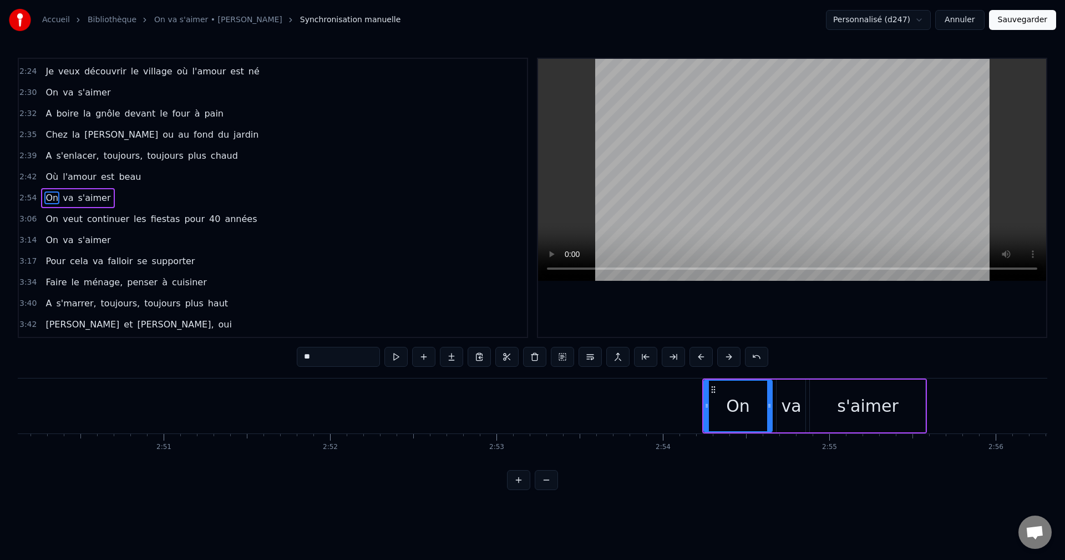
click at [710, 357] on button at bounding box center [701, 357] width 23 height 20
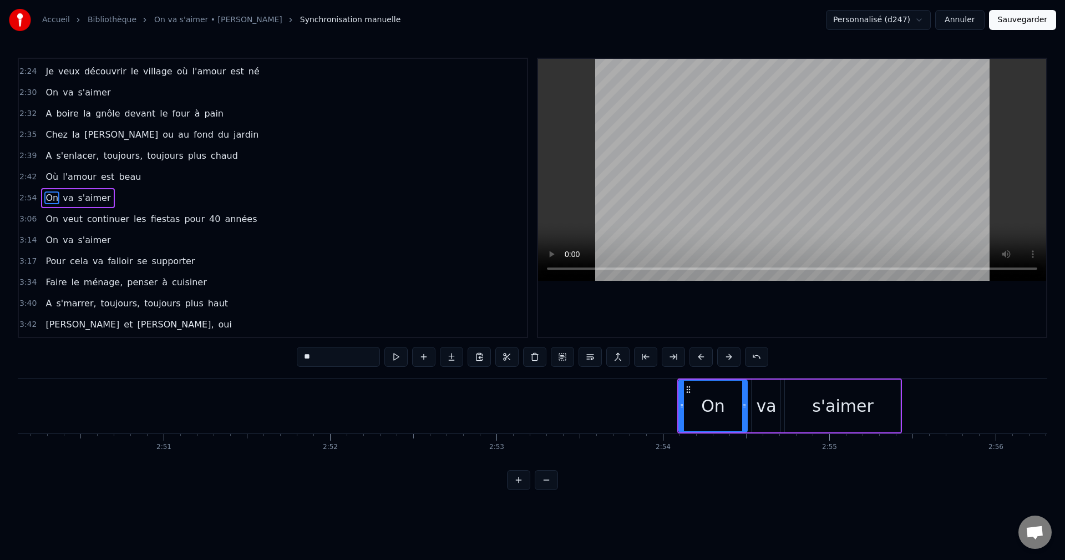
click at [710, 357] on button at bounding box center [701, 357] width 23 height 20
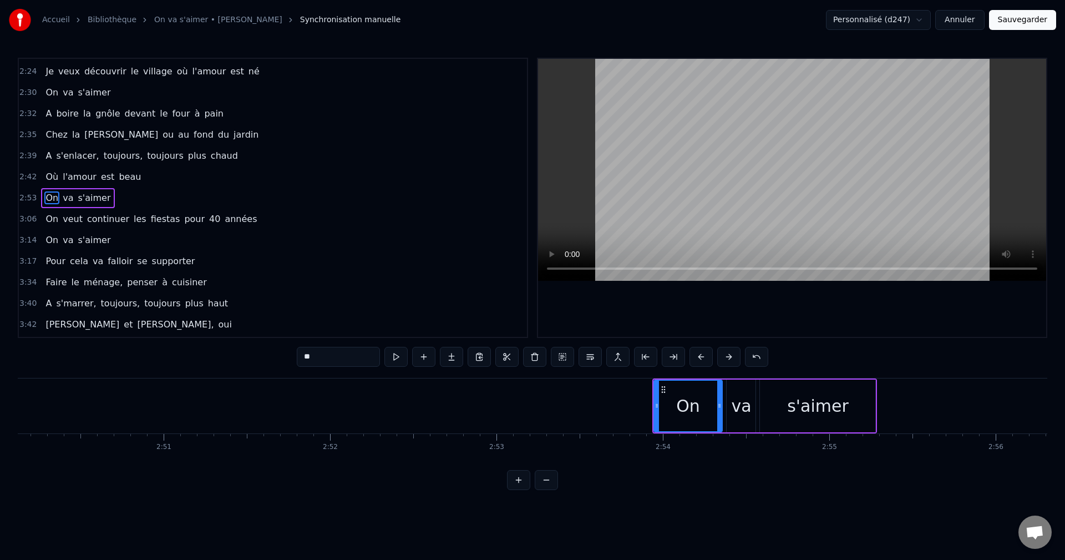
click at [710, 357] on button at bounding box center [701, 357] width 23 height 20
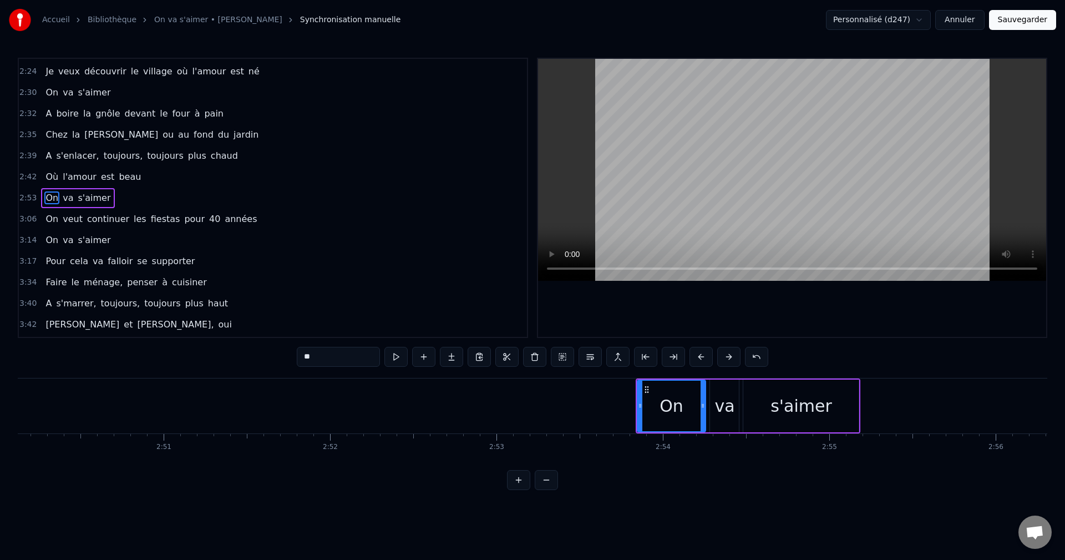
click at [710, 357] on button at bounding box center [701, 357] width 23 height 20
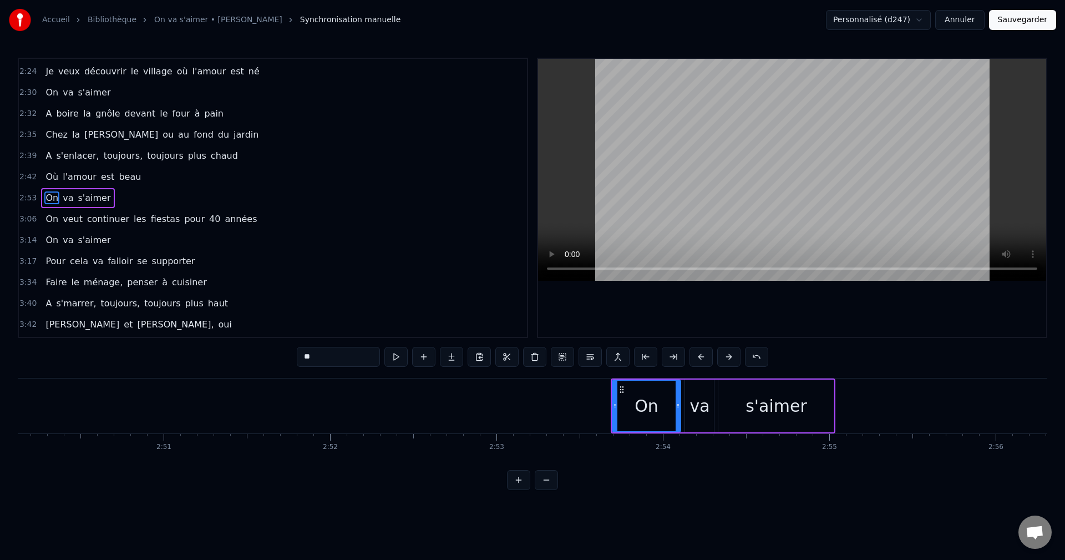
click at [710, 357] on button at bounding box center [701, 357] width 23 height 20
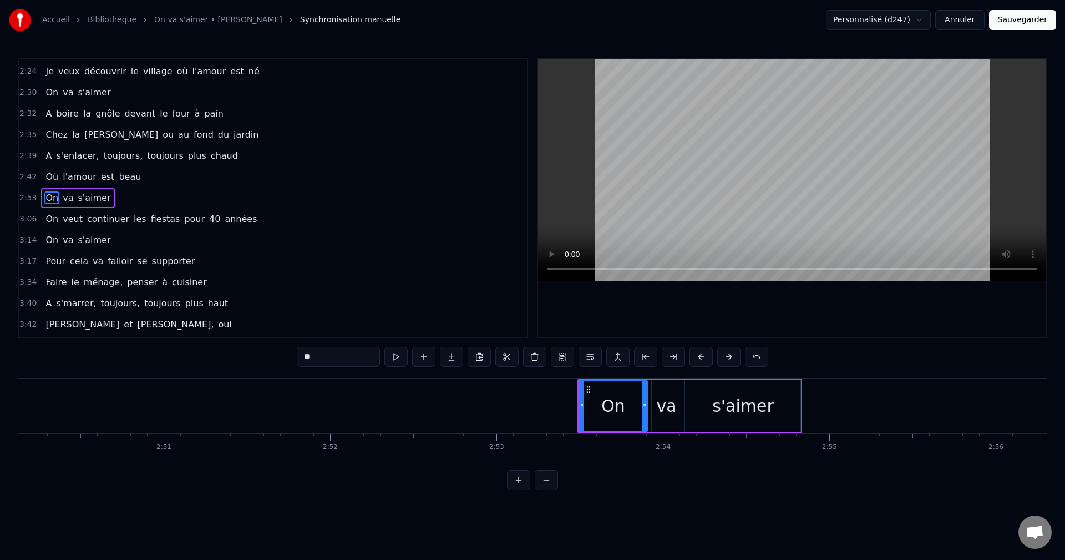
click at [710, 357] on button at bounding box center [701, 357] width 23 height 20
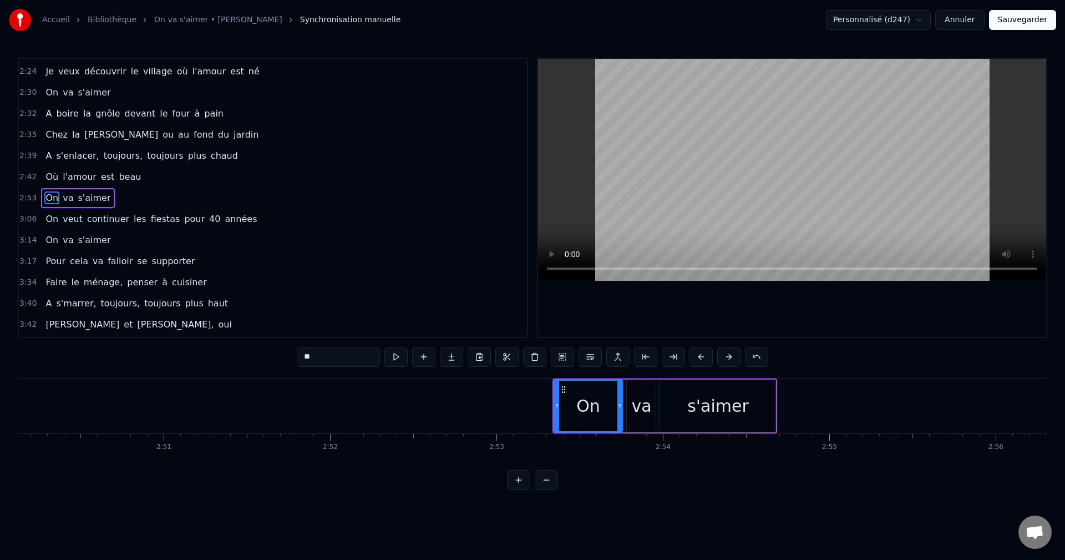
click at [710, 357] on button at bounding box center [701, 357] width 23 height 20
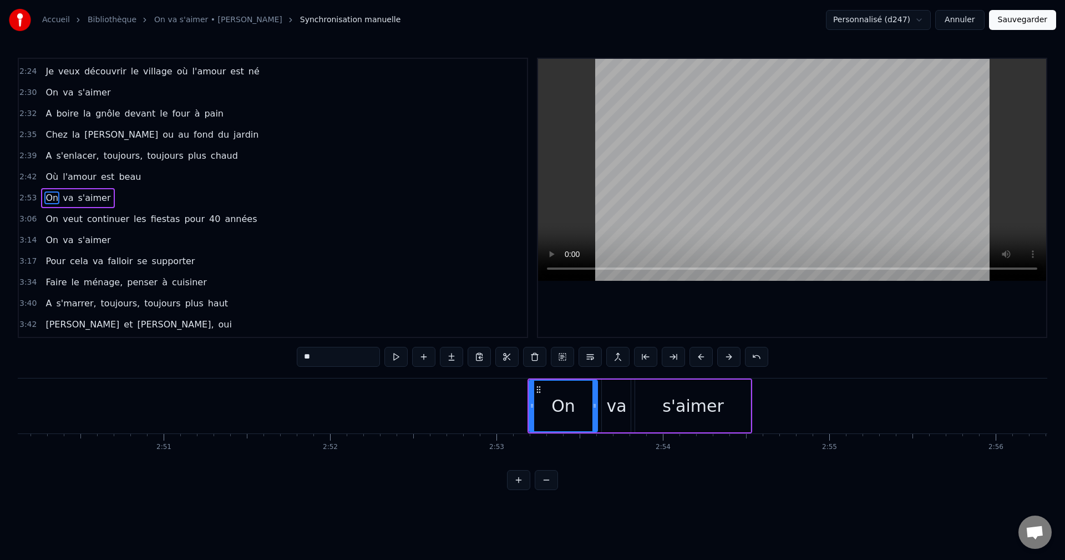
click at [710, 357] on button at bounding box center [701, 357] width 23 height 20
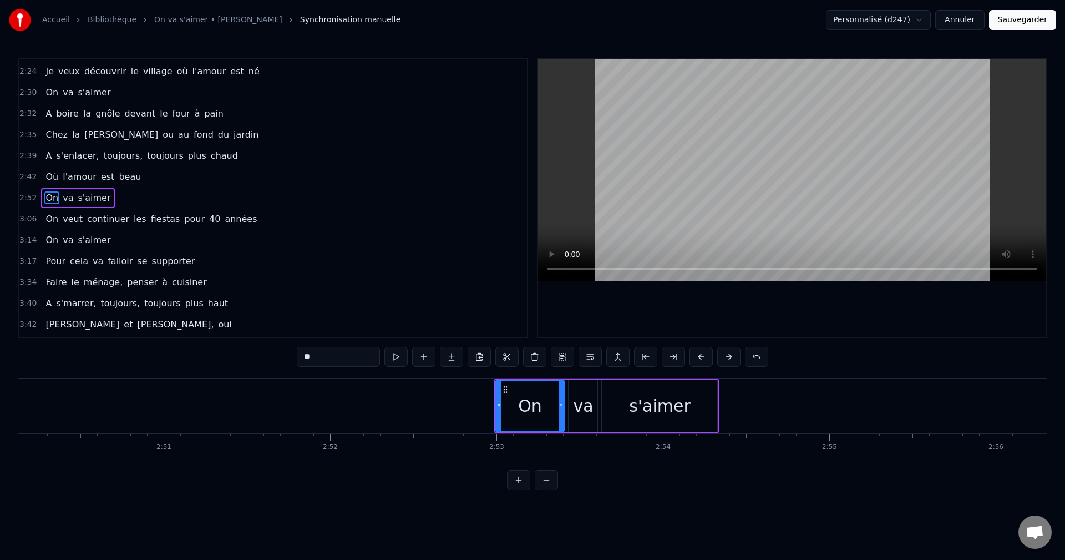
click at [710, 357] on button at bounding box center [701, 357] width 23 height 20
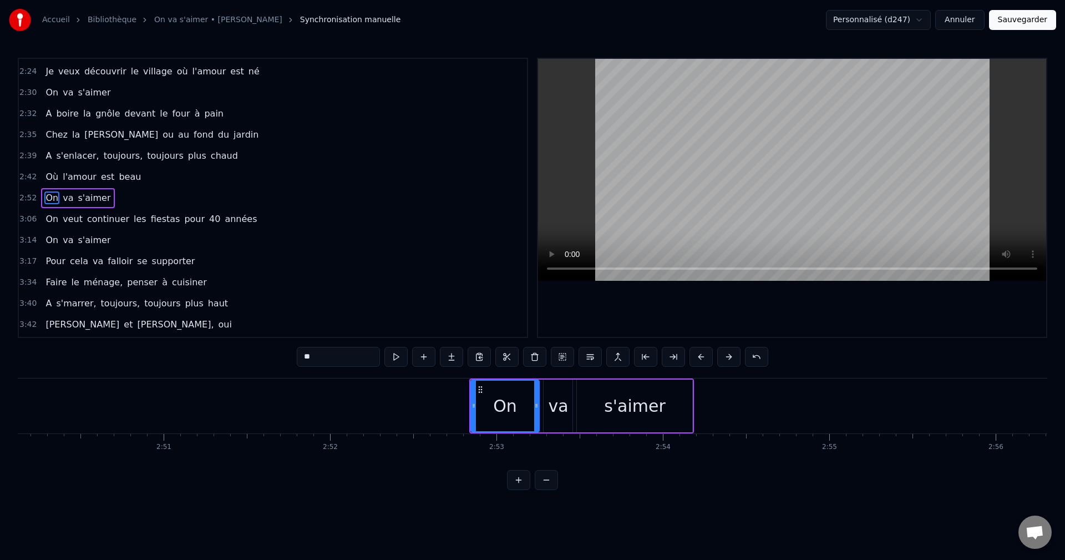
click at [710, 357] on button at bounding box center [701, 357] width 23 height 20
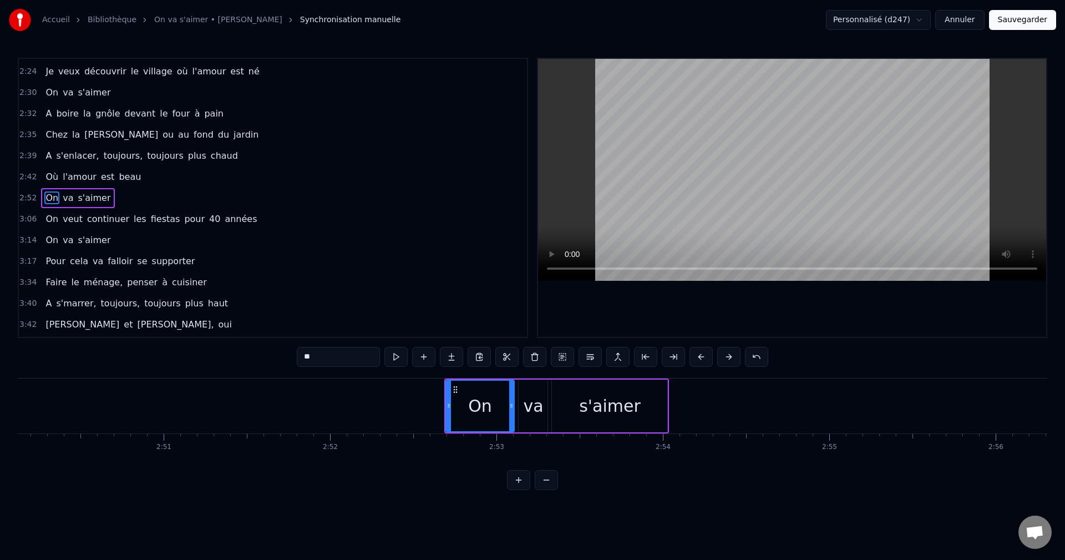
click at [710, 357] on button at bounding box center [701, 357] width 23 height 20
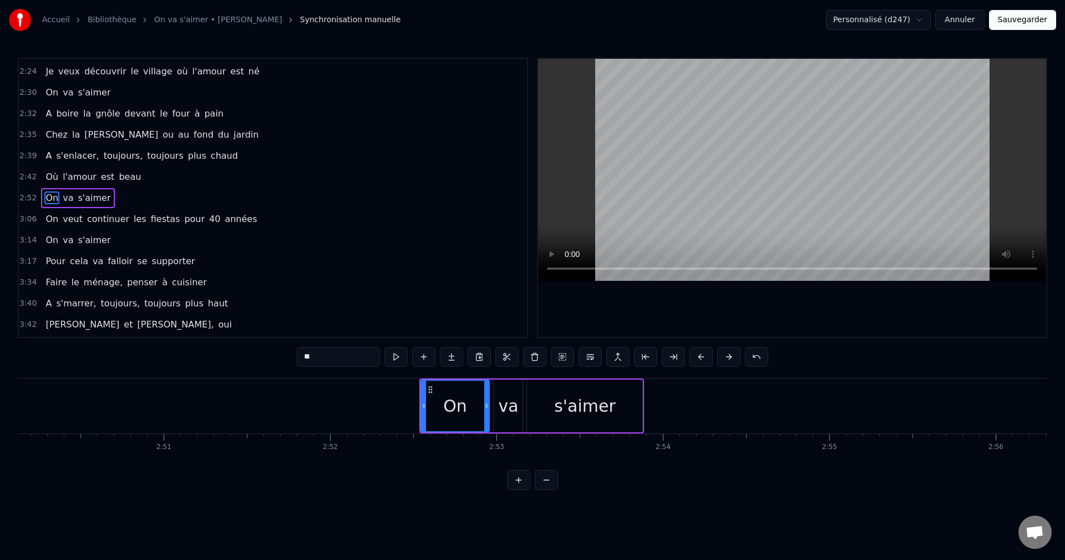
click at [710, 357] on button at bounding box center [701, 357] width 23 height 20
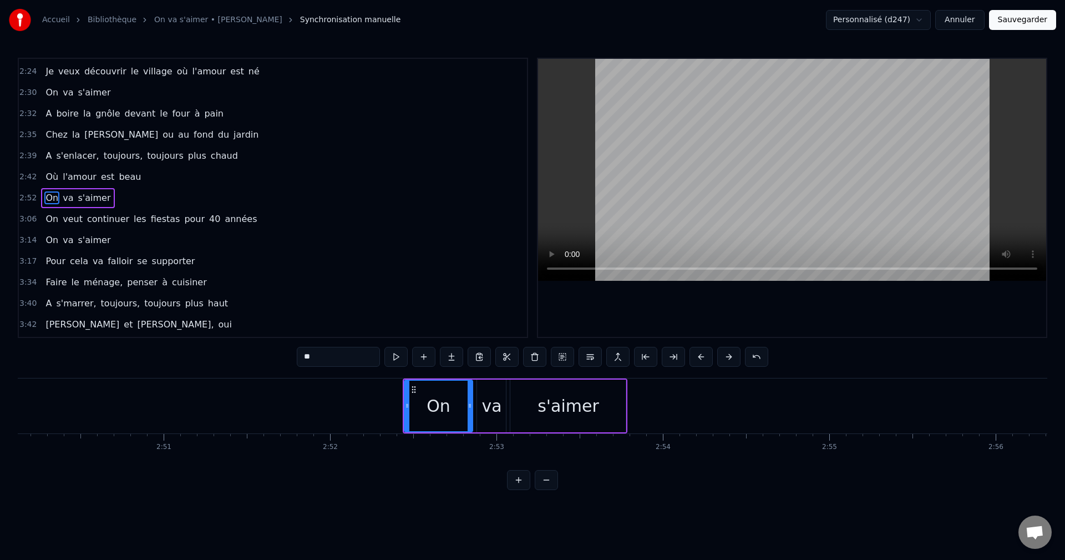
click at [710, 357] on button at bounding box center [701, 357] width 23 height 20
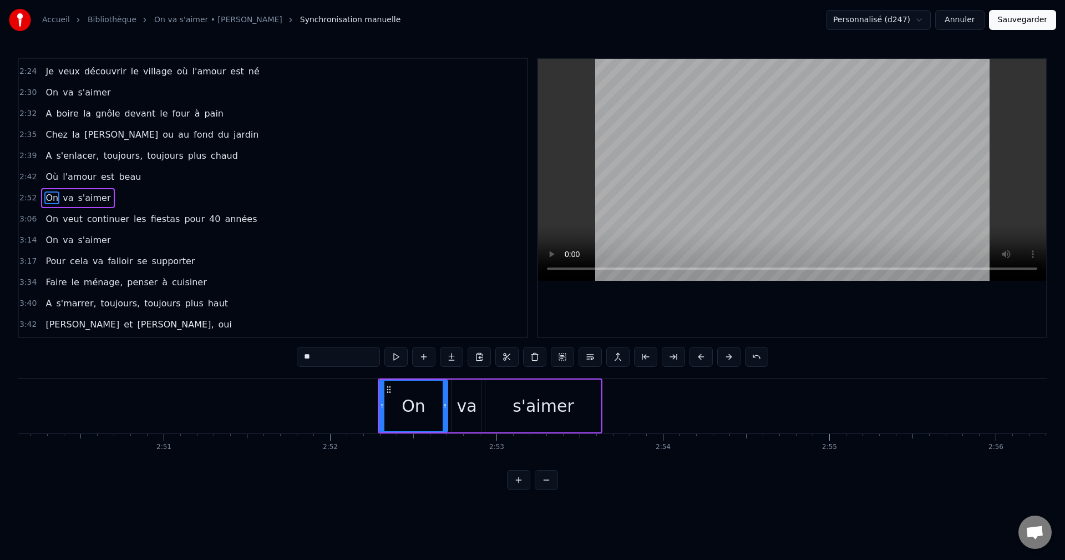
click at [710, 357] on button at bounding box center [701, 357] width 23 height 20
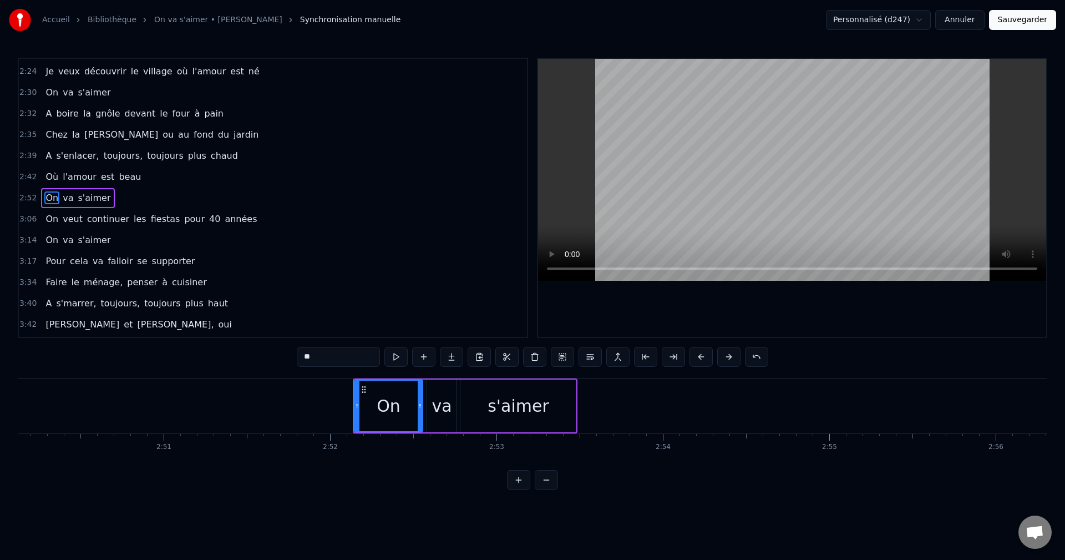
click at [710, 357] on button at bounding box center [701, 357] width 23 height 20
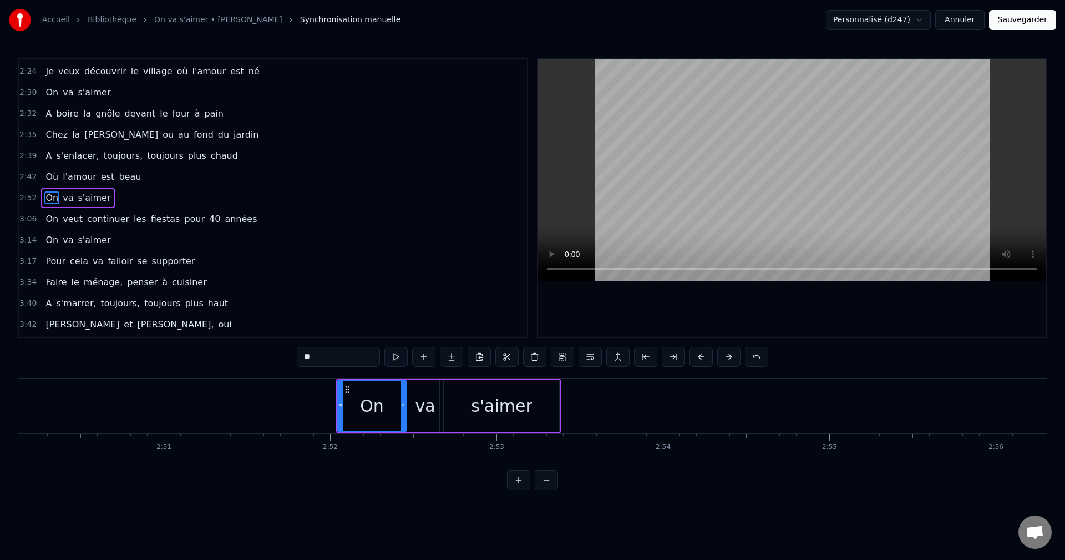
click at [709, 357] on button at bounding box center [701, 357] width 23 height 20
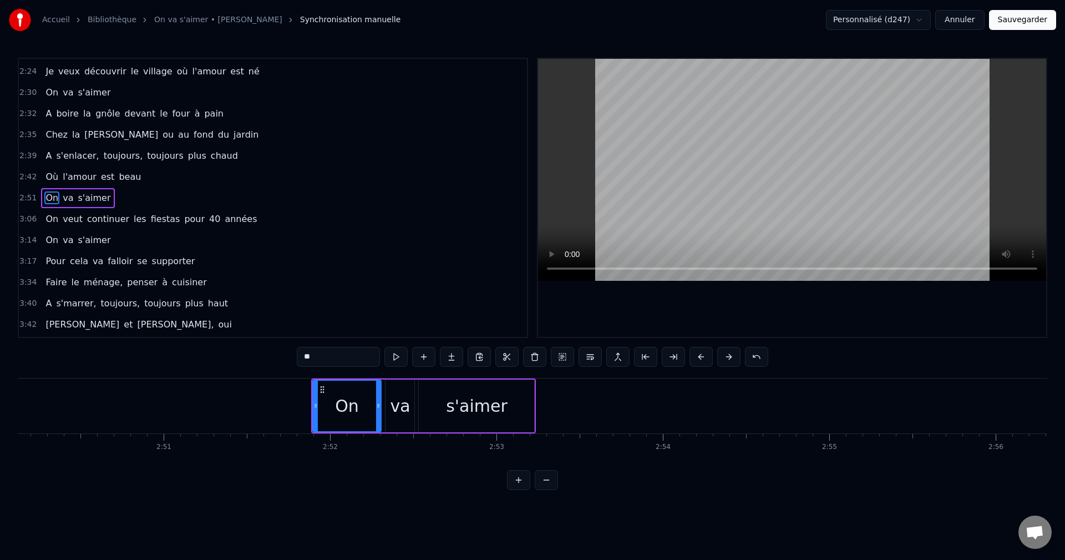
click at [709, 357] on button at bounding box center [701, 357] width 23 height 20
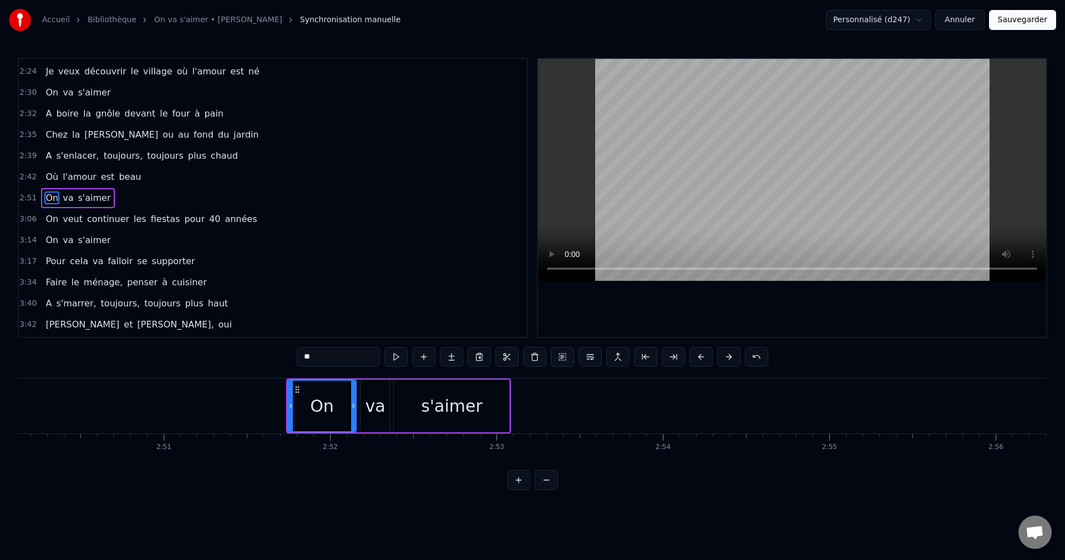
click at [709, 357] on button at bounding box center [701, 357] width 23 height 20
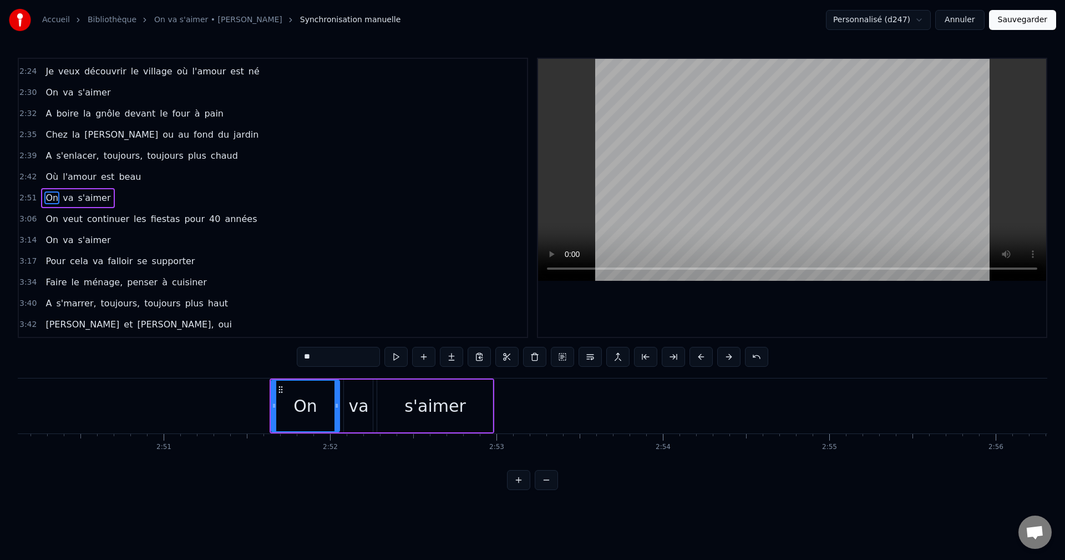
click at [709, 357] on button at bounding box center [701, 357] width 23 height 20
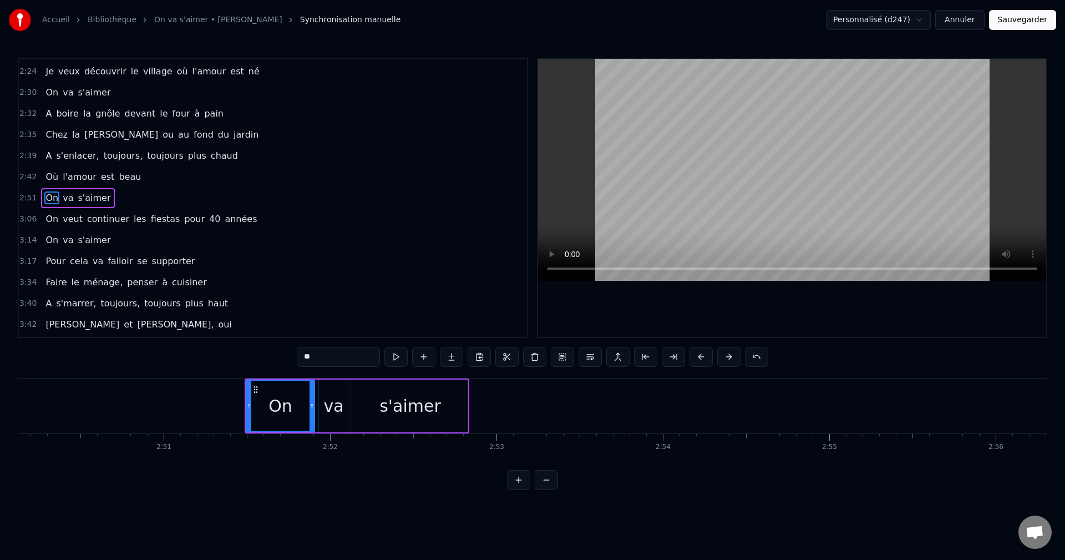
click at [709, 357] on button at bounding box center [701, 357] width 23 height 20
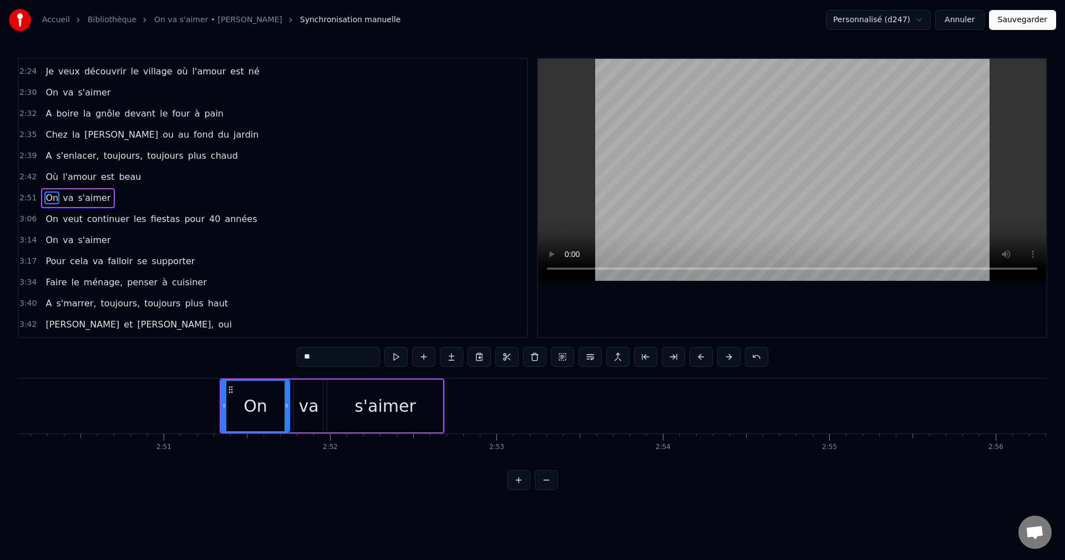
click at [709, 357] on button at bounding box center [701, 357] width 23 height 20
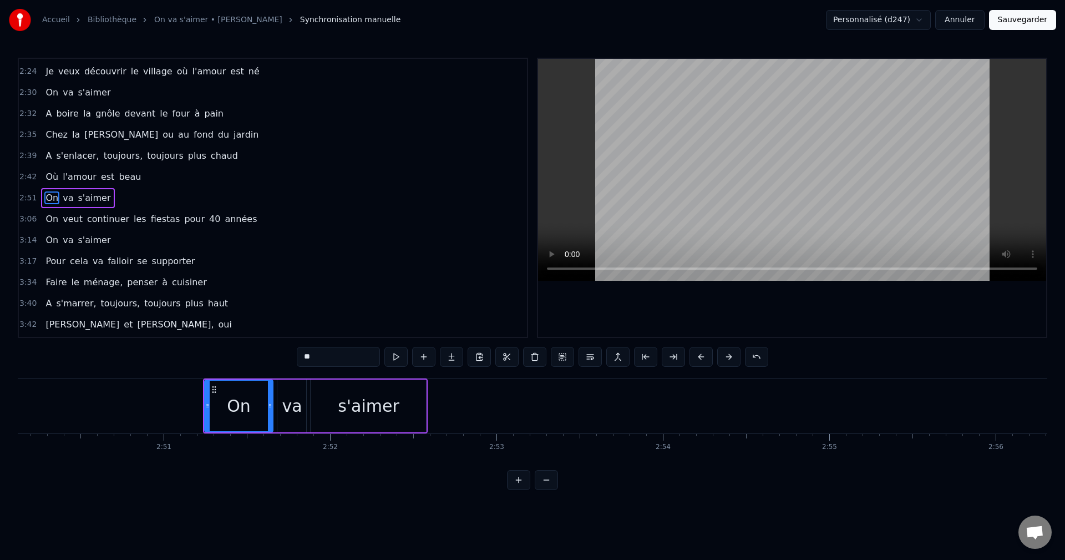
click at [709, 357] on button at bounding box center [701, 357] width 23 height 20
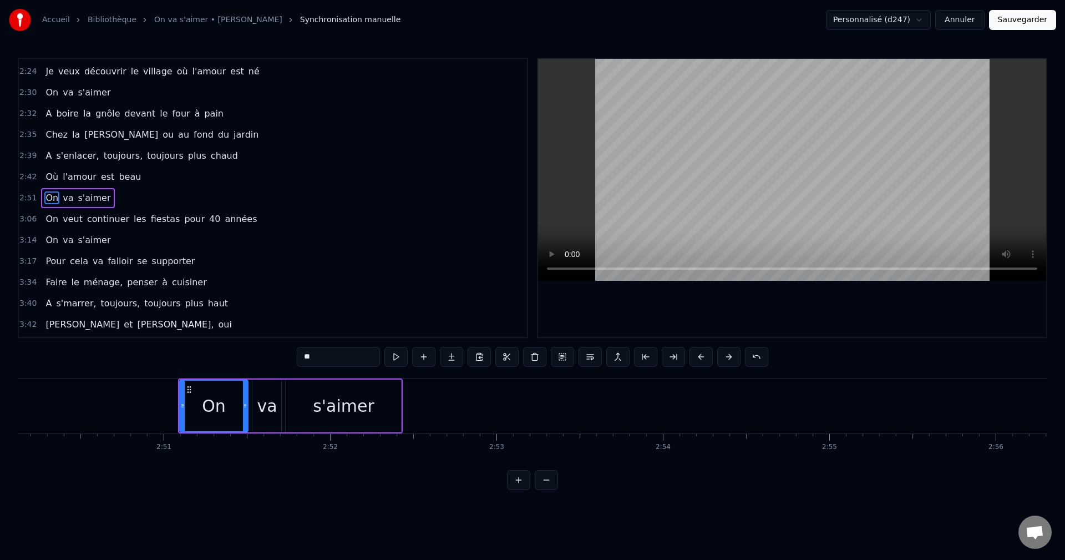
click at [709, 357] on button at bounding box center [701, 357] width 23 height 20
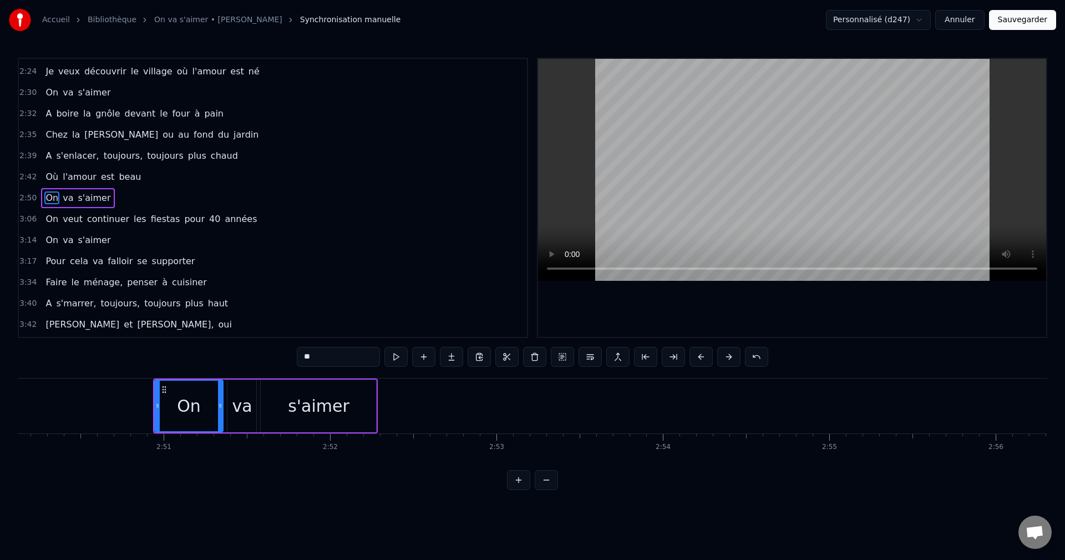
click at [709, 357] on button at bounding box center [701, 357] width 23 height 20
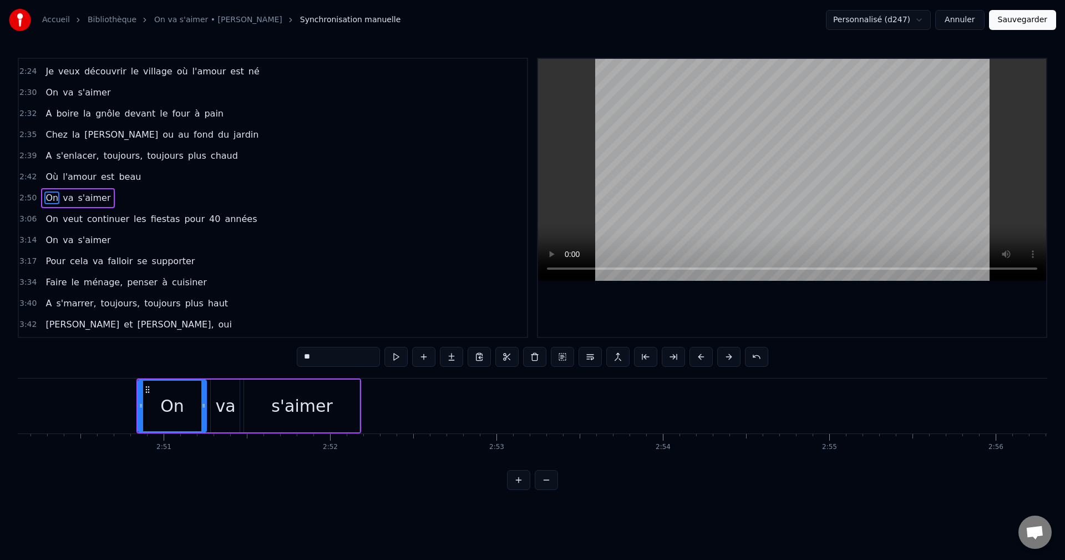
click at [709, 357] on button at bounding box center [701, 357] width 23 height 20
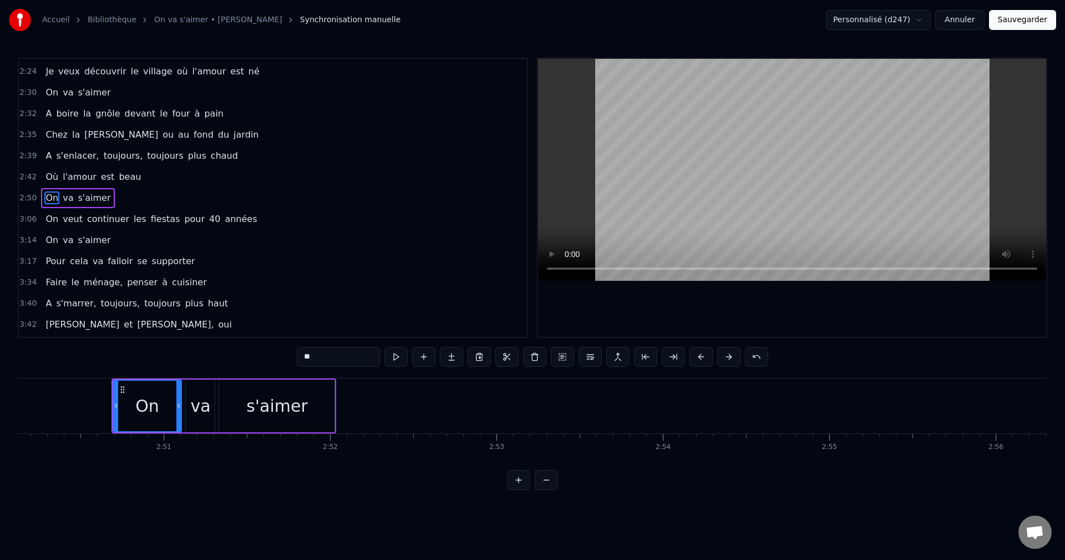
click at [709, 357] on button at bounding box center [701, 357] width 23 height 20
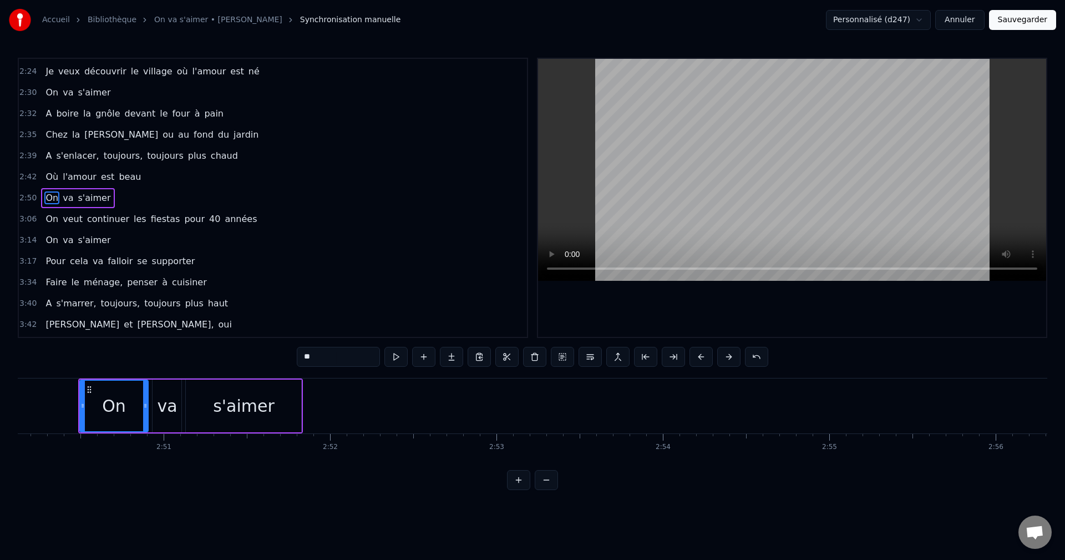
click at [709, 357] on button at bounding box center [701, 357] width 23 height 20
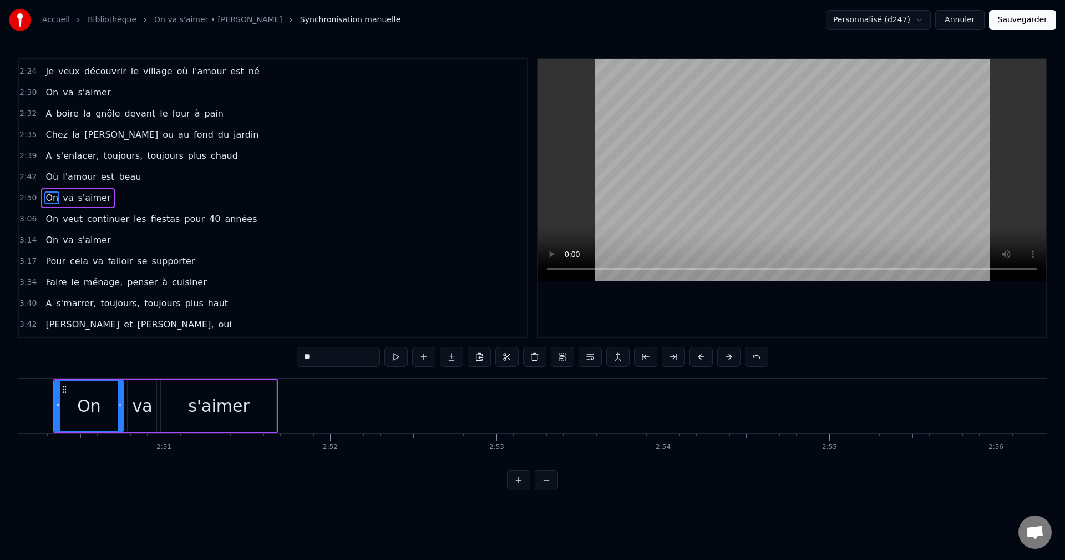
click at [709, 357] on button at bounding box center [701, 357] width 23 height 20
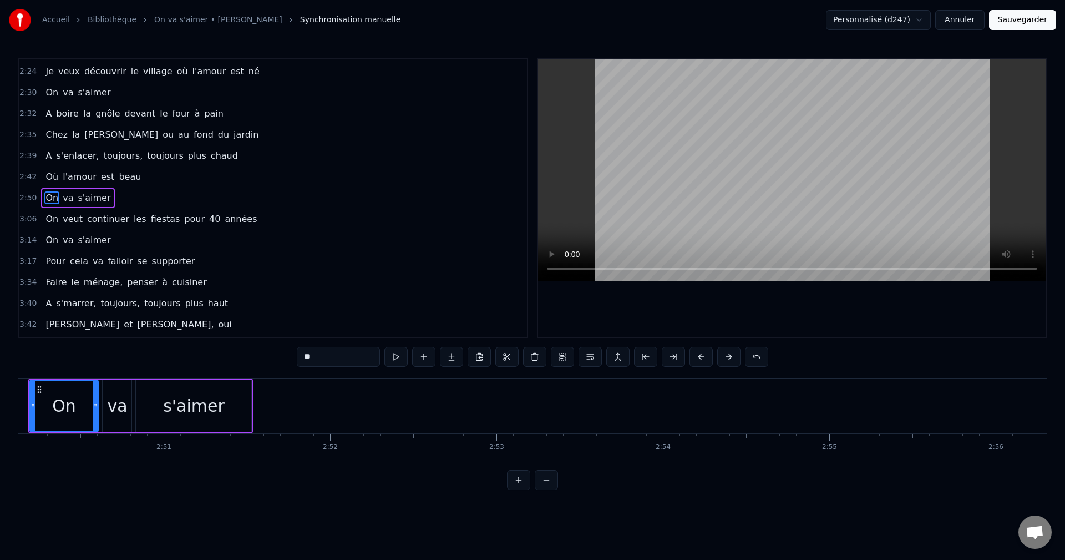
click at [709, 357] on button at bounding box center [701, 357] width 23 height 20
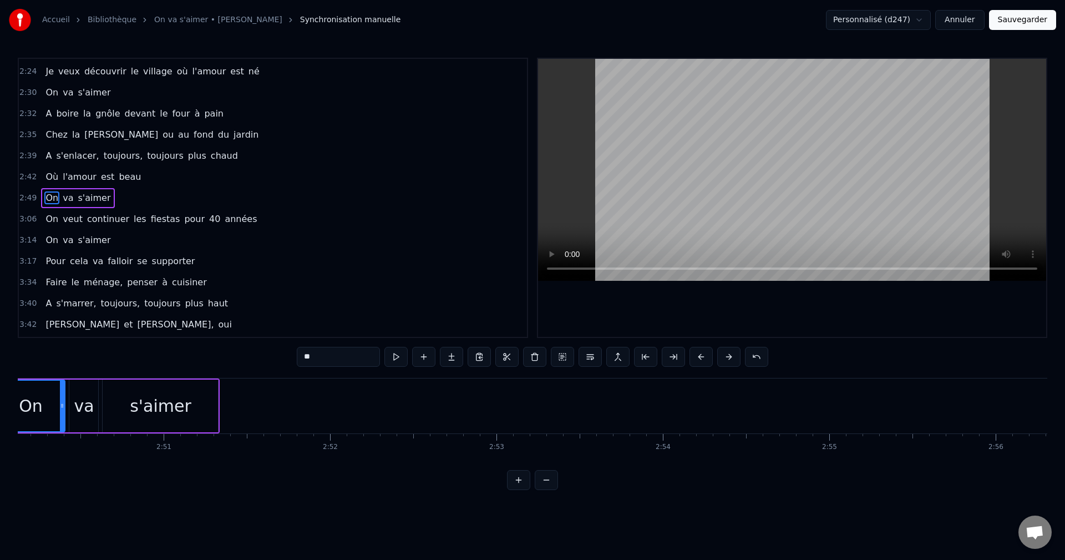
click at [709, 357] on button at bounding box center [701, 357] width 23 height 20
click
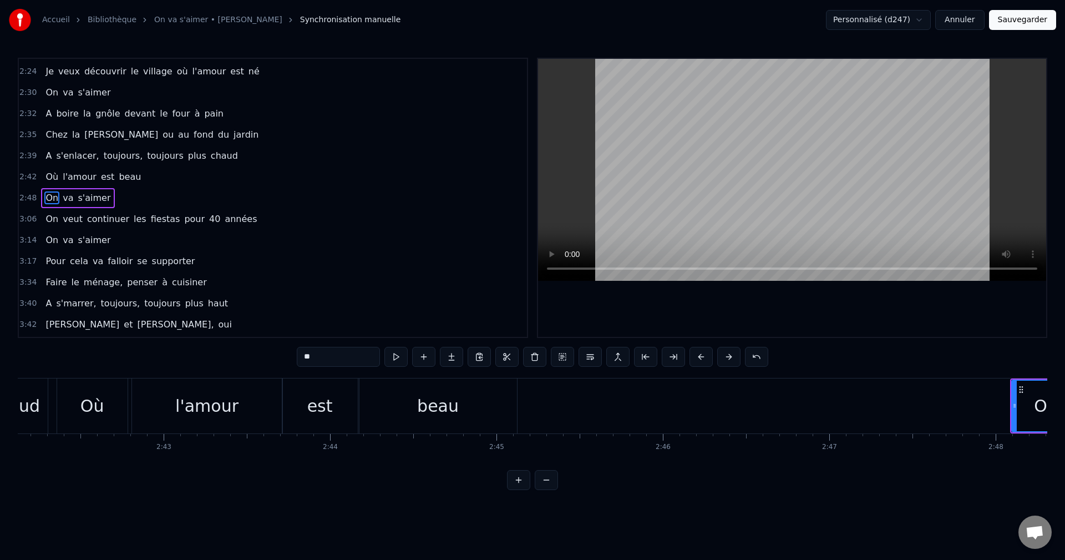
scroll to position [0, 27029]
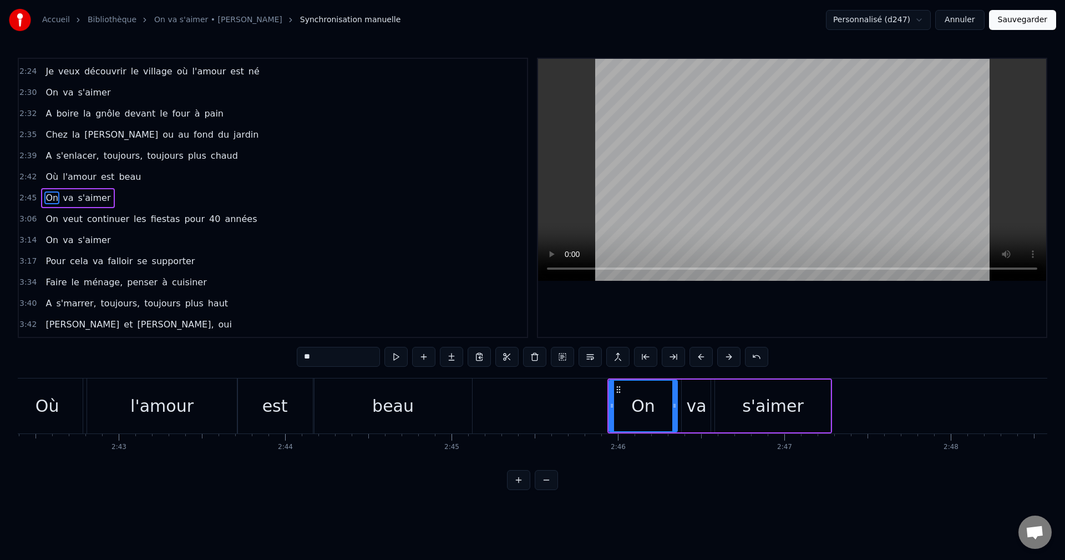
type input "****"
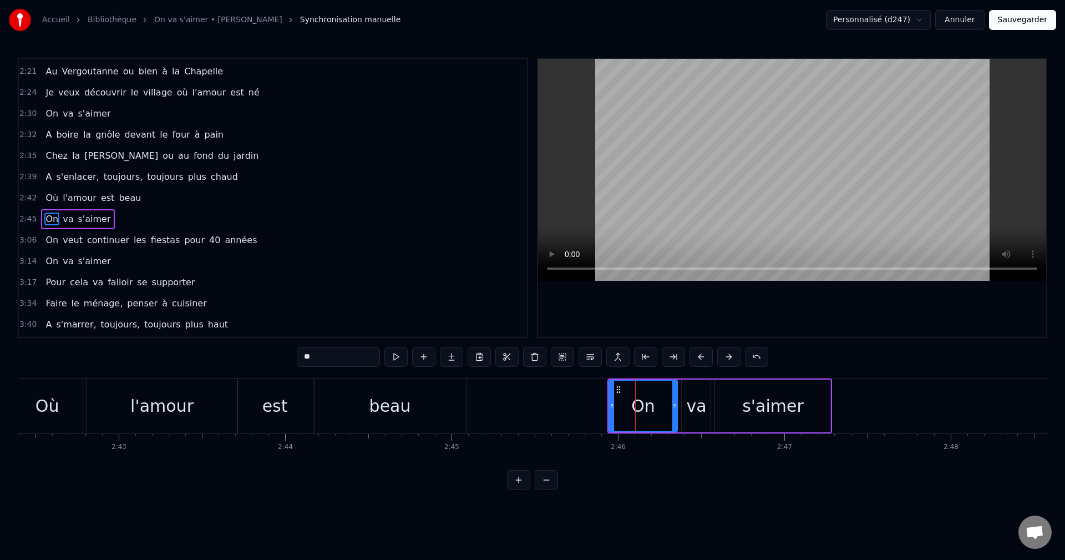
scroll to position [736, 0]
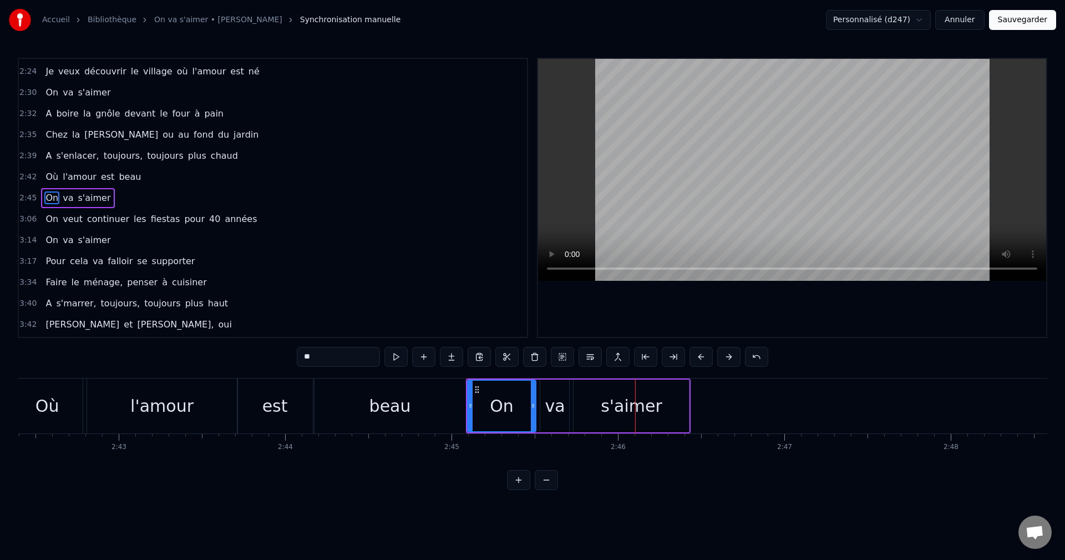
type input "*******"
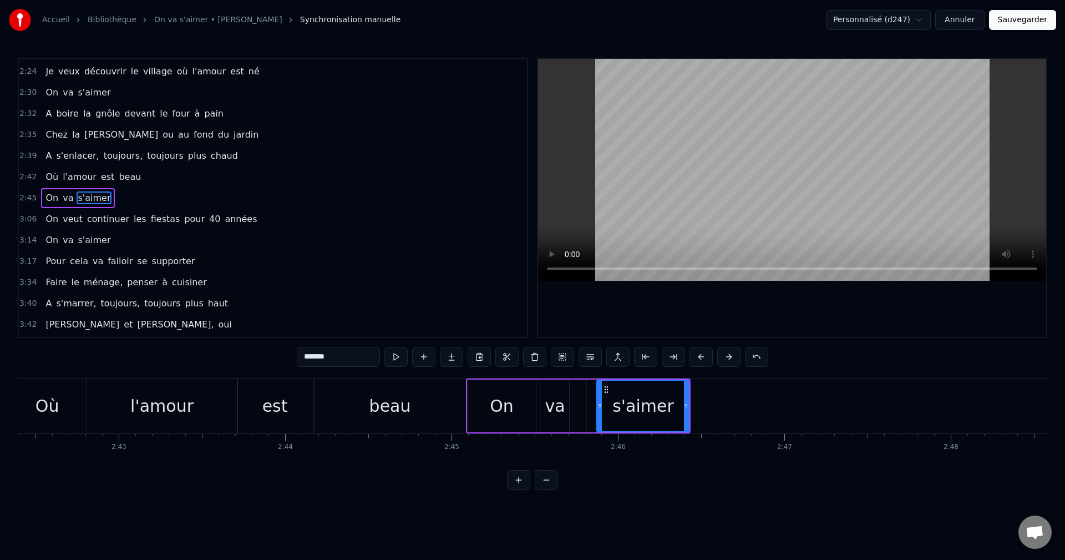
drag, startPoint x: 577, startPoint y: 408, endPoint x: 600, endPoint y: 407, distance: 23.3
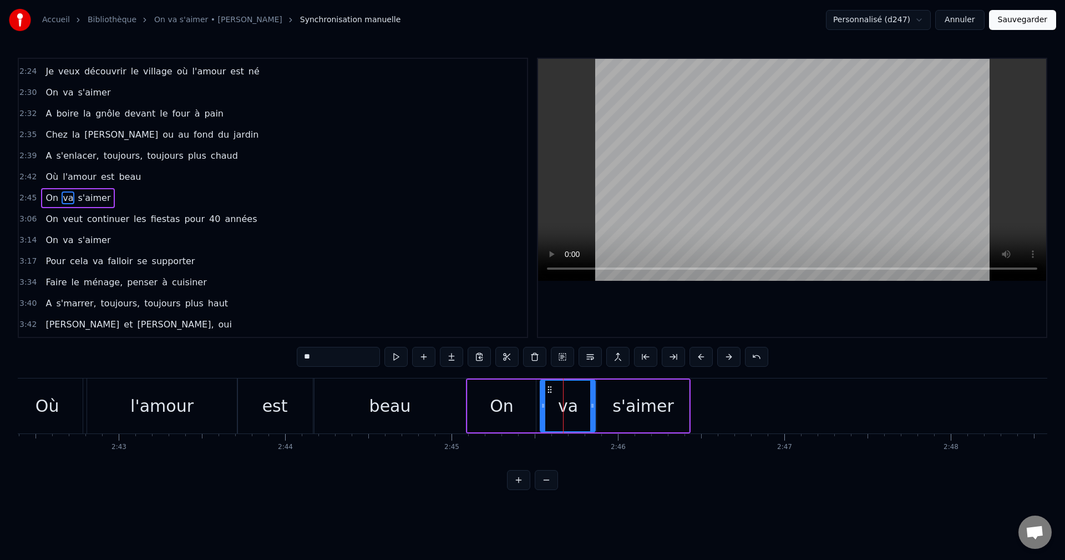
drag, startPoint x: 569, startPoint y: 409, endPoint x: 595, endPoint y: 409, distance: 26.1
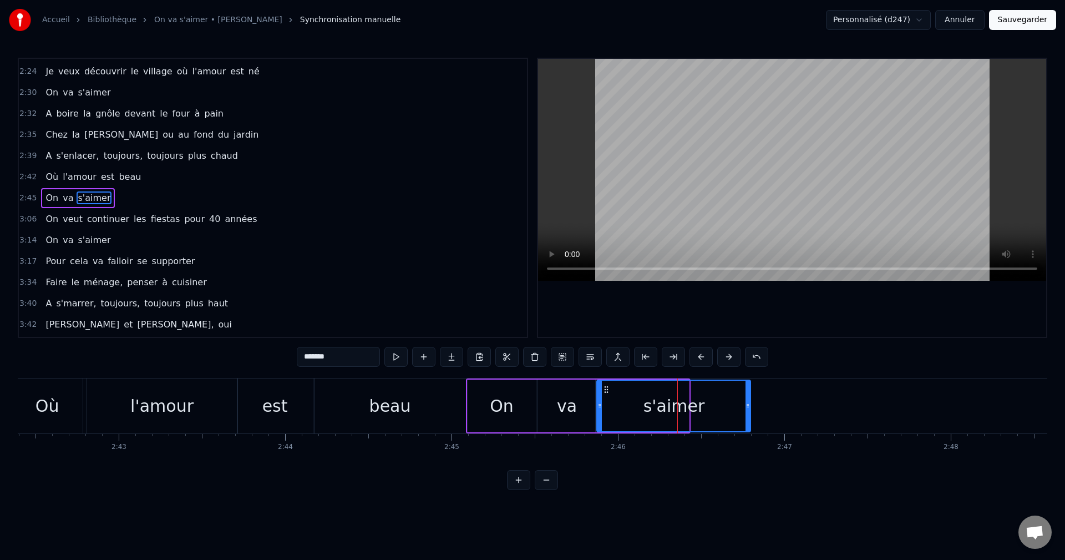
drag, startPoint x: 689, startPoint y: 407, endPoint x: 750, endPoint y: 404, distance: 61.6
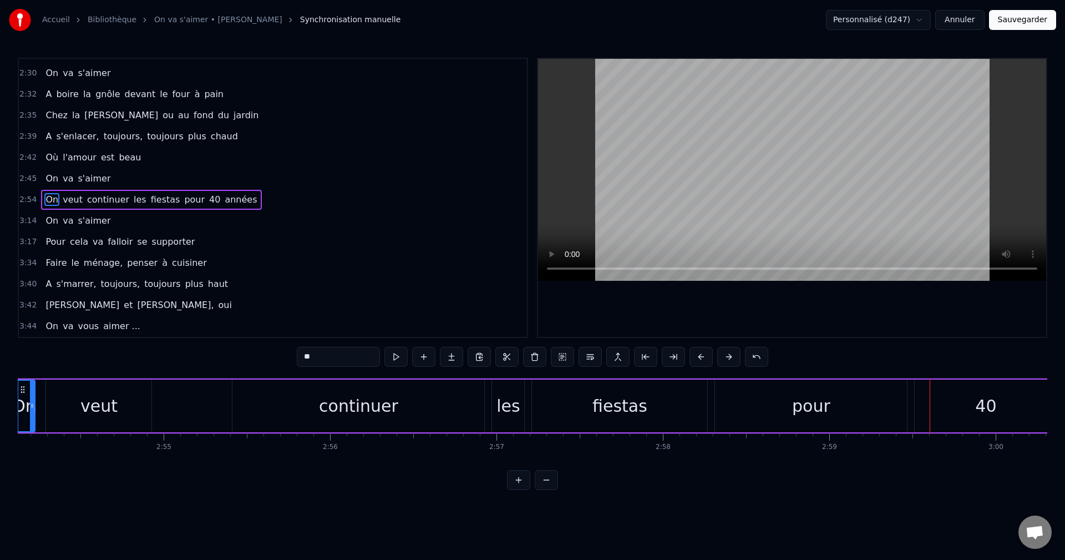
scroll to position [0, 28893]
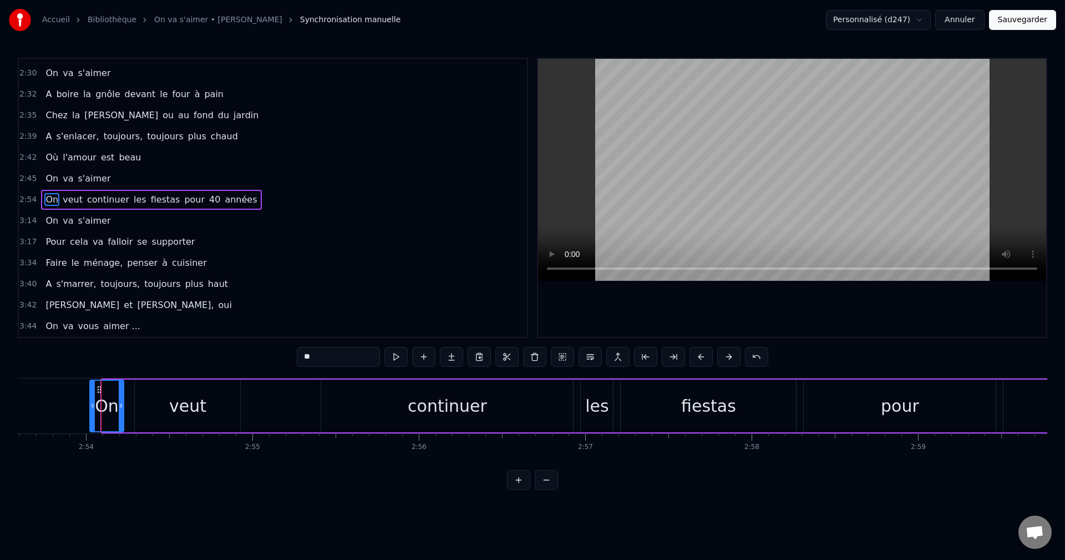
drag, startPoint x: 102, startPoint y: 408, endPoint x: 90, endPoint y: 409, distance: 12.3
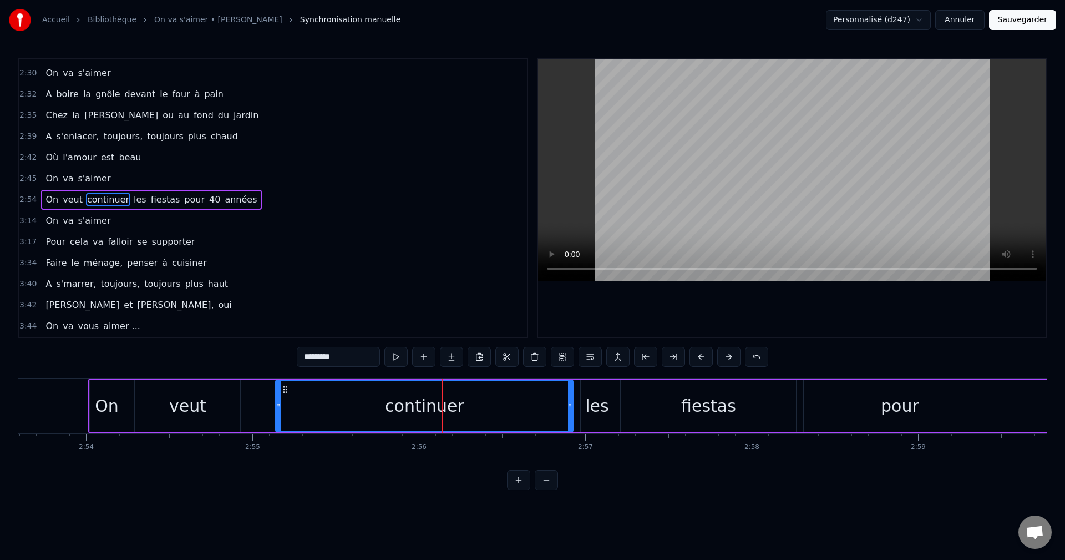
drag, startPoint x: 325, startPoint y: 407, endPoint x: 279, endPoint y: 409, distance: 45.6
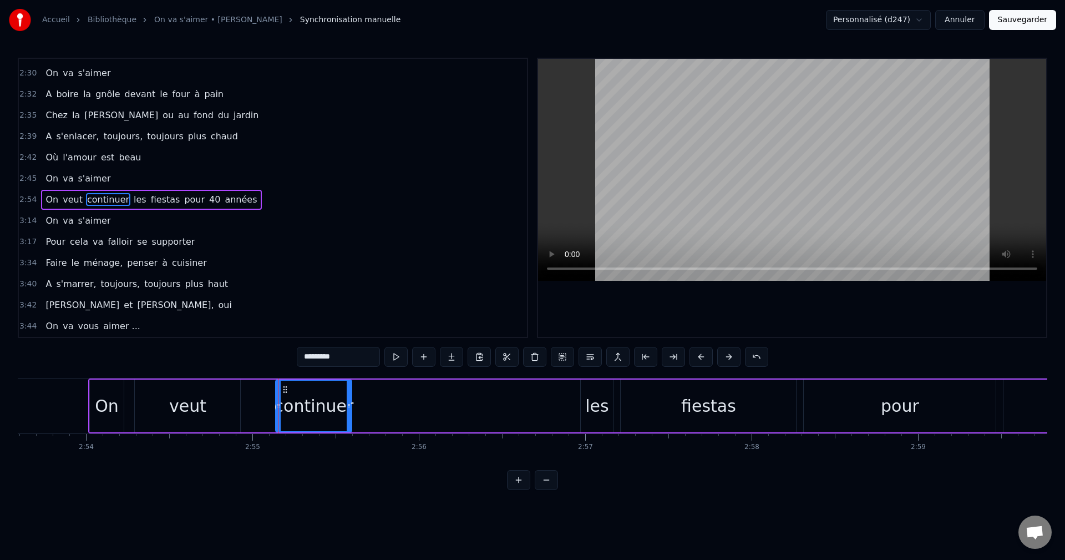
drag, startPoint x: 571, startPoint y: 404, endPoint x: 350, endPoint y: 406, distance: 221.4
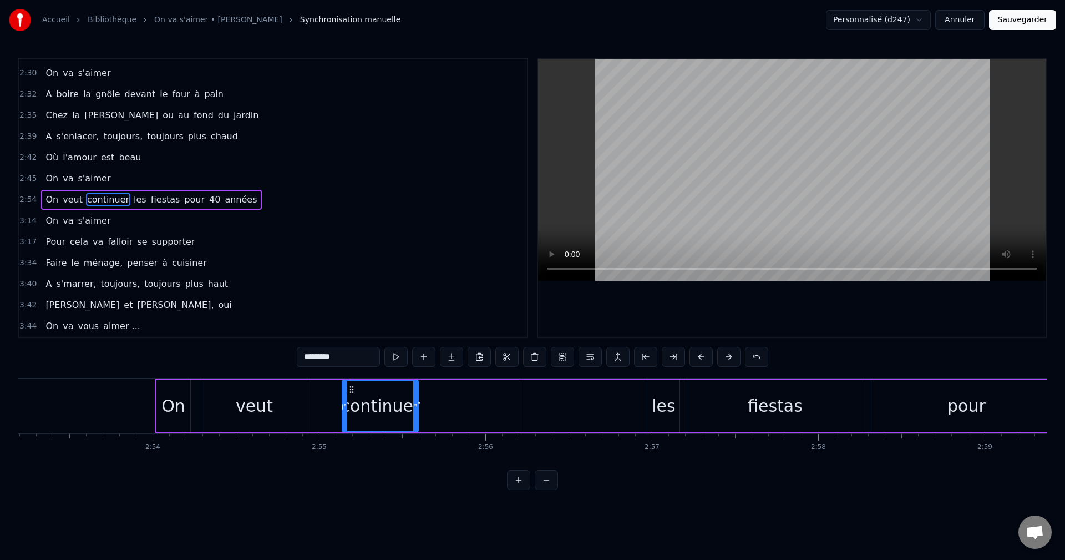
scroll to position [0, 28782]
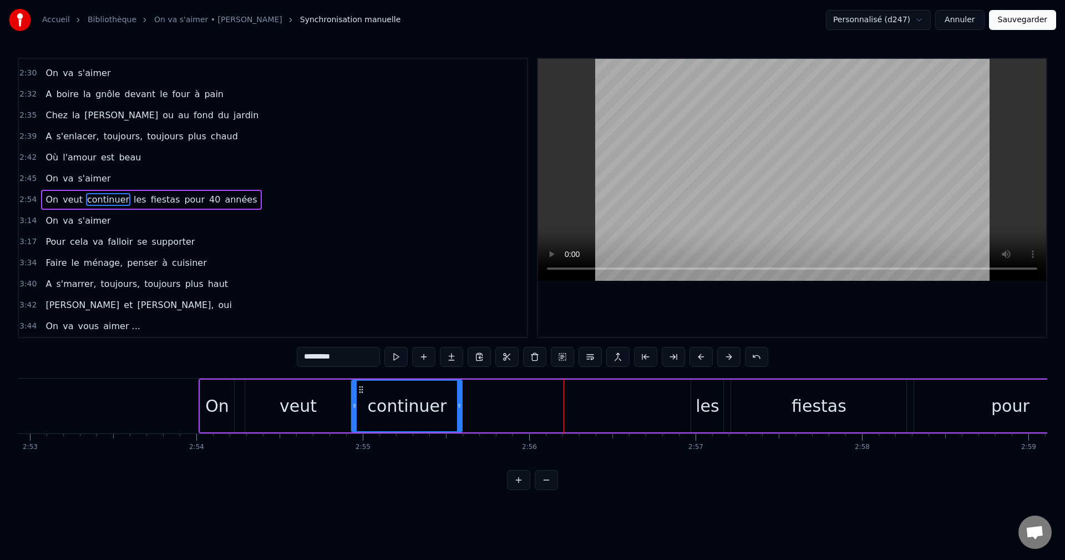
drag, startPoint x: 389, startPoint y: 404, endPoint x: 355, endPoint y: 406, distance: 34.4
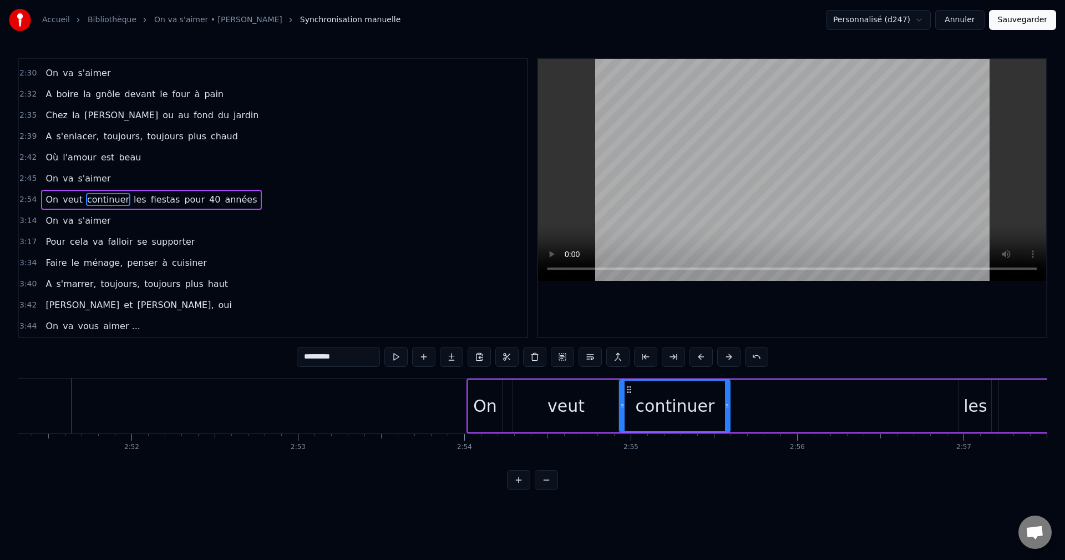
scroll to position [0, 28513]
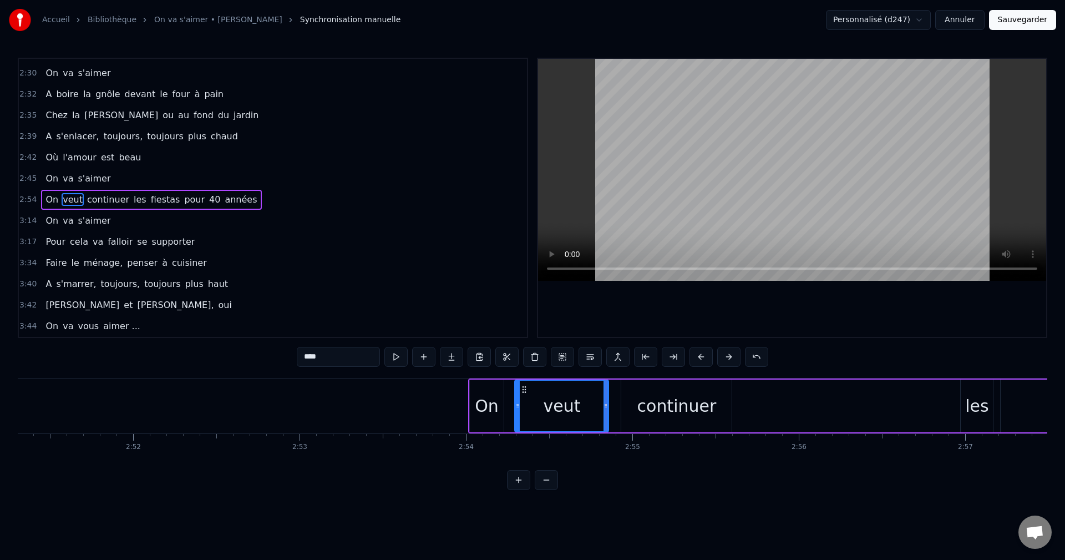
drag, startPoint x: 618, startPoint y: 405, endPoint x: 606, endPoint y: 404, distance: 11.7
type input "*********"
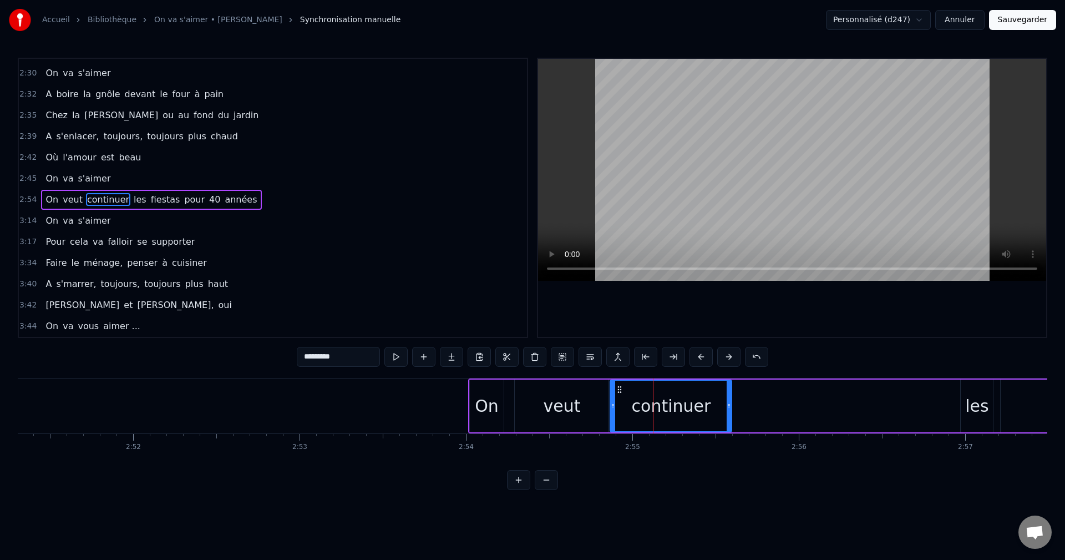
drag, startPoint x: 625, startPoint y: 406, endPoint x: 614, endPoint y: 405, distance: 11.1
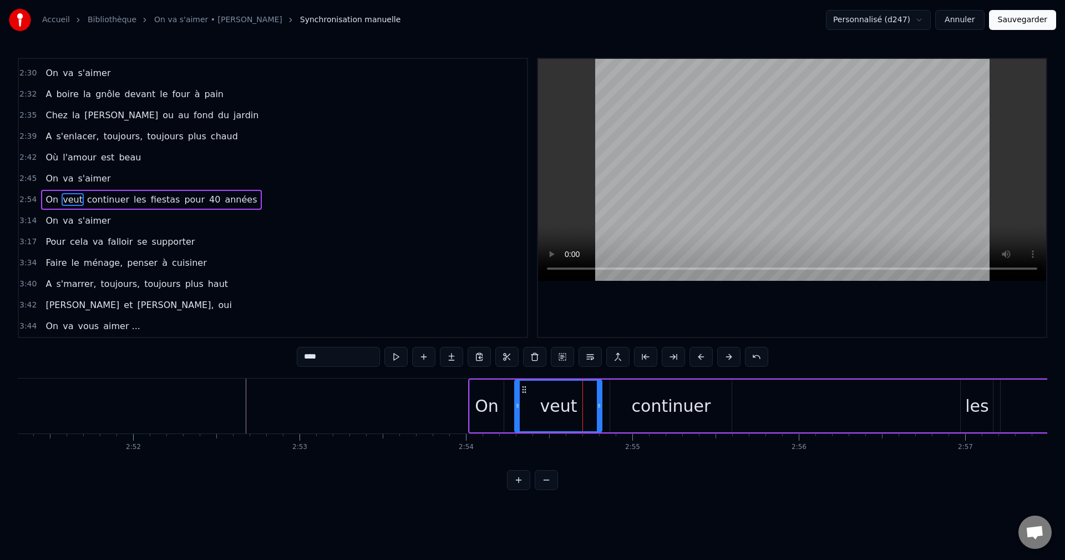
drag, startPoint x: 608, startPoint y: 408, endPoint x: 601, endPoint y: 408, distance: 6.7
type input "*********"
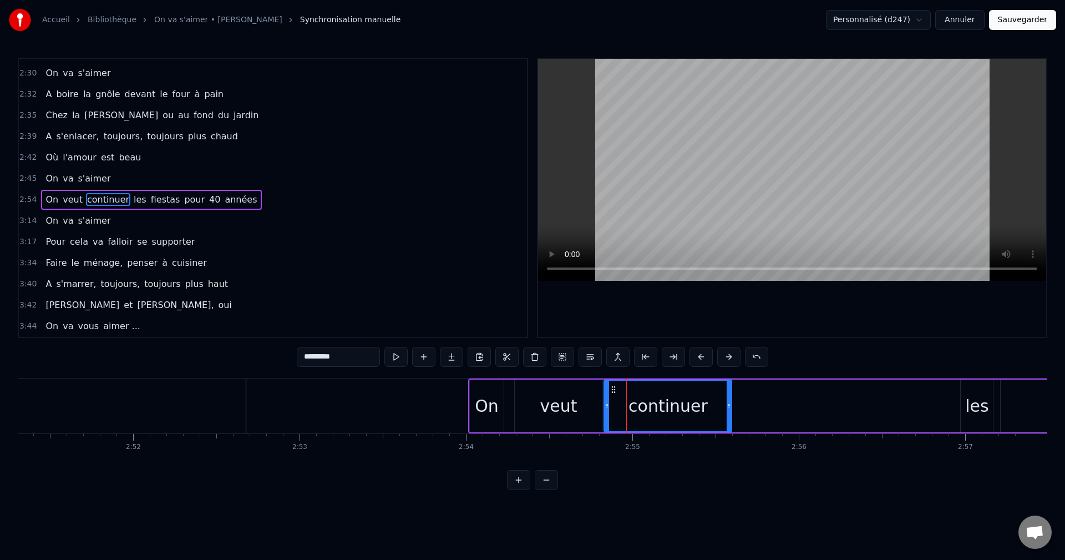
drag, startPoint x: 614, startPoint y: 407, endPoint x: 608, endPoint y: 408, distance: 6.1
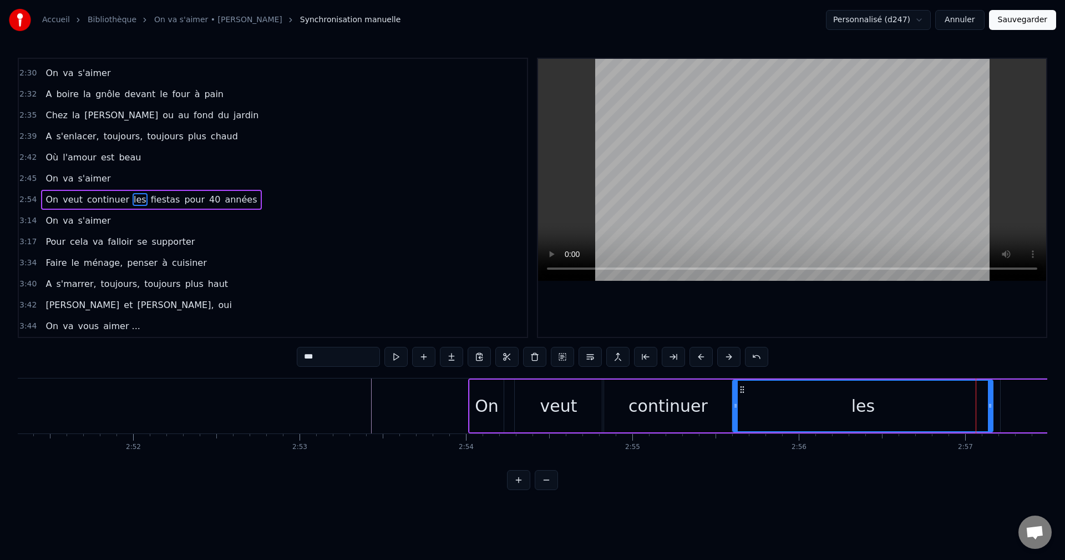
drag, startPoint x: 963, startPoint y: 406, endPoint x: 735, endPoint y: 406, distance: 228.0
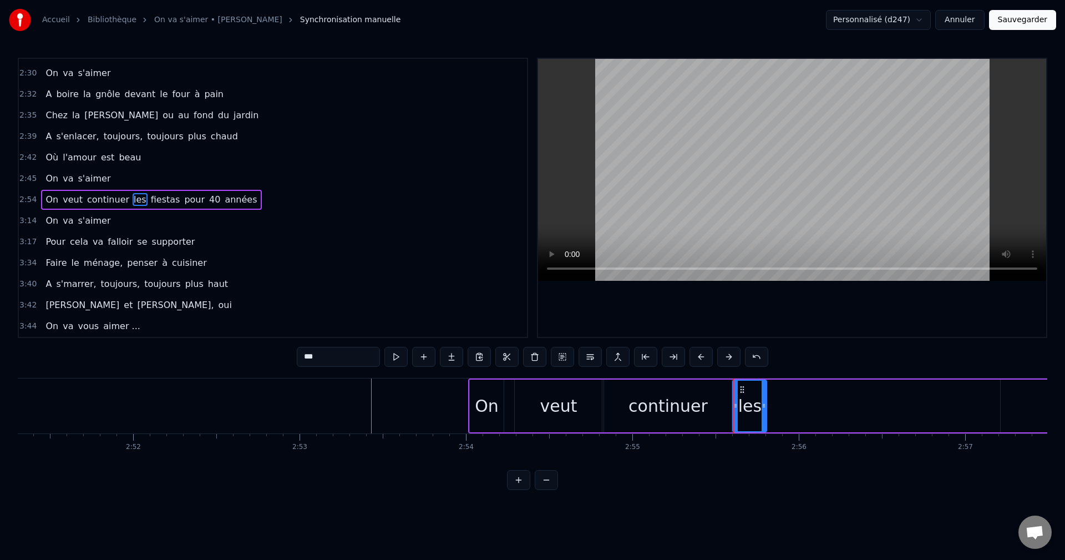
drag, startPoint x: 989, startPoint y: 403, endPoint x: 763, endPoint y: 403, distance: 226.4
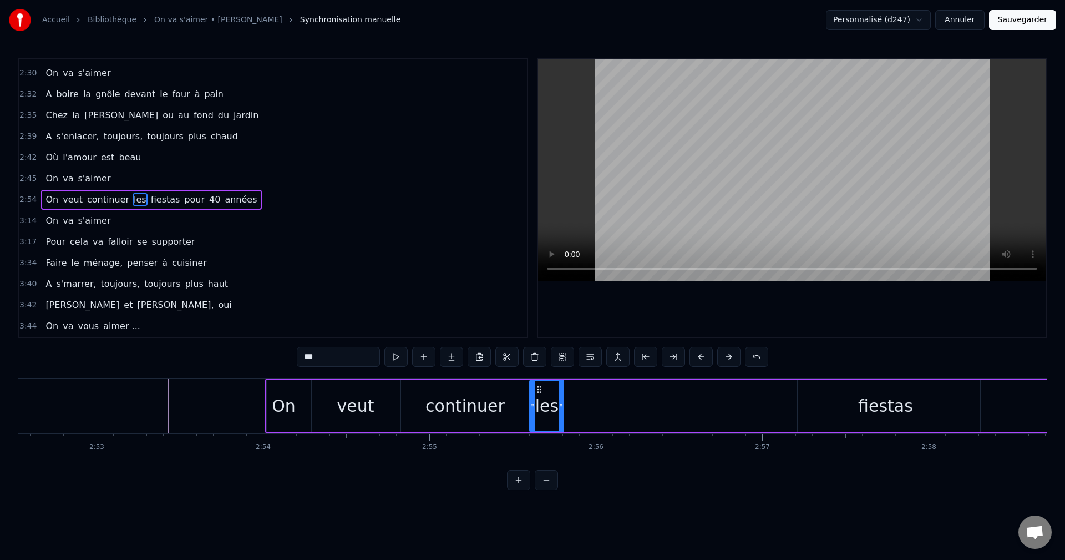
scroll to position [0, 28737]
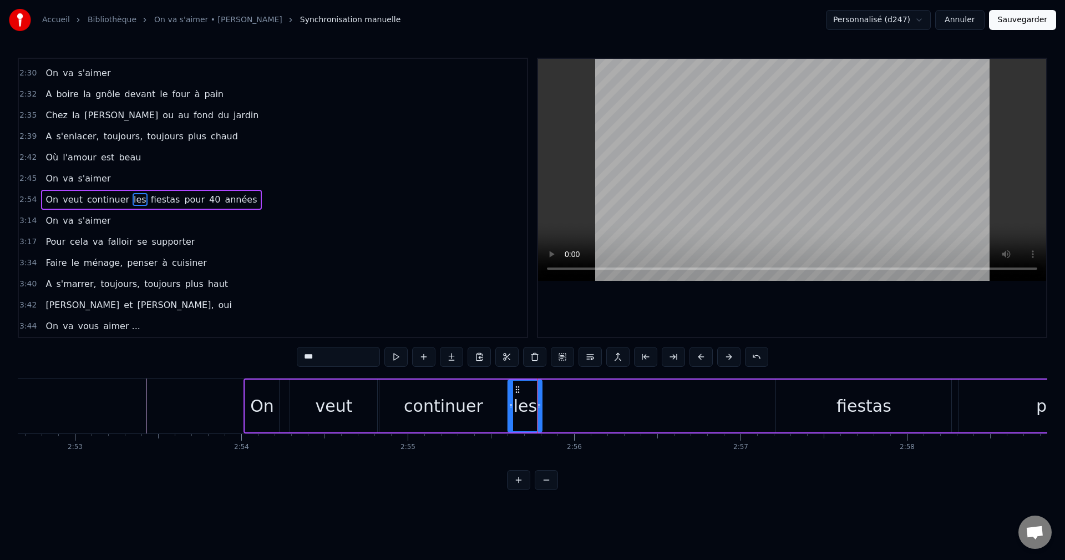
type input "*******"
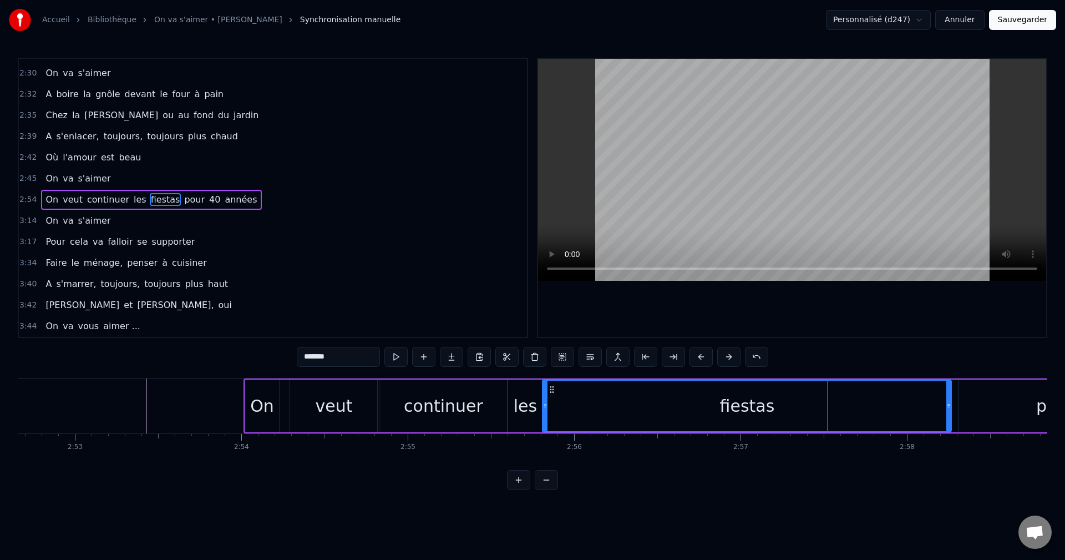
drag, startPoint x: 780, startPoint y: 407, endPoint x: 546, endPoint y: 402, distance: 233.6
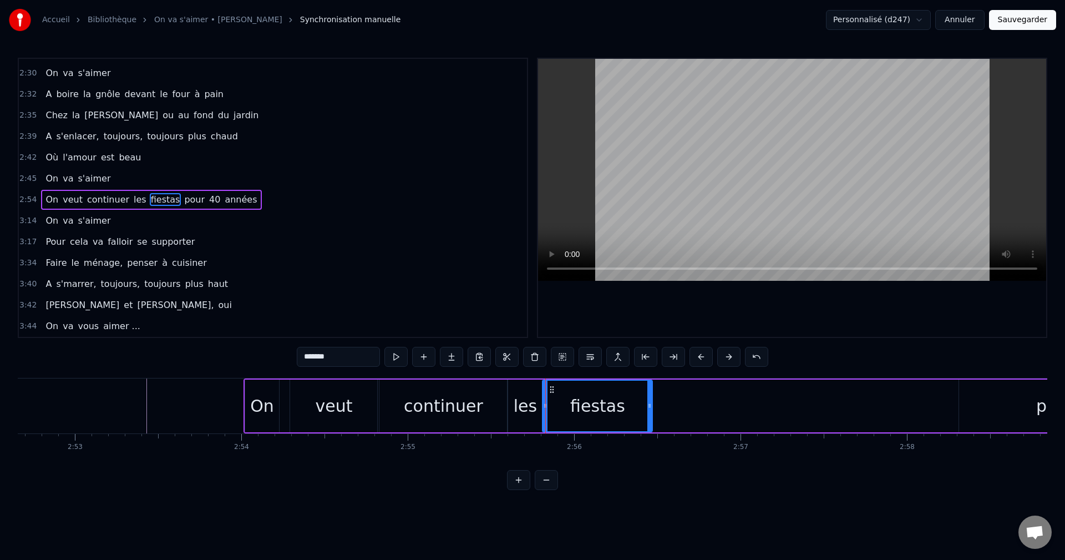
drag, startPoint x: 949, startPoint y: 408, endPoint x: 650, endPoint y: 406, distance: 299.0
drag, startPoint x: 651, startPoint y: 409, endPoint x: 730, endPoint y: 409, distance: 78.8
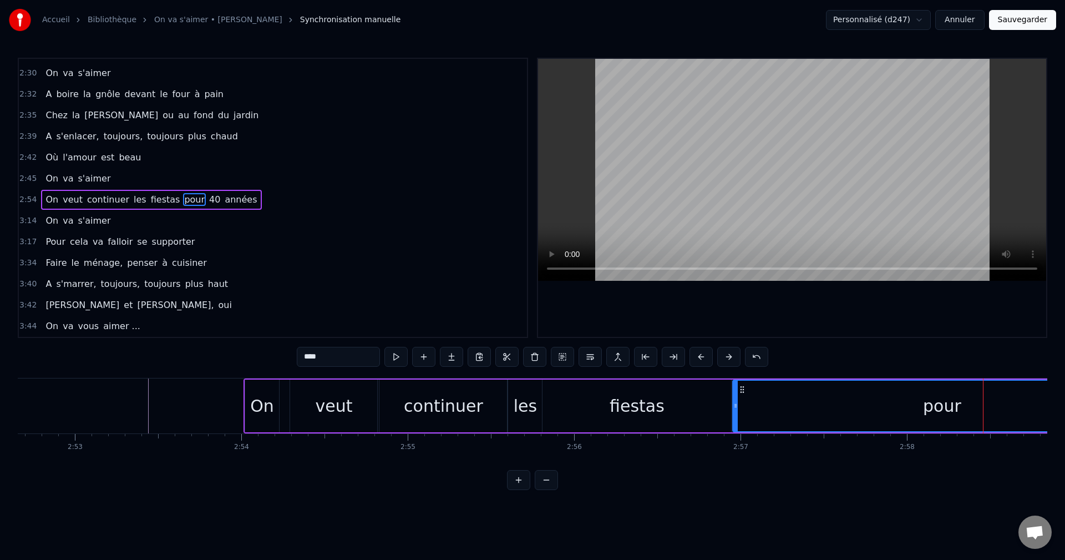
drag, startPoint x: 961, startPoint y: 407, endPoint x: 735, endPoint y: 415, distance: 226.5
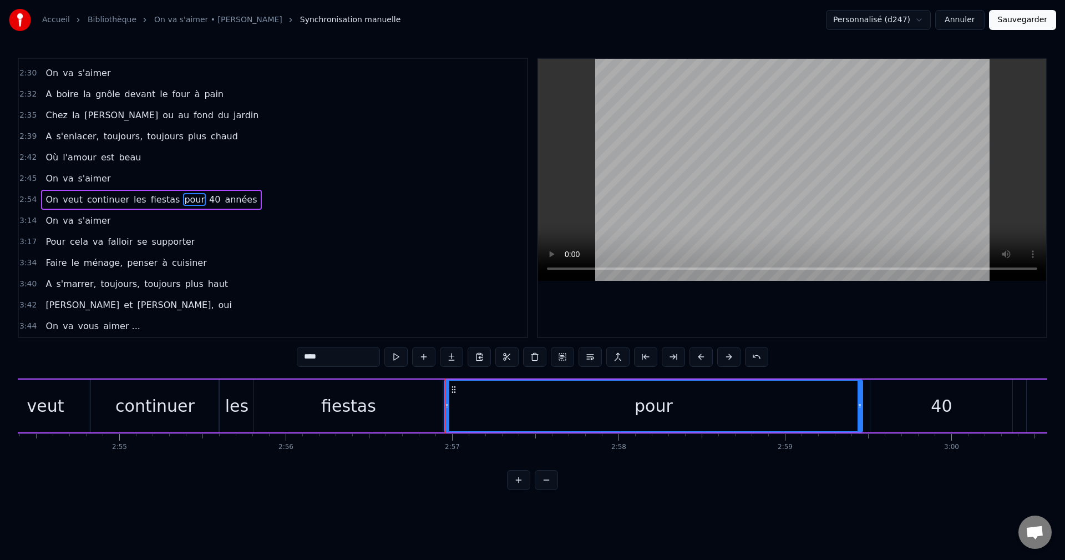
scroll to position [0, 29048]
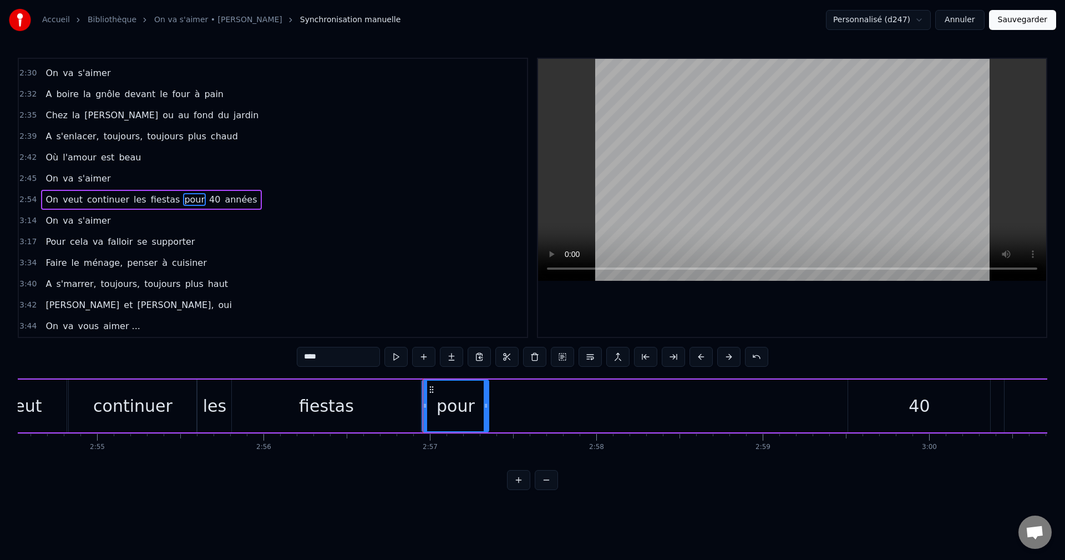
drag, startPoint x: 838, startPoint y: 404, endPoint x: 487, endPoint y: 404, distance: 351.7
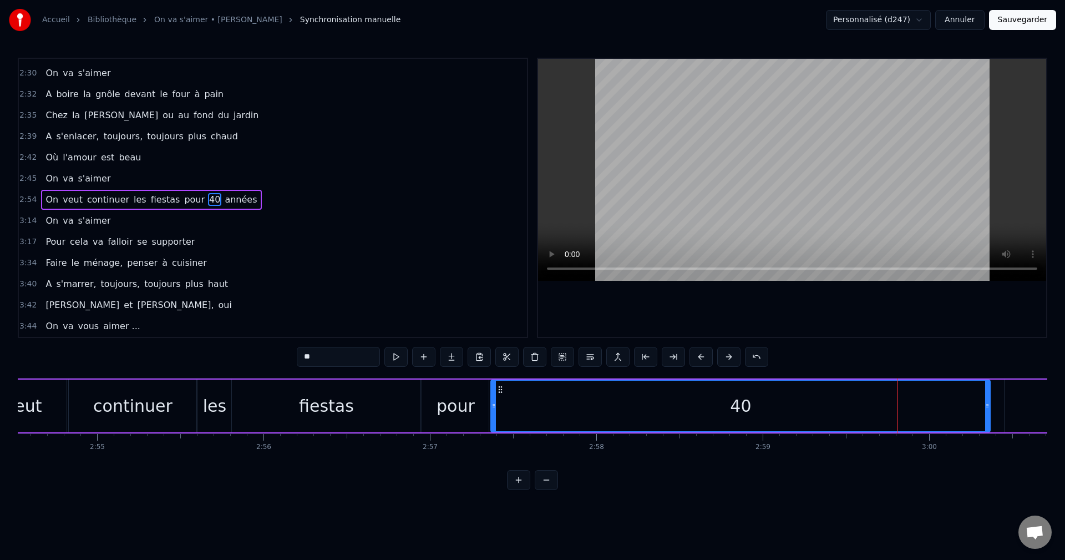
drag, startPoint x: 851, startPoint y: 412, endPoint x: 494, endPoint y: 403, distance: 357.4
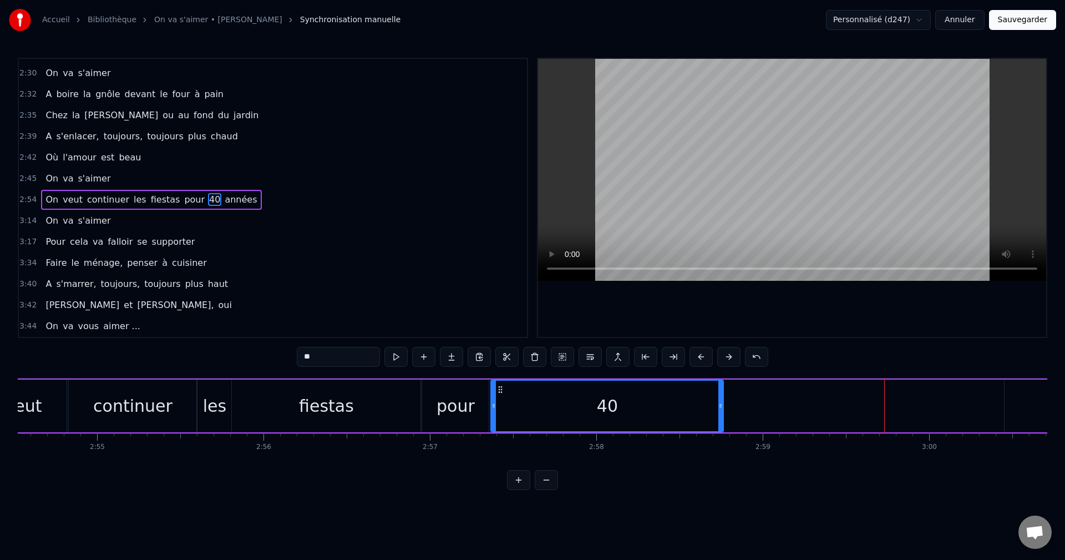
drag, startPoint x: 988, startPoint y: 410, endPoint x: 721, endPoint y: 417, distance: 267.0
type input "******"
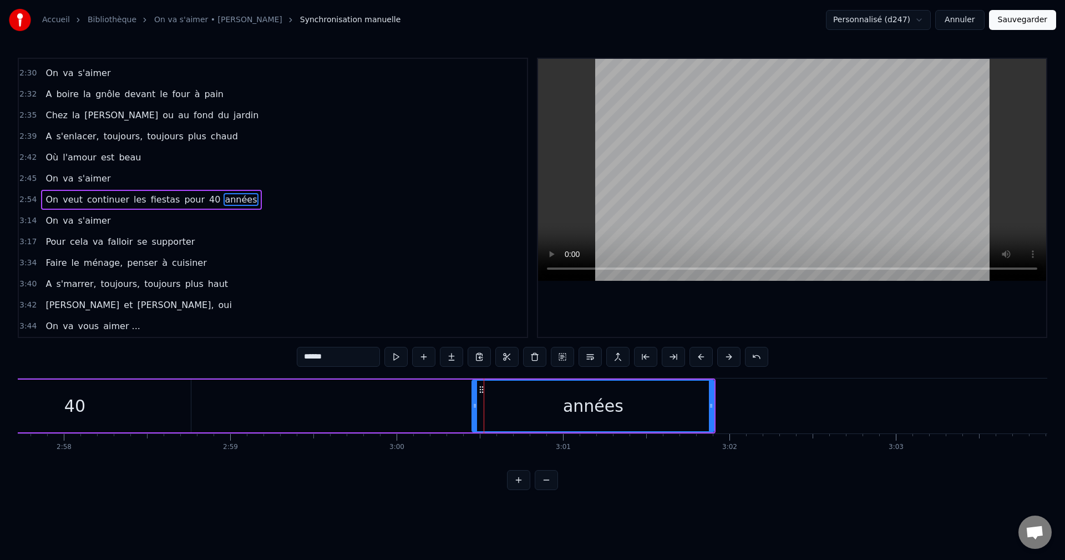
scroll to position [0, 29558]
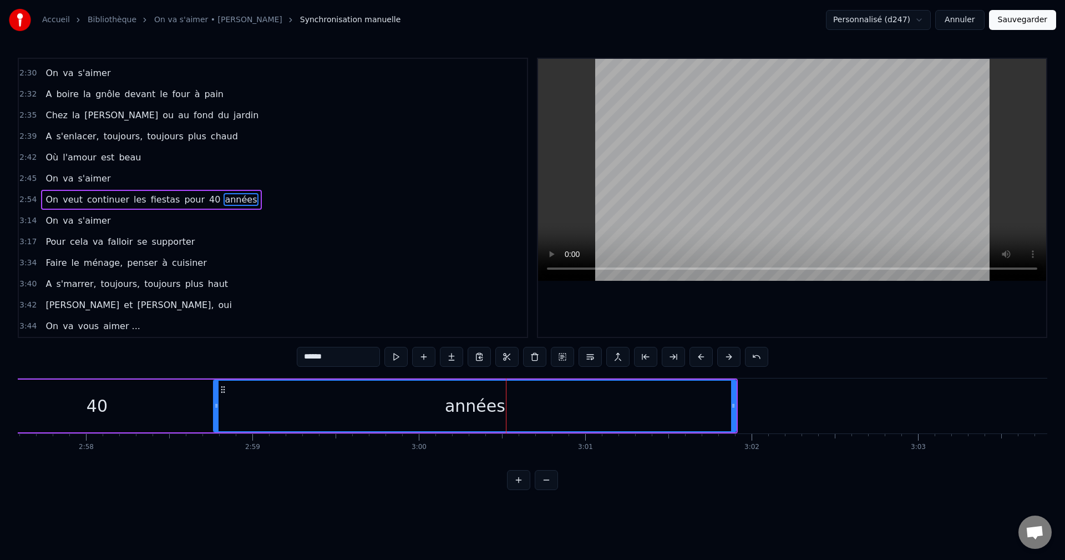
drag, startPoint x: 497, startPoint y: 405, endPoint x: 216, endPoint y: 406, distance: 280.7
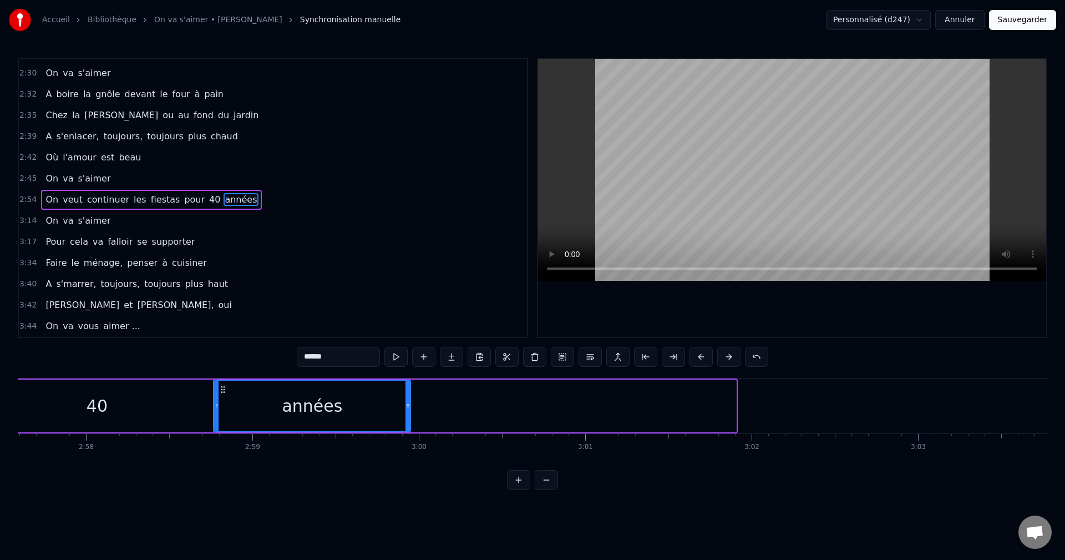
drag, startPoint x: 736, startPoint y: 414, endPoint x: 410, endPoint y: 413, distance: 325.7
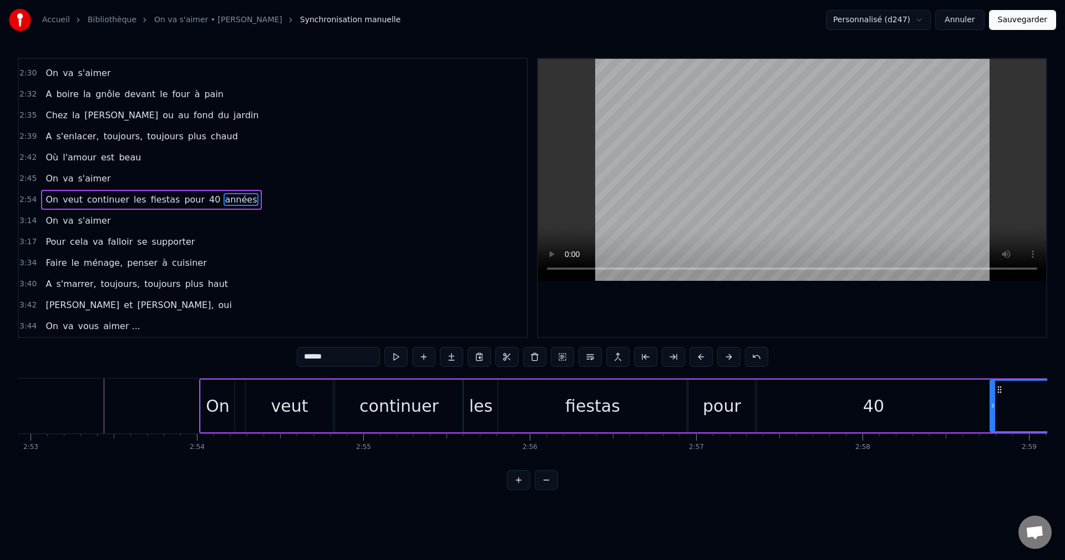
scroll to position [0, 28693]
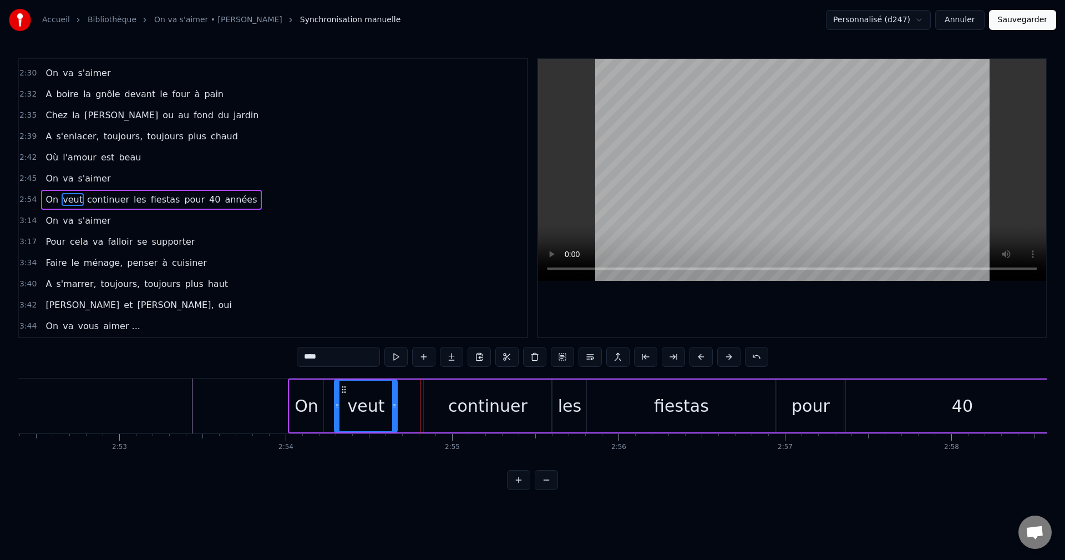
drag, startPoint x: 421, startPoint y: 409, endPoint x: 397, endPoint y: 411, distance: 24.5
type input "*********"
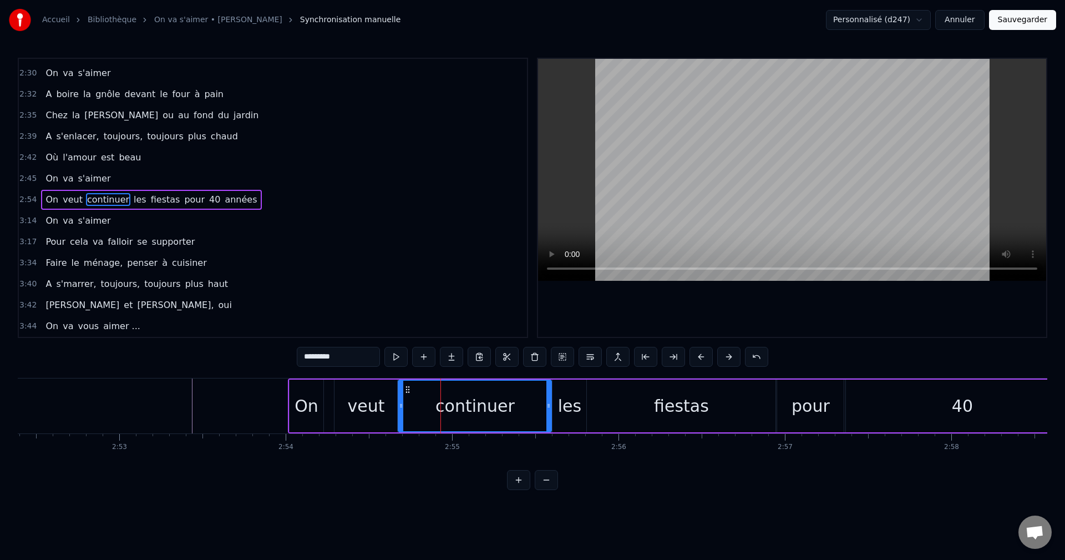
drag, startPoint x: 427, startPoint y: 406, endPoint x: 401, endPoint y: 408, distance: 25.6
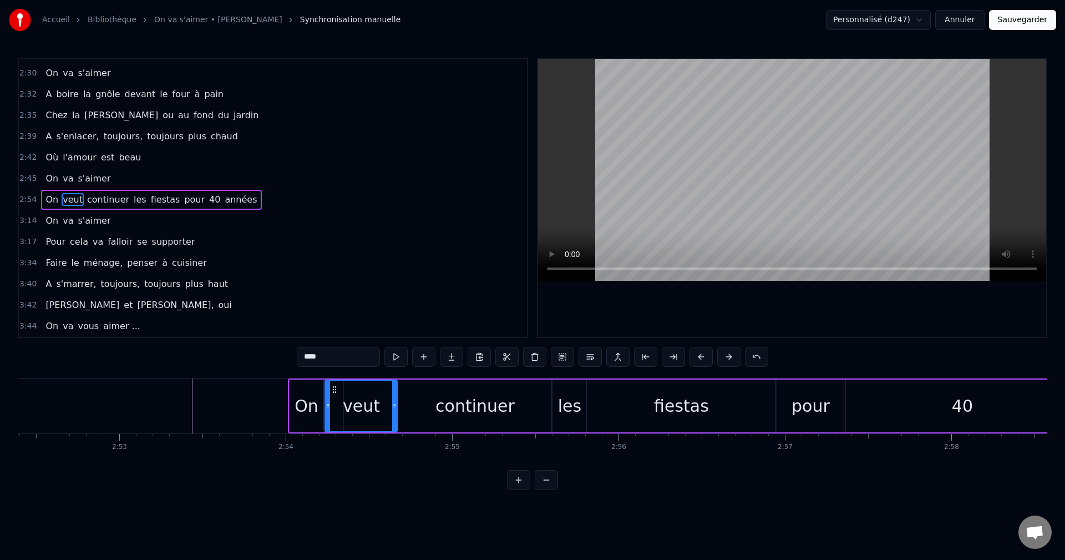
drag, startPoint x: 338, startPoint y: 407, endPoint x: 329, endPoint y: 407, distance: 9.4
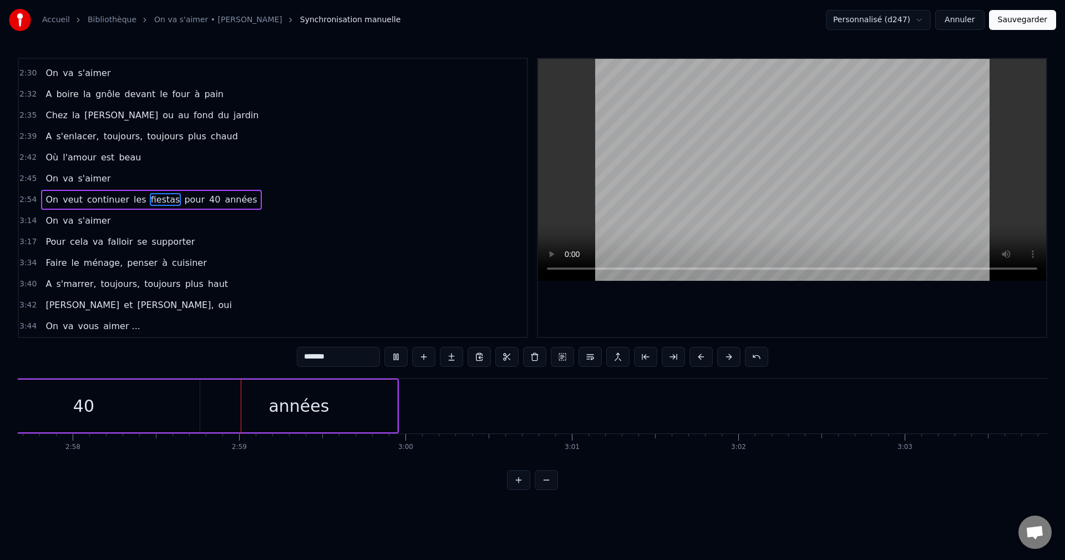
scroll to position [0, 29624]
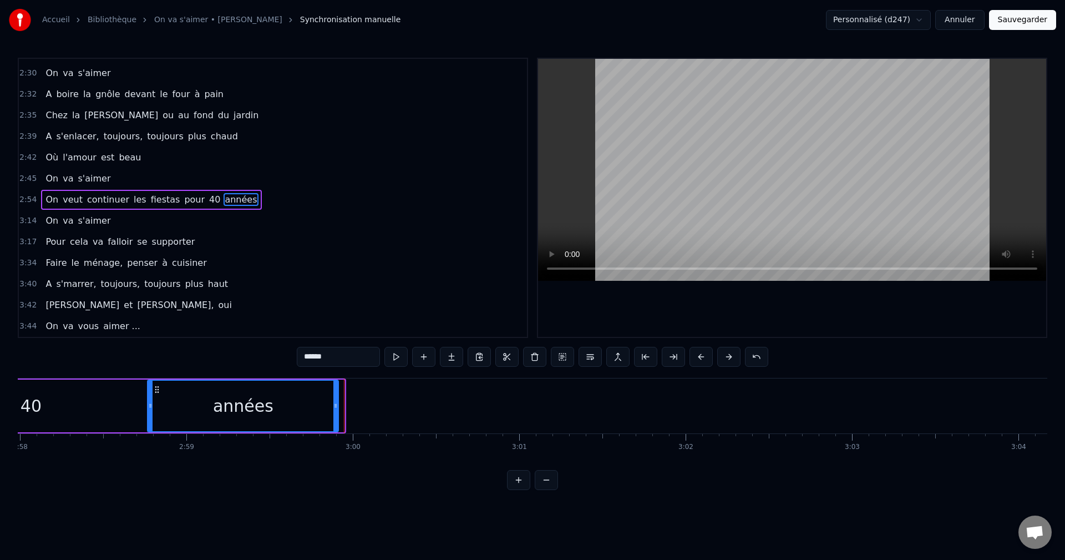
drag, startPoint x: 342, startPoint y: 409, endPoint x: 336, endPoint y: 409, distance: 6.1
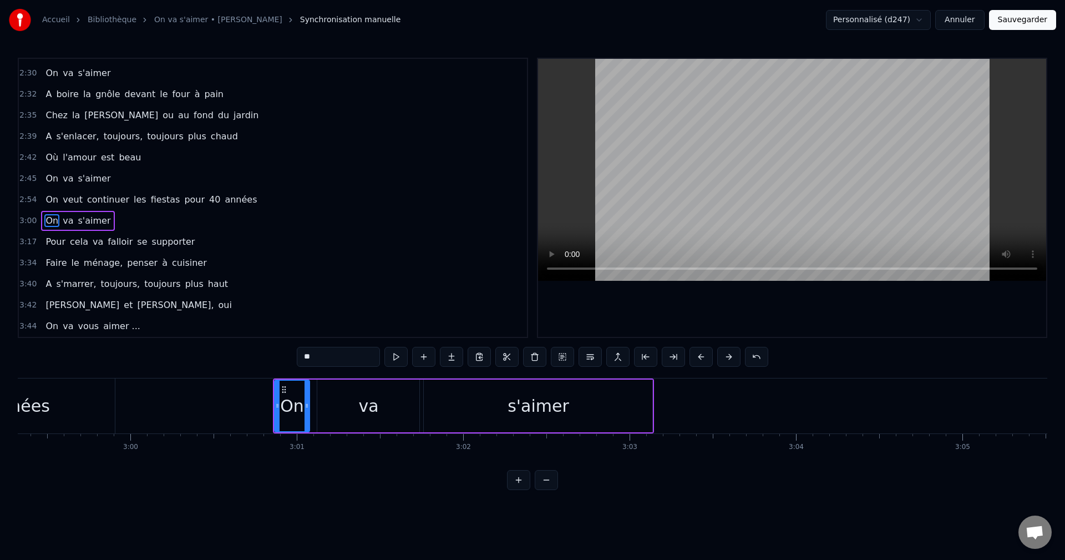
scroll to position [0, 29359]
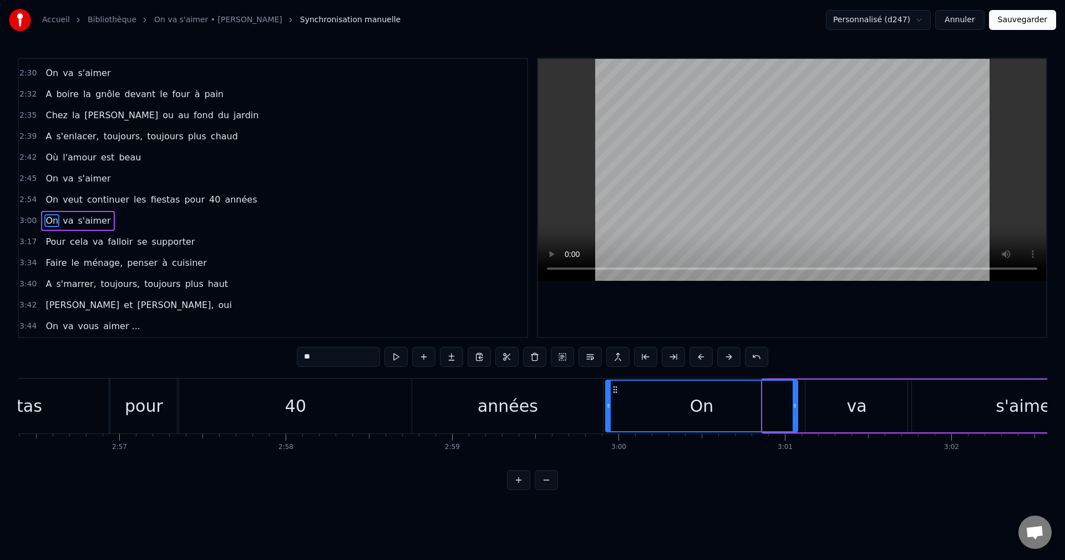
drag, startPoint x: 765, startPoint y: 408, endPoint x: 608, endPoint y: 411, distance: 157.0
drag, startPoint x: 794, startPoint y: 405, endPoint x: 636, endPoint y: 413, distance: 158.3
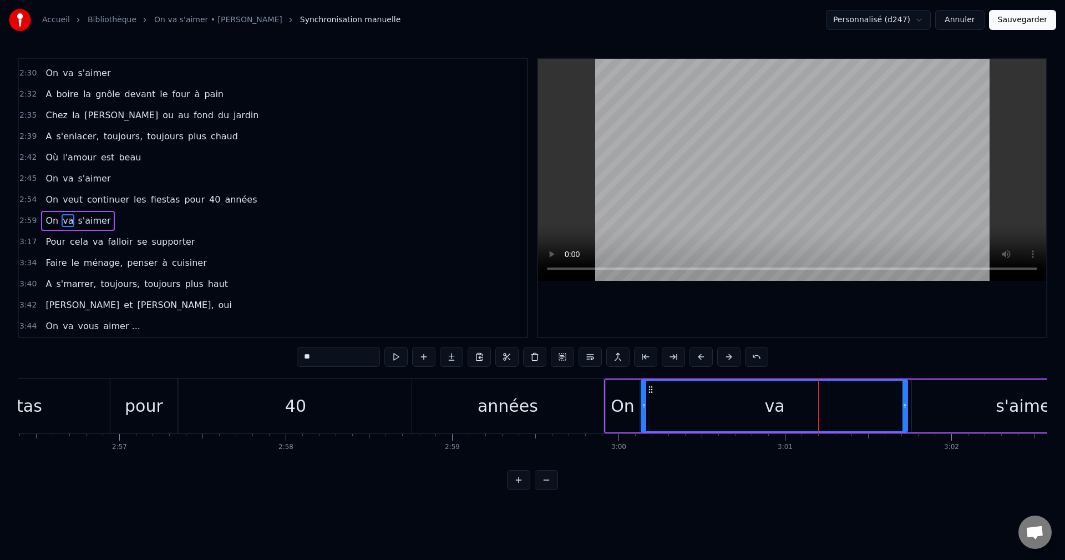
drag, startPoint x: 808, startPoint y: 407, endPoint x: 644, endPoint y: 417, distance: 164.5
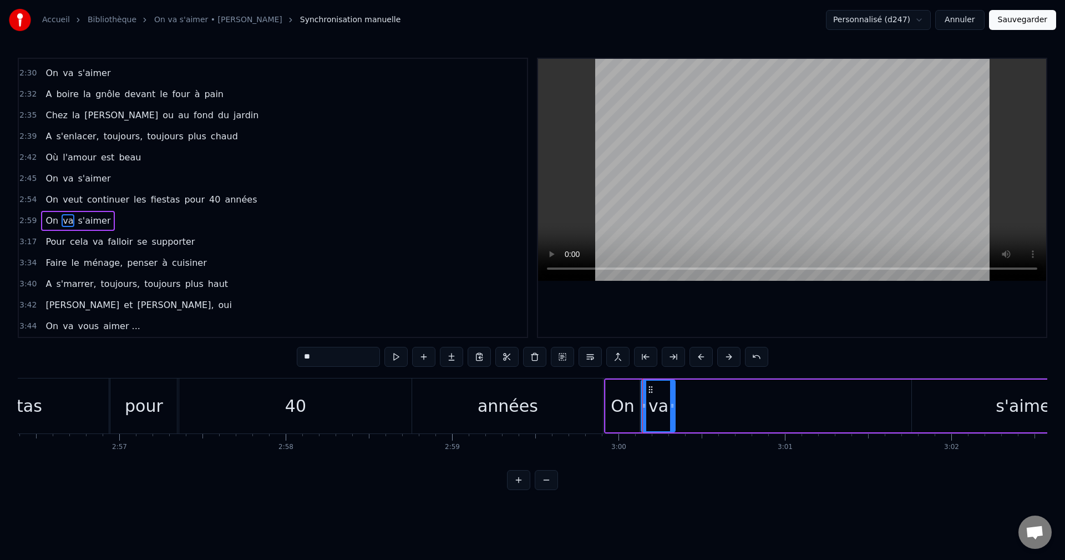
drag, startPoint x: 906, startPoint y: 407, endPoint x: 674, endPoint y: 419, distance: 232.8
type input "*******"
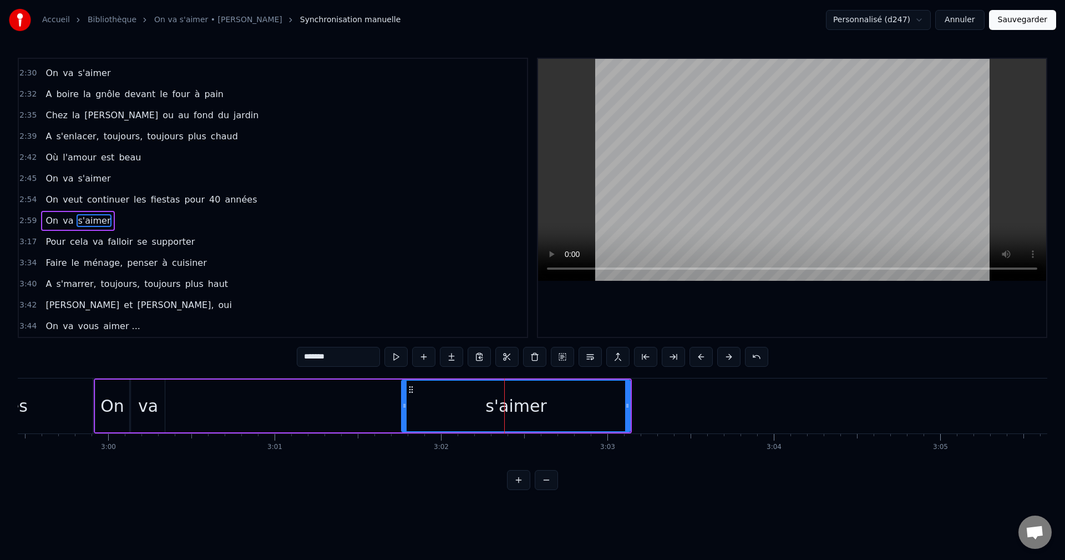
scroll to position [0, 29736]
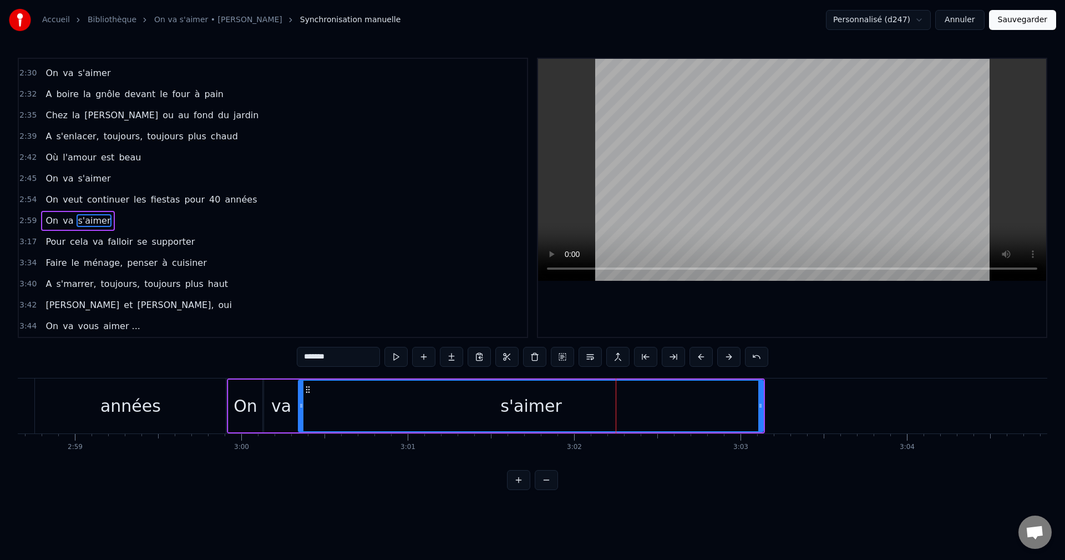
drag, startPoint x: 536, startPoint y: 408, endPoint x: 300, endPoint y: 414, distance: 236.4
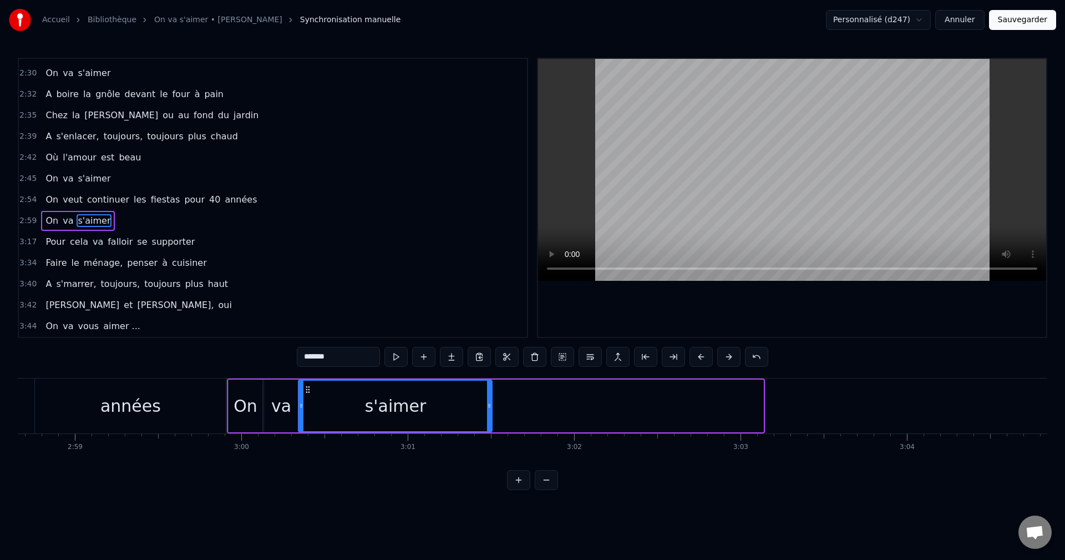
drag, startPoint x: 760, startPoint y: 409, endPoint x: 489, endPoint y: 423, distance: 271.7
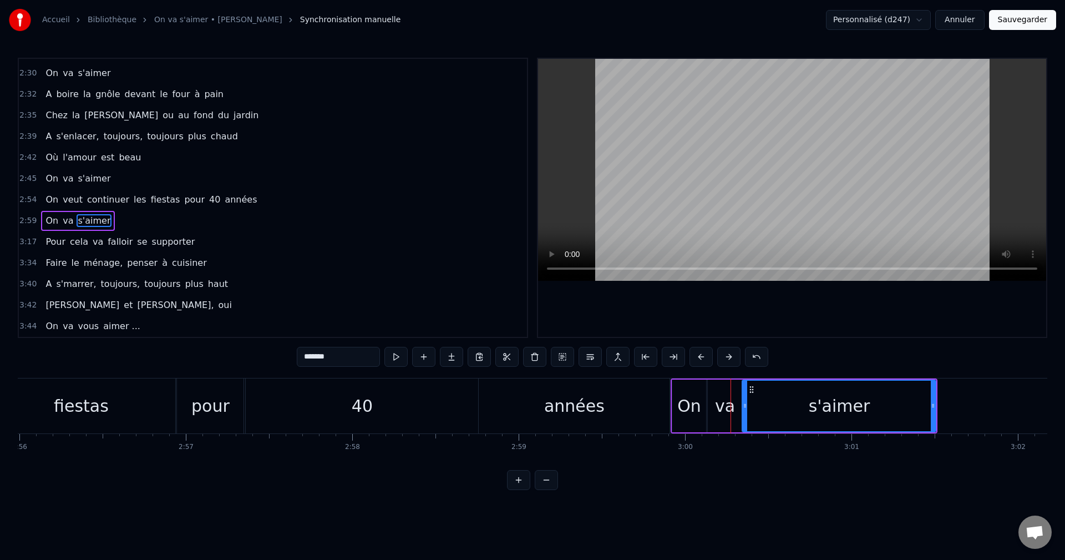
scroll to position [0, 29226]
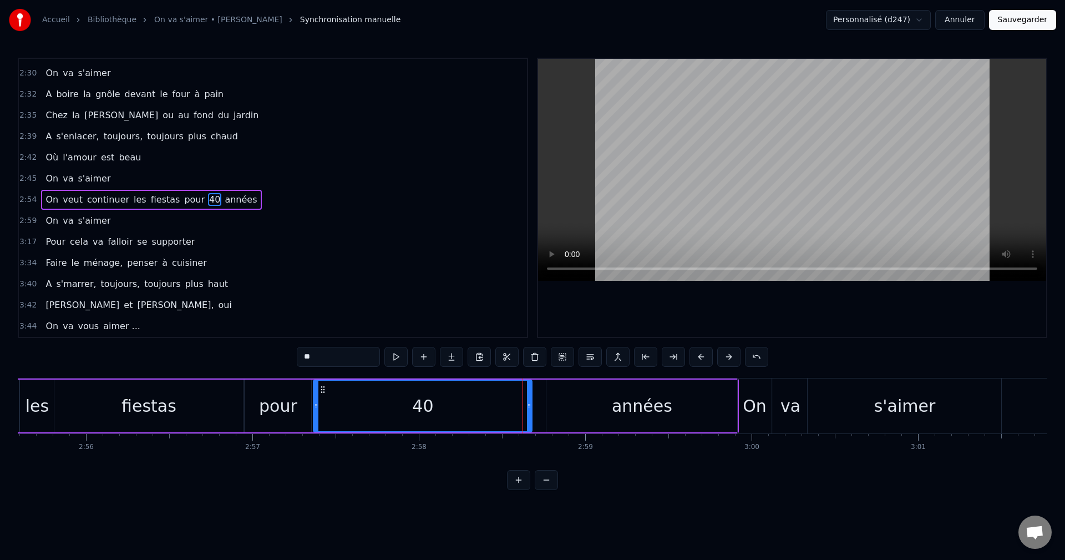
drag, startPoint x: 544, startPoint y: 408, endPoint x: 530, endPoint y: 411, distance: 14.1
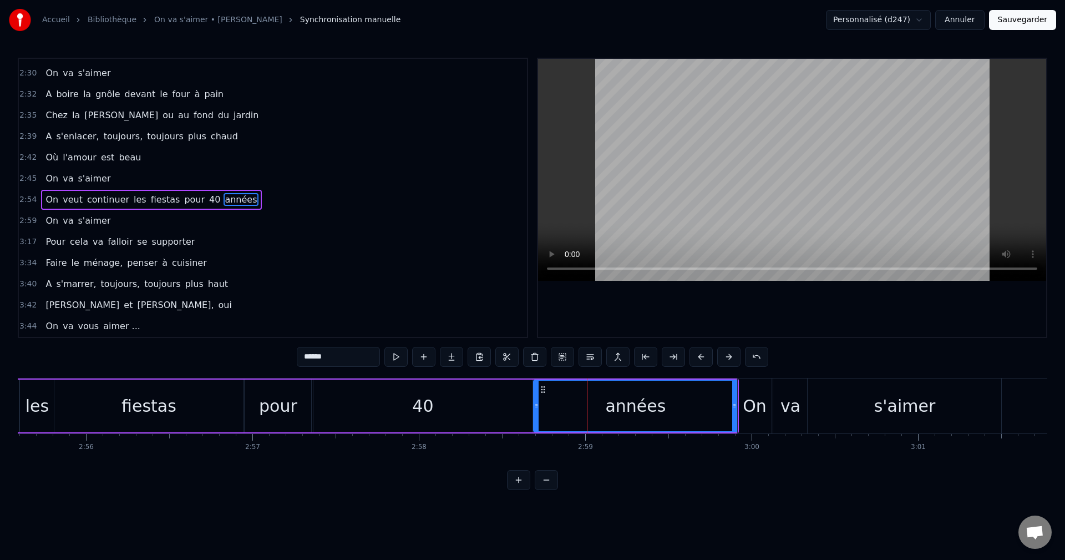
drag, startPoint x: 549, startPoint y: 408, endPoint x: 536, endPoint y: 410, distance: 13.0
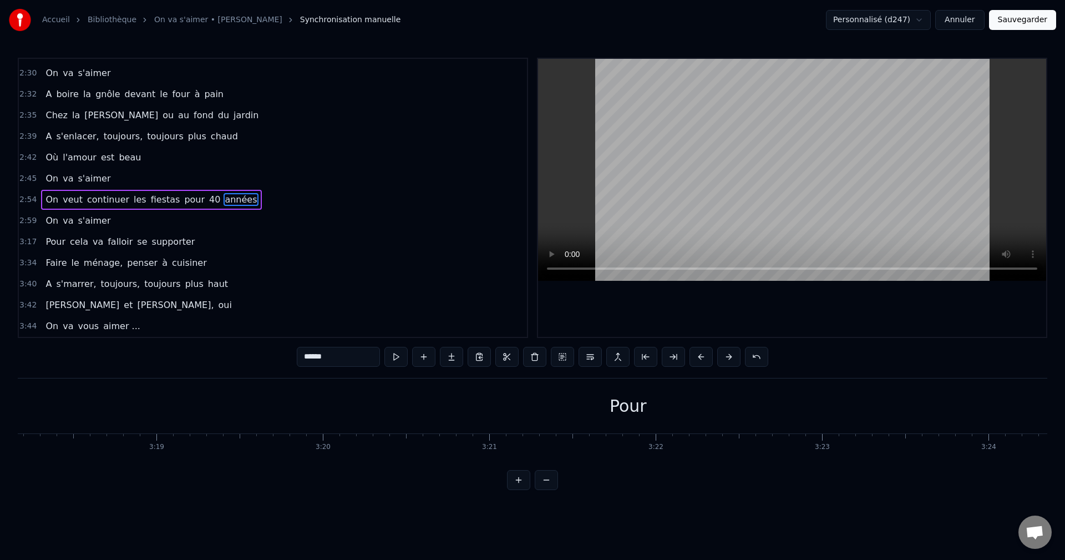
scroll to position [0, 32985]
type input "****"
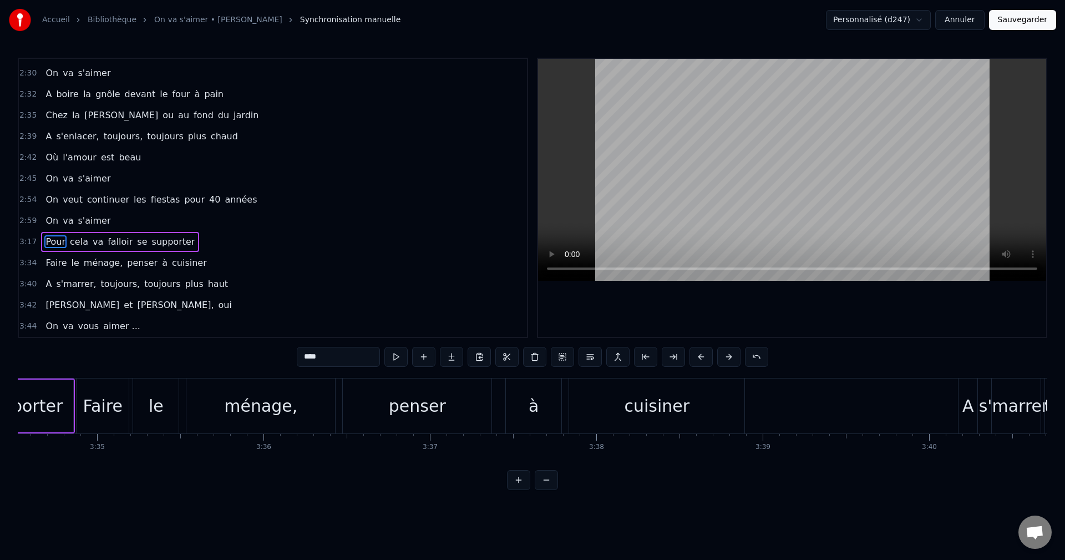
scroll to position [0, 35817]
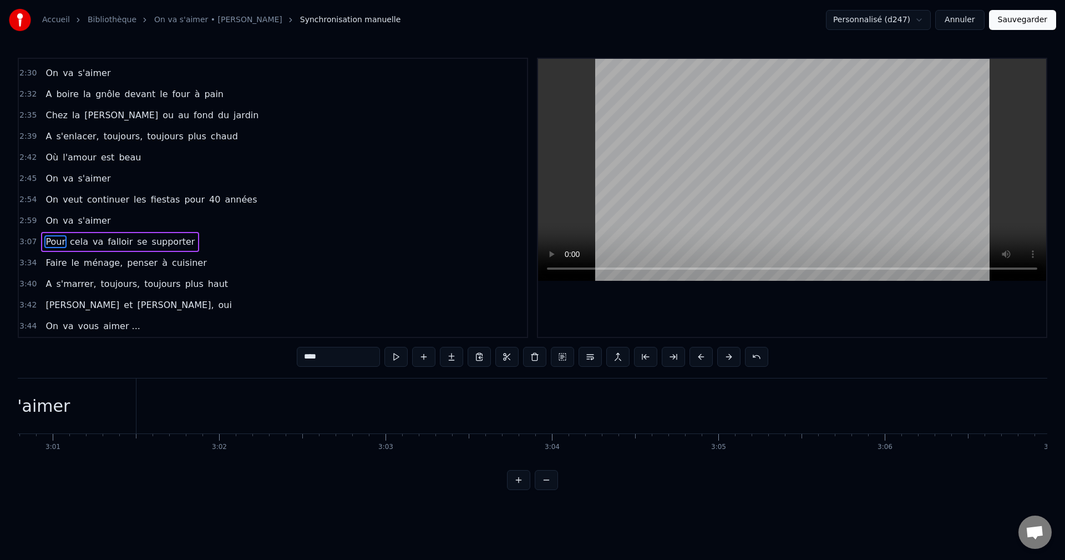
scroll to position [0, 29891]
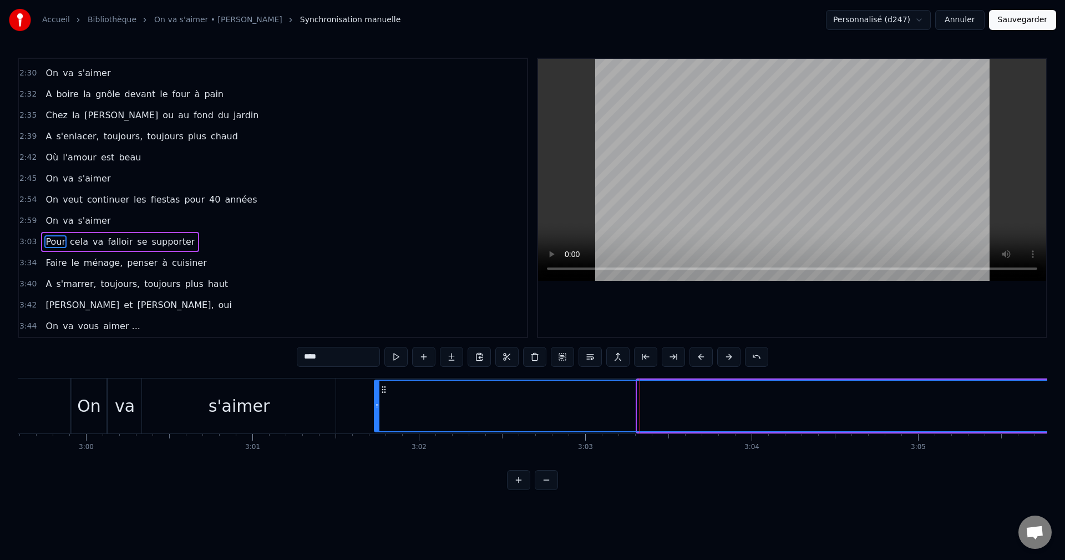
drag, startPoint x: 641, startPoint y: 413, endPoint x: 378, endPoint y: 414, distance: 263.0
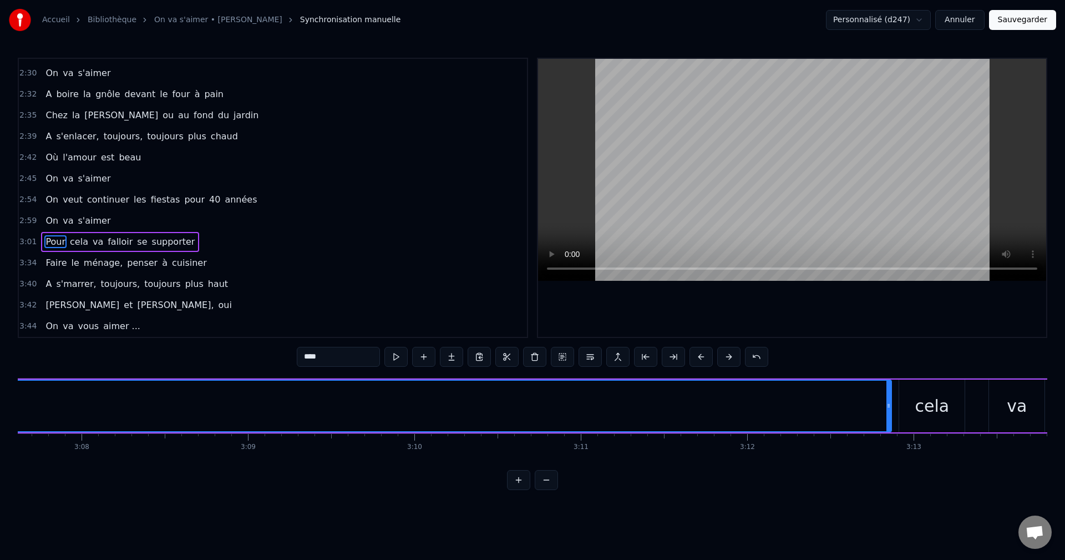
scroll to position [0, 31267]
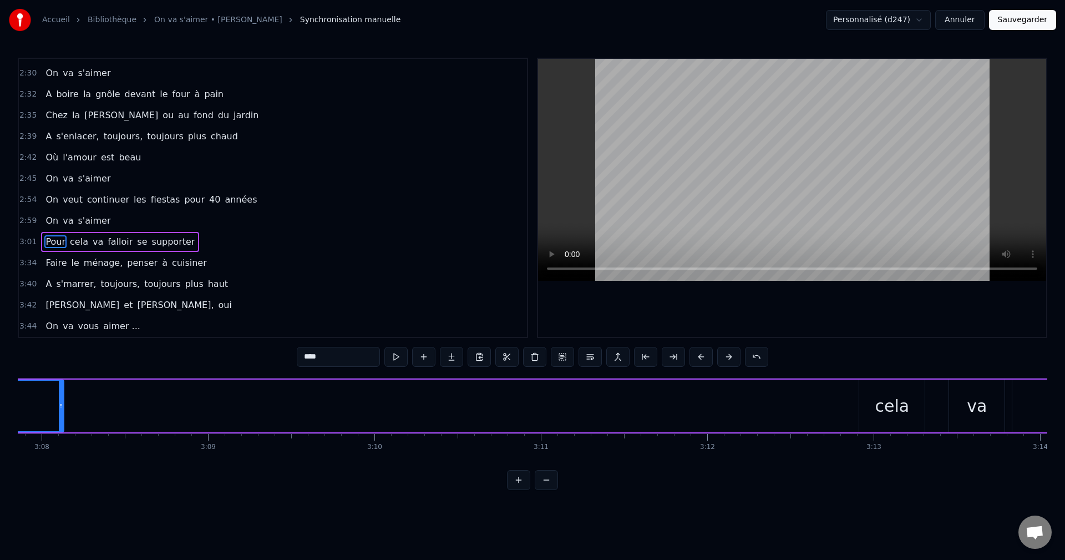
drag, startPoint x: 850, startPoint y: 402, endPoint x: 52, endPoint y: 414, distance: 798.5
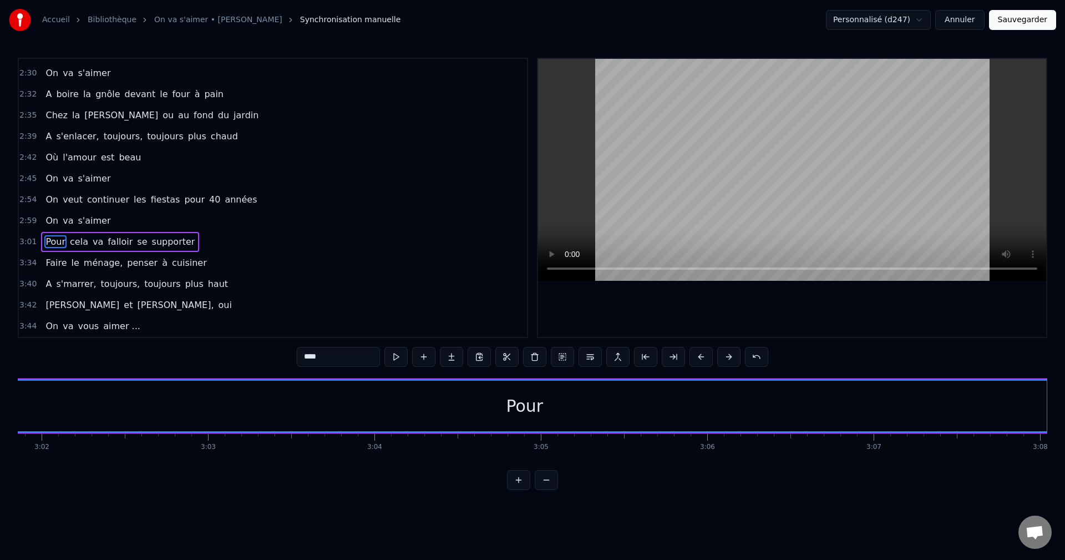
scroll to position [0, 30313]
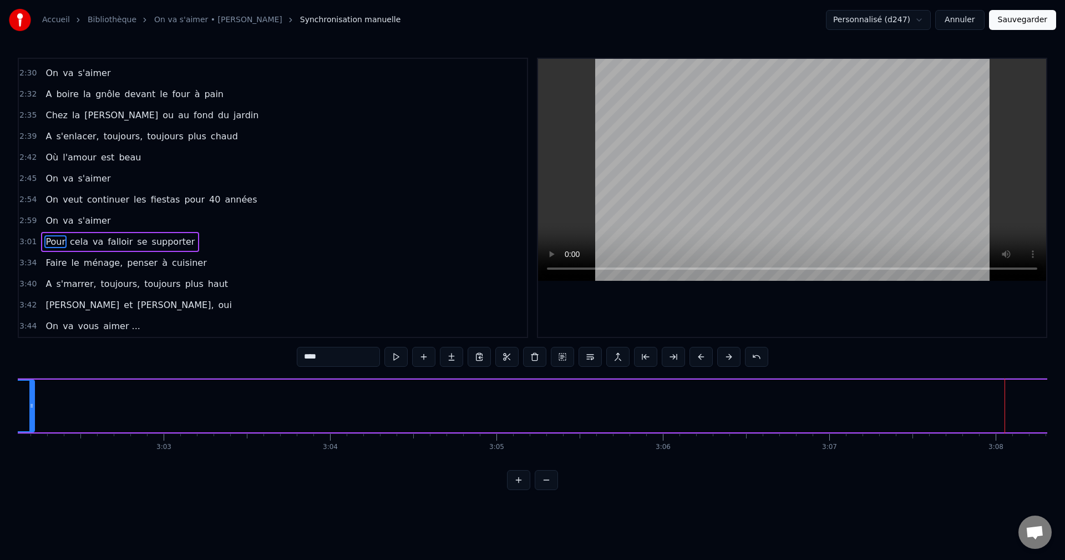
drag, startPoint x: 1004, startPoint y: 397, endPoint x: 31, endPoint y: 436, distance: 973.9
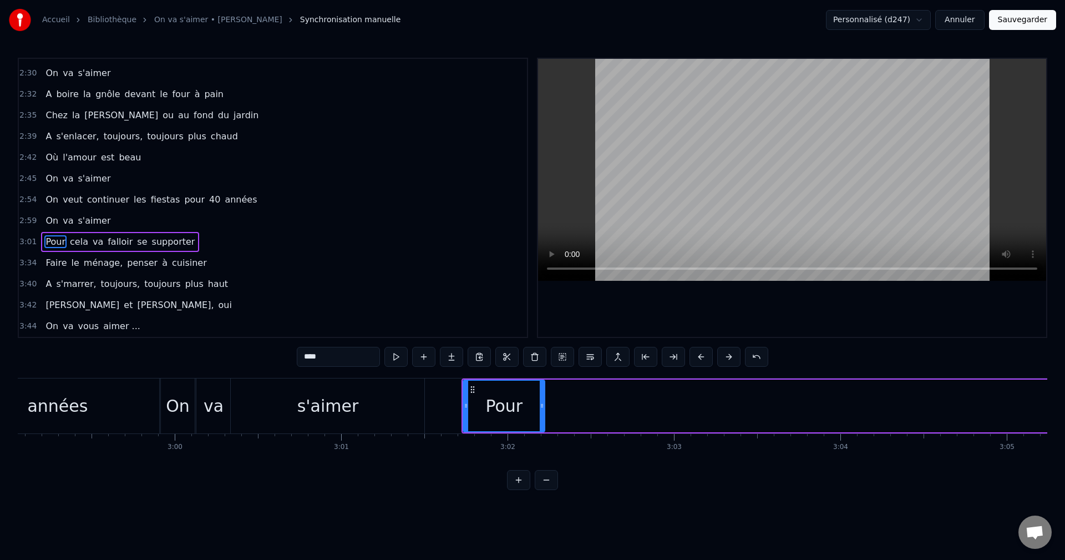
scroll to position [0, 29758]
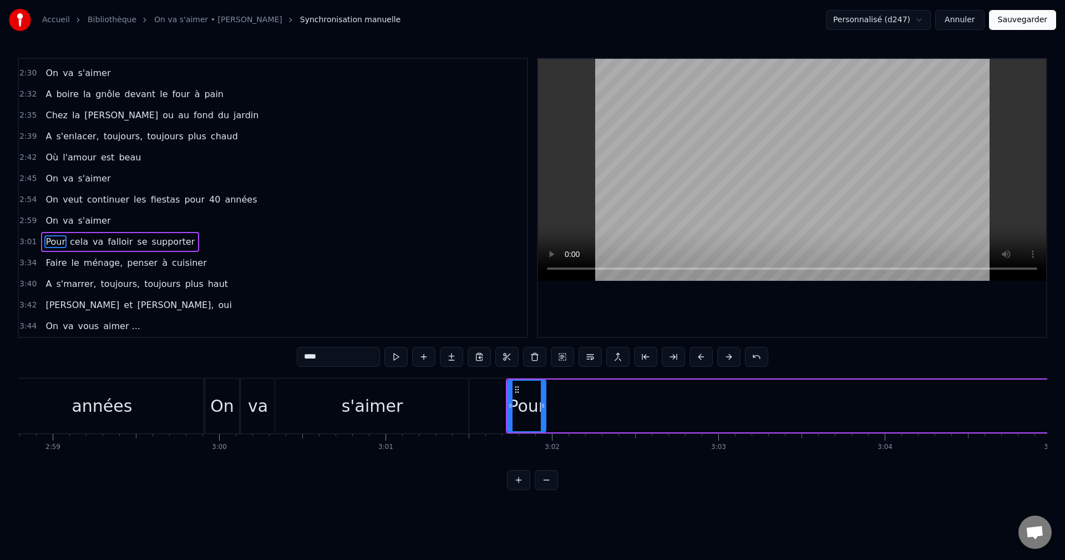
drag, startPoint x: 587, startPoint y: 407, endPoint x: 544, endPoint y: 399, distance: 44.0
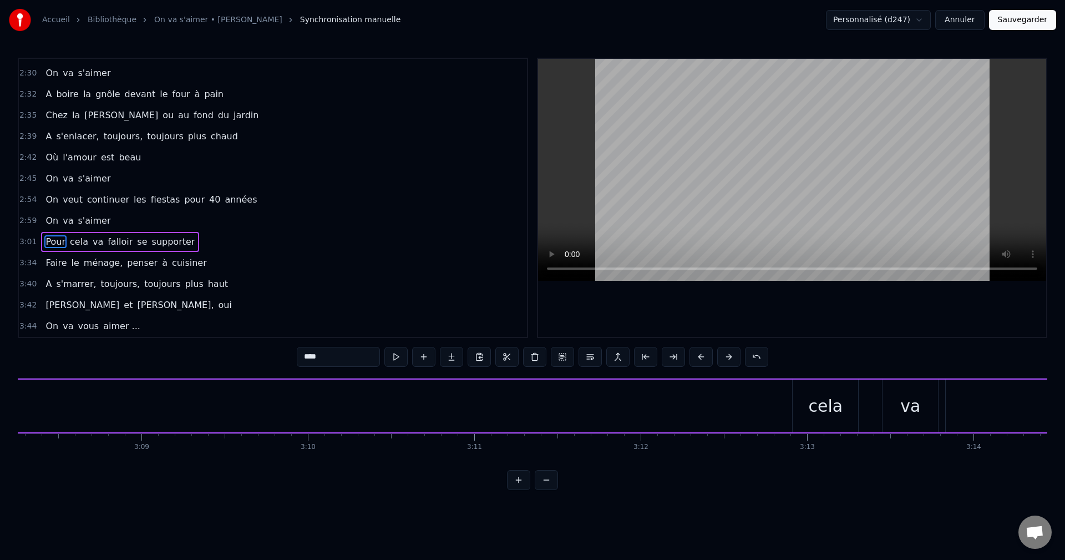
scroll to position [0, 31400]
type input "****"
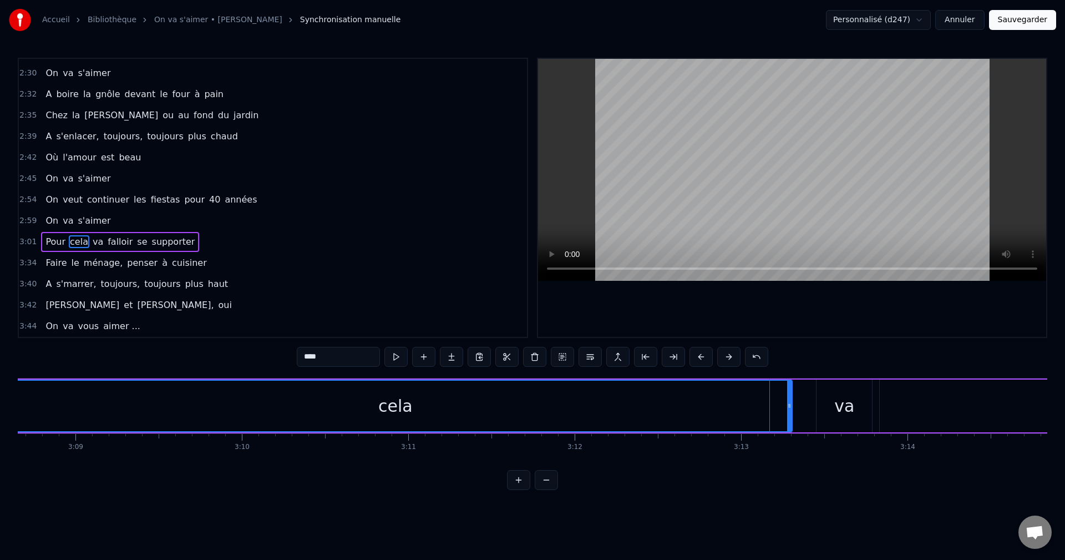
drag, startPoint x: 728, startPoint y: 411, endPoint x: 0, endPoint y: 436, distance: 728.9
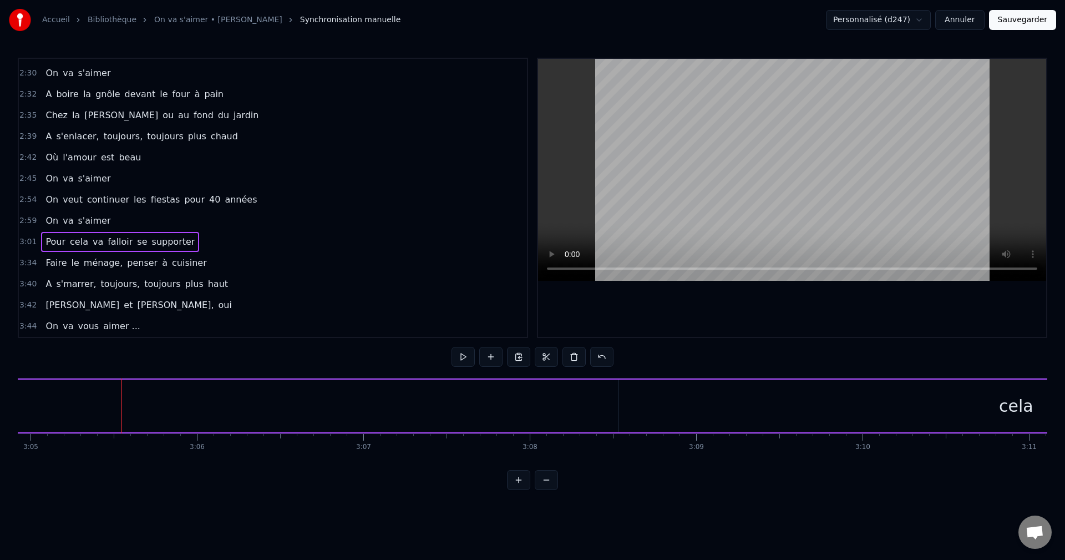
scroll to position [0, 30690]
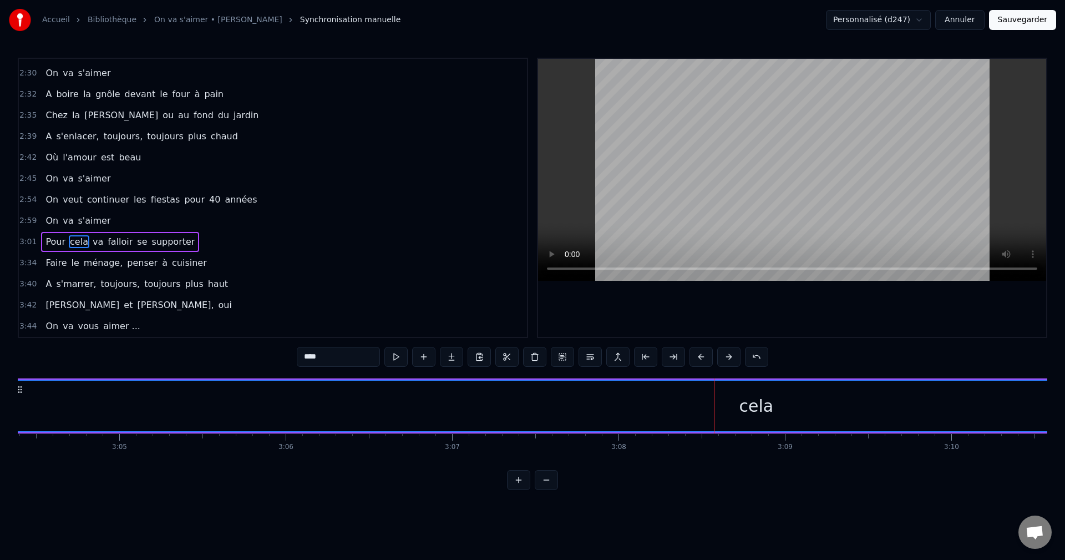
drag, startPoint x: 710, startPoint y: 409, endPoint x: 13, endPoint y: 440, distance: 698.1
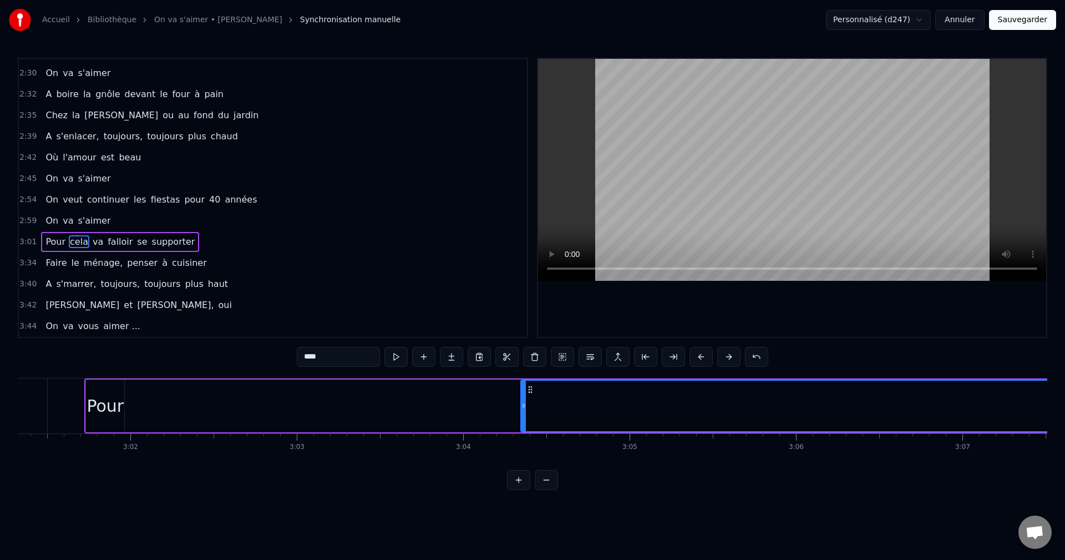
scroll to position [0, 30158]
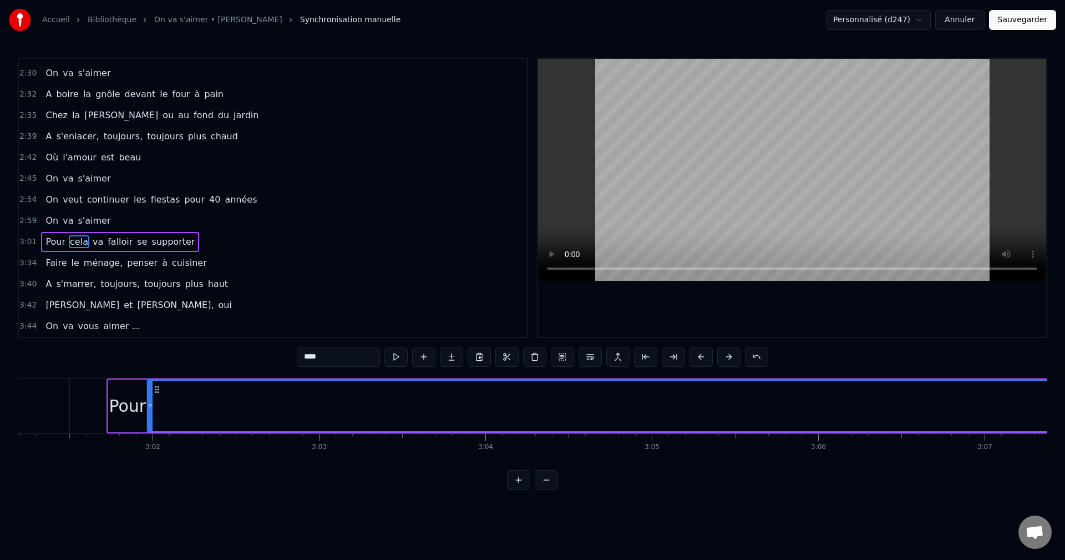
drag, startPoint x: 545, startPoint y: 409, endPoint x: 150, endPoint y: 429, distance: 396.1
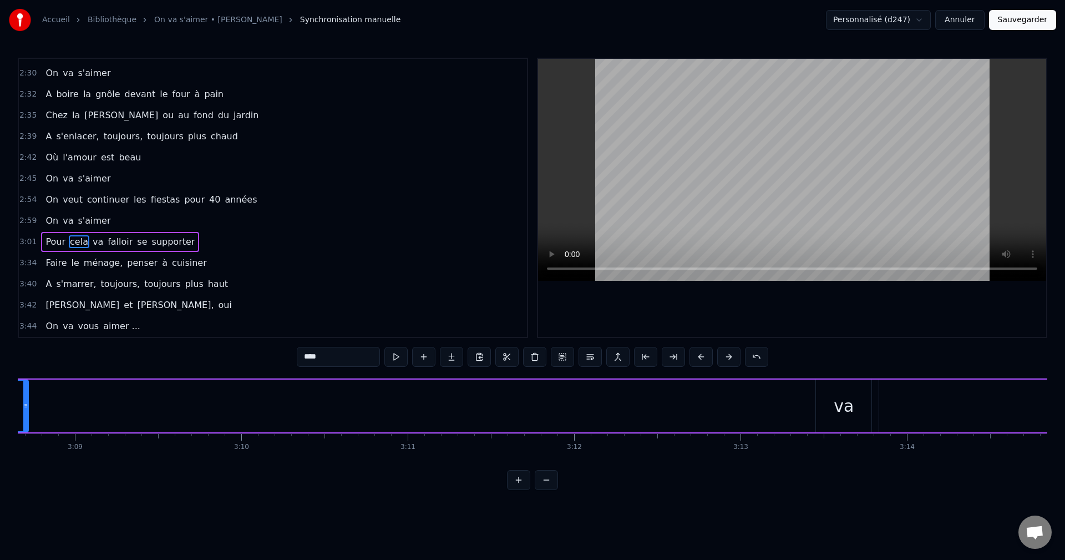
drag, startPoint x: 789, startPoint y: 412, endPoint x: 22, endPoint y: 427, distance: 767.4
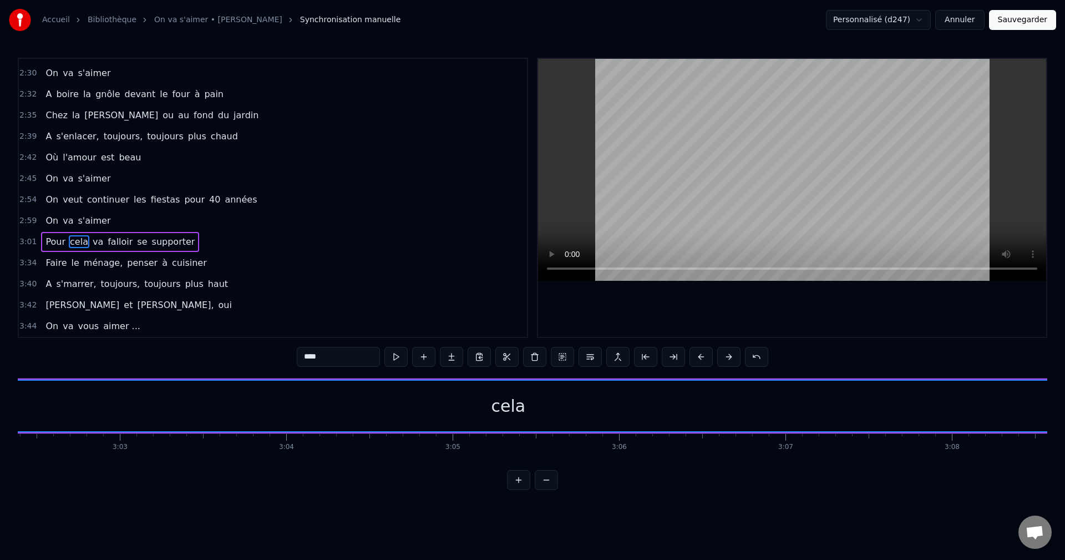
scroll to position [0, 30624]
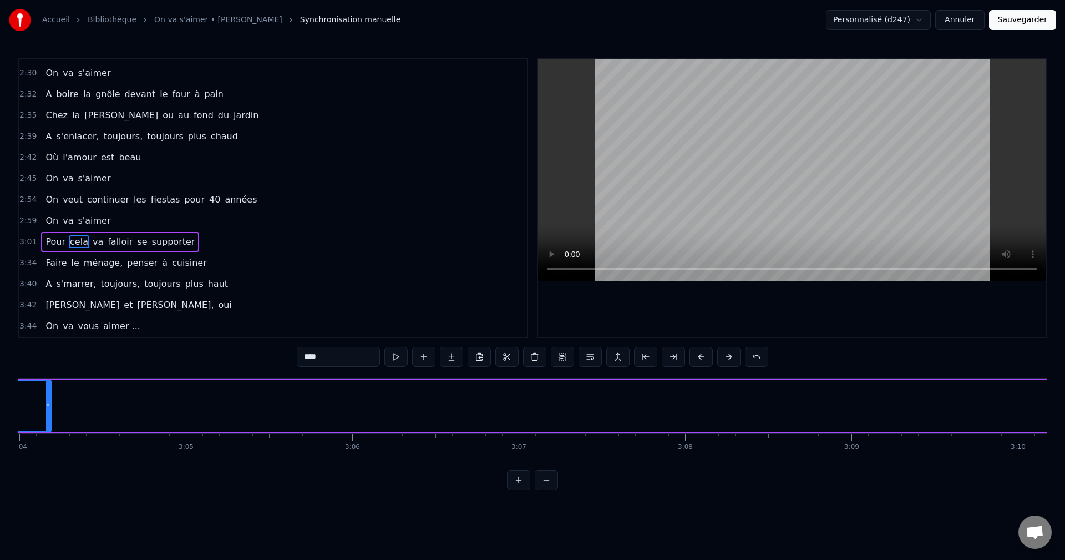
drag, startPoint x: 800, startPoint y: 420, endPoint x: 44, endPoint y: 465, distance: 757.5
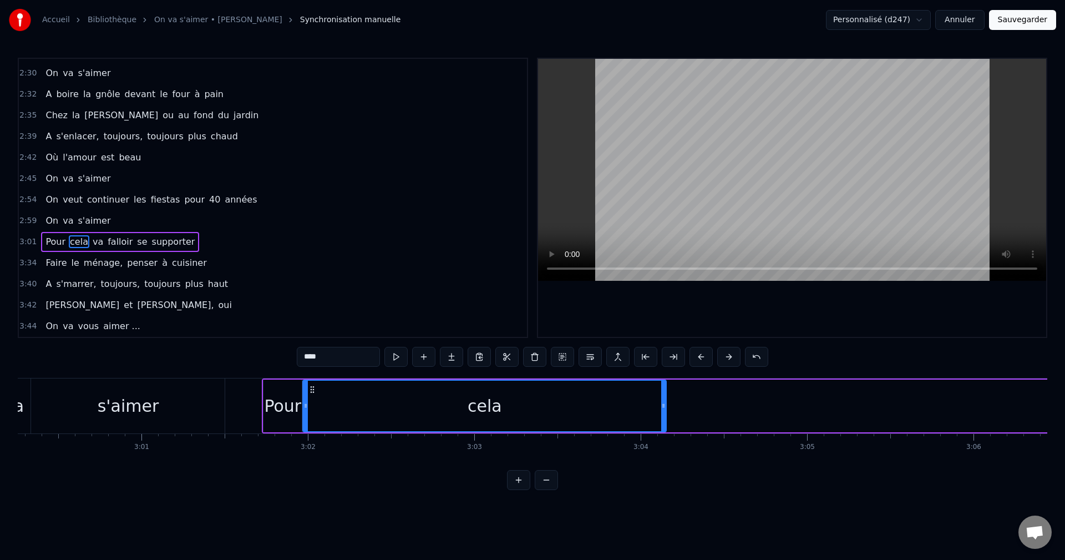
scroll to position [0, 29891]
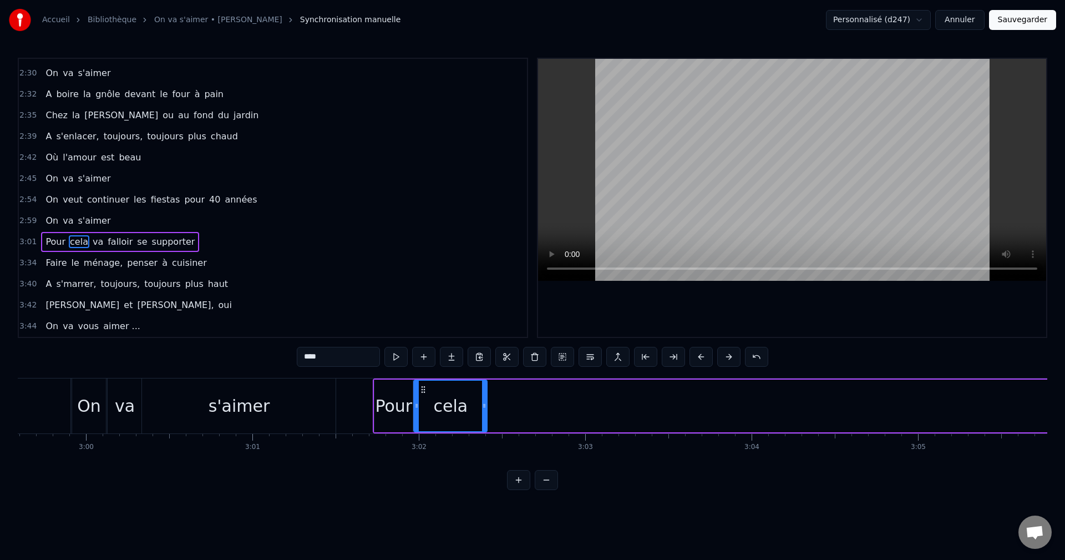
drag, startPoint x: 775, startPoint y: 407, endPoint x: 485, endPoint y: 434, distance: 291.4
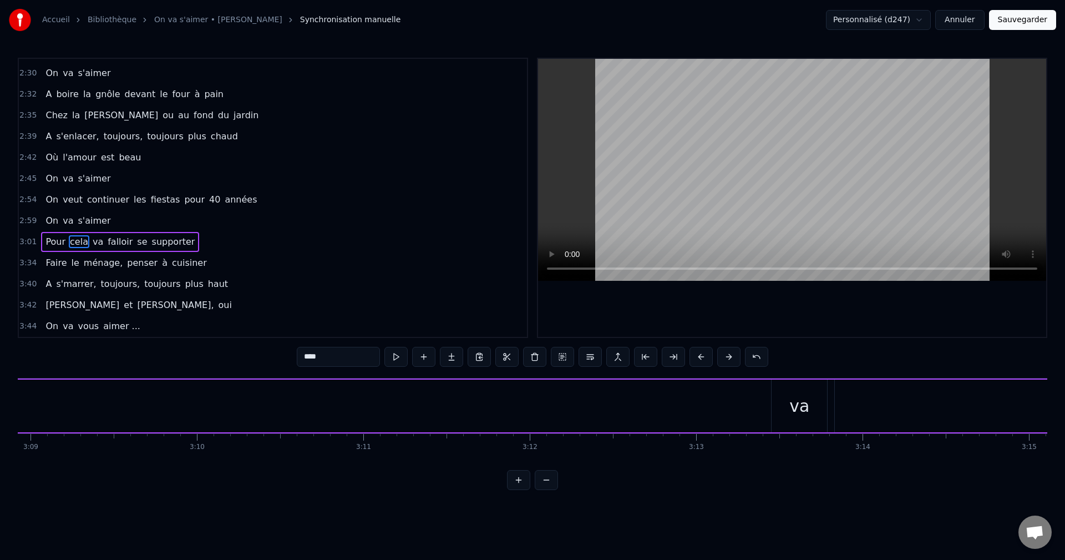
scroll to position [0, 31534]
type input "**"
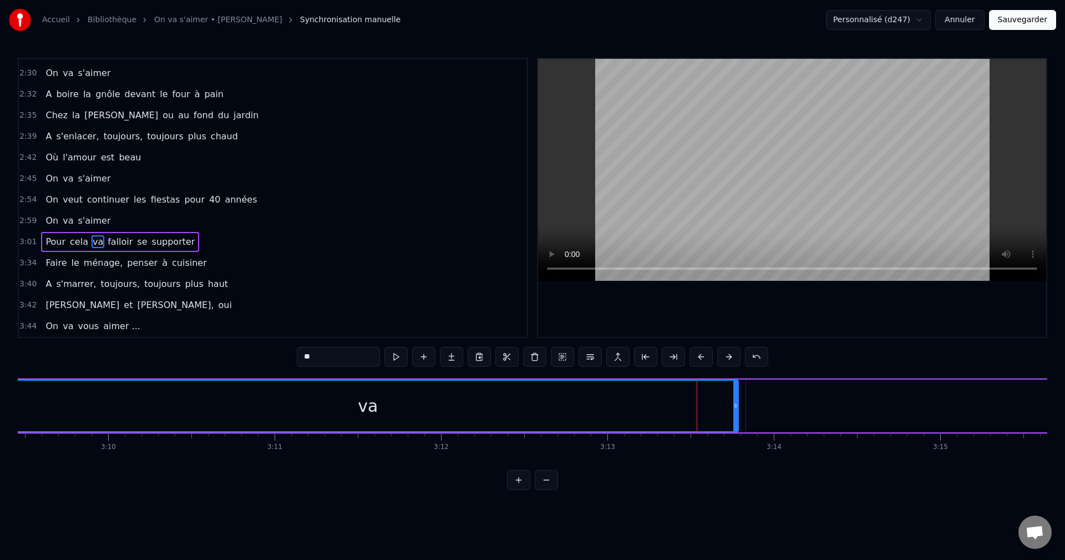
drag, startPoint x: 686, startPoint y: 410, endPoint x: 0, endPoint y: 423, distance: 685.9
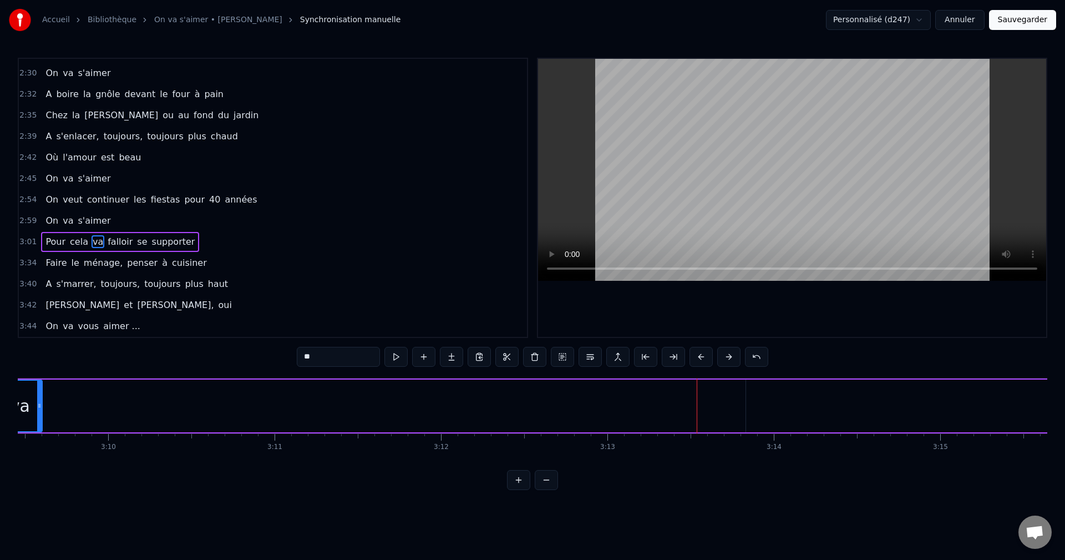
drag, startPoint x: 735, startPoint y: 406, endPoint x: 39, endPoint y: 410, distance: 696.3
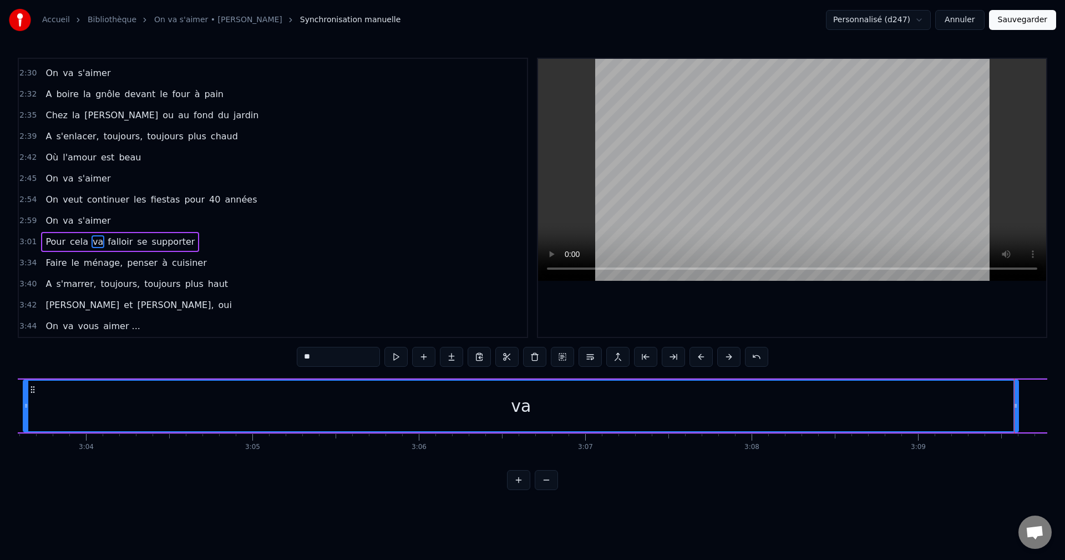
drag, startPoint x: 976, startPoint y: 410, endPoint x: 26, endPoint y: 387, distance: 950.7
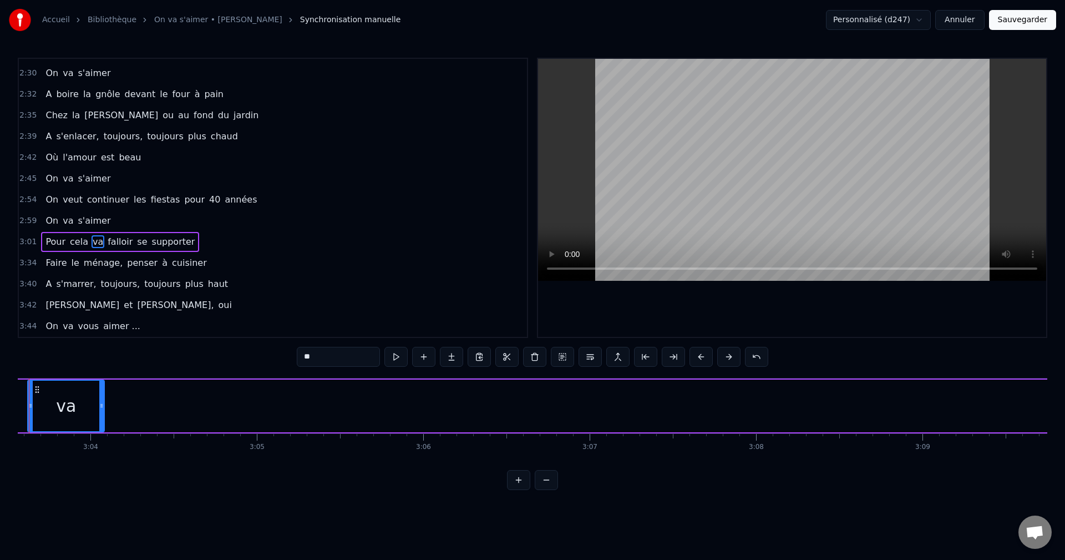
drag, startPoint x: 1021, startPoint y: 413, endPoint x: 102, endPoint y: 433, distance: 919.0
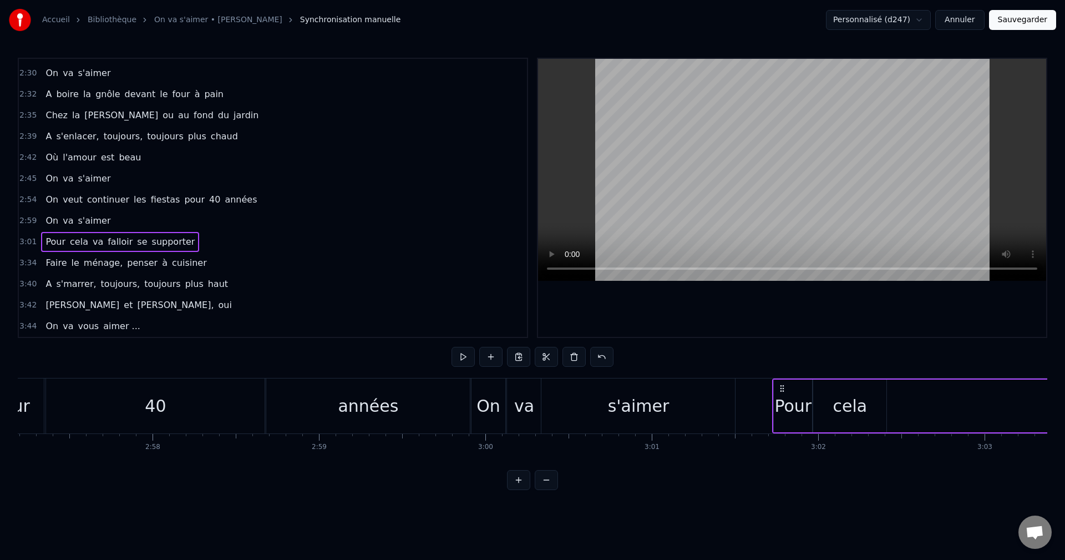
scroll to position [0, 29647]
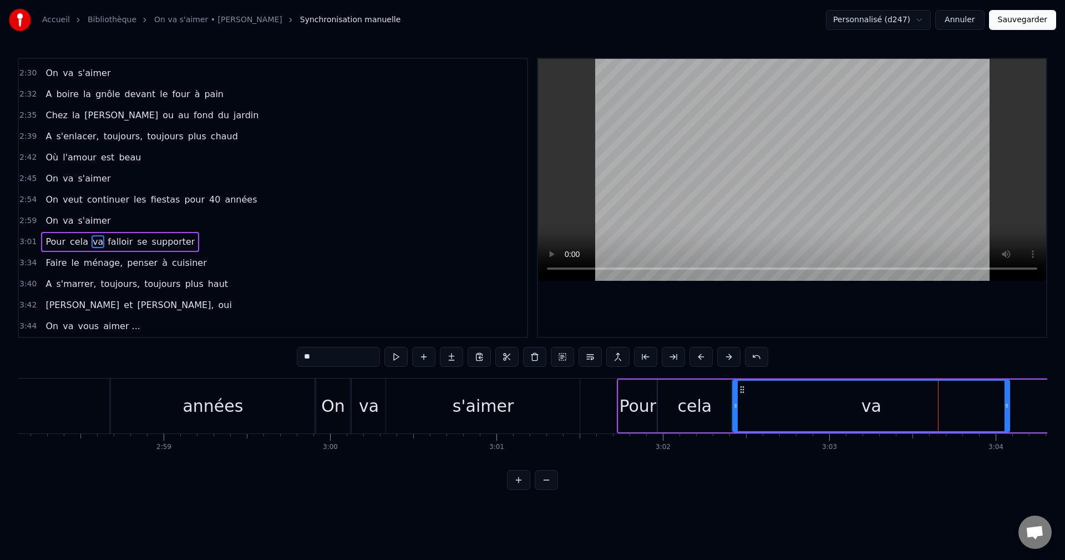
drag, startPoint x: 935, startPoint y: 406, endPoint x: 735, endPoint y: 412, distance: 200.4
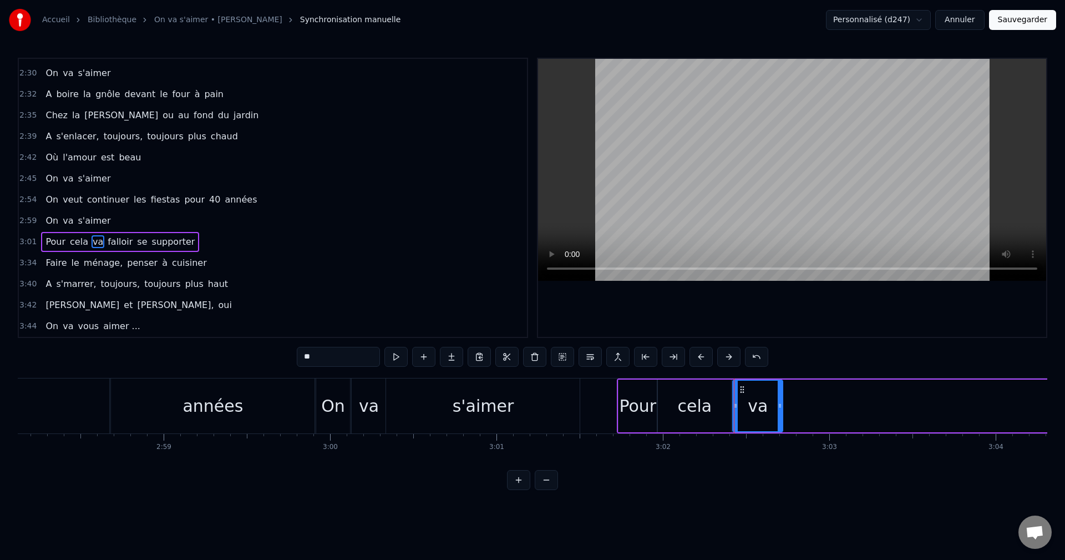
drag, startPoint x: 1008, startPoint y: 408, endPoint x: 781, endPoint y: 407, distance: 226.9
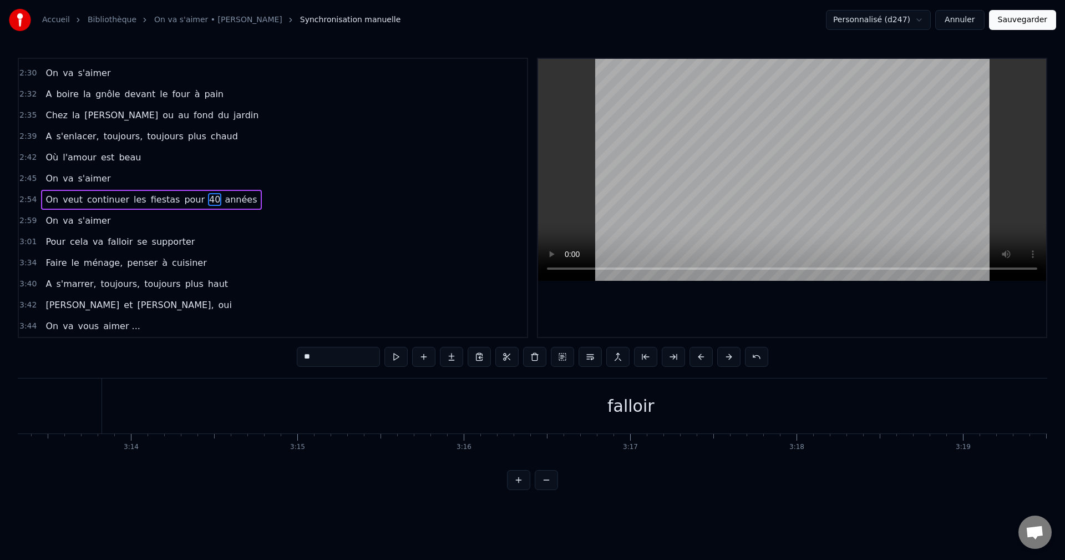
scroll to position [0, 32244]
type input "*******"
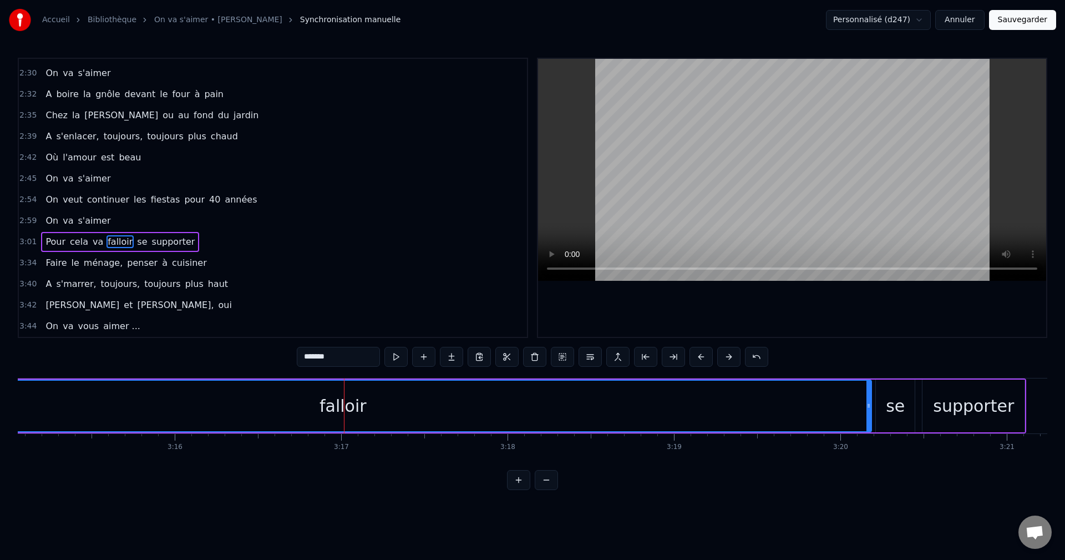
scroll to position [0, 32487]
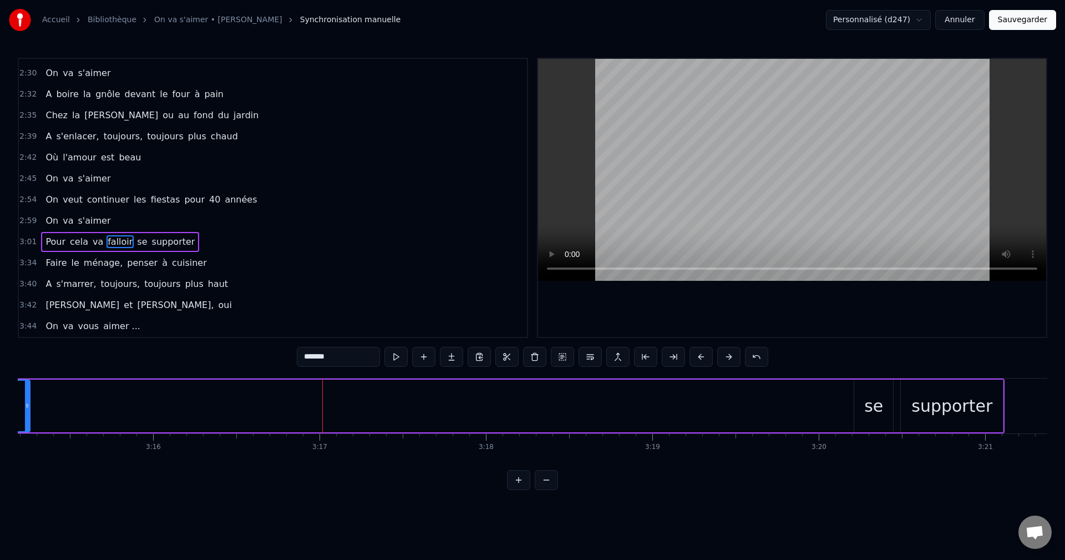
drag, startPoint x: 848, startPoint y: 419, endPoint x: 28, endPoint y: 447, distance: 820.5
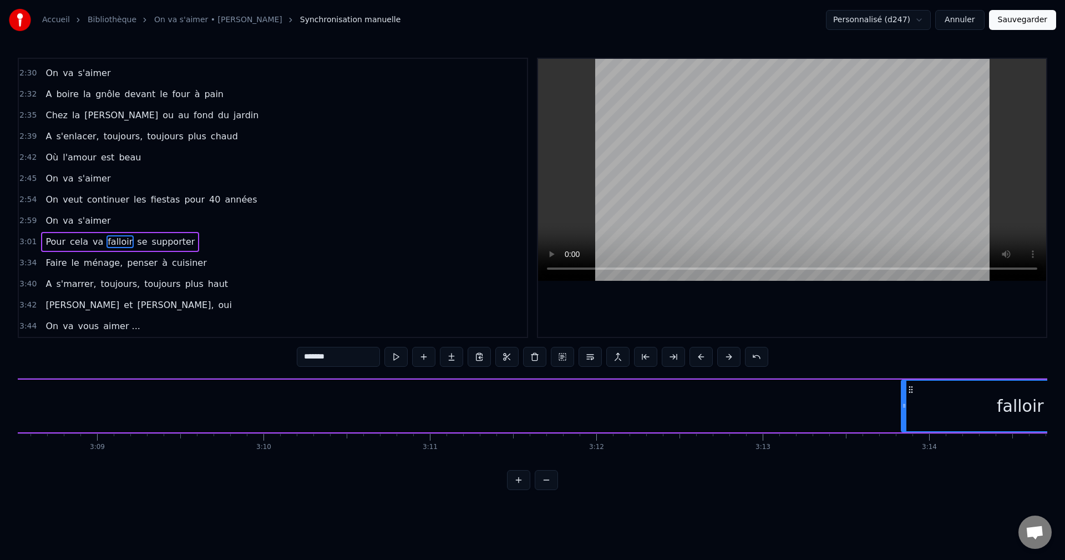
scroll to position [0, 31400]
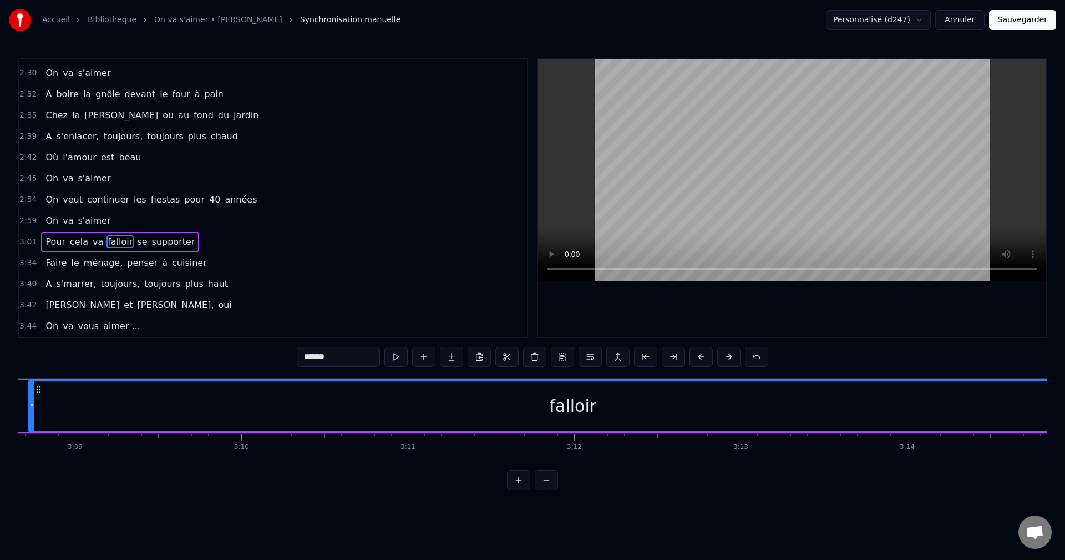
drag, startPoint x: 880, startPoint y: 419, endPoint x: 30, endPoint y: 436, distance: 850.7
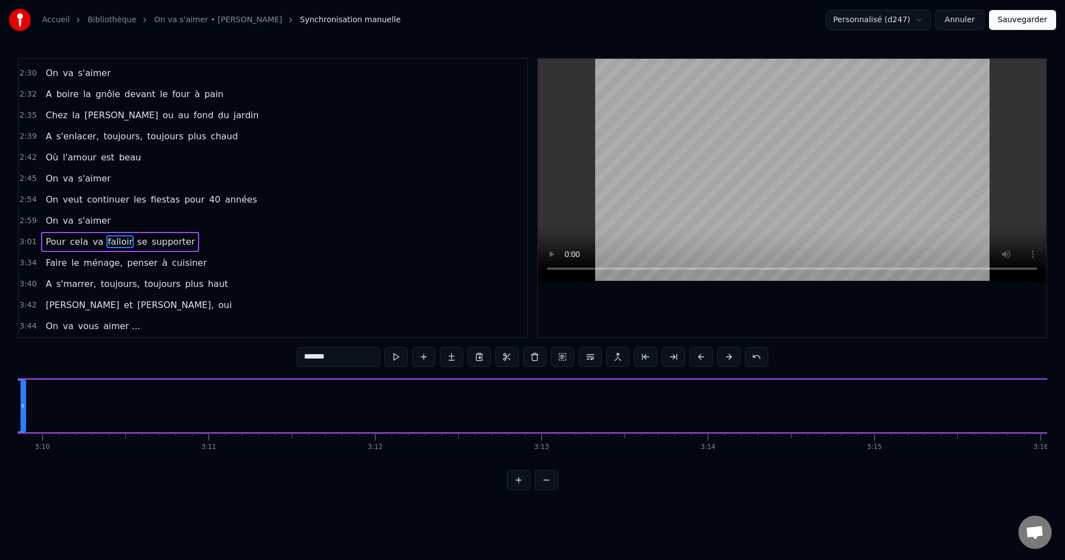
drag, startPoint x: 917, startPoint y: 422, endPoint x: 25, endPoint y: 446, distance: 892.4
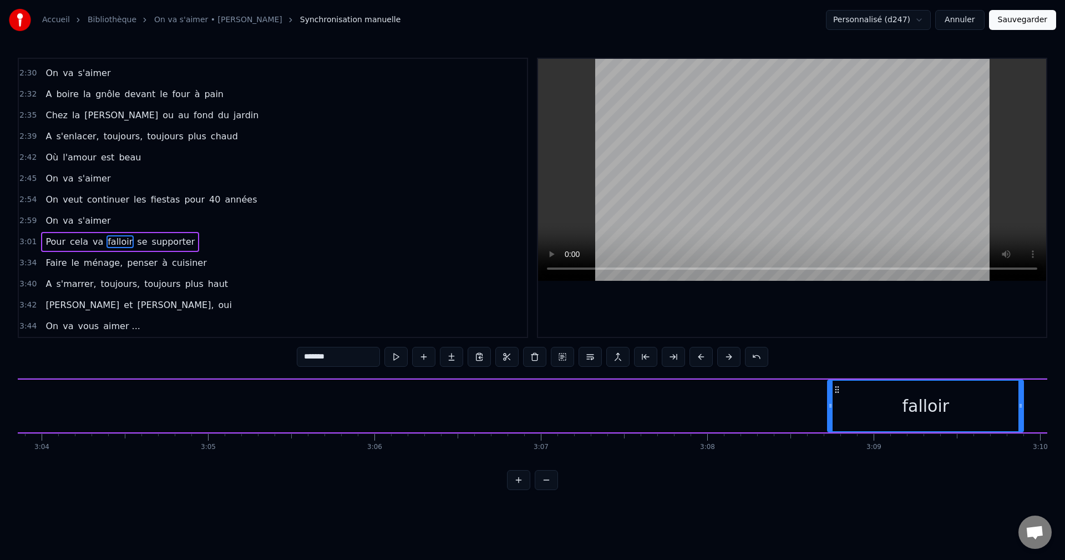
scroll to position [0, 30667]
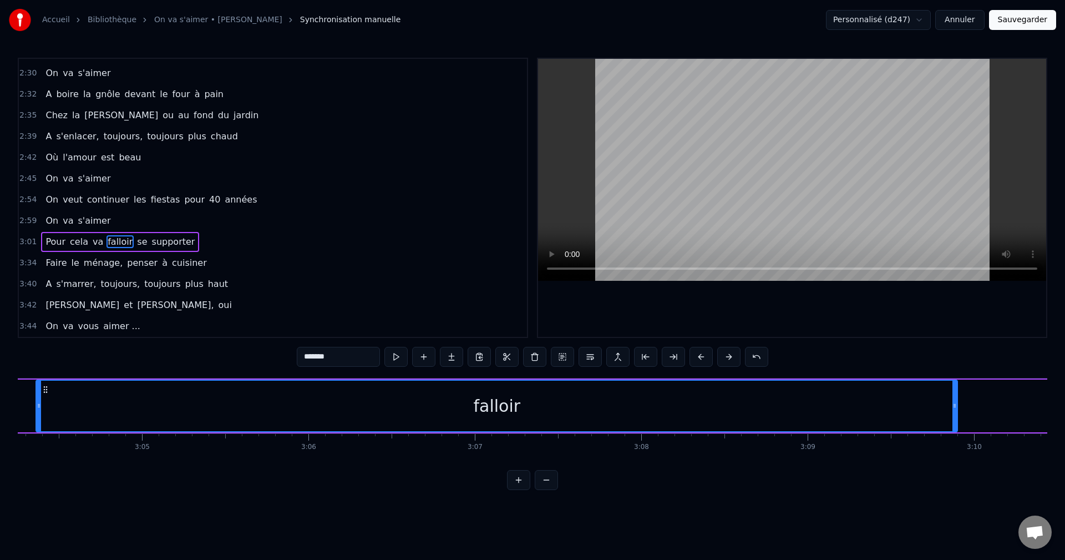
drag, startPoint x: 763, startPoint y: 411, endPoint x: 38, endPoint y: 434, distance: 726.1
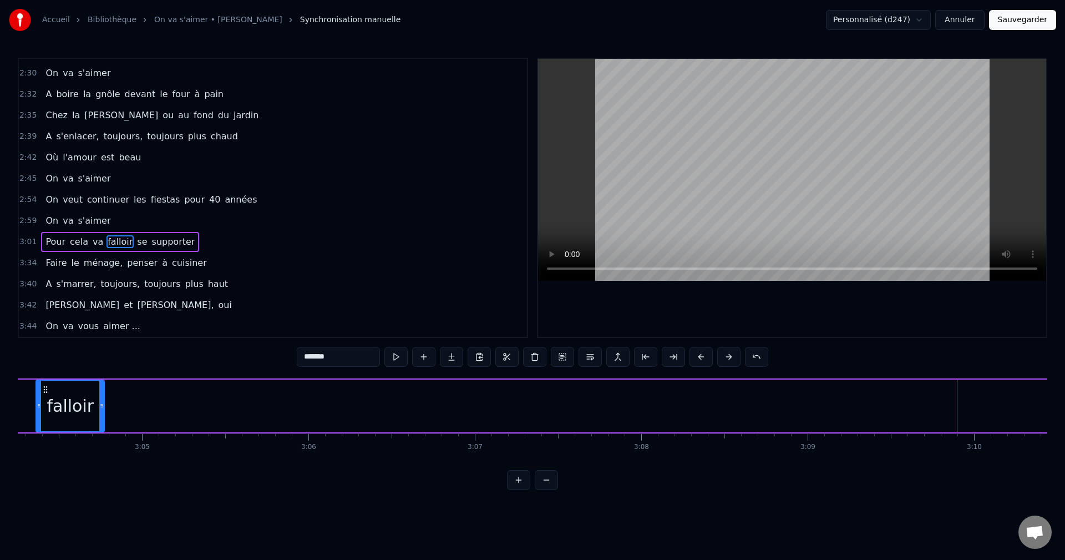
drag, startPoint x: 955, startPoint y: 420, endPoint x: 102, endPoint y: 433, distance: 853.4
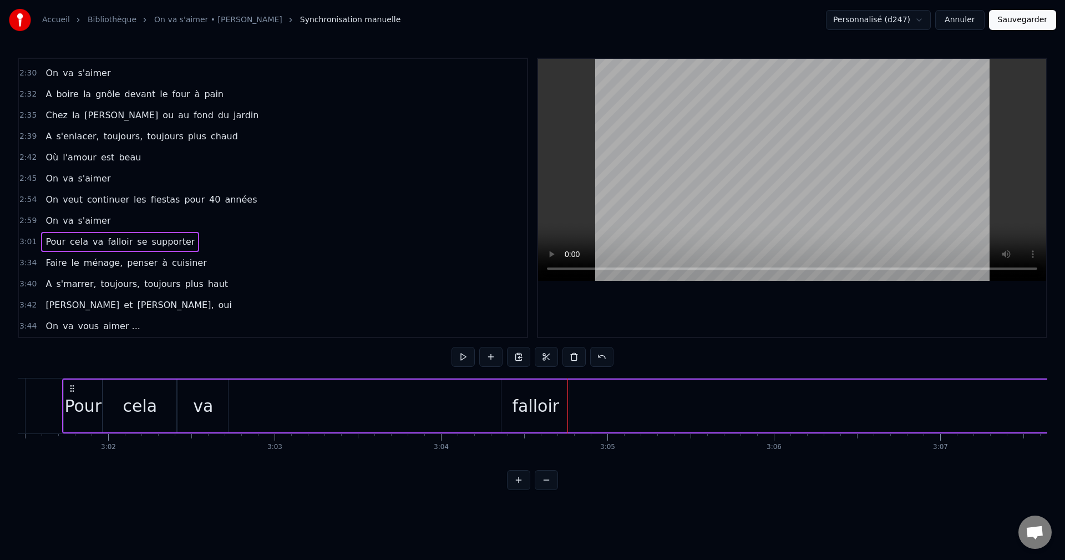
scroll to position [0, 30158]
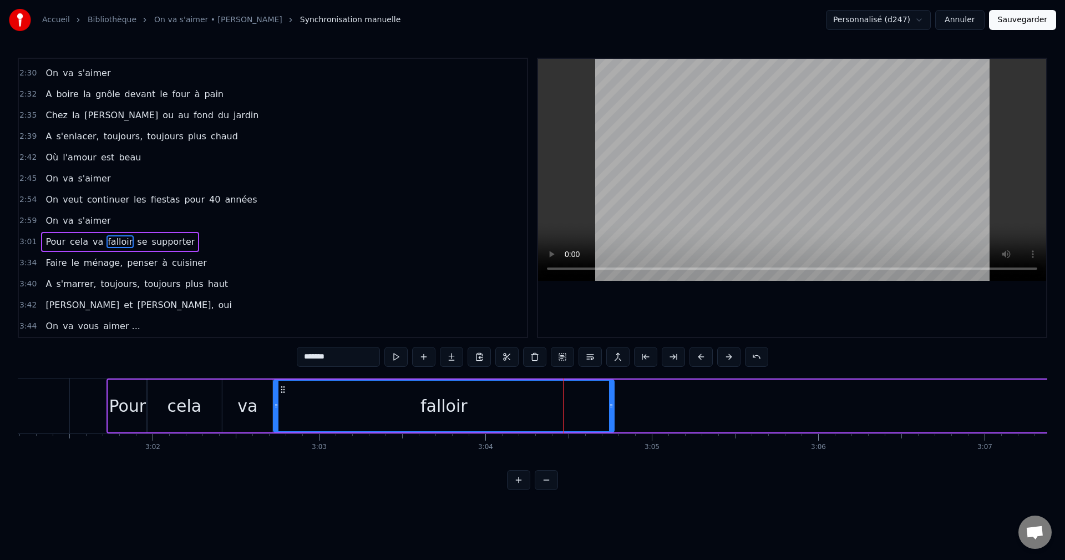
drag, startPoint x: 546, startPoint y: 406, endPoint x: 274, endPoint y: 413, distance: 272.5
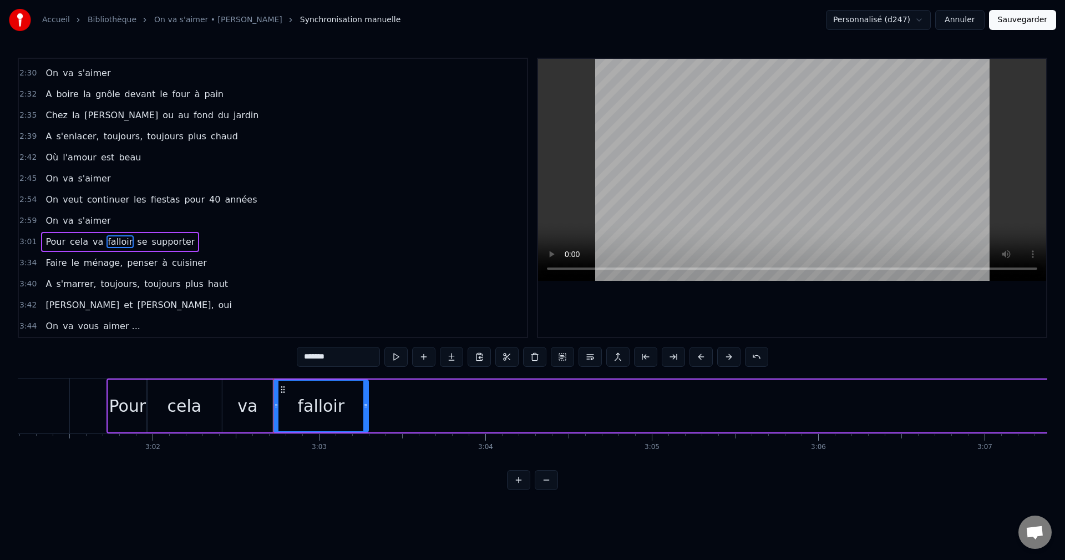
drag, startPoint x: 612, startPoint y: 409, endPoint x: 366, endPoint y: 414, distance: 245.8
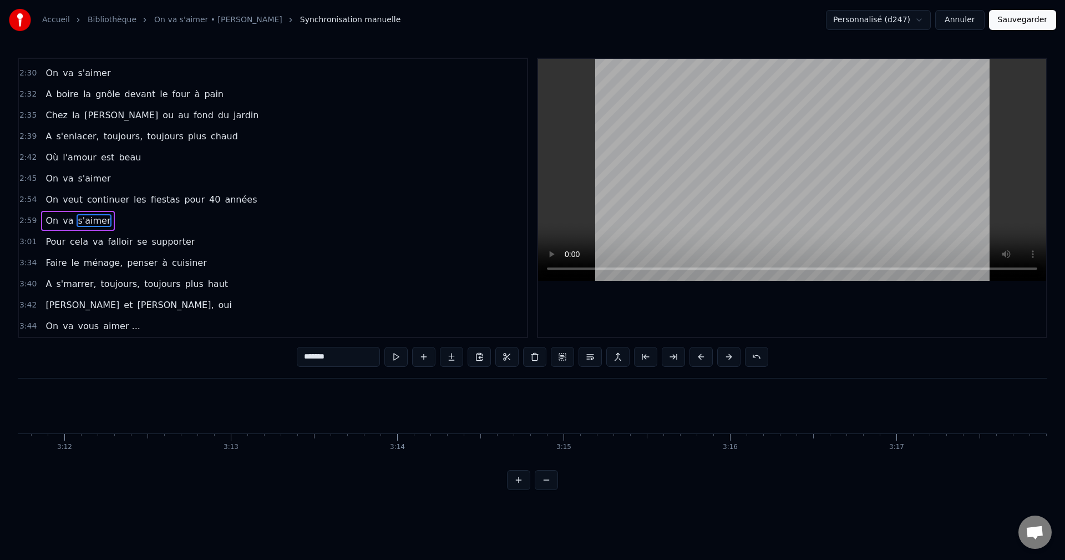
scroll to position [0, 32811]
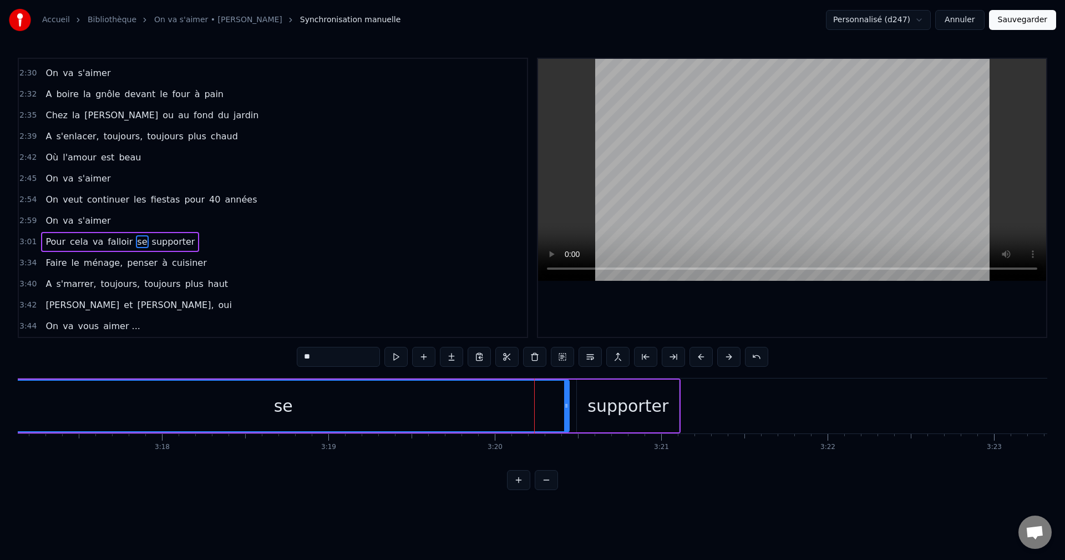
drag, startPoint x: 533, startPoint y: 408, endPoint x: 0, endPoint y: 412, distance: 533.2
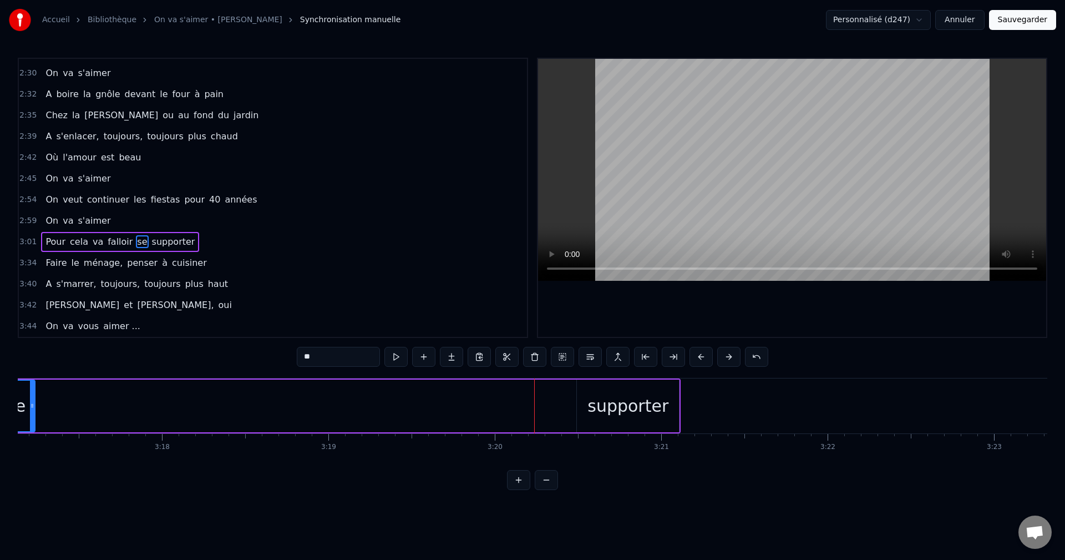
drag, startPoint x: 566, startPoint y: 408, endPoint x: 43, endPoint y: 424, distance: 524.0
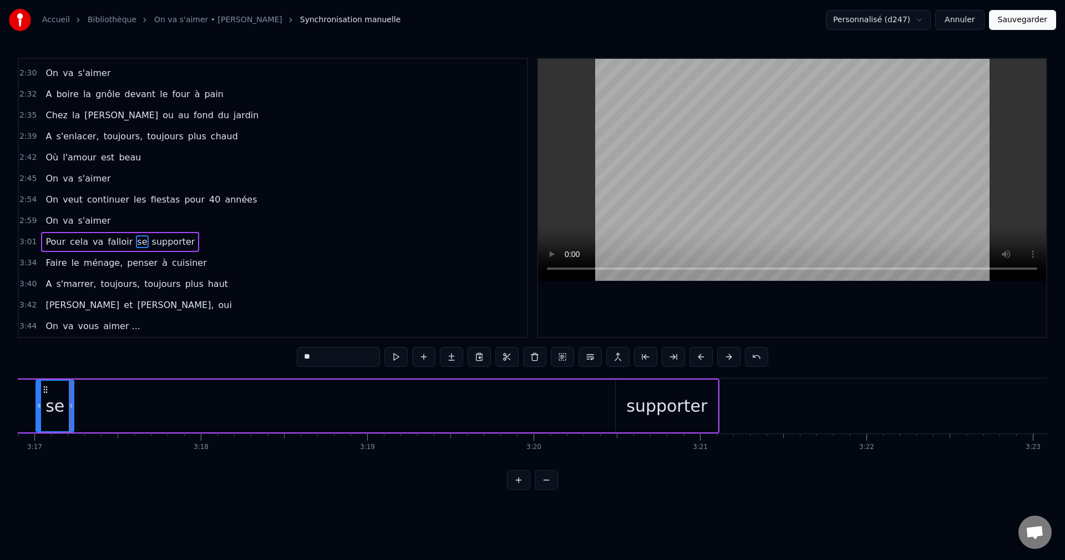
scroll to position [0, 32769]
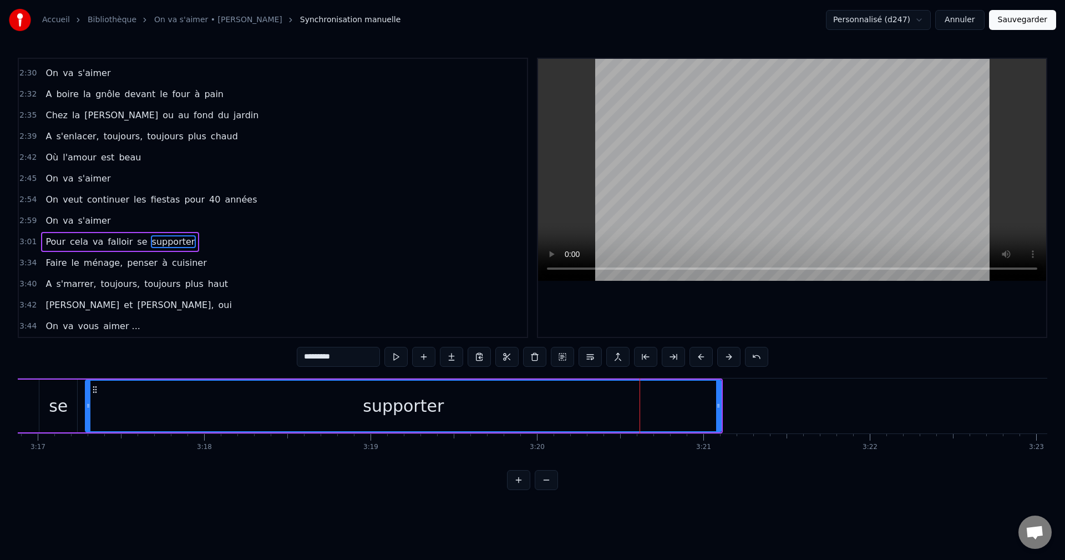
drag, startPoint x: 621, startPoint y: 407, endPoint x: 87, endPoint y: 427, distance: 534.1
drag, startPoint x: 721, startPoint y: 405, endPoint x: 341, endPoint y: 426, distance: 380.6
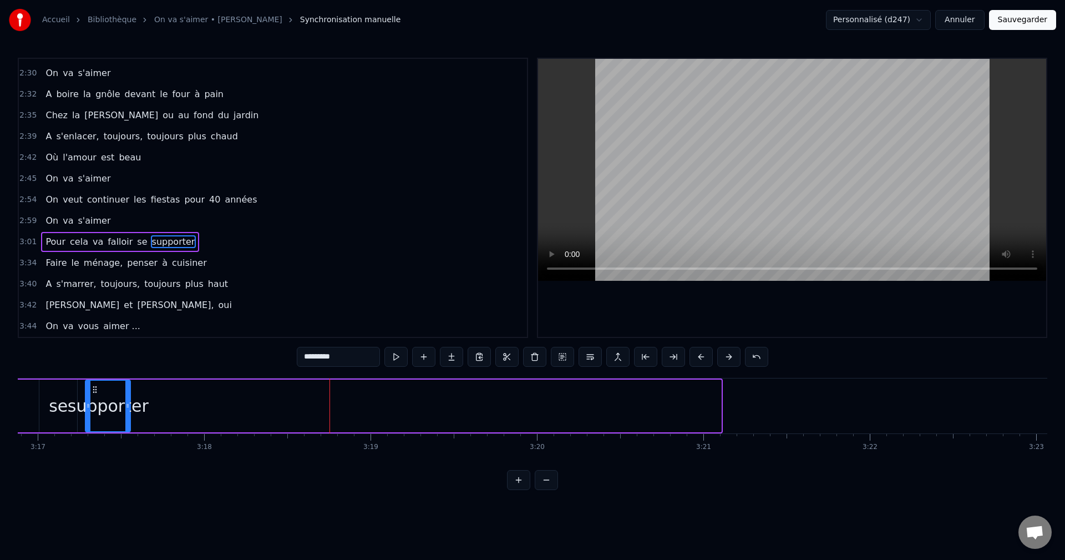
drag, startPoint x: 720, startPoint y: 406, endPoint x: 129, endPoint y: 423, distance: 591.1
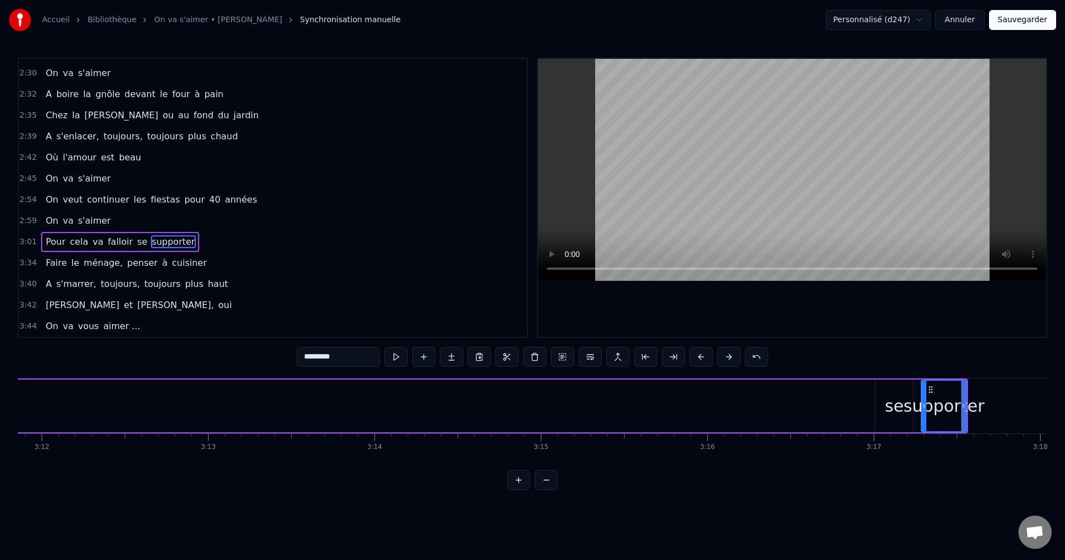
scroll to position [0, 31866]
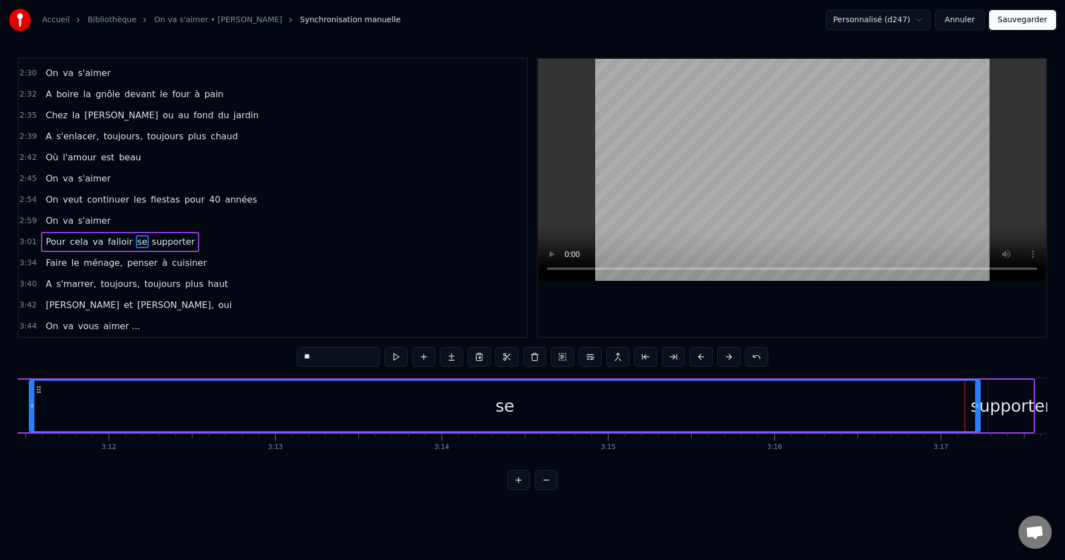
drag, startPoint x: 945, startPoint y: 414, endPoint x: 32, endPoint y: 273, distance: 924.0
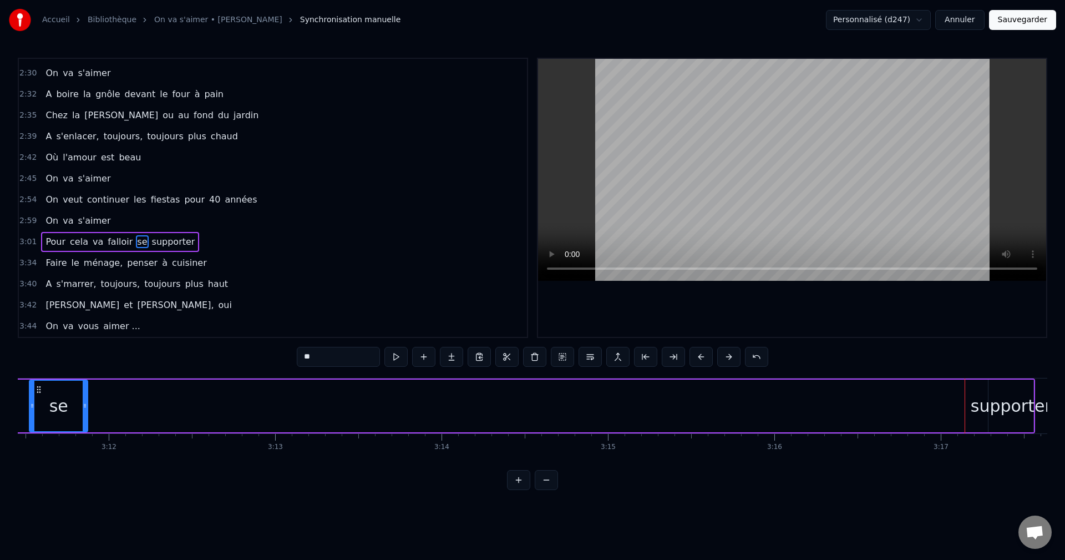
drag, startPoint x: 979, startPoint y: 407, endPoint x: 86, endPoint y: 421, distance: 892.8
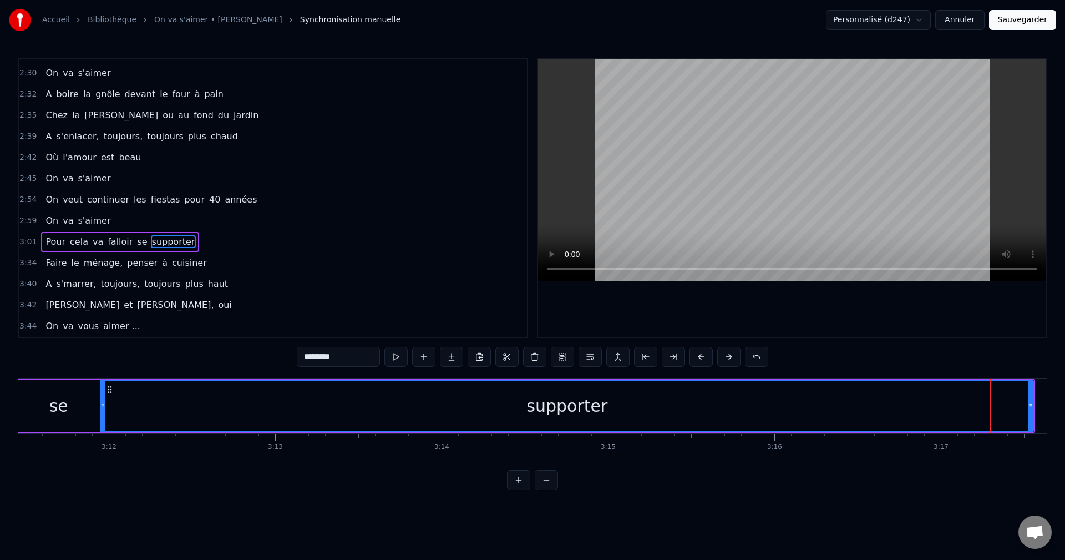
drag, startPoint x: 991, startPoint y: 412, endPoint x: 103, endPoint y: 415, distance: 888.2
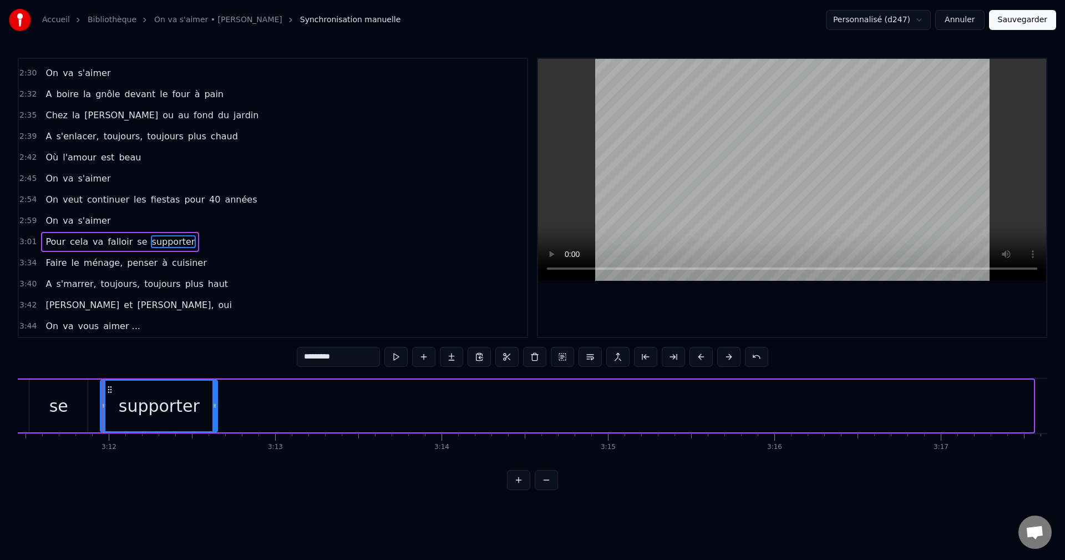
drag, startPoint x: 1030, startPoint y: 401, endPoint x: 214, endPoint y: 399, distance: 816.1
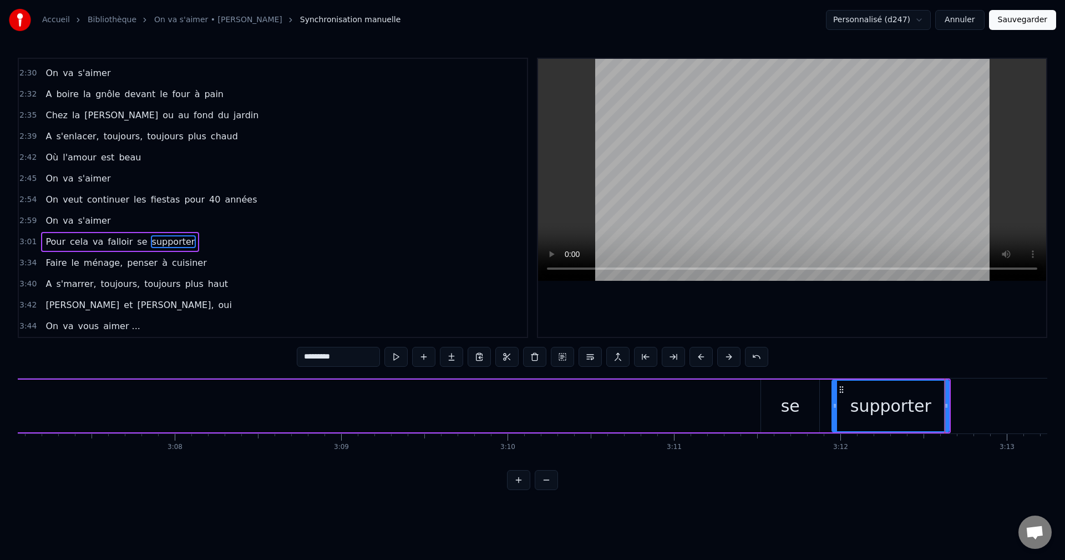
scroll to position [0, 31067]
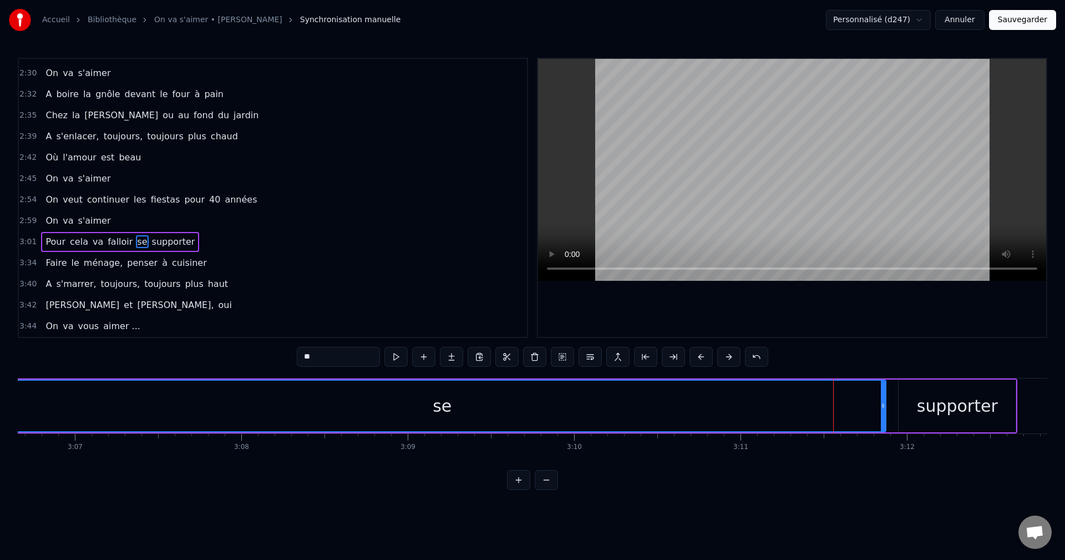
drag, startPoint x: 830, startPoint y: 402, endPoint x: 1, endPoint y: 443, distance: 829.9
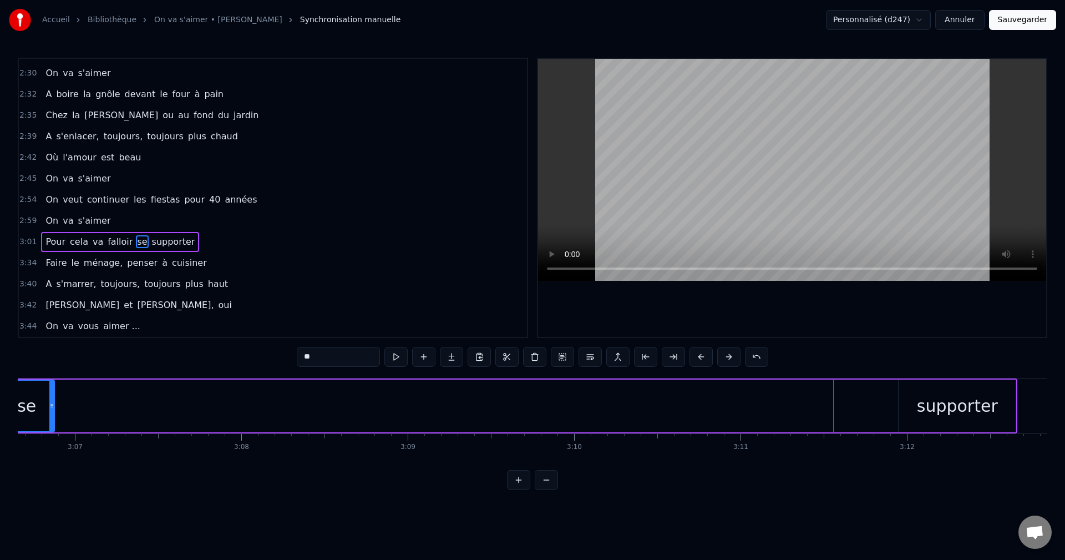
drag, startPoint x: 883, startPoint y: 404, endPoint x: 64, endPoint y: 443, distance: 820.3
type input "*********"
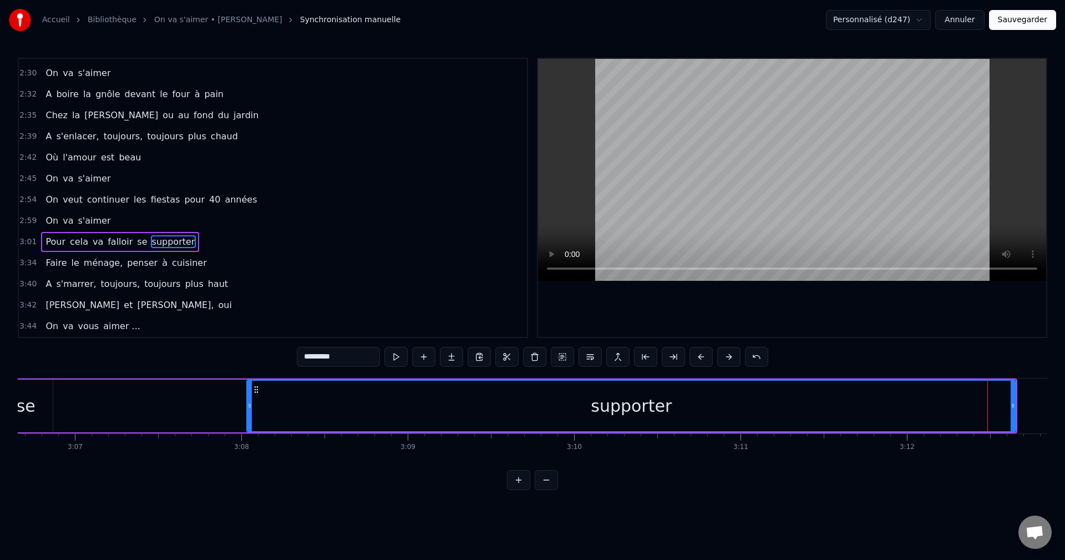
drag, startPoint x: 902, startPoint y: 405, endPoint x: 179, endPoint y: 428, distance: 723.8
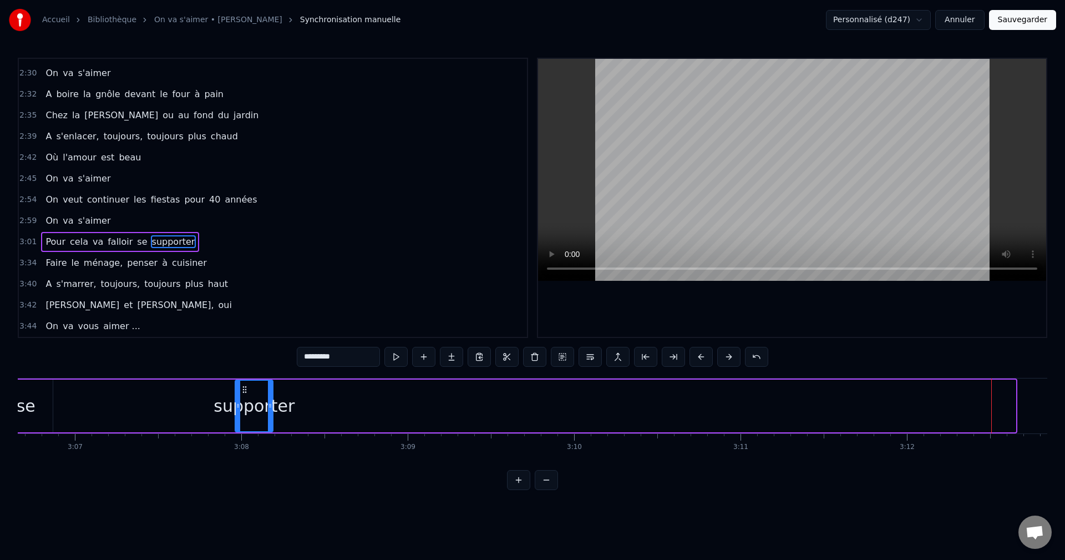
drag, startPoint x: 1015, startPoint y: 404, endPoint x: 277, endPoint y: 410, distance: 738.5
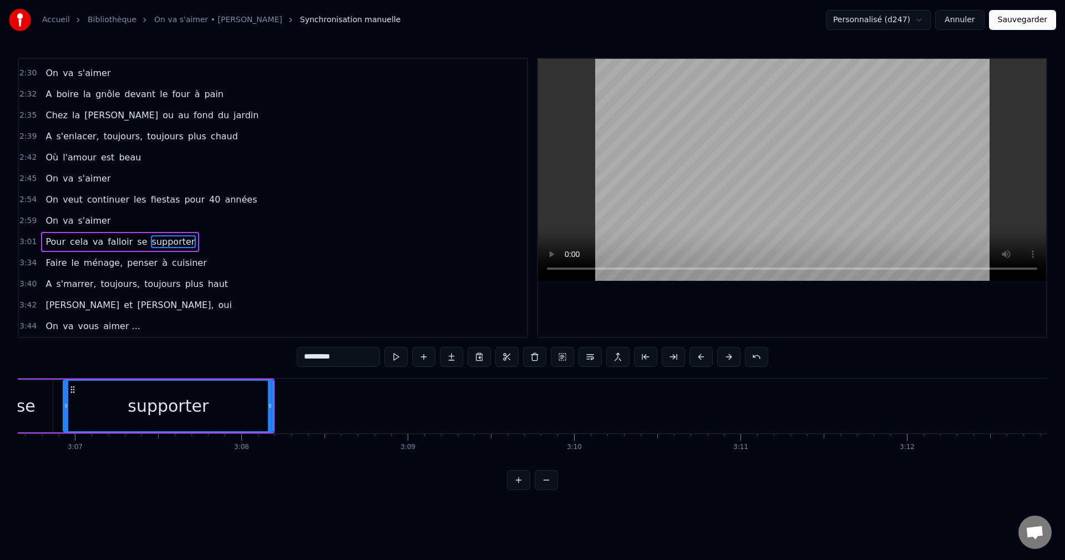
drag, startPoint x: 236, startPoint y: 410, endPoint x: 64, endPoint y: 404, distance: 172.1
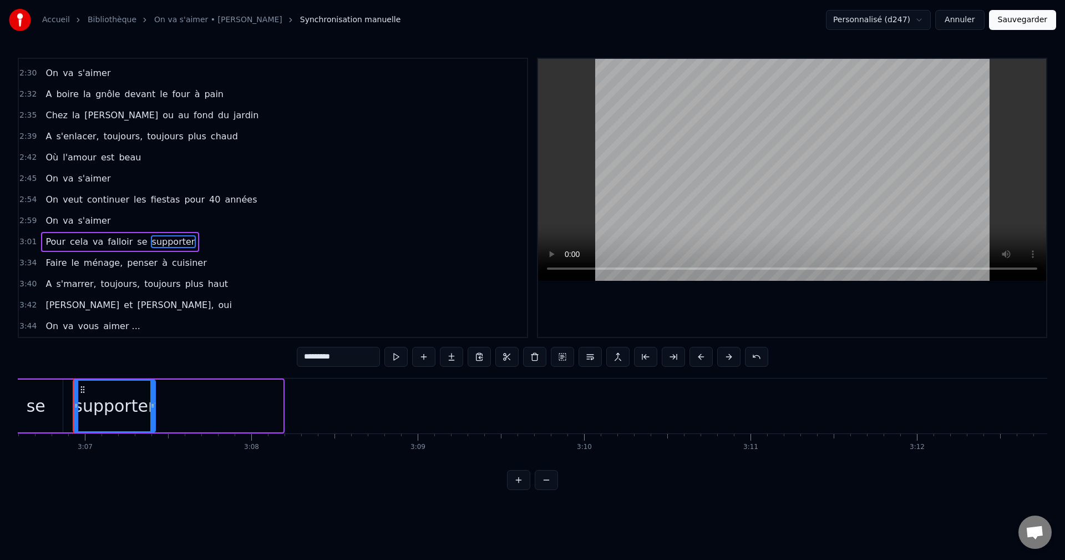
drag, startPoint x: 282, startPoint y: 409, endPoint x: 154, endPoint y: 417, distance: 127.8
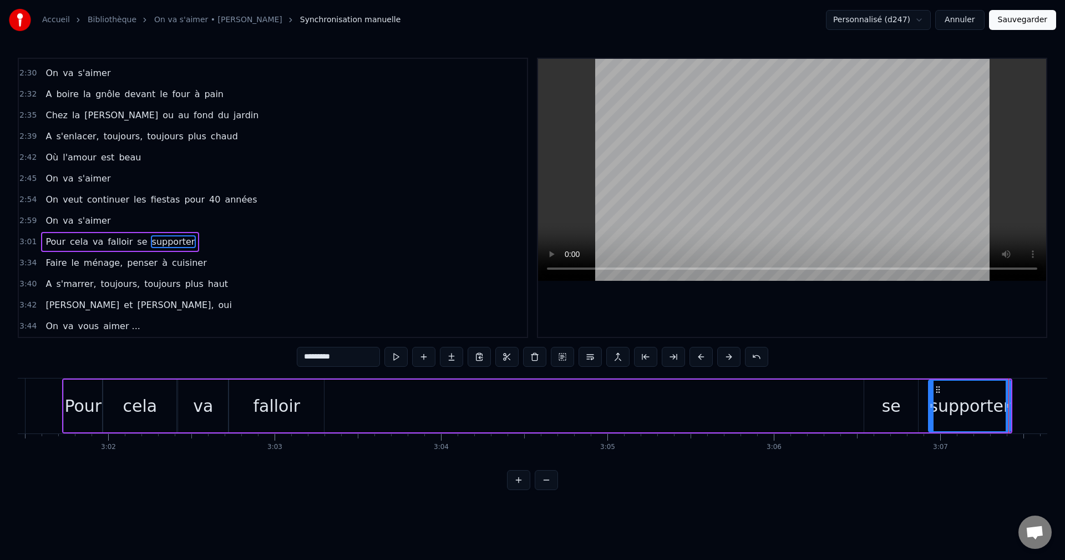
scroll to position [0, 30246]
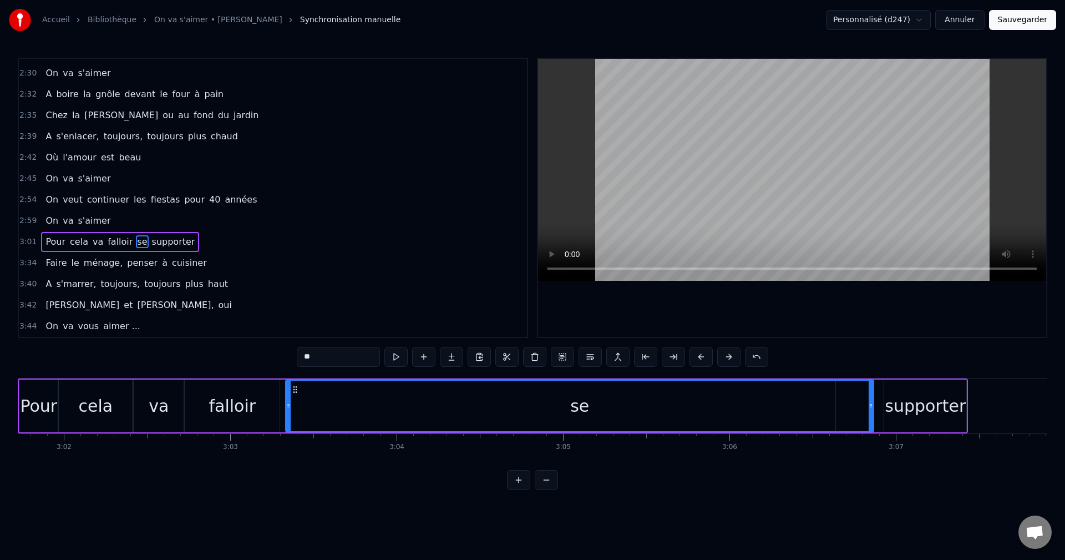
drag, startPoint x: 822, startPoint y: 403, endPoint x: 287, endPoint y: 416, distance: 534.4
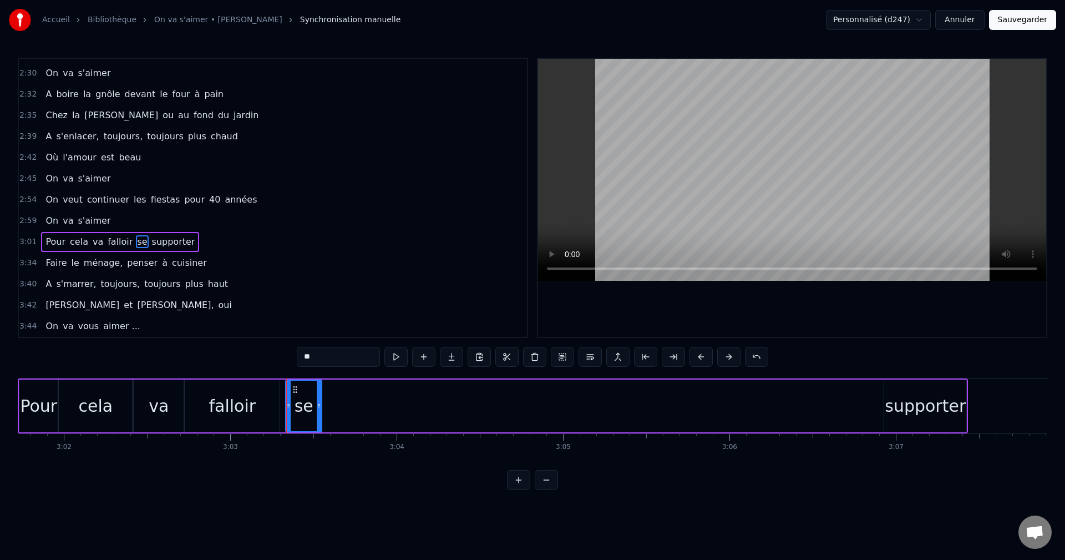
drag, startPoint x: 872, startPoint y: 406, endPoint x: 320, endPoint y: 407, distance: 552.0
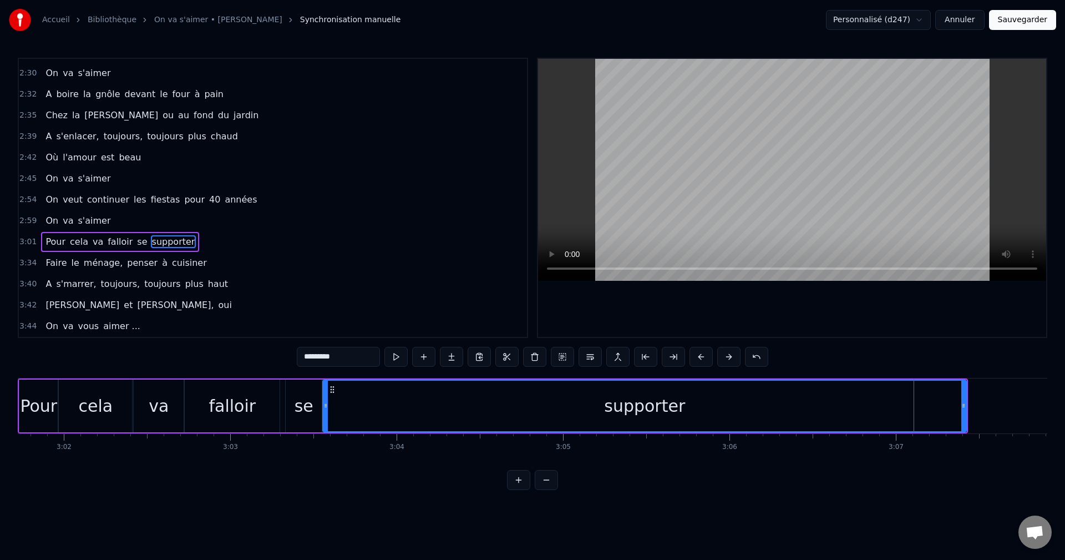
drag, startPoint x: 885, startPoint y: 408, endPoint x: 324, endPoint y: 412, distance: 561.5
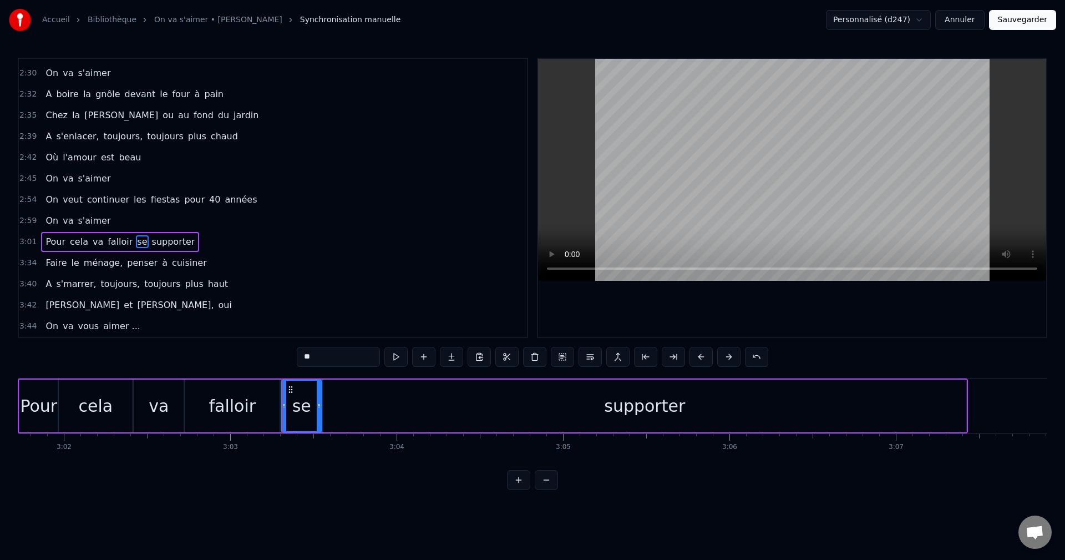
type input "*********"
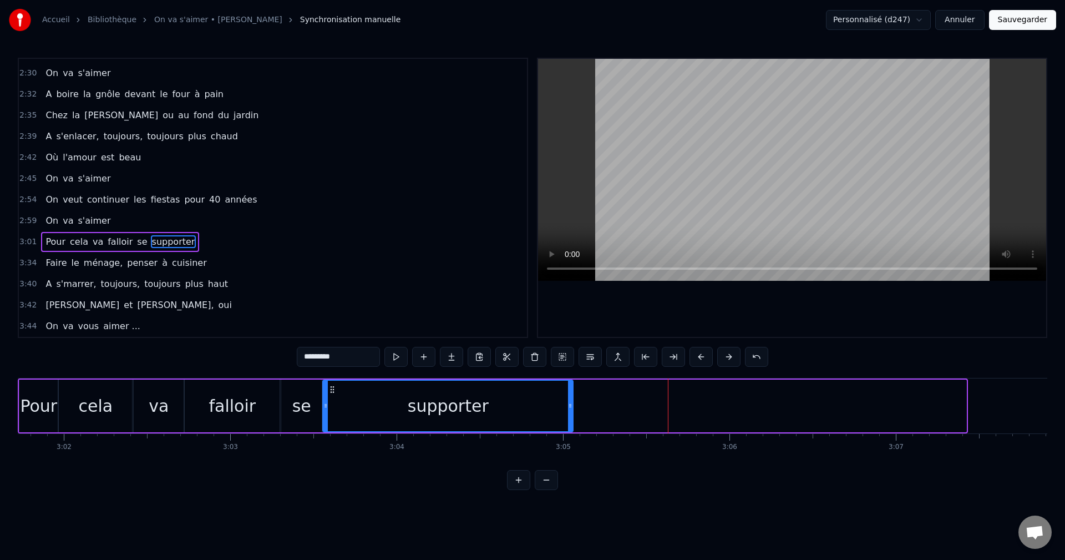
drag, startPoint x: 964, startPoint y: 404, endPoint x: 571, endPoint y: 417, distance: 393.5
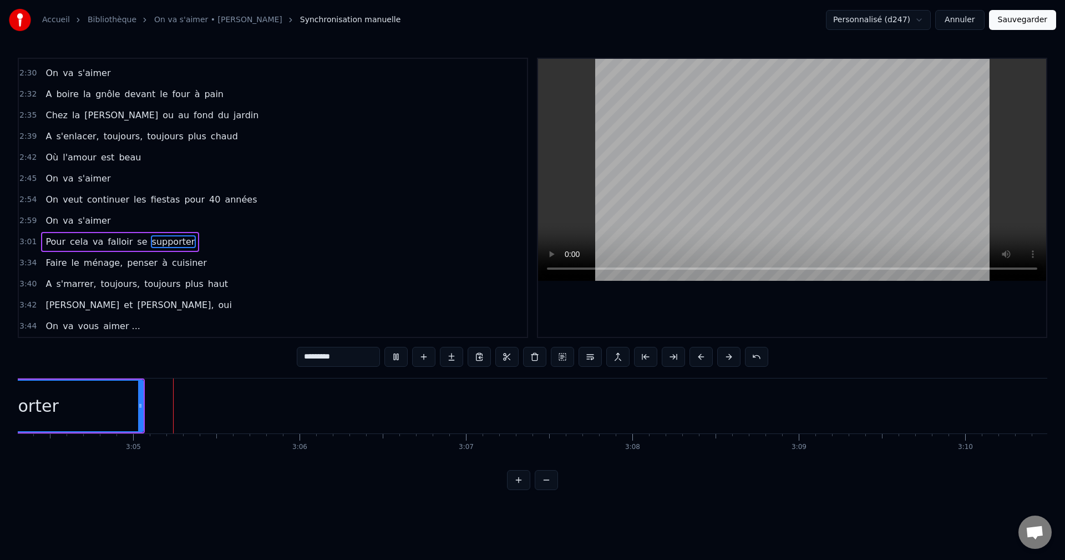
scroll to position [0, 30677]
